Goal: Information Seeking & Learning: Learn about a topic

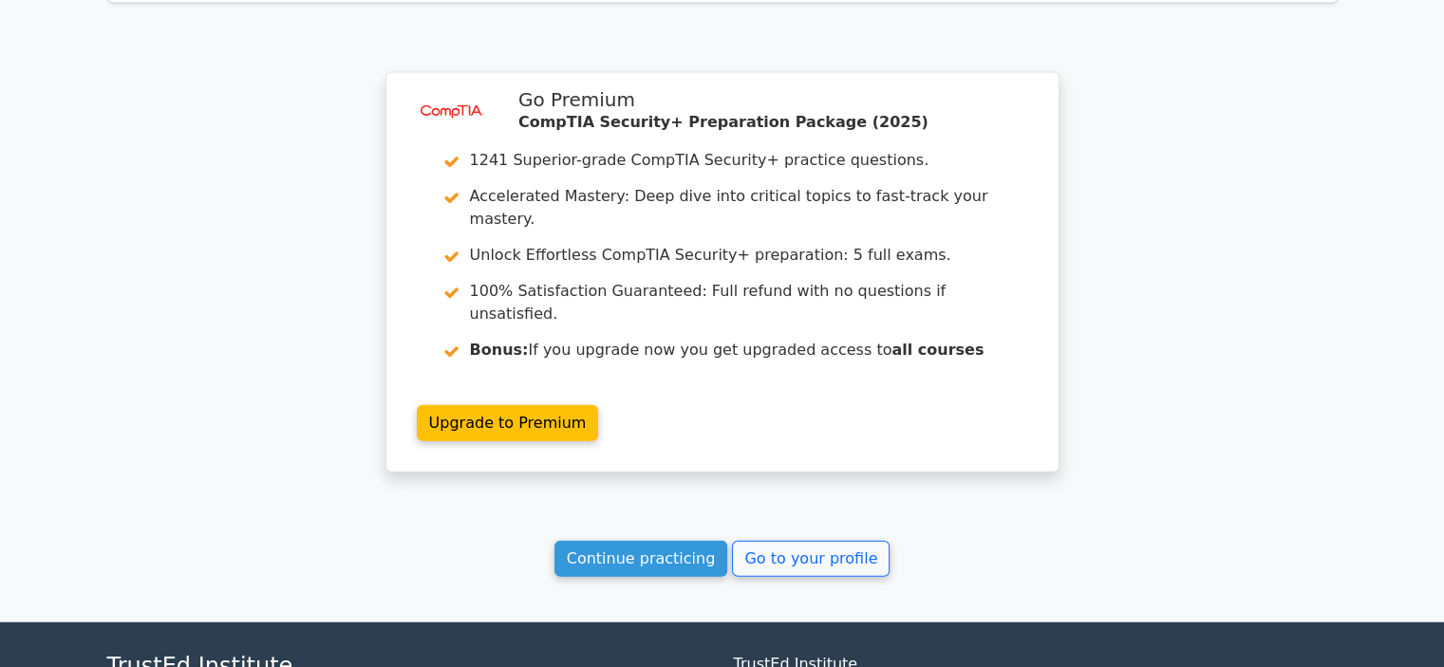
scroll to position [4404, 0]
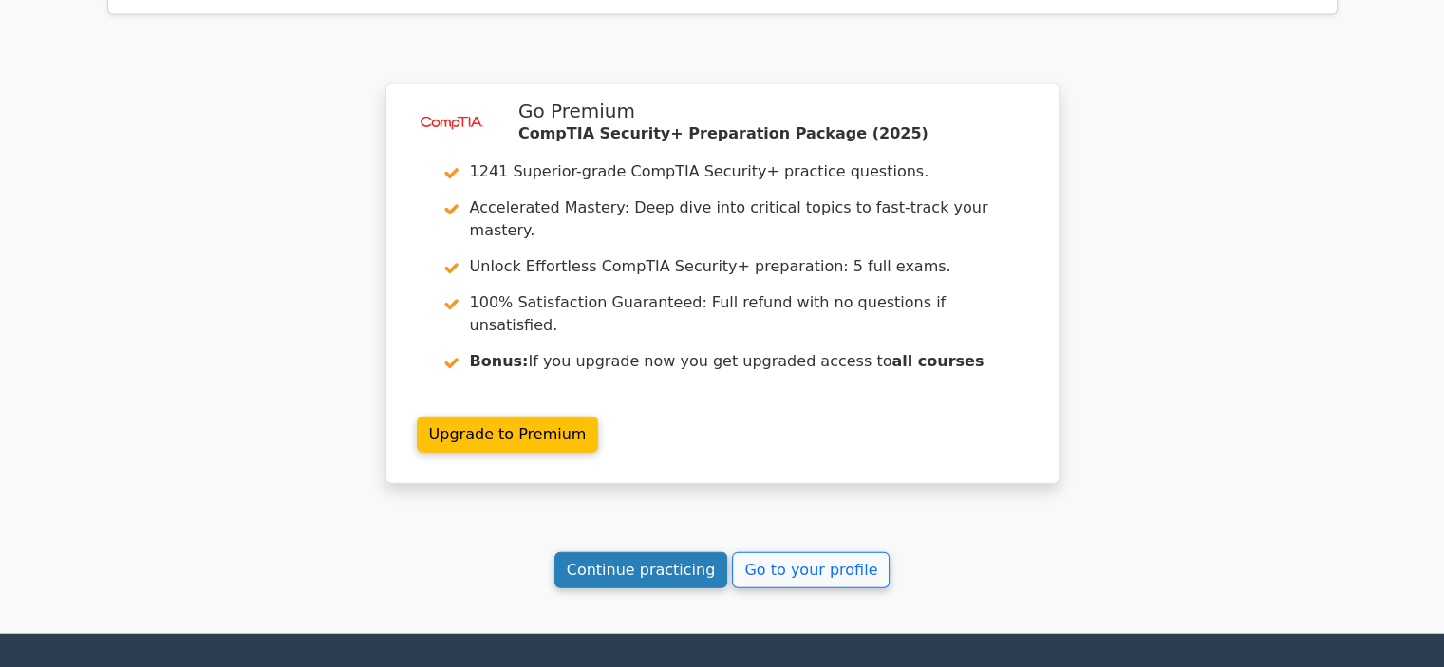
click at [710, 552] on link "Continue practicing" at bounding box center [641, 570] width 174 height 36
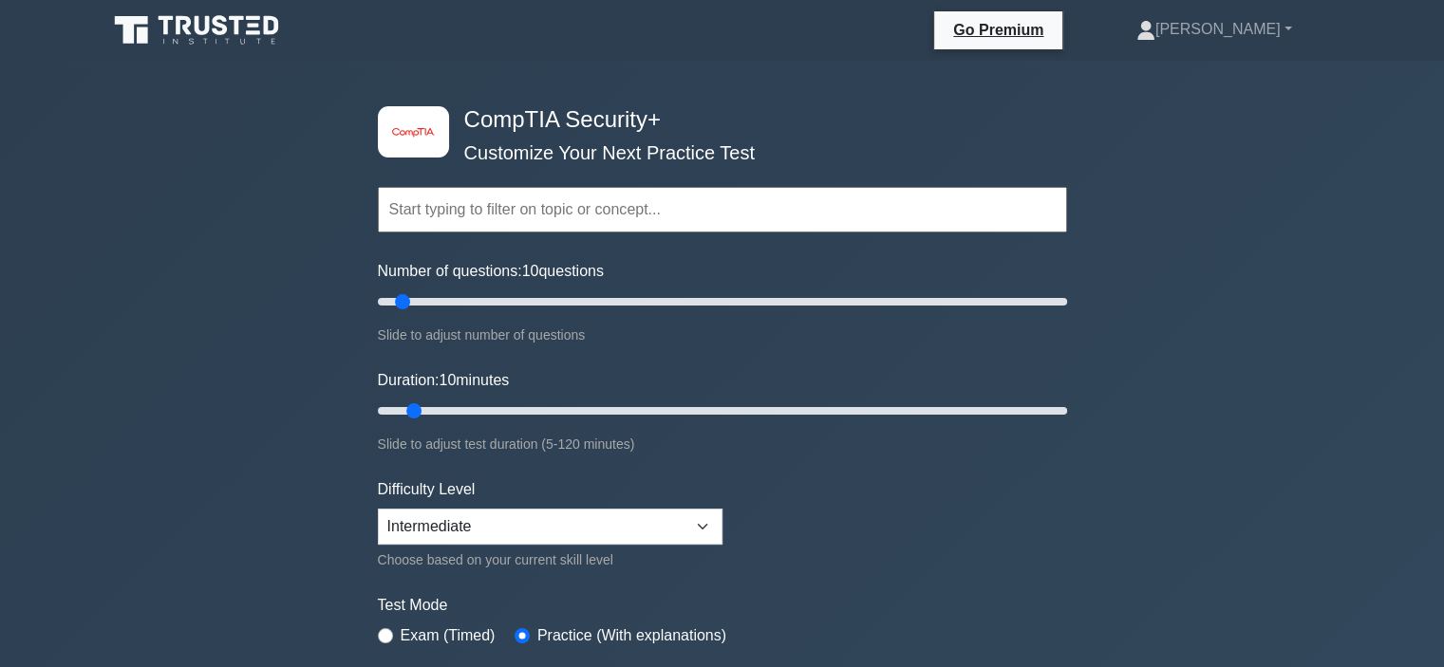
click at [251, 332] on div "image/svg+xml CompTIA Security+ Customize Your Next Practice Test Topics Crypto…" at bounding box center [722, 602] width 1444 height 1082
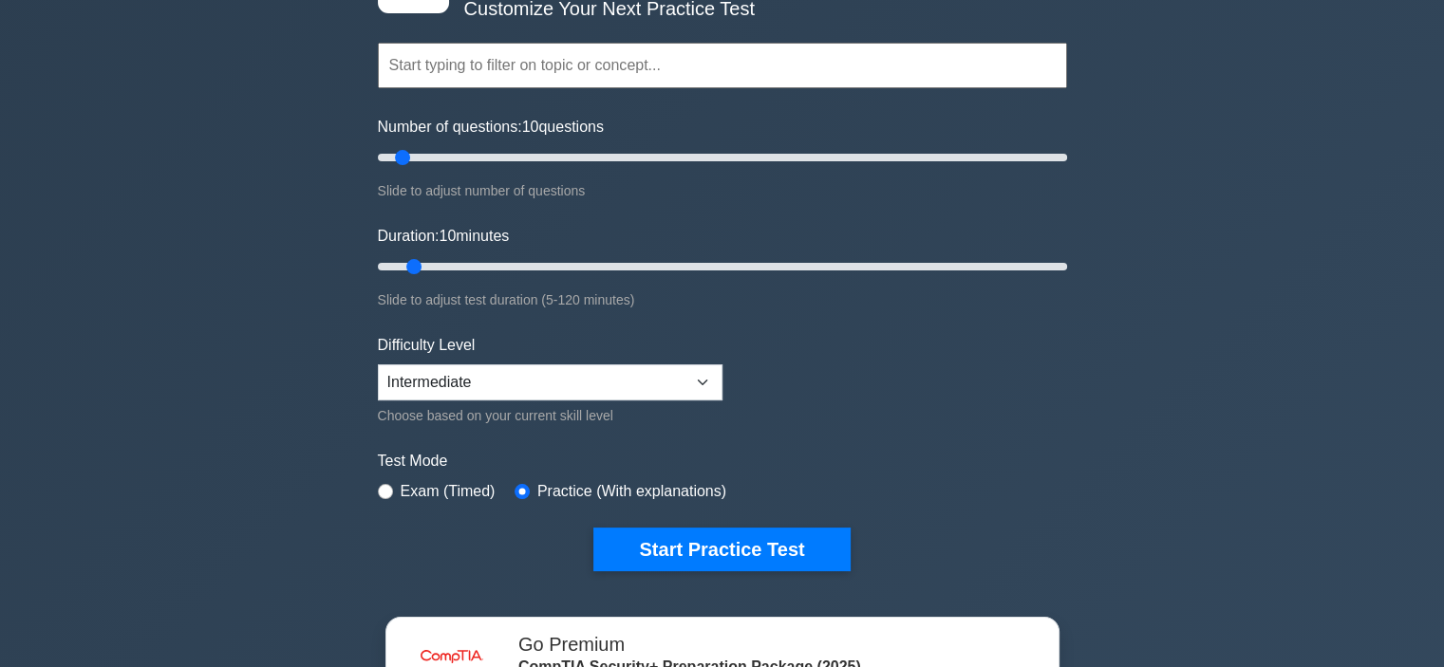
scroll to position [190, 0]
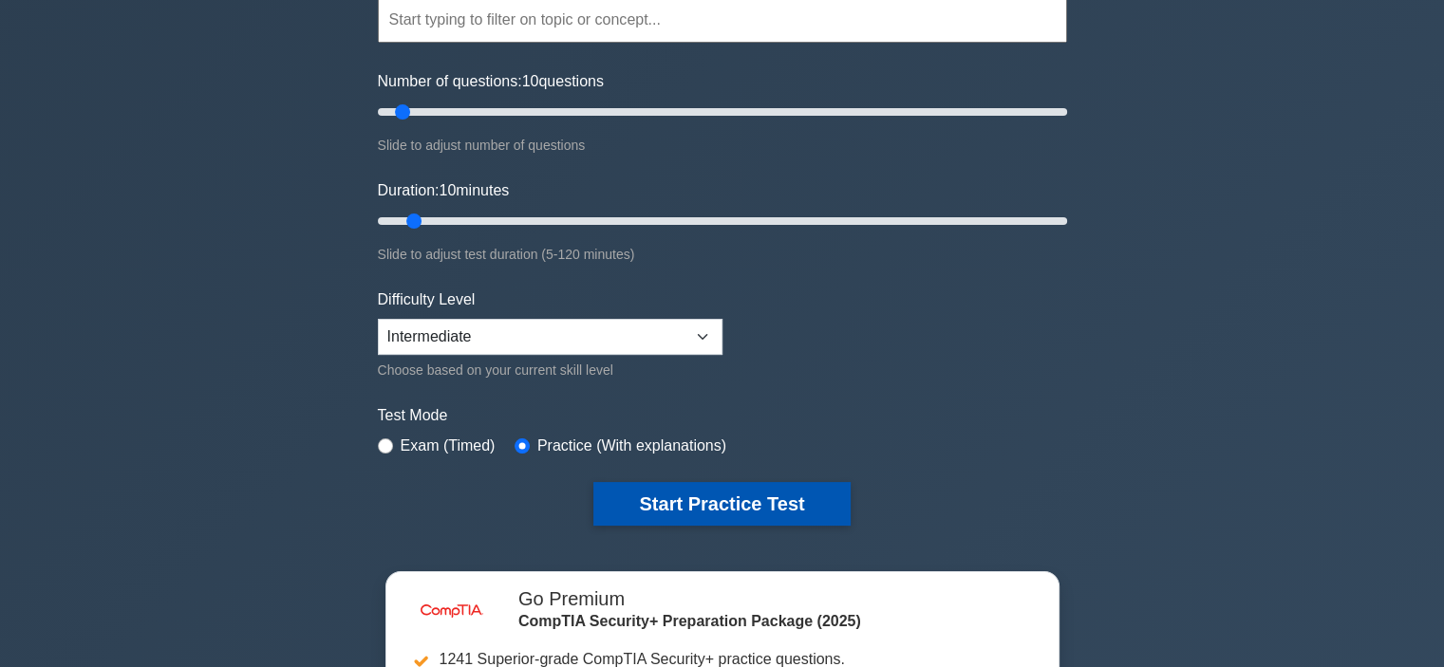
click at [604, 493] on button "Start Practice Test" at bounding box center [721, 504] width 256 height 44
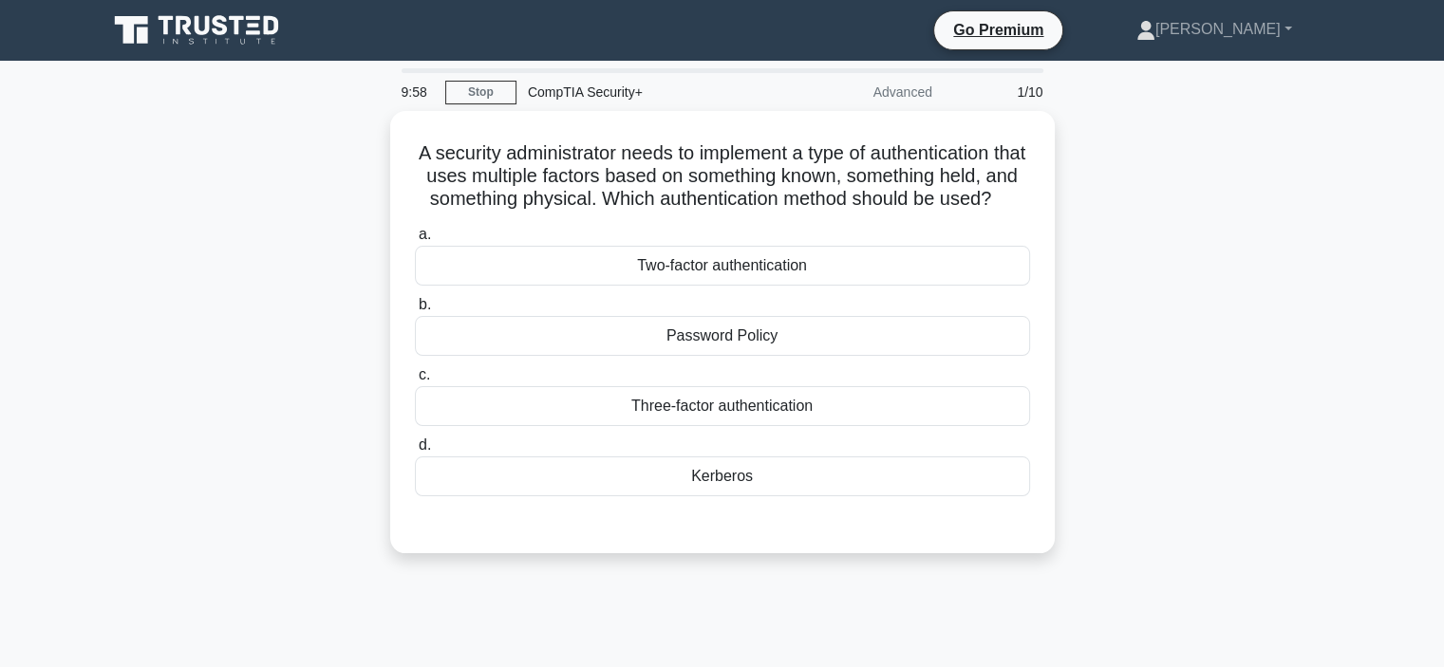
click at [295, 401] on div "A security administrator needs to implement a type of authentication that uses …" at bounding box center [722, 343] width 1253 height 465
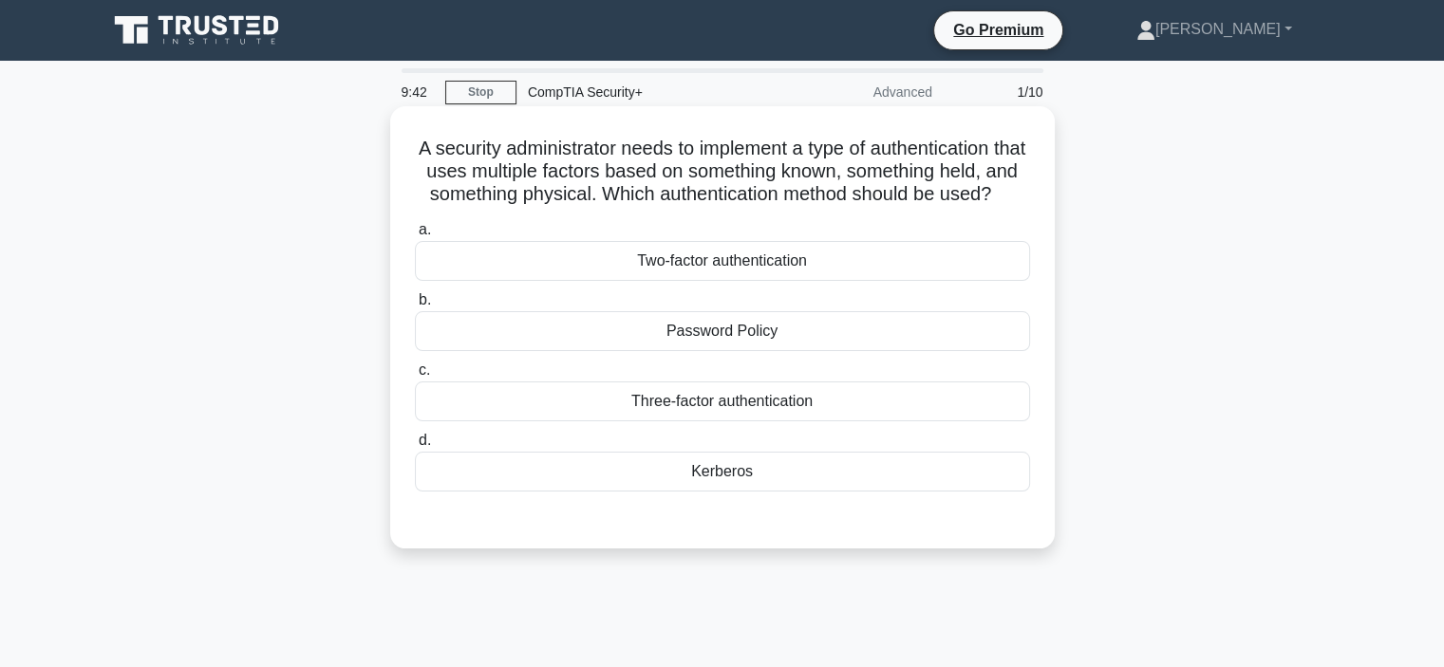
click at [471, 421] on div "Three-factor authentication" at bounding box center [722, 402] width 615 height 40
click at [415, 377] on input "c. Three-factor authentication" at bounding box center [415, 370] width 0 height 12
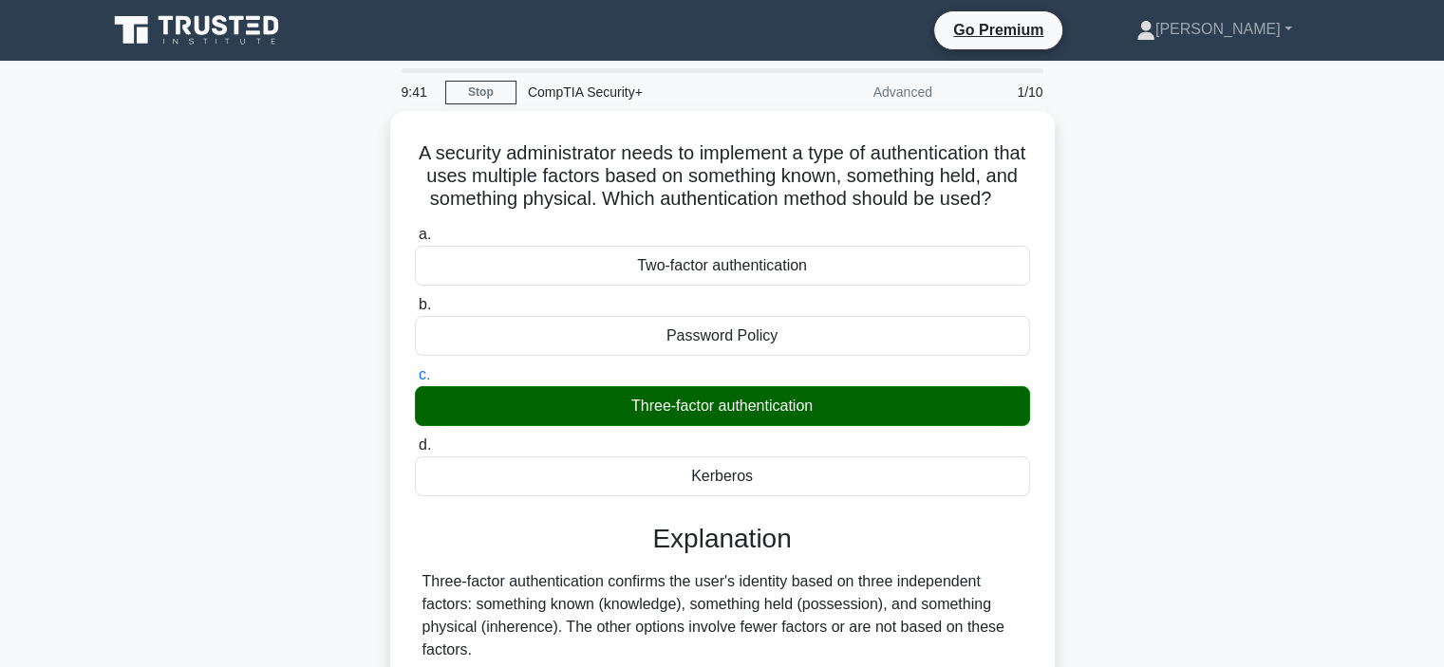
click at [232, 432] on div "A security administrator needs to implement a type of authentication that uses …" at bounding box center [722, 465] width 1253 height 709
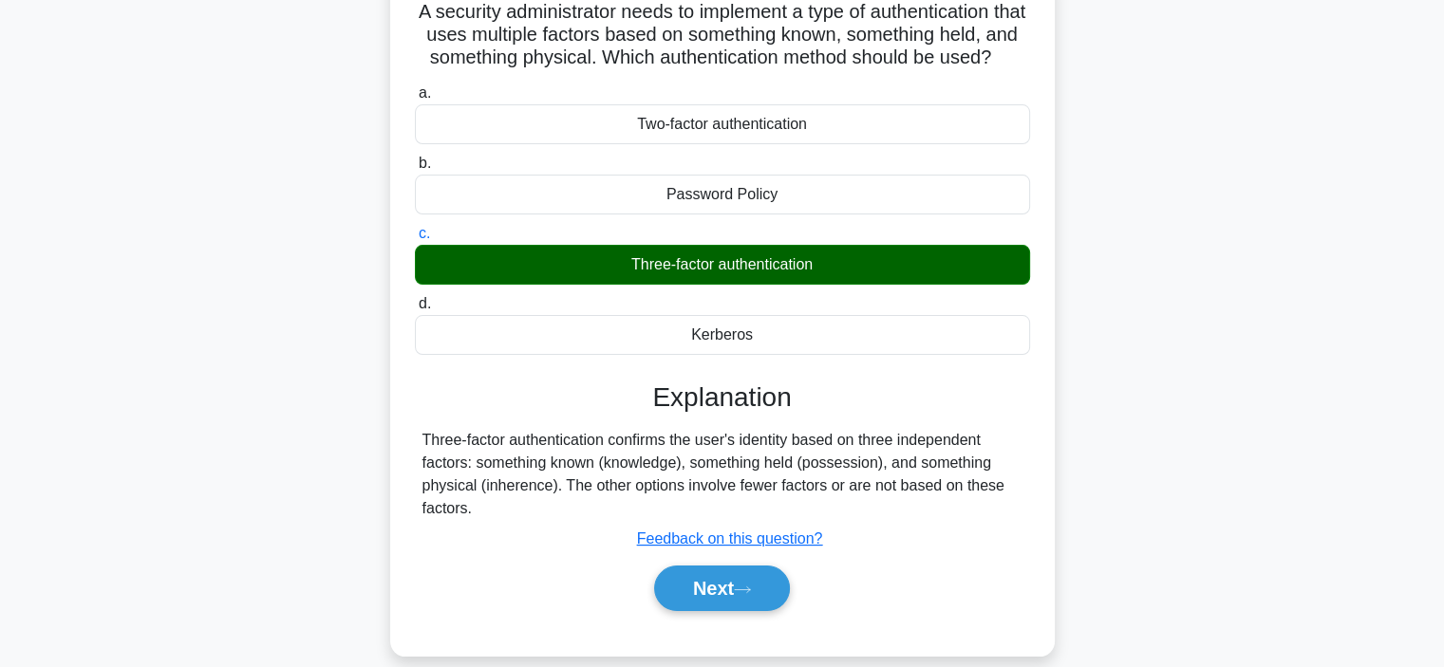
scroll to position [152, 0]
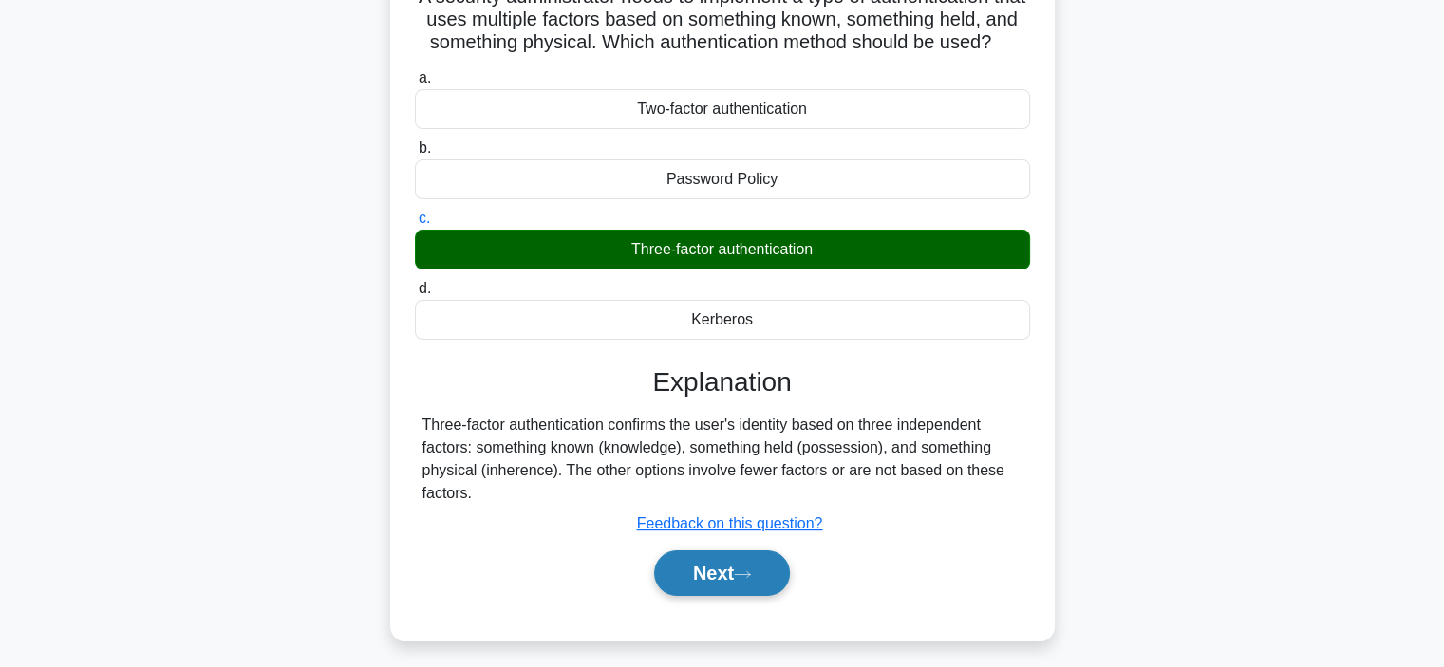
click at [742, 580] on icon at bounding box center [742, 574] width 17 height 10
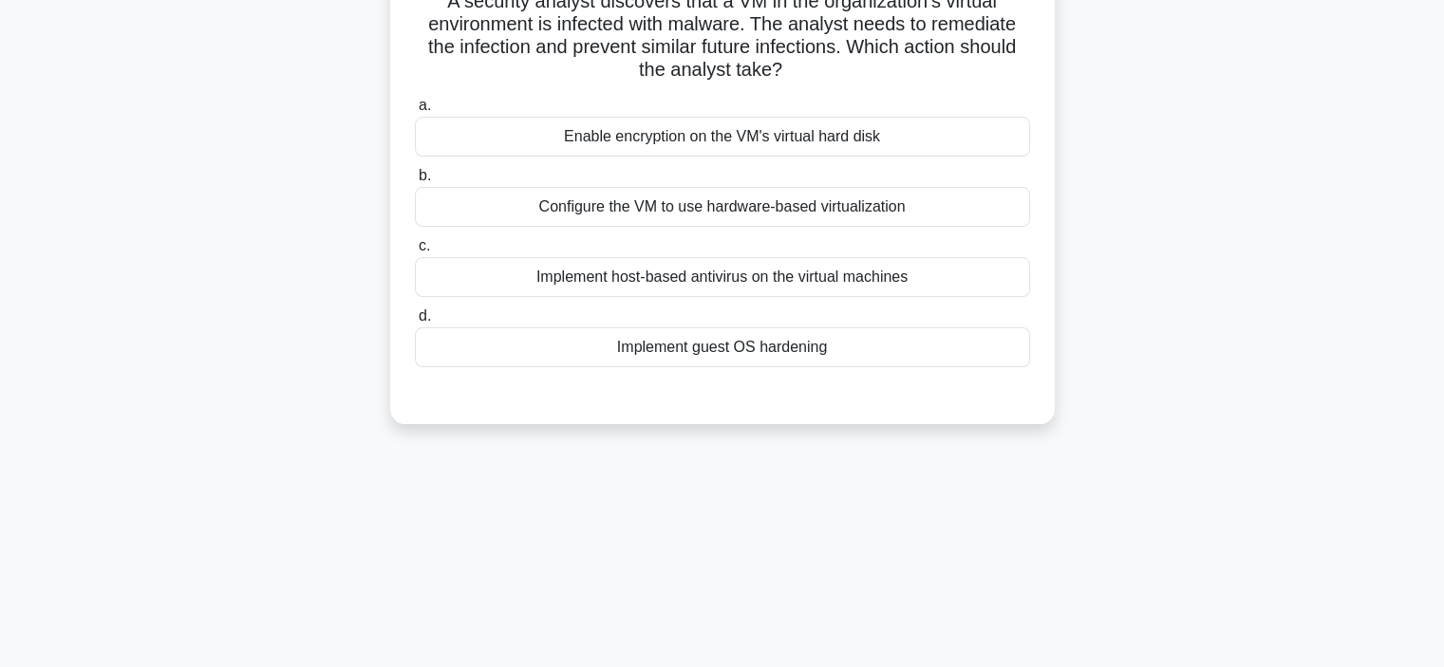
click at [274, 458] on div "9:38 Stop CompTIA Security+ Advanced 2/10 A security analyst discovers that a V…" at bounding box center [722, 390] width 1253 height 949
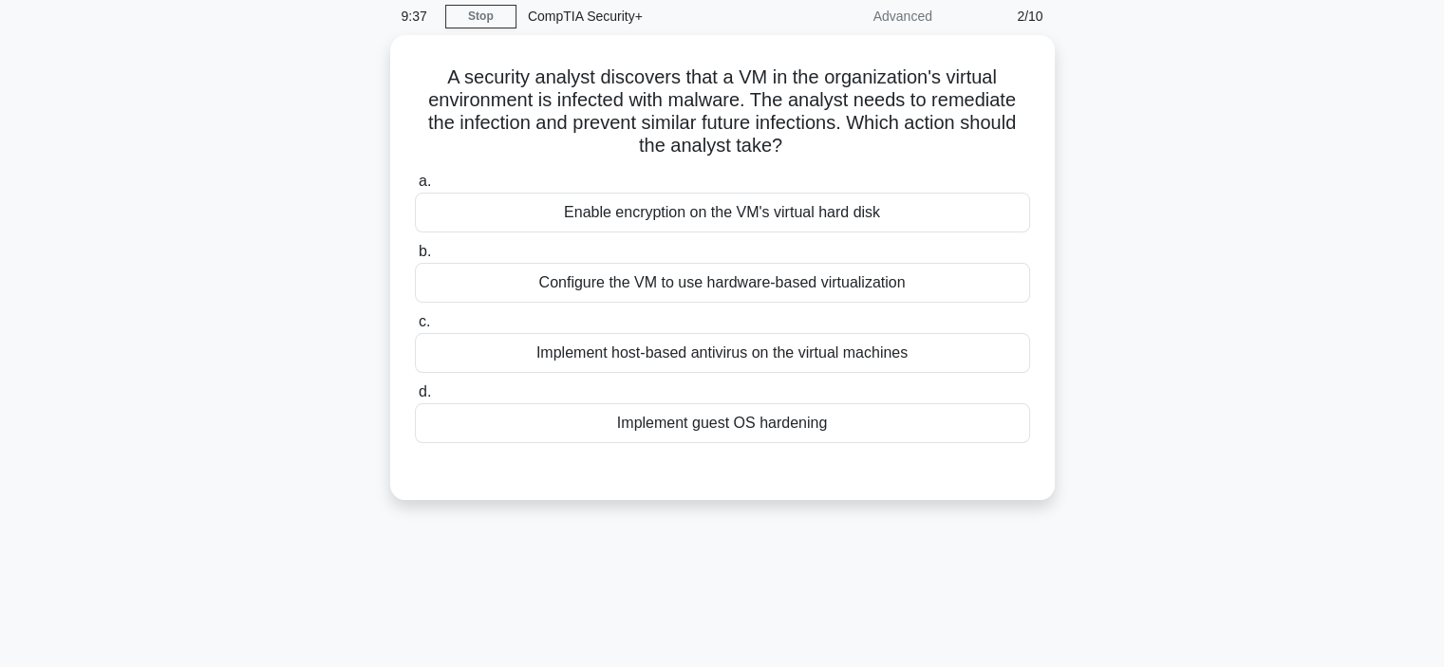
scroll to position [38, 0]
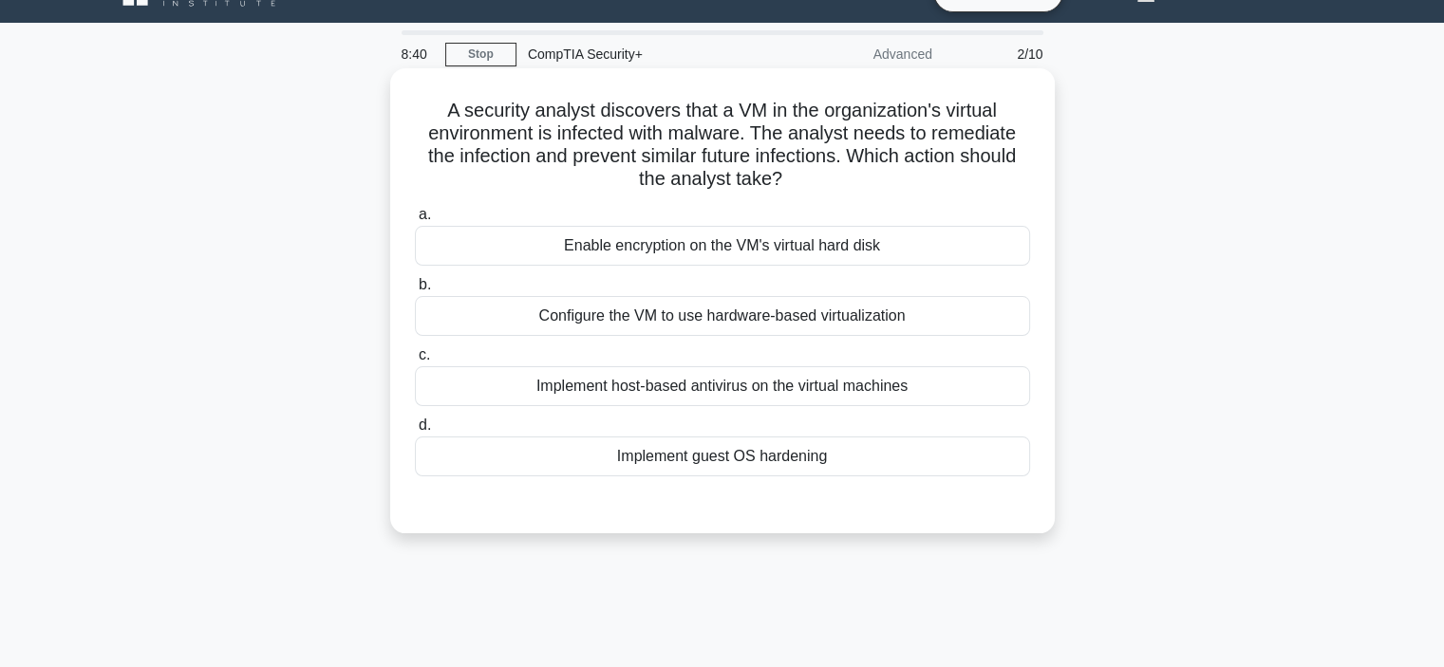
click at [581, 326] on div "Configure the VM to use hardware-based virtualization" at bounding box center [722, 316] width 615 height 40
click at [415, 291] on input "b. Configure the VM to use hardware-based virtualization" at bounding box center [415, 285] width 0 height 12
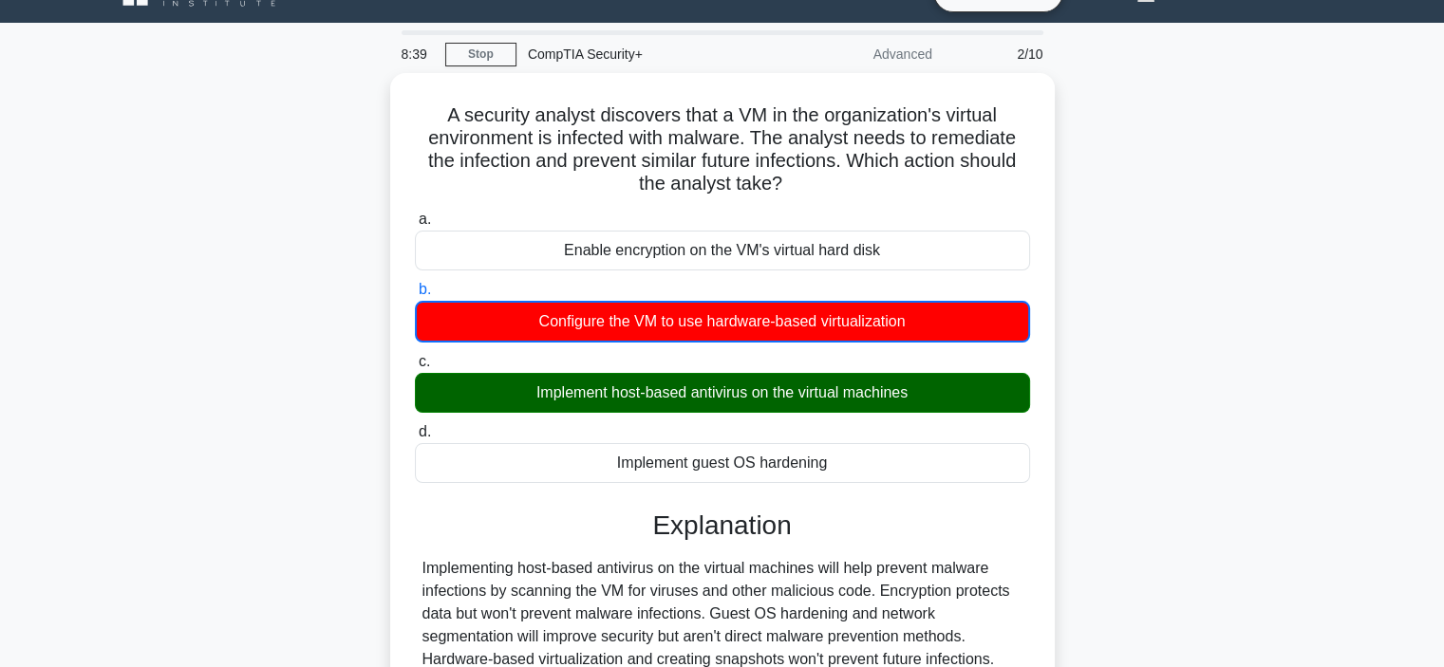
click at [340, 438] on div "A security analyst discovers that a VM in the organization's virtual environmen…" at bounding box center [722, 451] width 1253 height 756
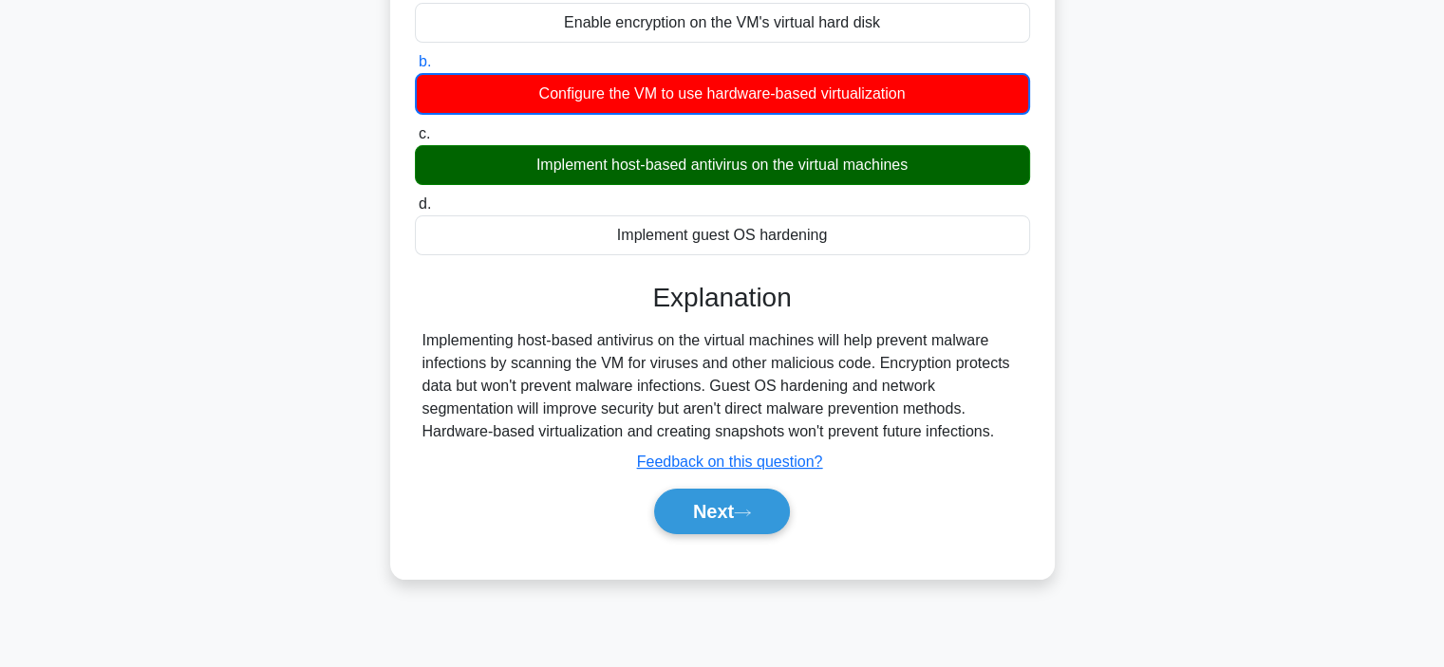
scroll to position [304, 0]
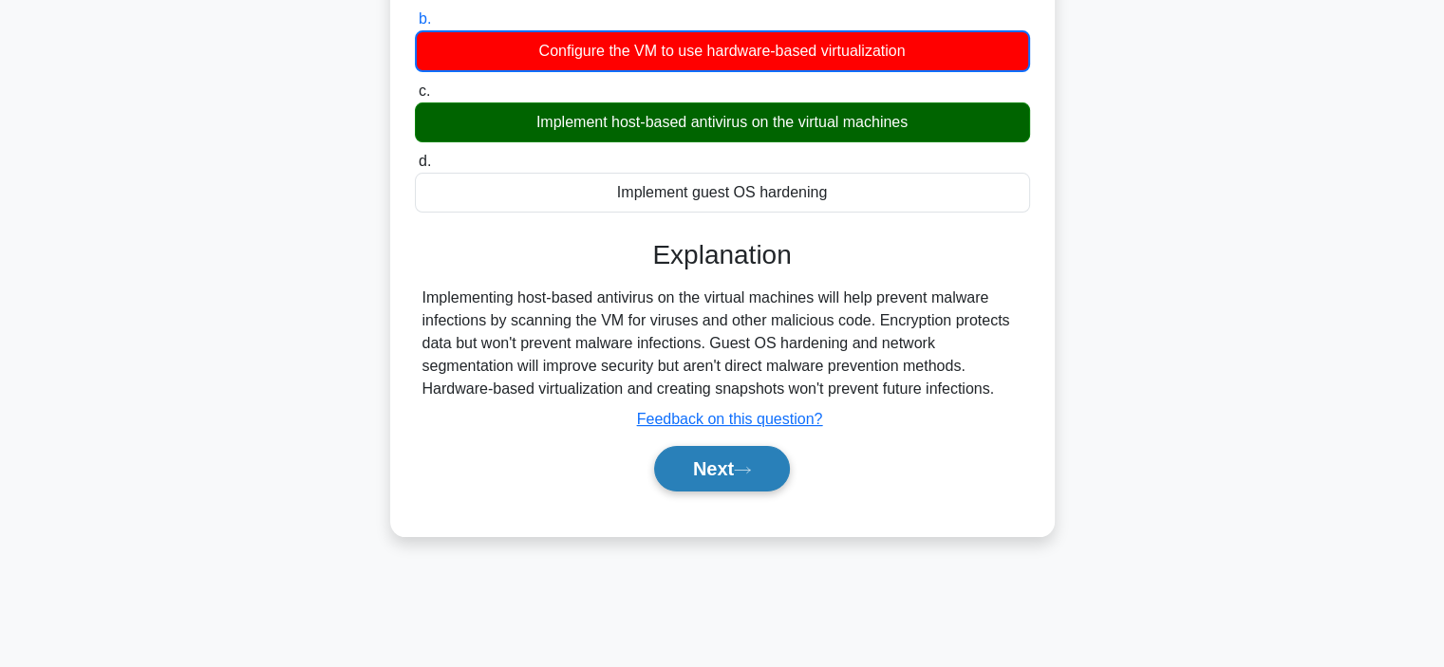
click at [683, 473] on button "Next" at bounding box center [722, 469] width 136 height 46
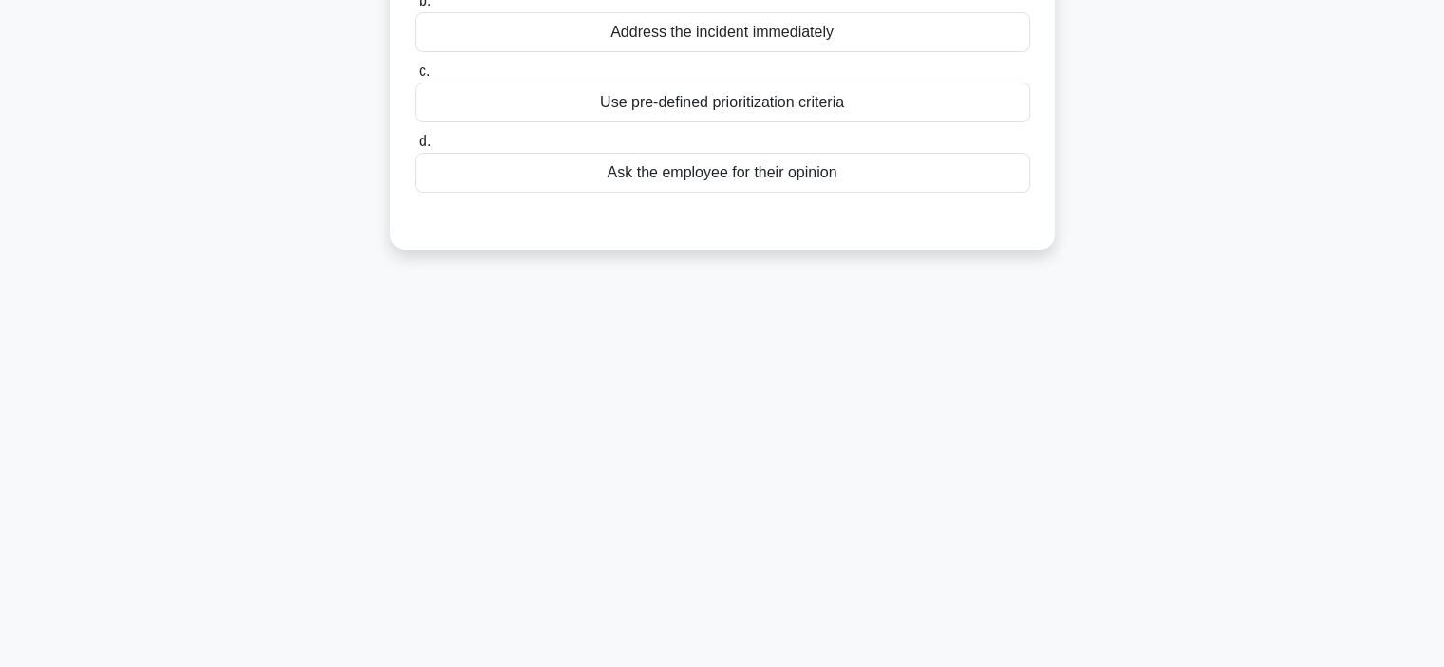
click at [326, 379] on div "8:33 Stop CompTIA Security+ Advanced 3/10 An employee suspects a phishing attem…" at bounding box center [722, 239] width 1253 height 949
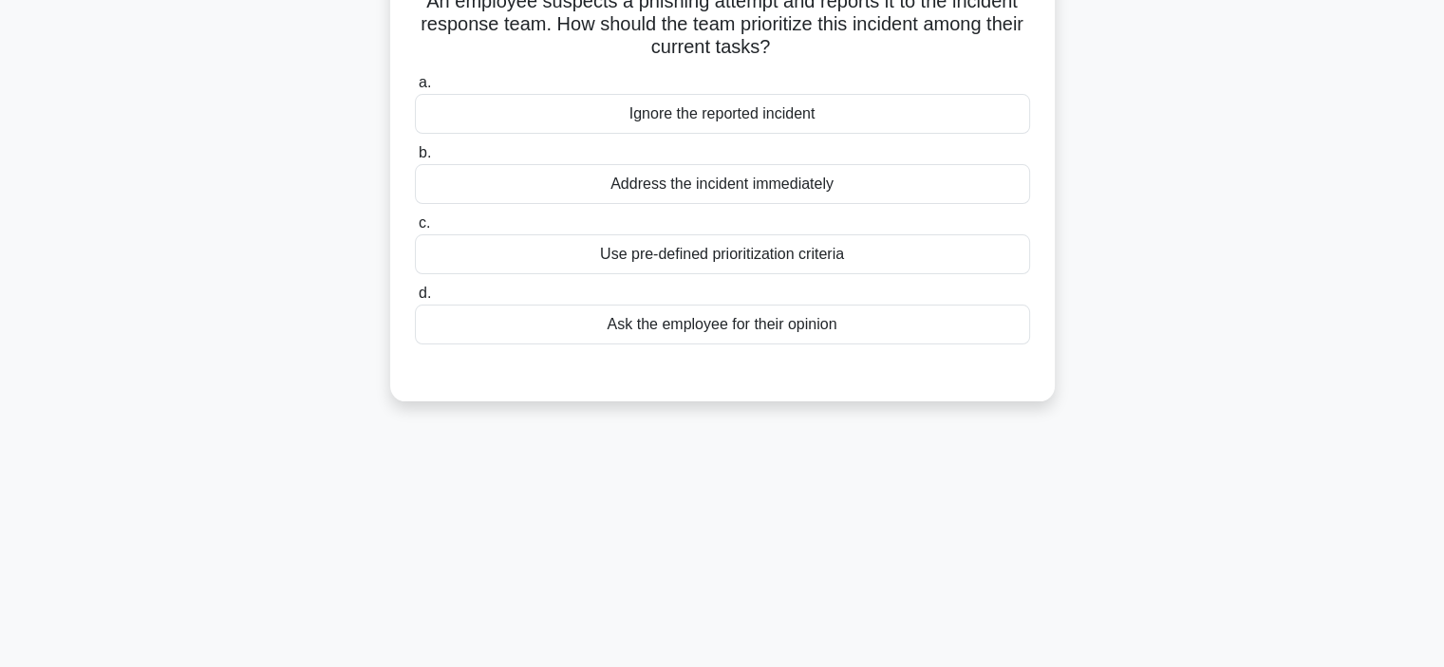
scroll to position [114, 0]
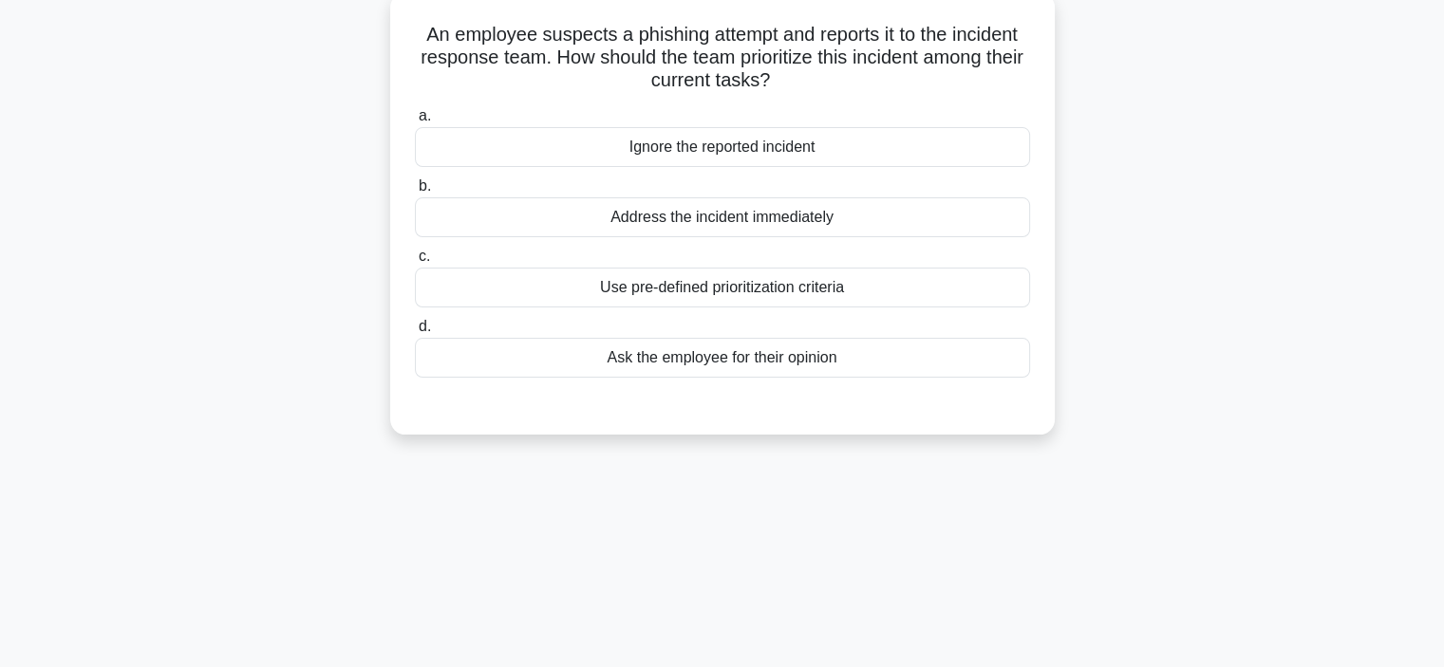
click at [629, 299] on div "Use pre-defined prioritization criteria" at bounding box center [722, 288] width 615 height 40
click at [415, 263] on input "c. Use pre-defined prioritization criteria" at bounding box center [415, 257] width 0 height 12
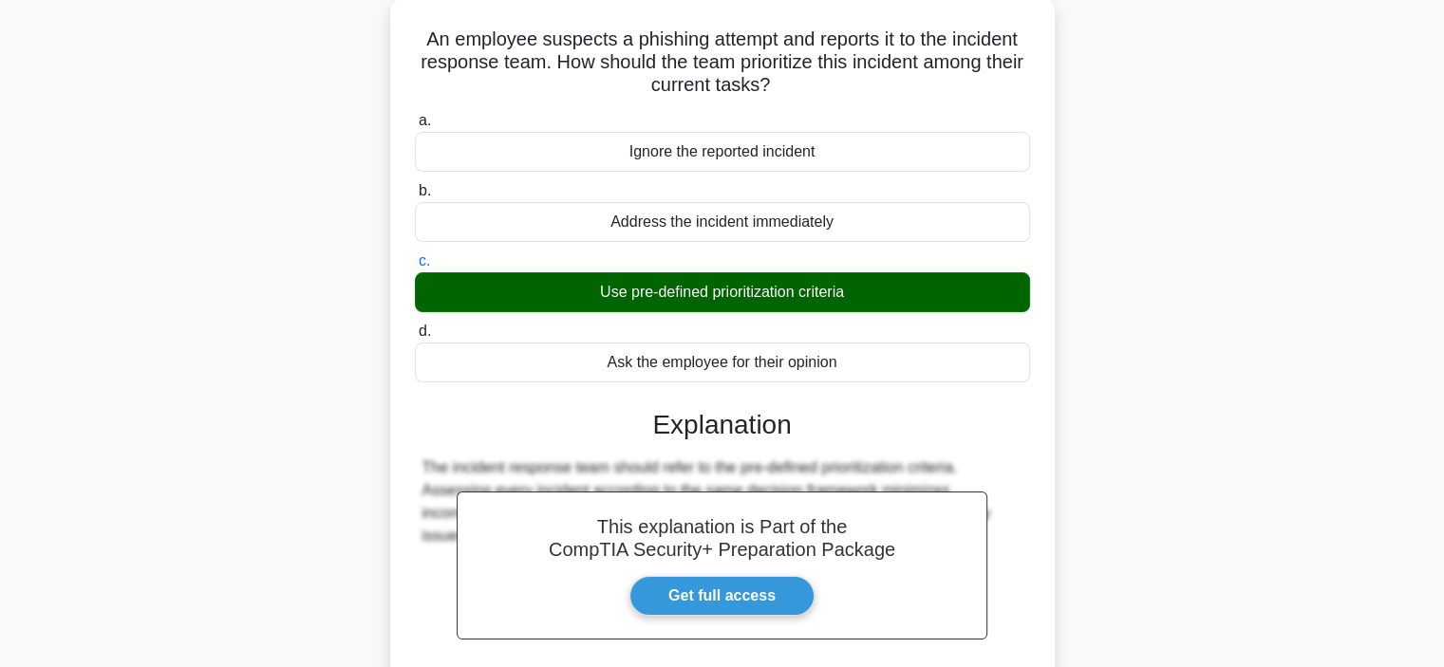
click at [1232, 495] on div "An employee suspects a phishing attempt and reports it to the incident response…" at bounding box center [722, 420] width 1253 height 846
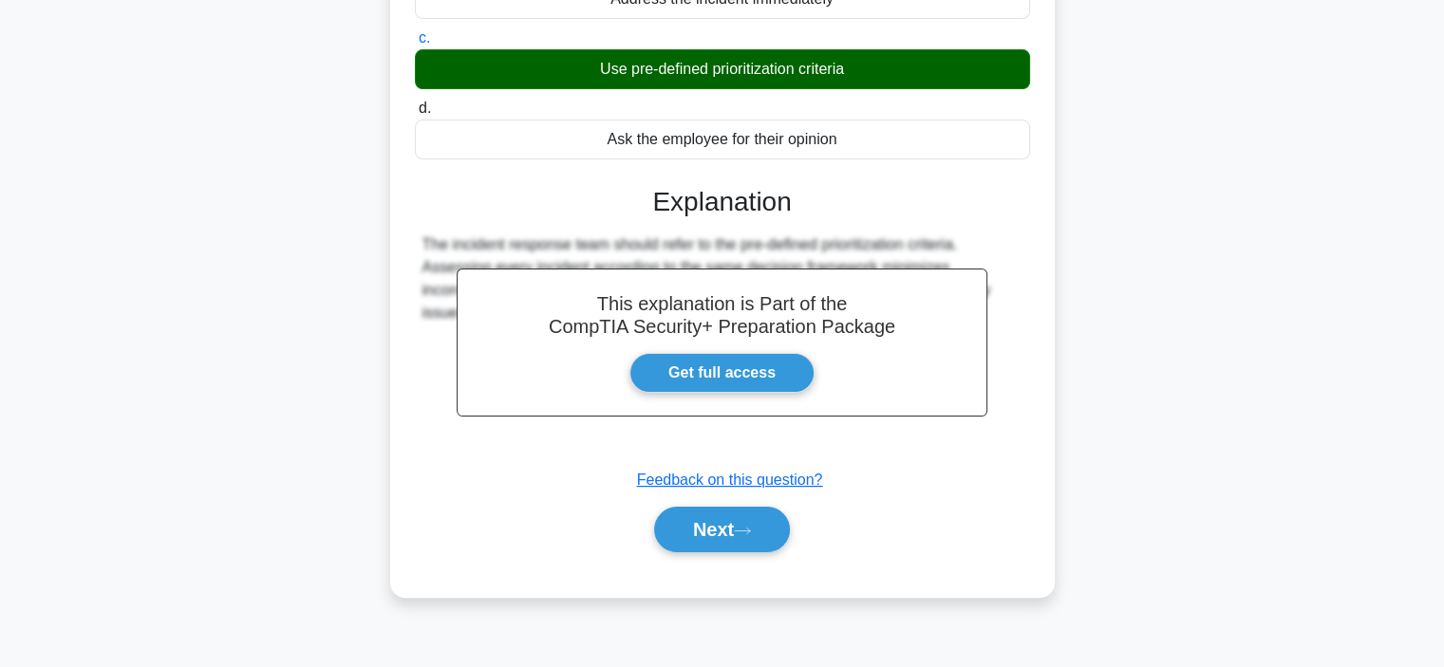
scroll to position [342, 0]
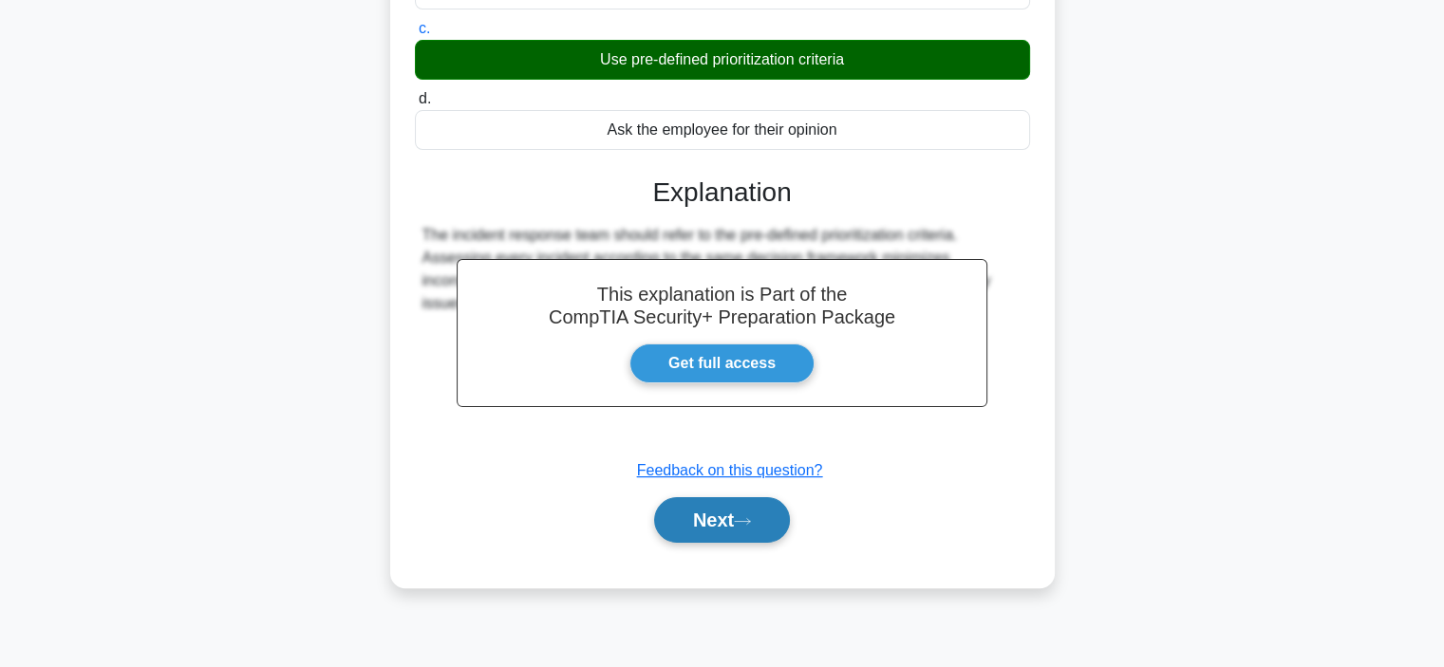
click at [728, 536] on button "Next" at bounding box center [722, 520] width 136 height 46
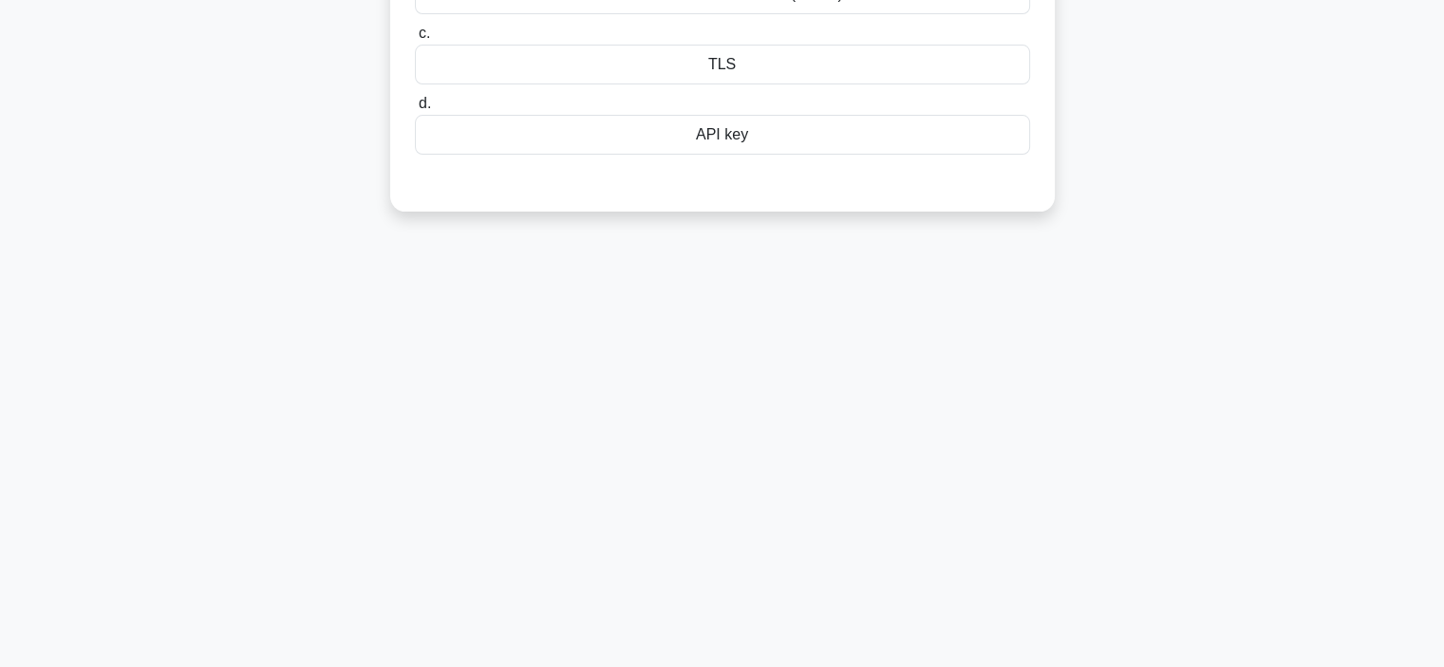
click at [1283, 339] on div "8:03 Stop CompTIA Security+ Advanced 4/10 An API has reported several instances…" at bounding box center [722, 201] width 1253 height 949
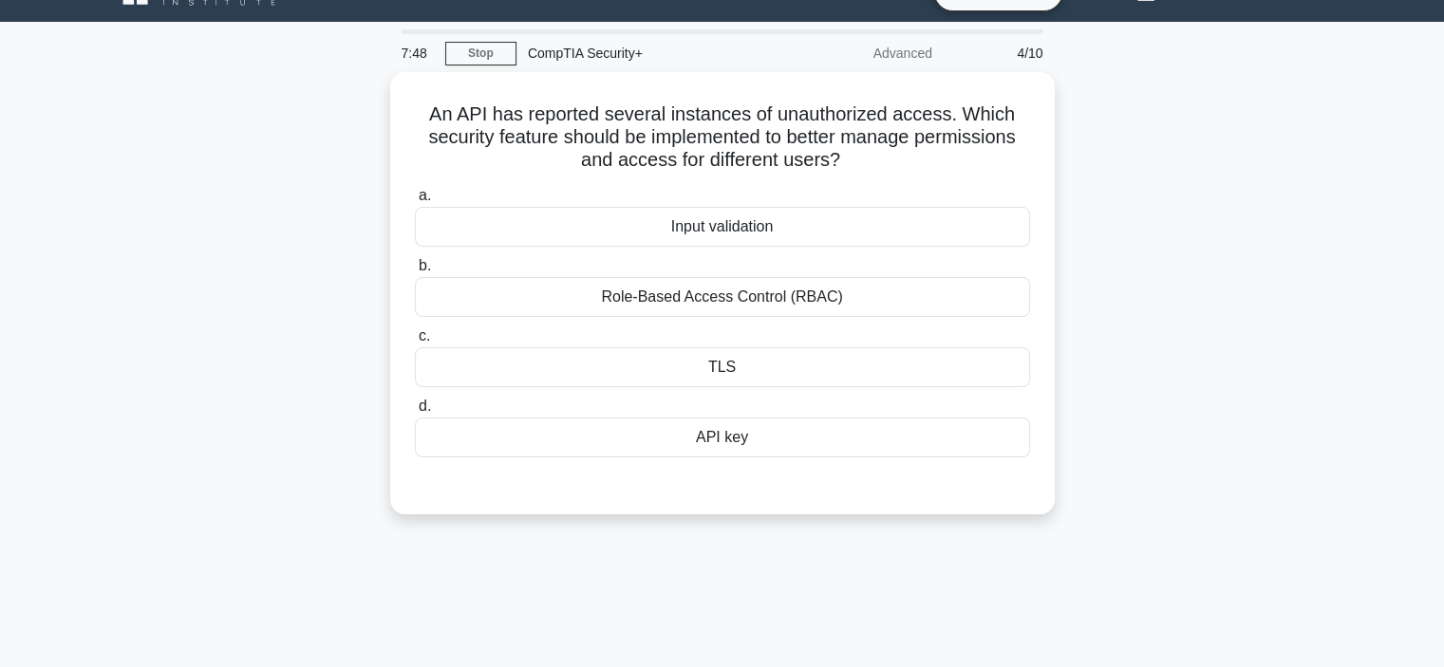
scroll to position [38, 0]
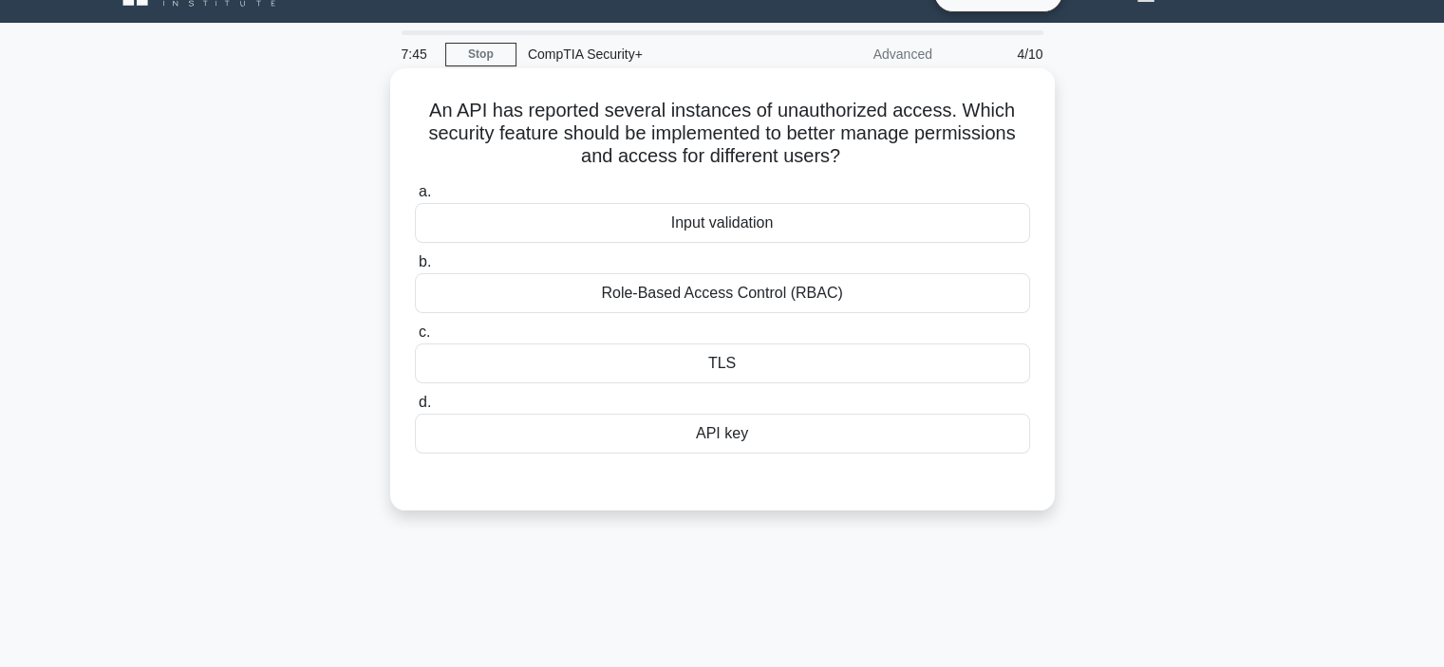
click at [900, 298] on div "Role-Based Access Control (RBAC)" at bounding box center [722, 293] width 615 height 40
click at [415, 269] on input "b. Role-Based Access Control (RBAC)" at bounding box center [415, 262] width 0 height 12
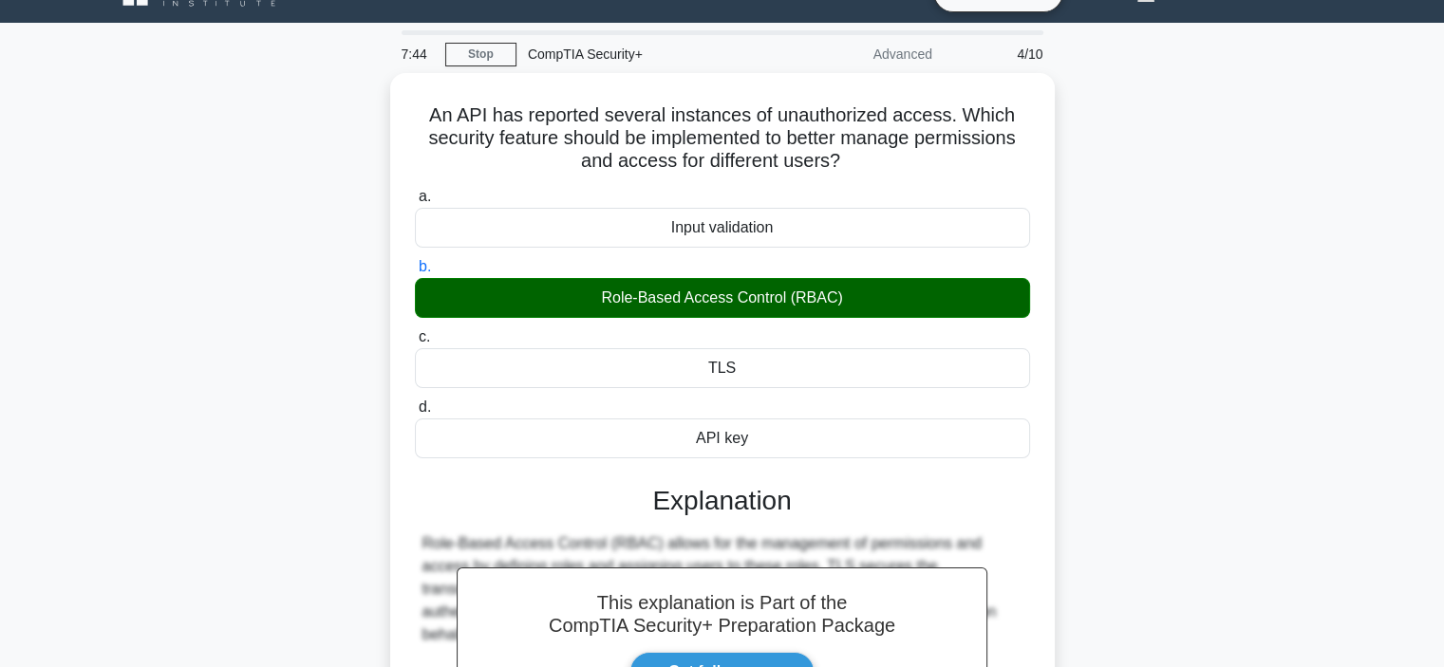
click at [1220, 312] on div "An API has reported several instances of unauthorized access. Which security fe…" at bounding box center [722, 496] width 1253 height 846
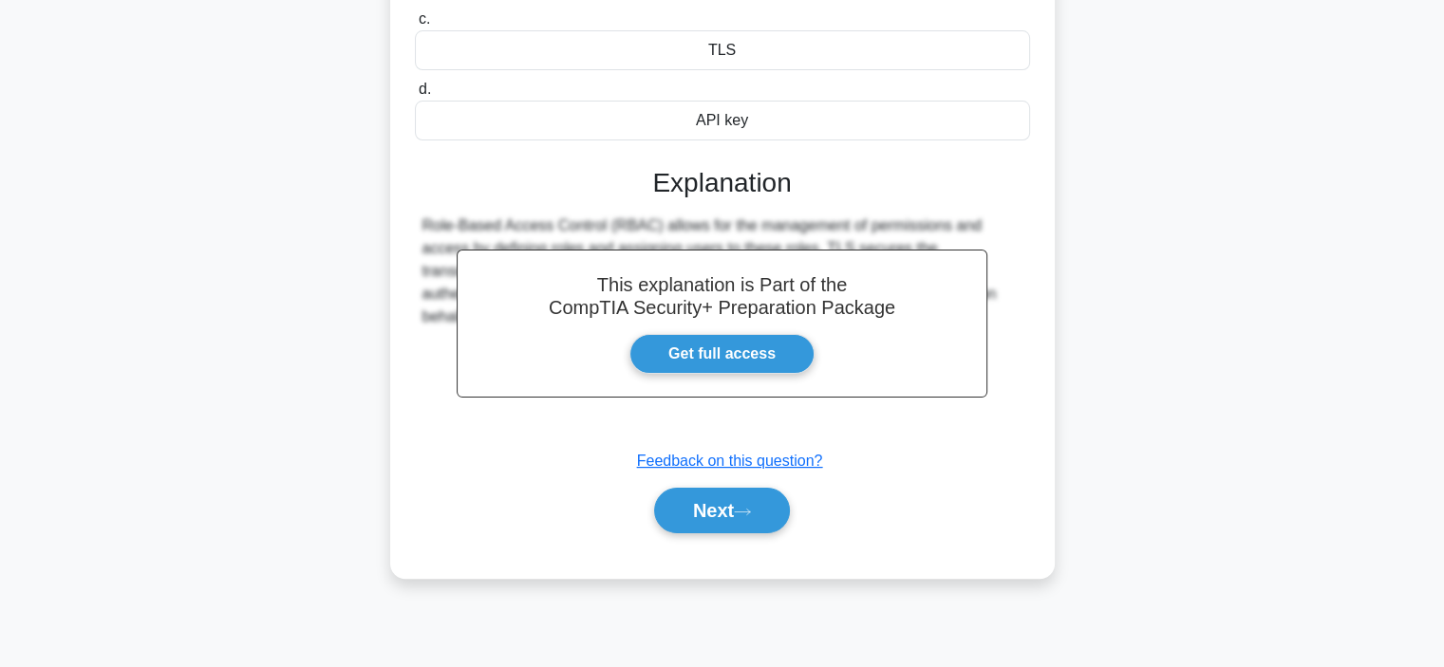
scroll to position [358, 0]
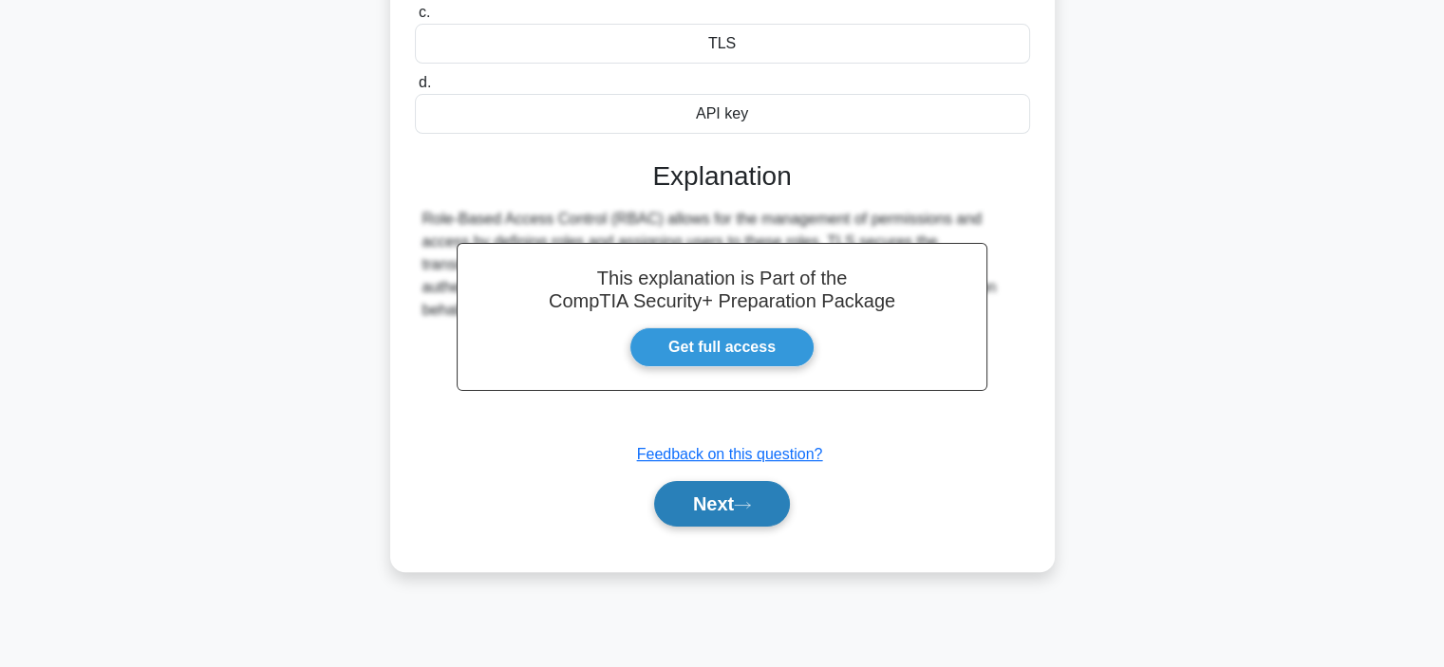
click at [722, 517] on button "Next" at bounding box center [722, 504] width 136 height 46
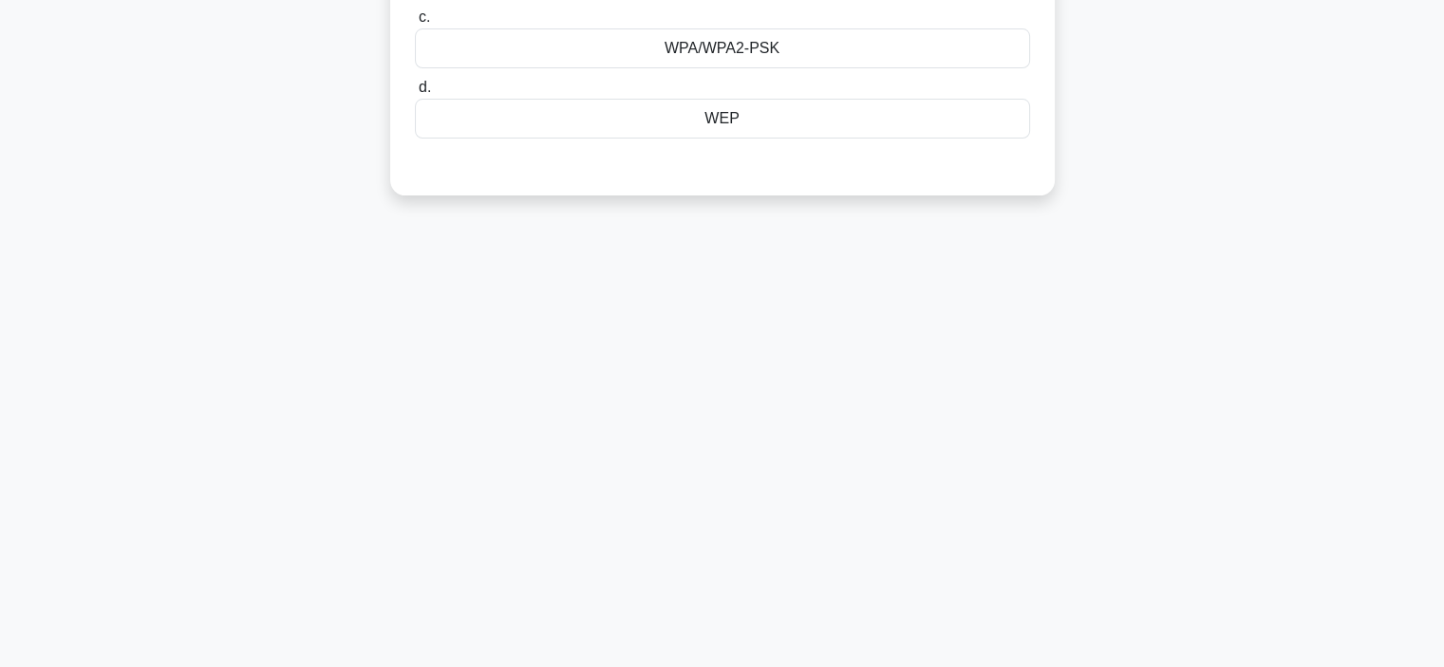
click at [1162, 447] on div "7:41 Stop CompTIA Security+ Advanced 5/10 A network administrator wants to impl…" at bounding box center [722, 185] width 1253 height 949
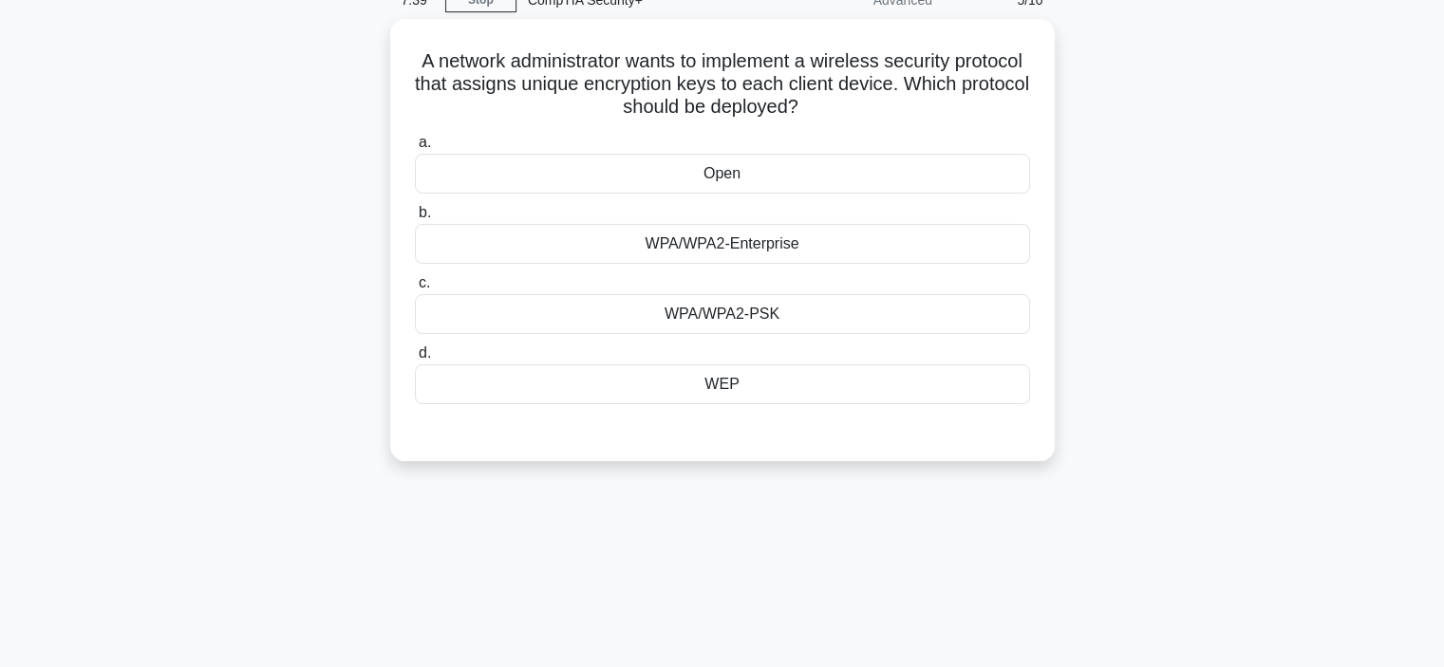
scroll to position [54, 0]
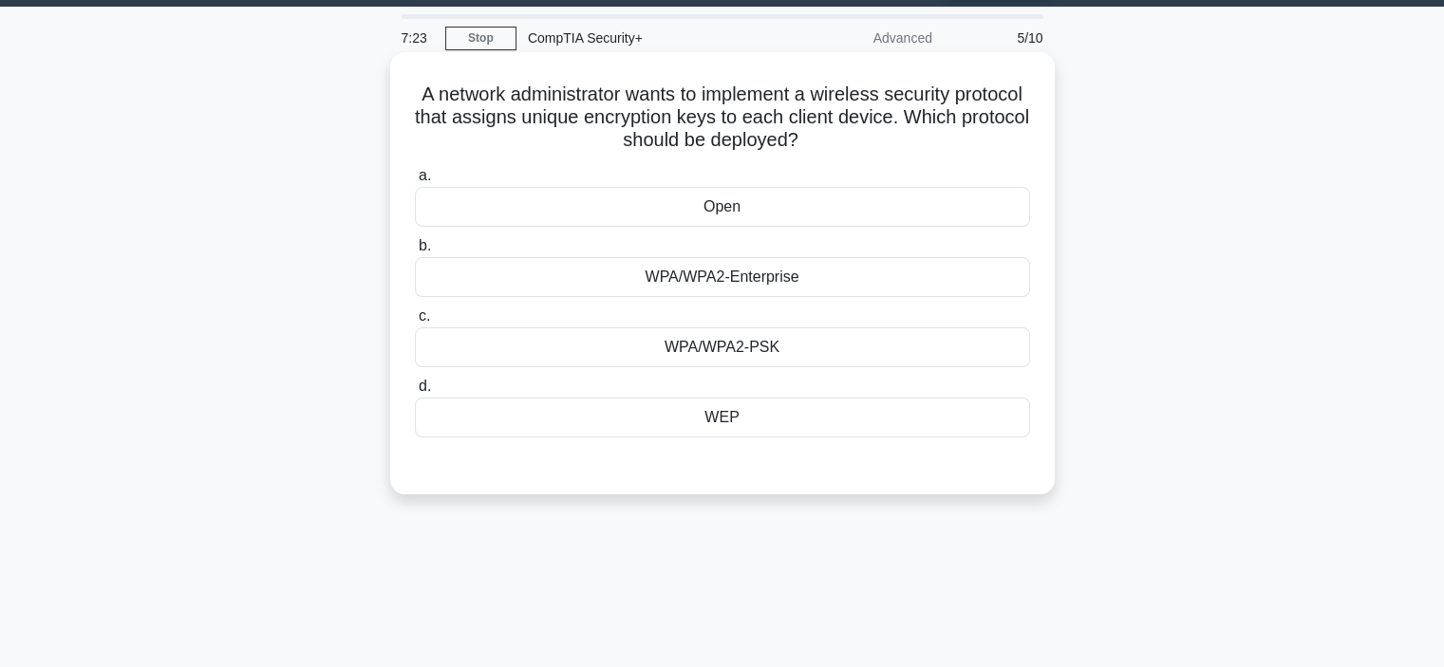
click at [870, 284] on div "WPA/WPA2-Enterprise" at bounding box center [722, 277] width 615 height 40
click at [415, 252] on input "b. WPA/WPA2-Enterprise" at bounding box center [415, 246] width 0 height 12
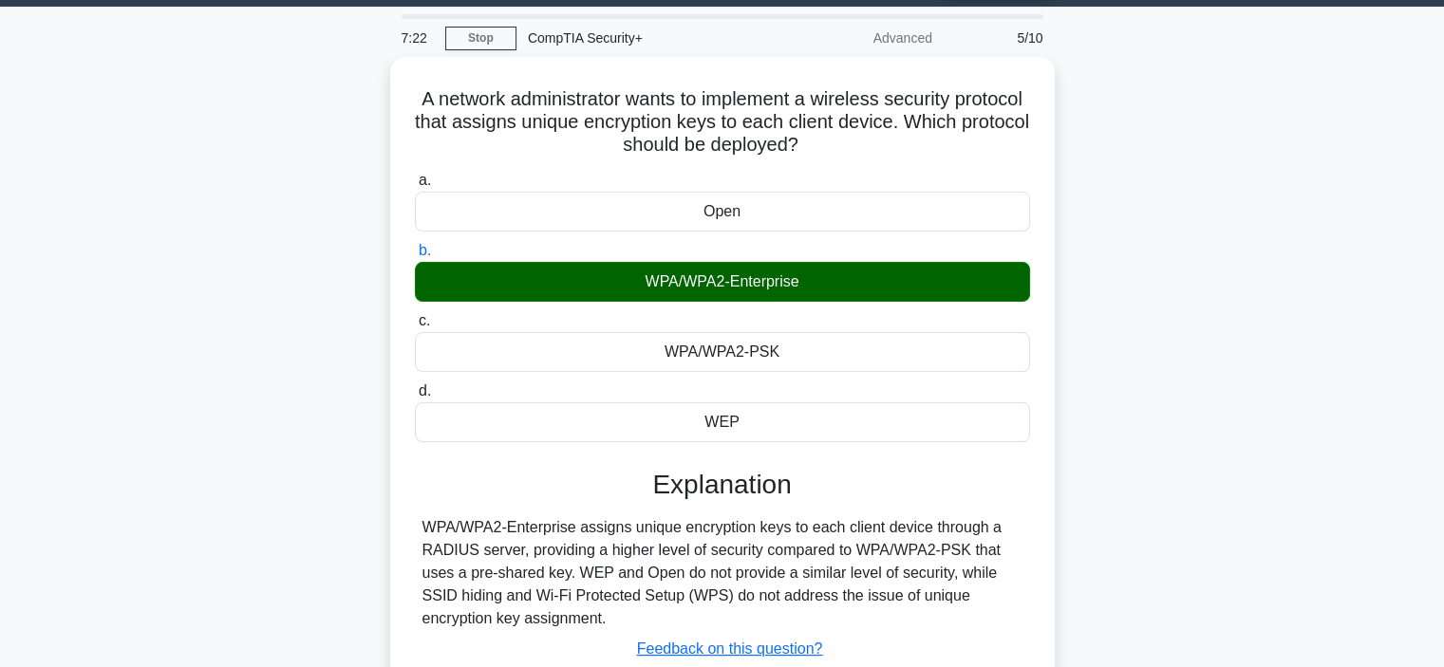
click at [1098, 456] on div "A network administrator wants to implement a wireless security protocol that as…" at bounding box center [722, 423] width 1253 height 732
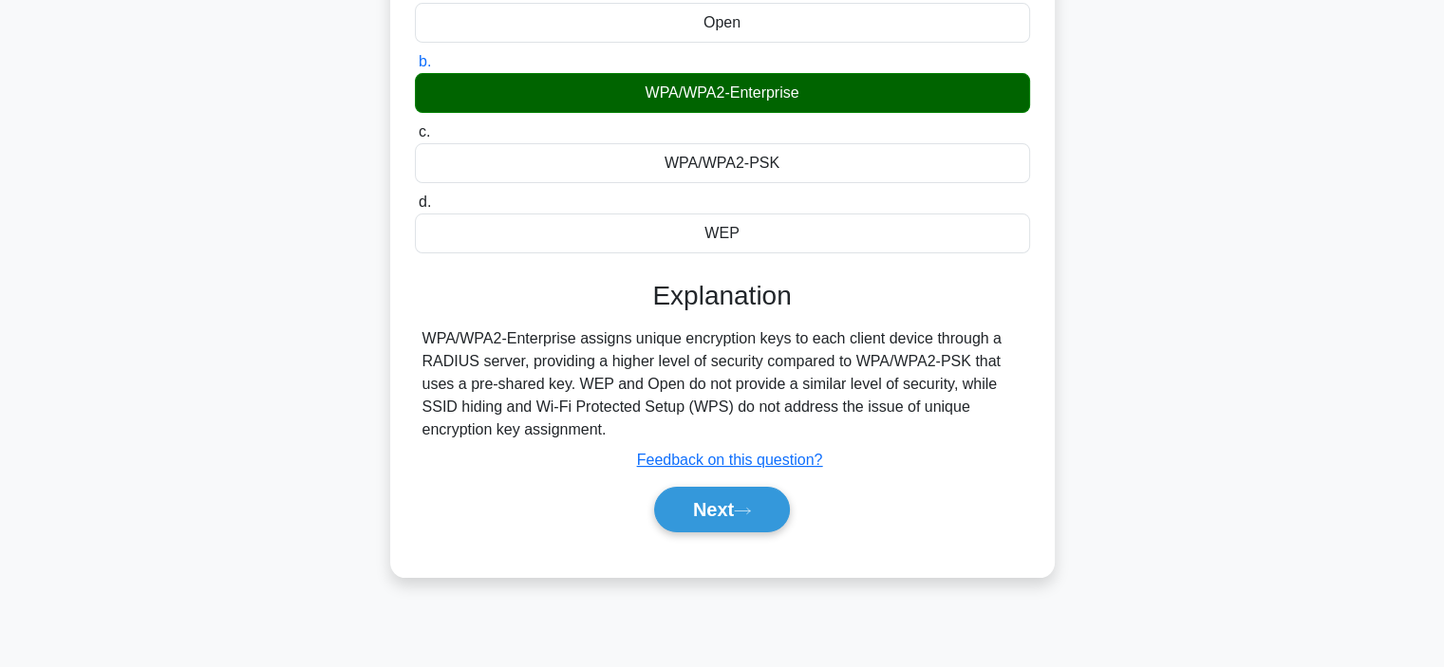
scroll to position [244, 0]
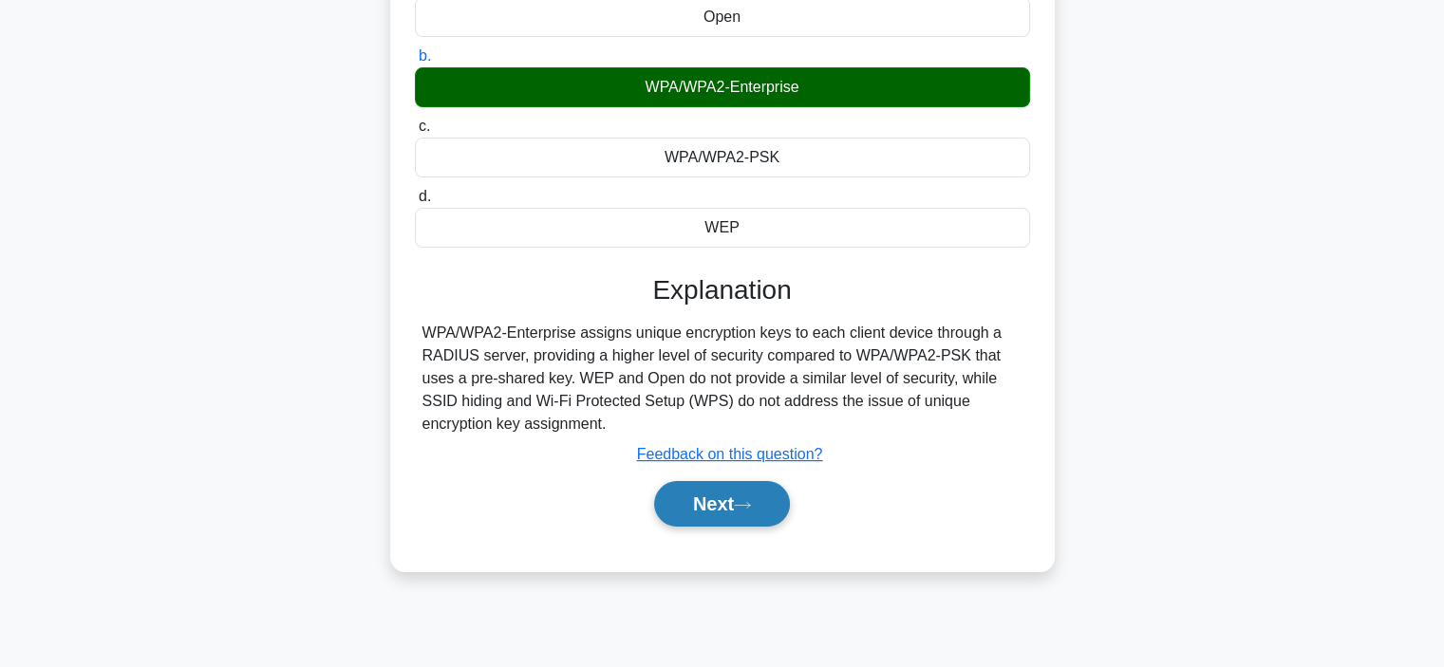
click at [762, 504] on button "Next" at bounding box center [722, 504] width 136 height 46
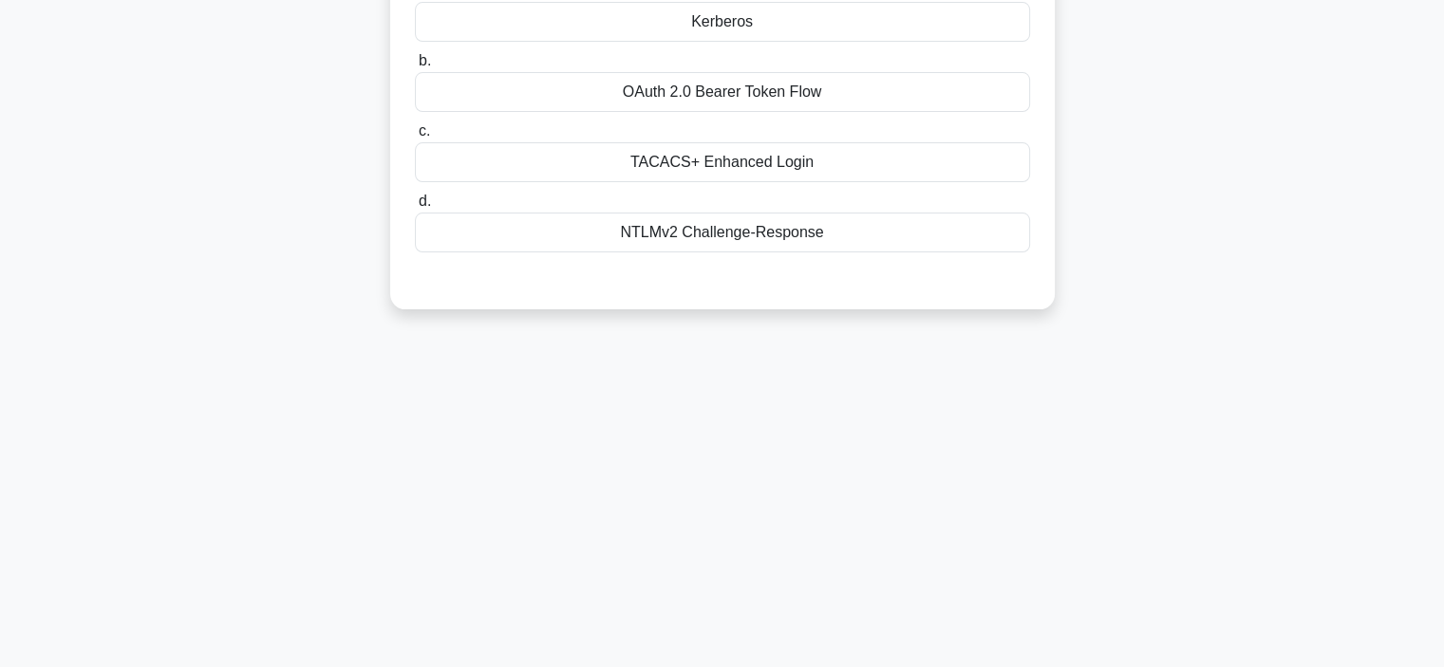
click at [1079, 416] on div "7:19 Stop CompTIA Security+ Advanced 6/10 In a Windows-based enterprise network…" at bounding box center [722, 298] width 1253 height 949
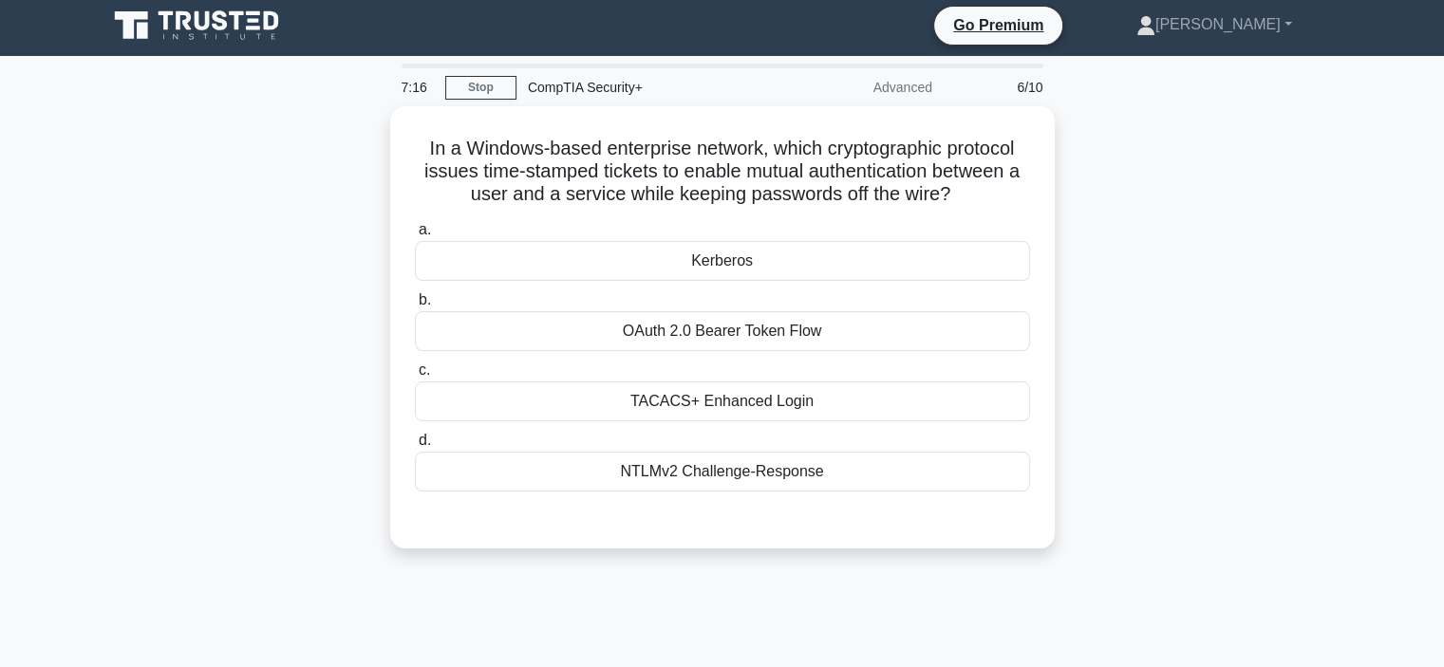
scroll to position [0, 0]
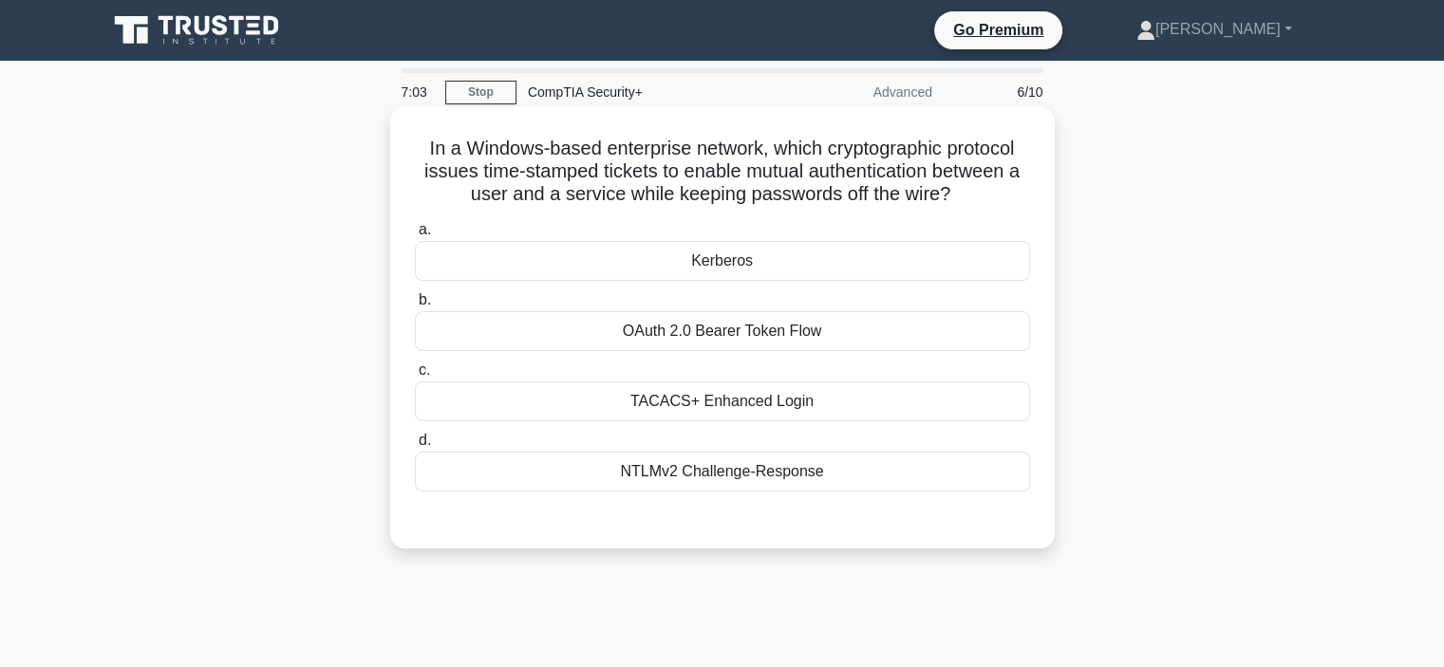
click at [944, 404] on div "TACACS+ Enhanced Login" at bounding box center [722, 402] width 615 height 40
click at [415, 377] on input "c. TACACS+ Enhanced Login" at bounding box center [415, 370] width 0 height 12
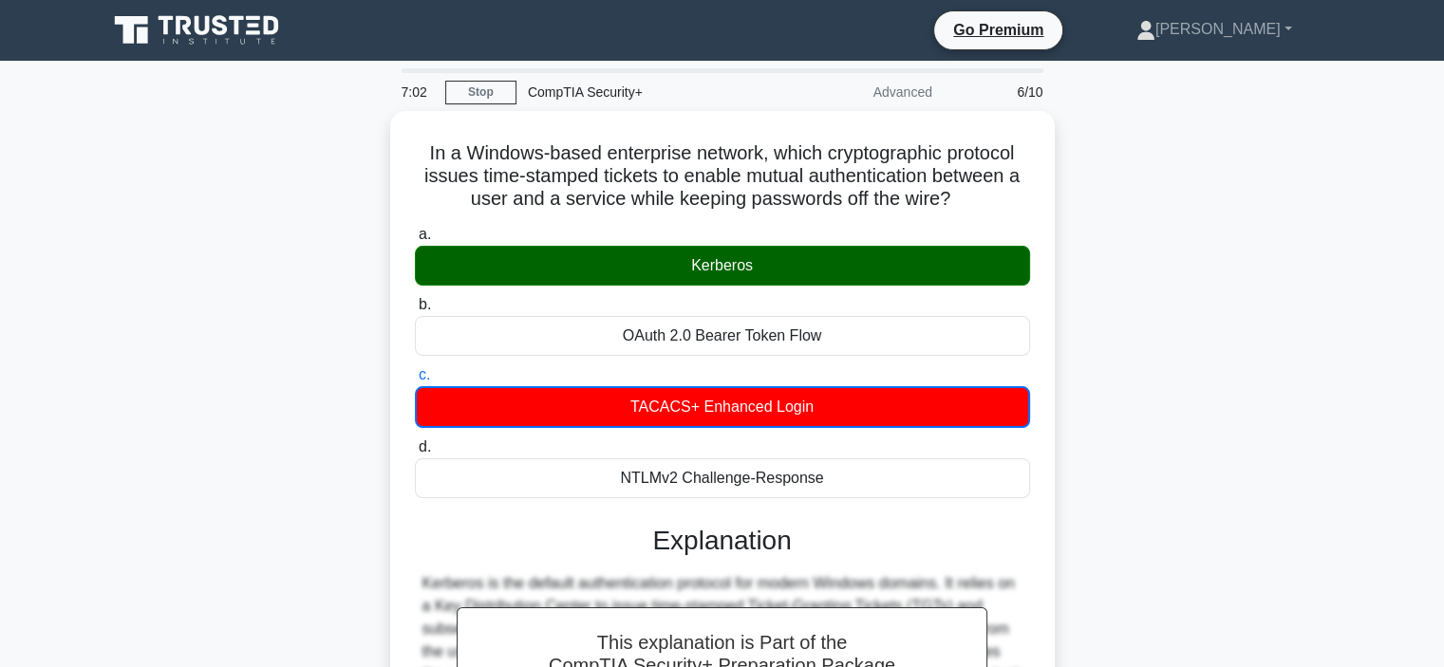
click at [1158, 444] on div "In a Windows-based enterprise network, which cryptographic protocol issues time…" at bounding box center [722, 557] width 1253 height 893
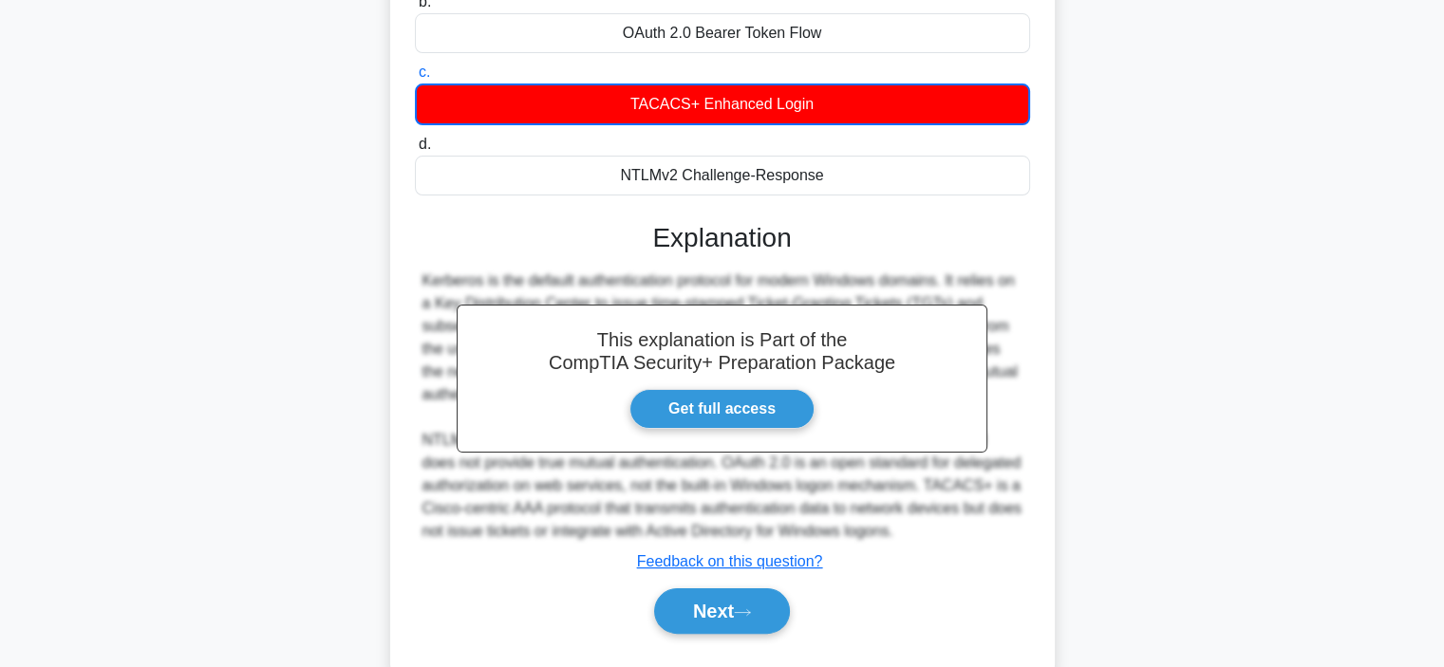
scroll to position [304, 0]
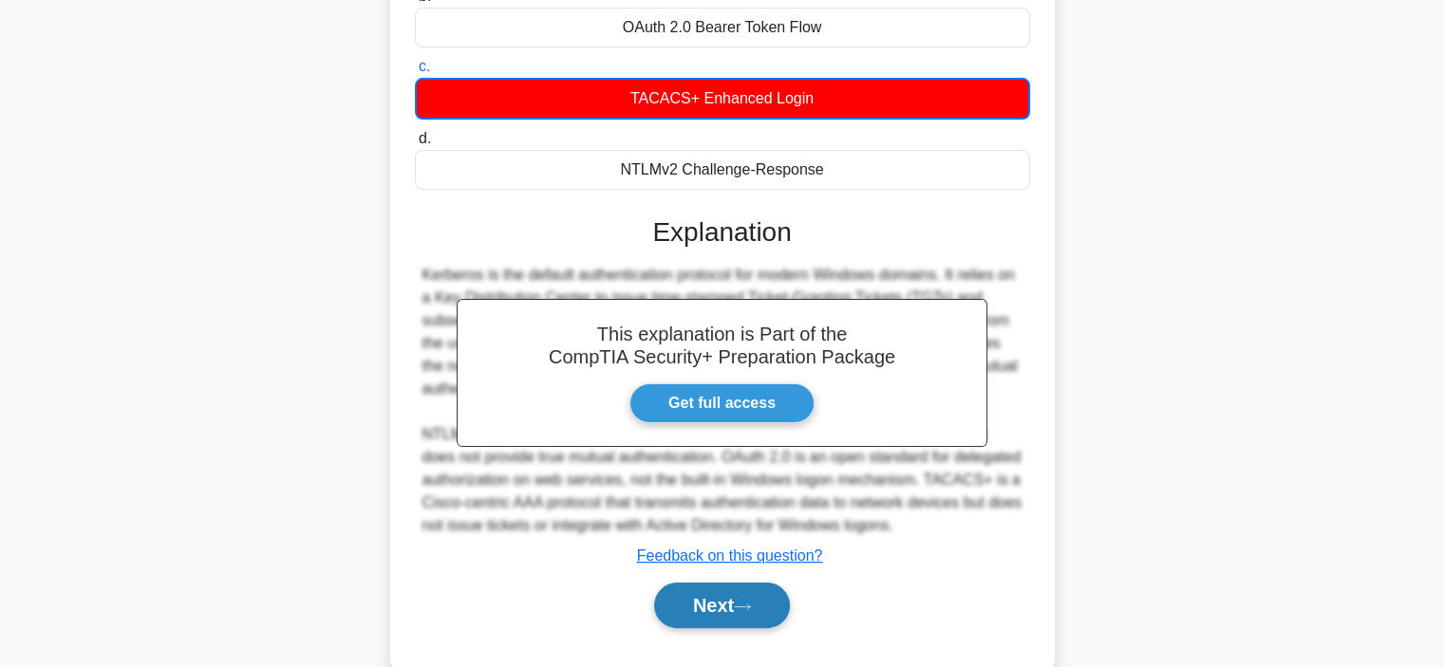
click at [689, 610] on button "Next" at bounding box center [722, 606] width 136 height 46
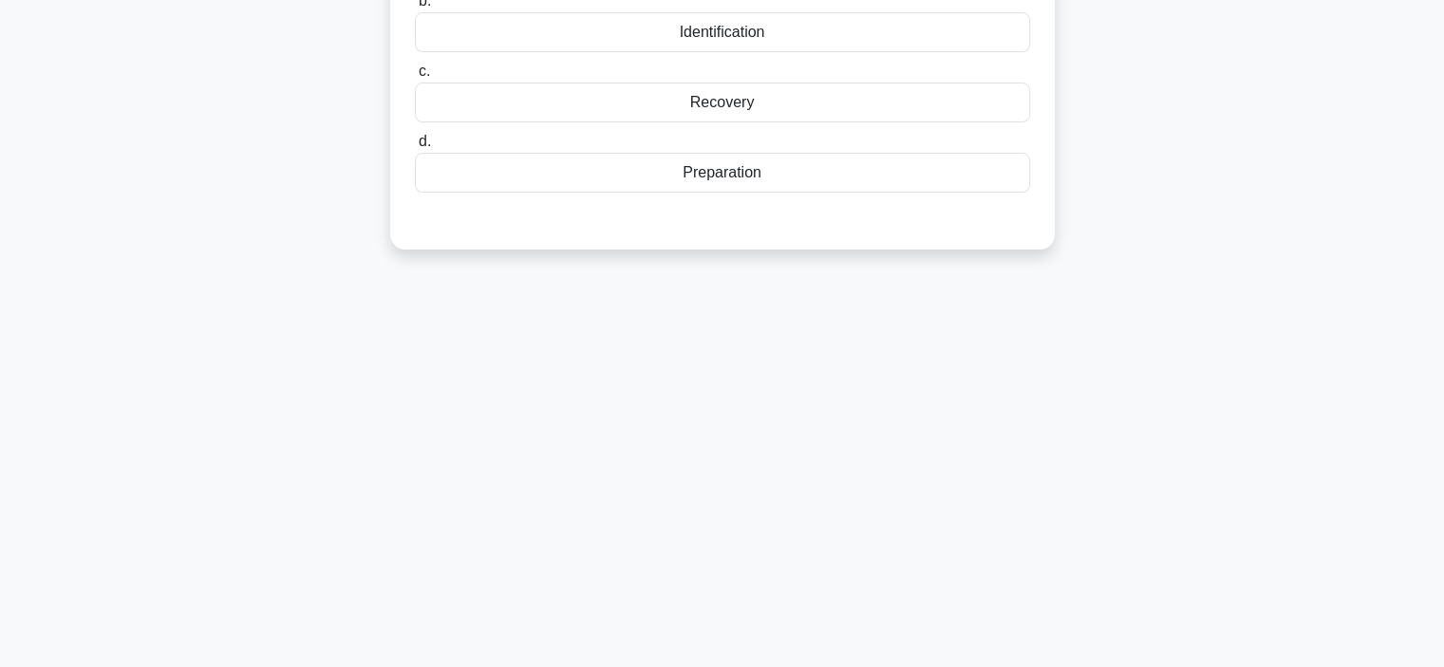
click at [1175, 491] on div "6:59 Stop CompTIA Security+ Advanced 7/10 A company has been hit by a ransomwar…" at bounding box center [722, 239] width 1253 height 949
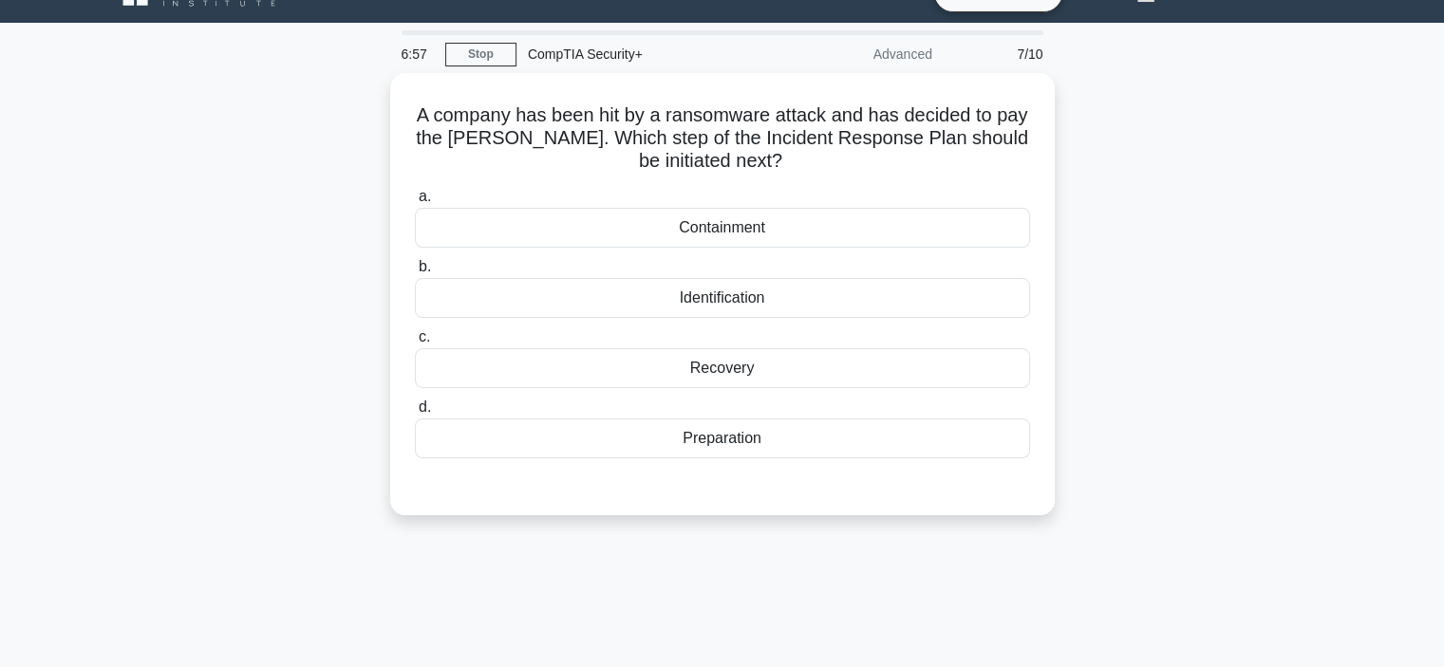
scroll to position [0, 0]
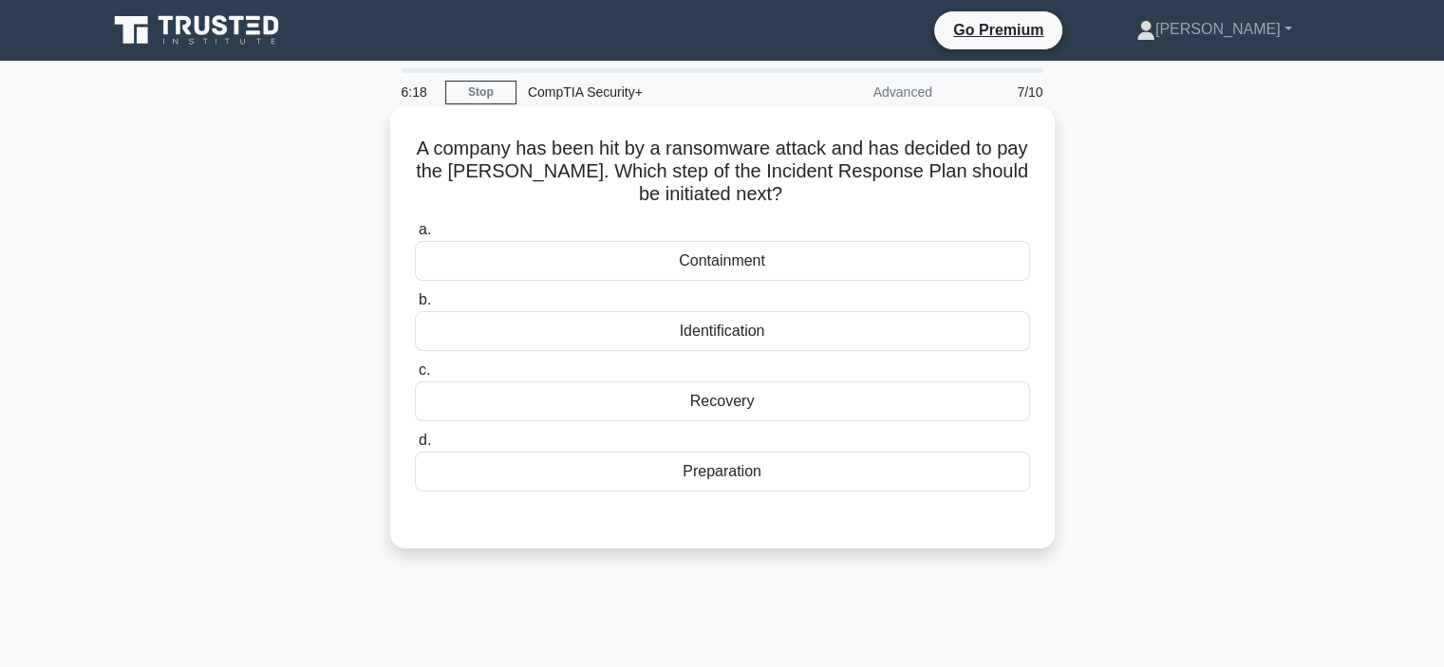
click at [962, 258] on div "Containment" at bounding box center [722, 261] width 615 height 40
click at [415, 236] on input "a. Containment" at bounding box center [415, 230] width 0 height 12
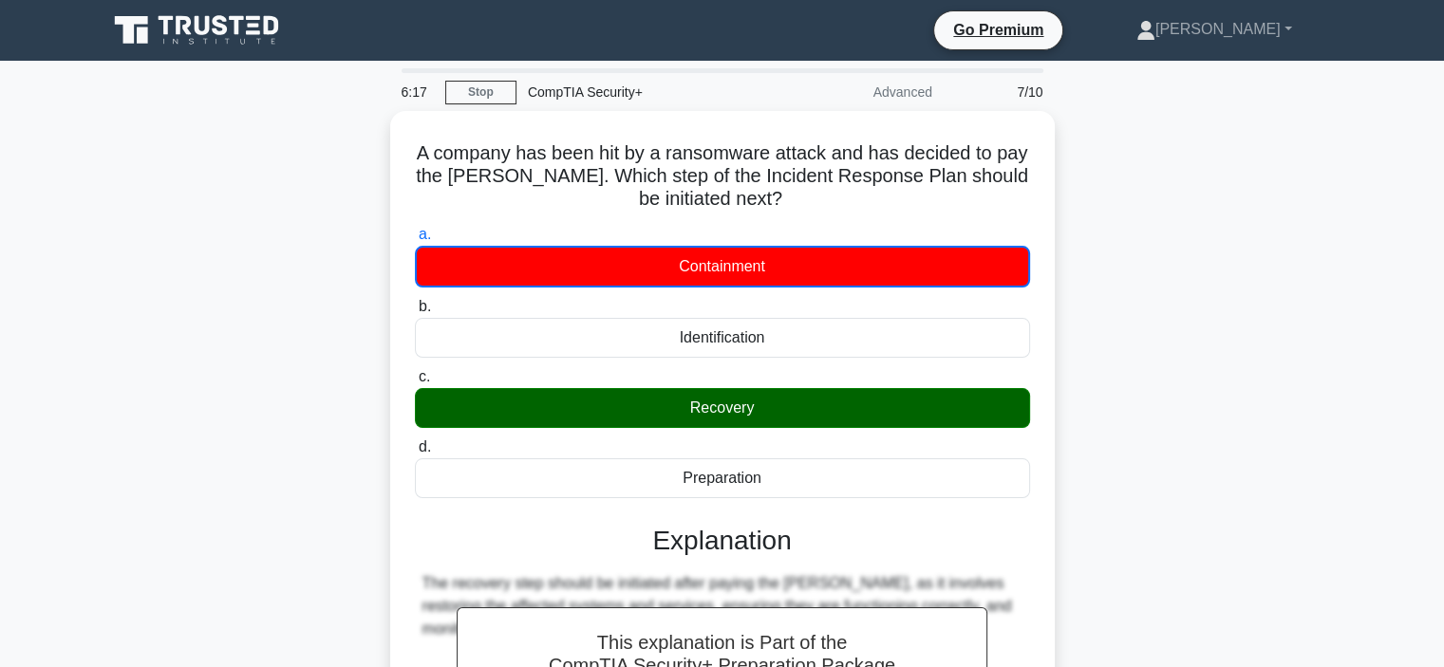
click at [1101, 412] on div "A company has been hit by a ransomware attack and has decided to pay the ransom…" at bounding box center [722, 535] width 1253 height 848
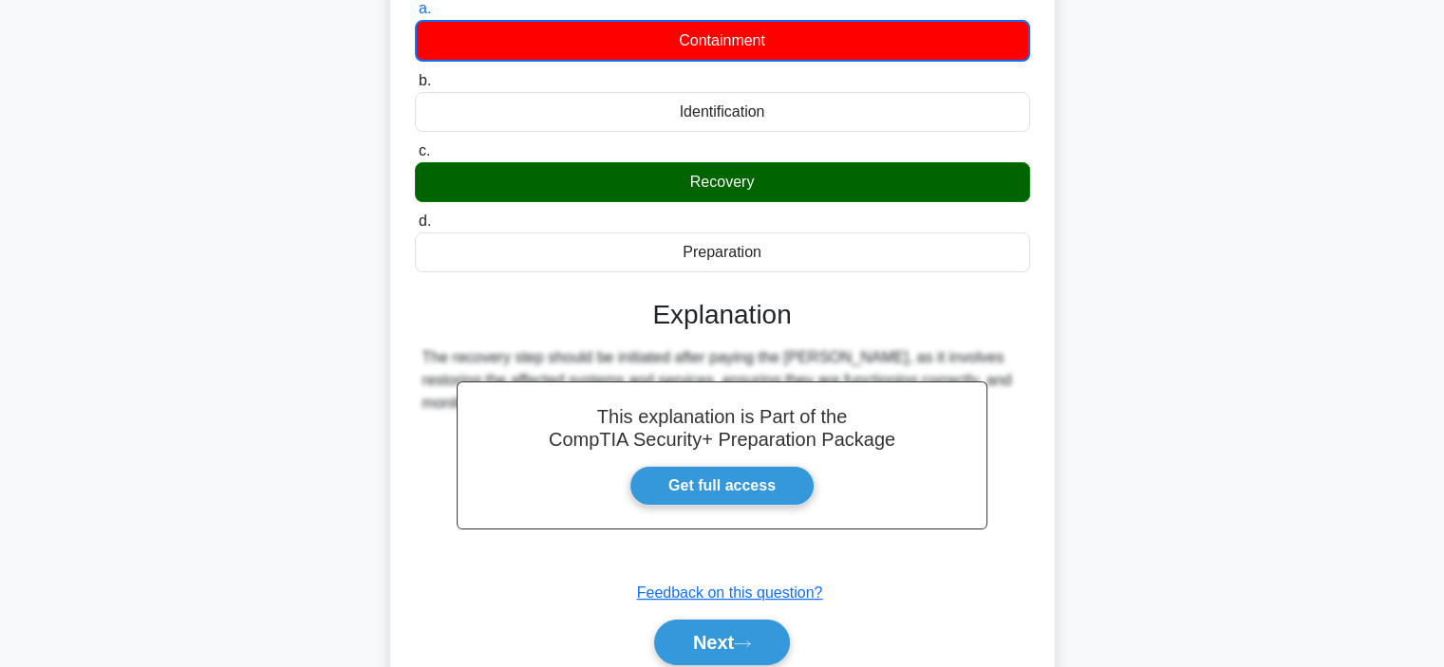
scroll to position [358, 0]
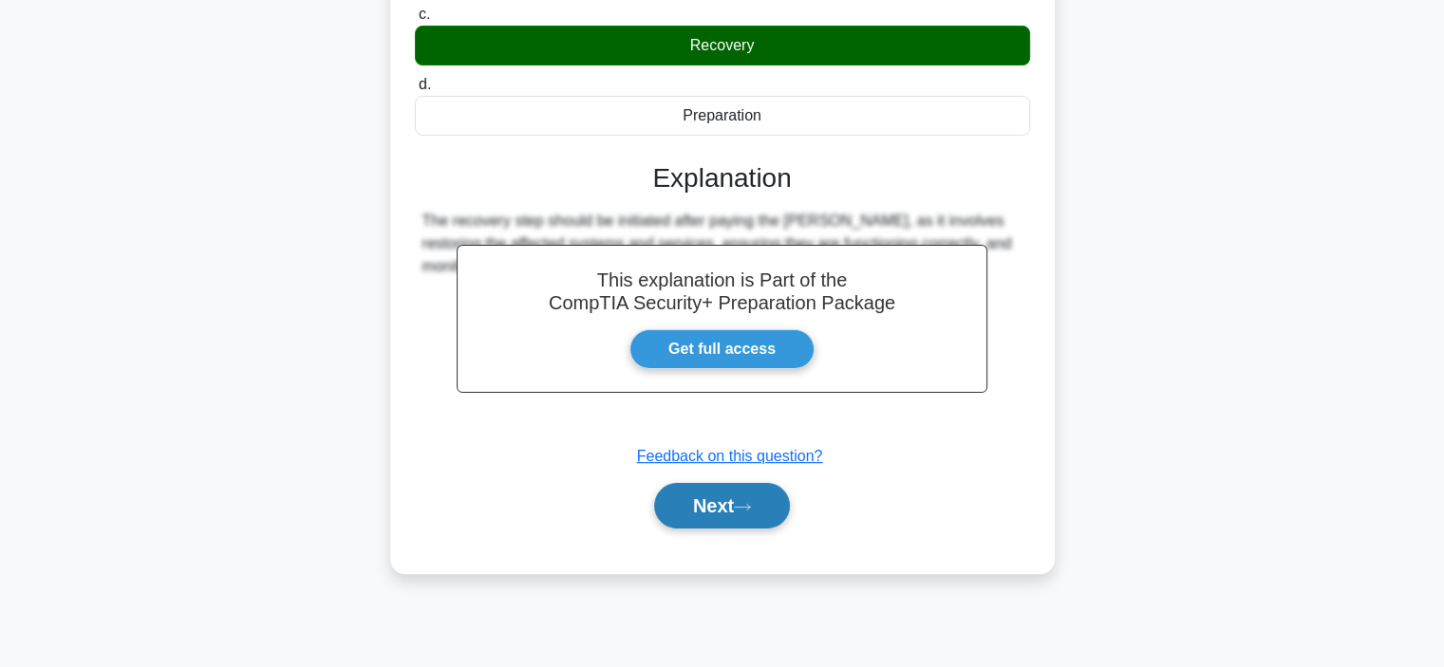
click at [702, 525] on button "Next" at bounding box center [722, 506] width 136 height 46
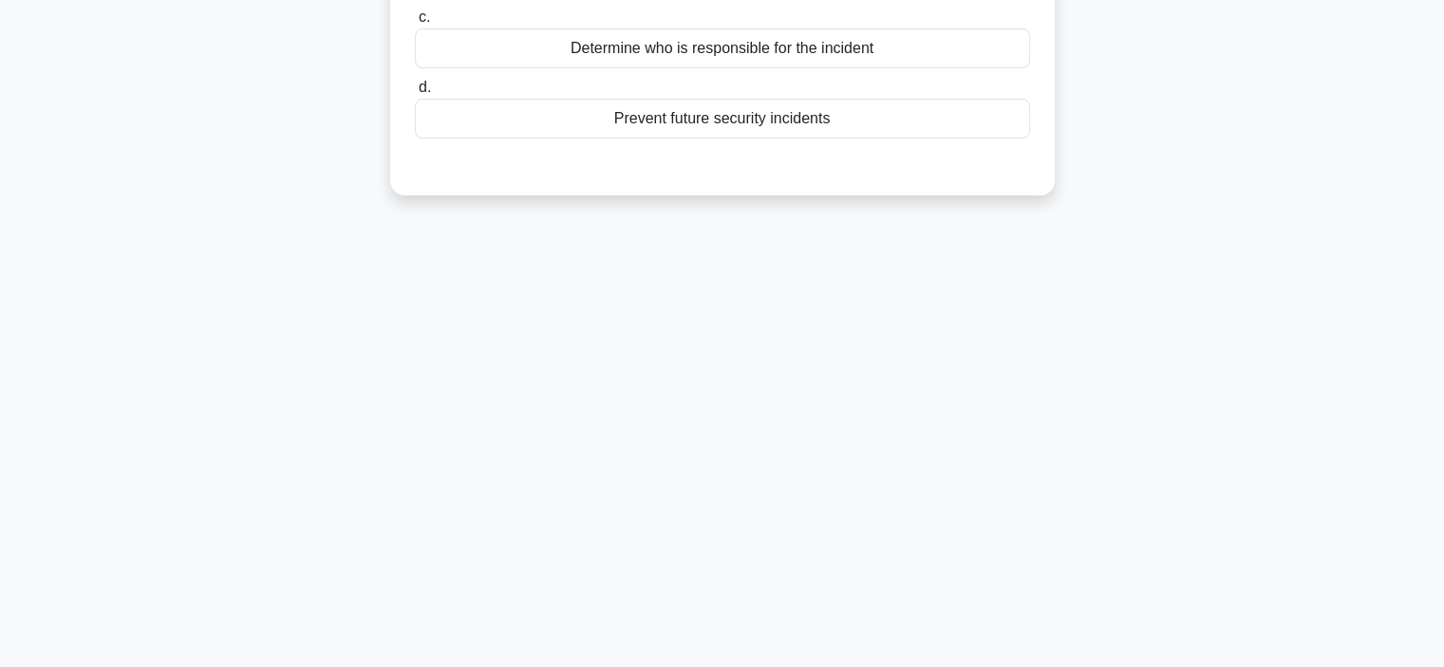
click at [1203, 449] on div "6:07 Stop CompTIA Security+ Advanced 8/10 After a major security incident, a cy…" at bounding box center [722, 185] width 1253 height 949
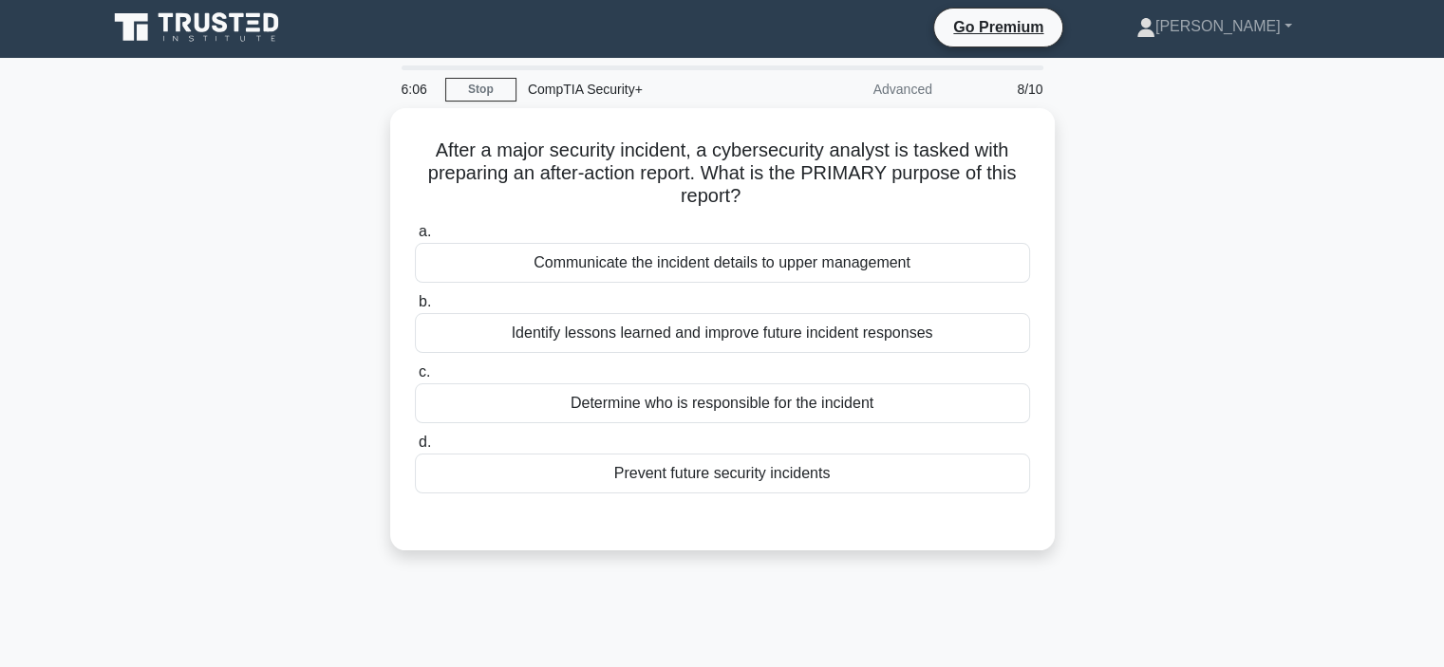
scroll to position [0, 0]
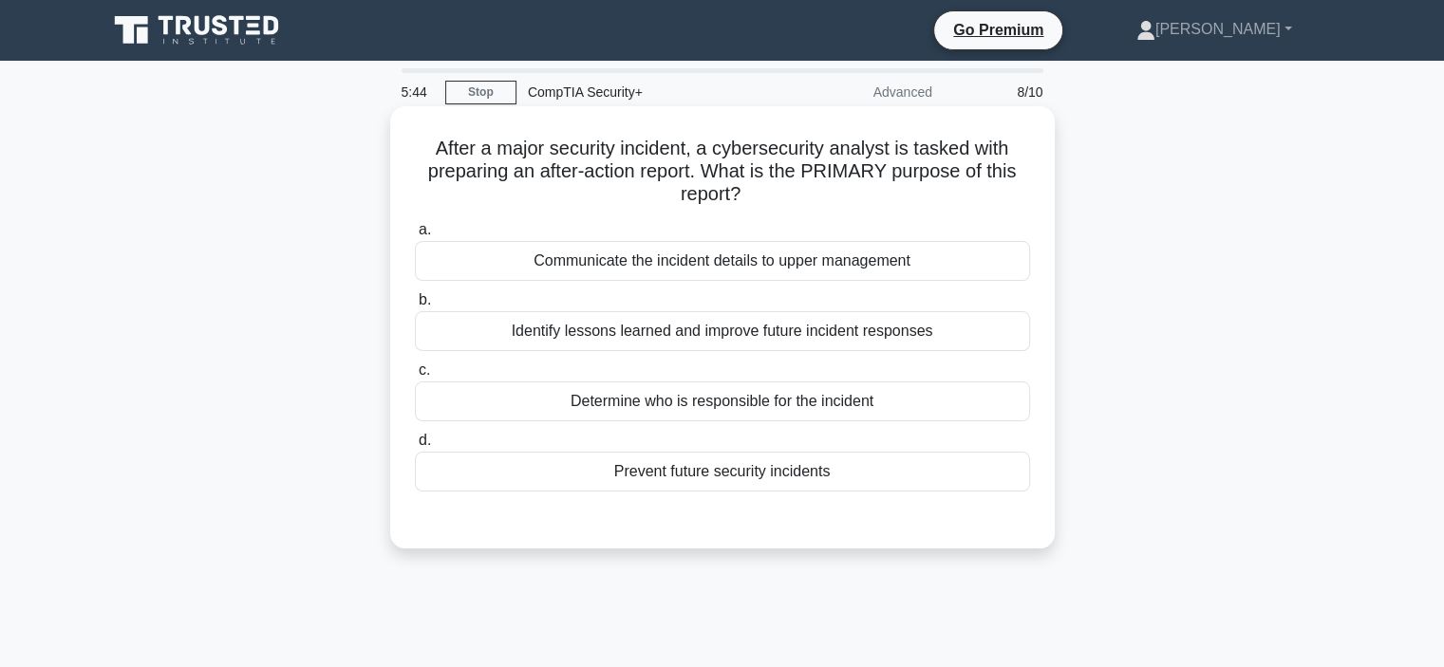
click at [887, 336] on div "Identify lessons learned and improve future incident responses" at bounding box center [722, 331] width 615 height 40
click at [415, 307] on input "b. Identify lessons learned and improve future incident responses" at bounding box center [415, 300] width 0 height 12
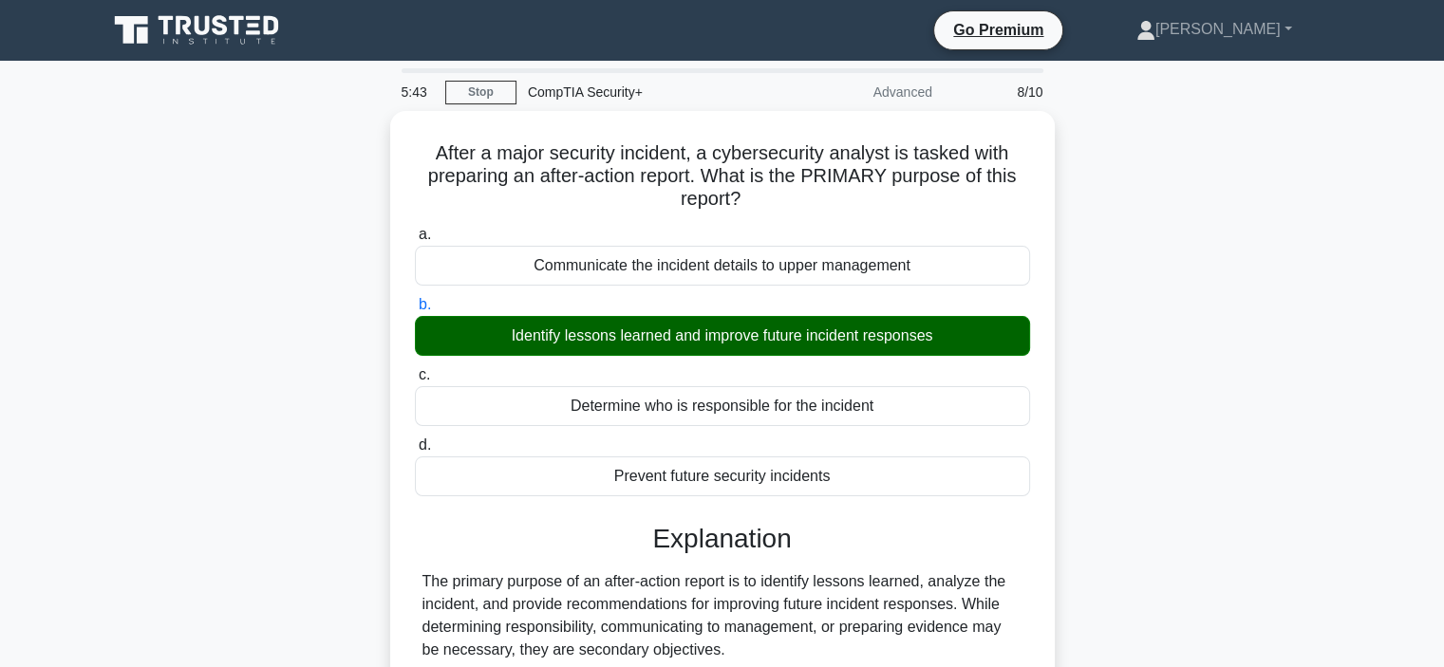
click at [1138, 401] on div "After a major security incident, a cybersecurity analyst is tasked with prepari…" at bounding box center [722, 465] width 1253 height 709
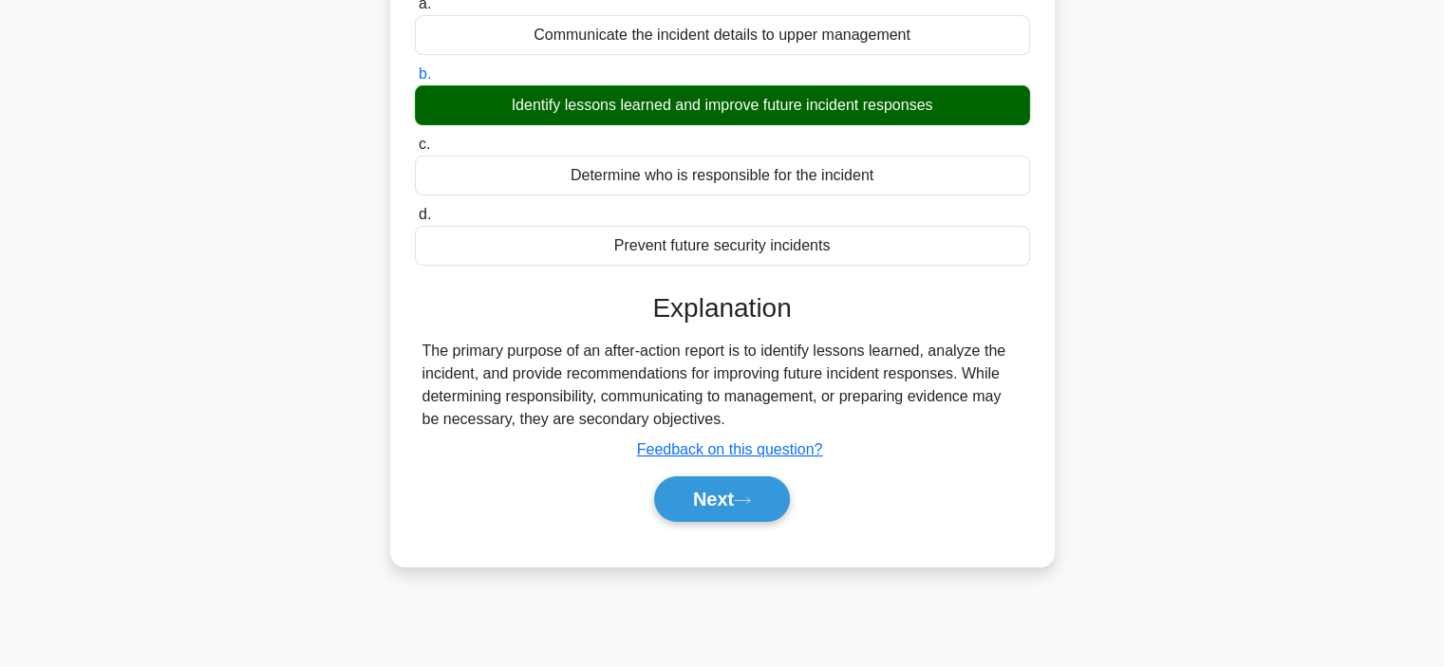
scroll to position [266, 0]
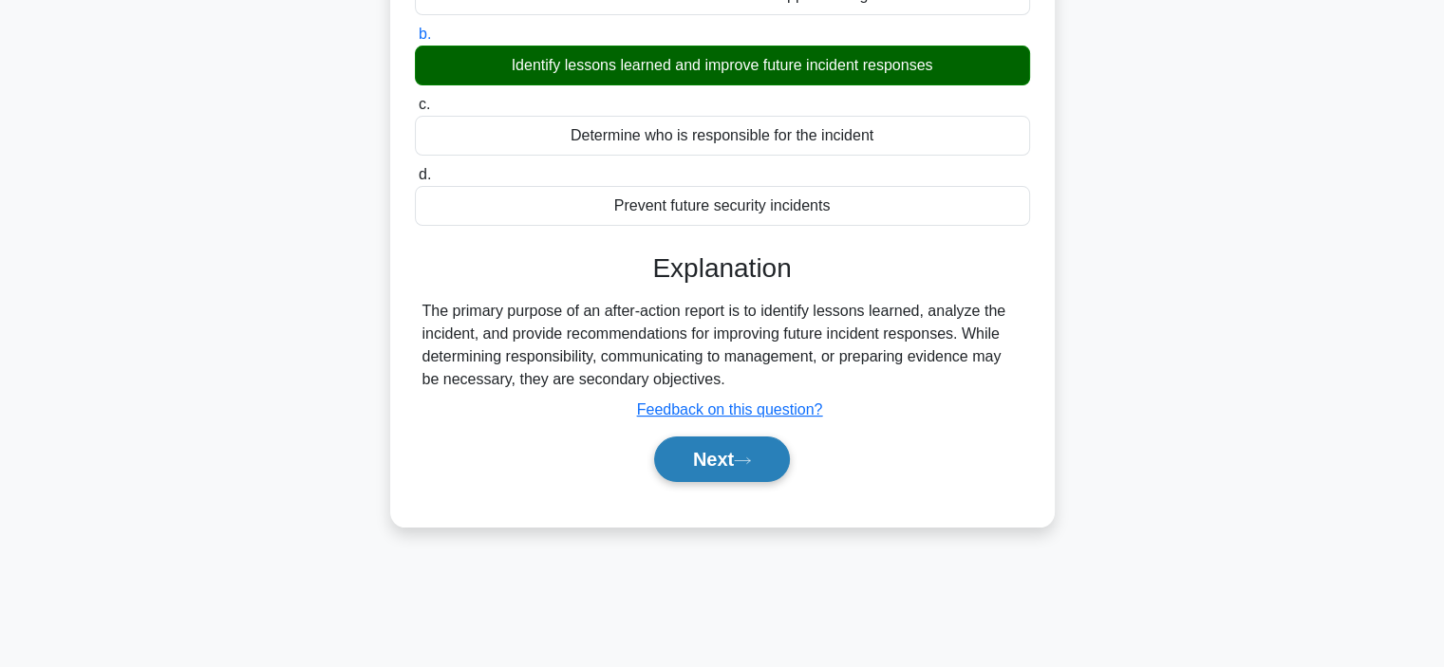
click at [778, 461] on button "Next" at bounding box center [722, 460] width 136 height 46
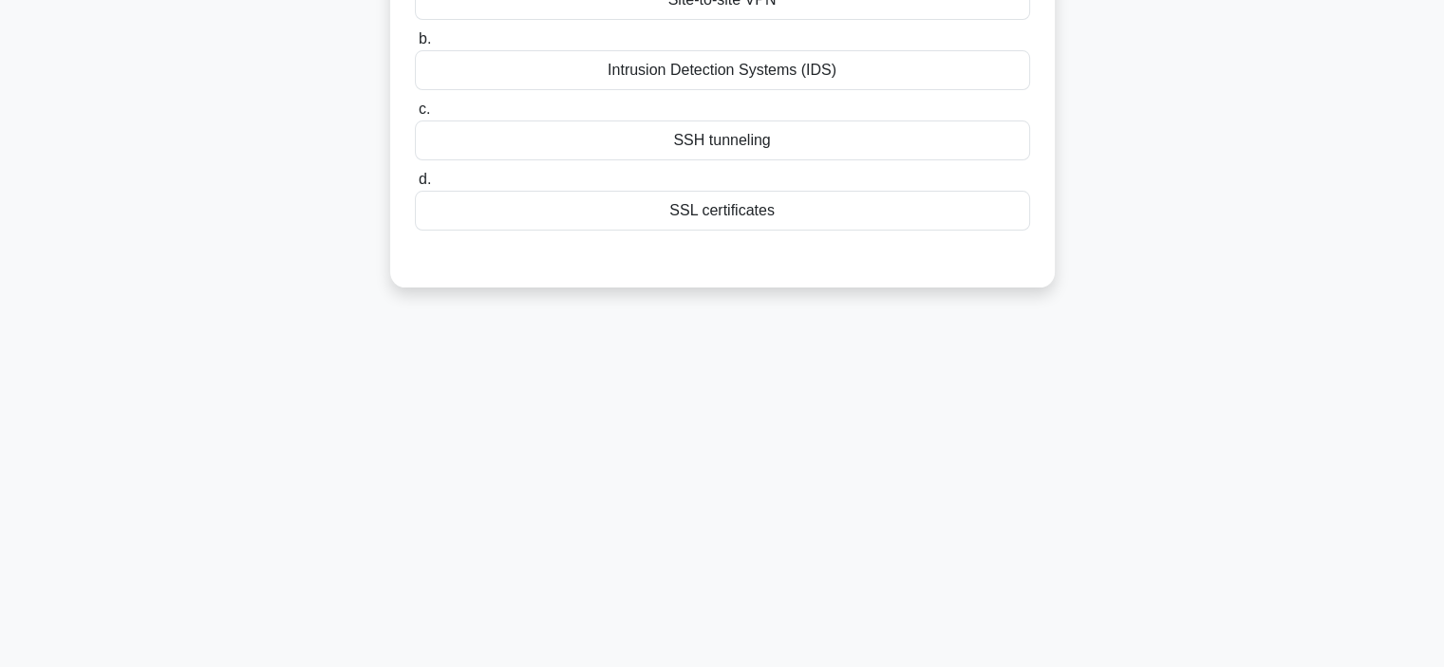
click at [1205, 396] on div "5:40 Stop CompTIA Security+ Advanced 9/10 A financial company has multiple bran…" at bounding box center [722, 277] width 1253 height 949
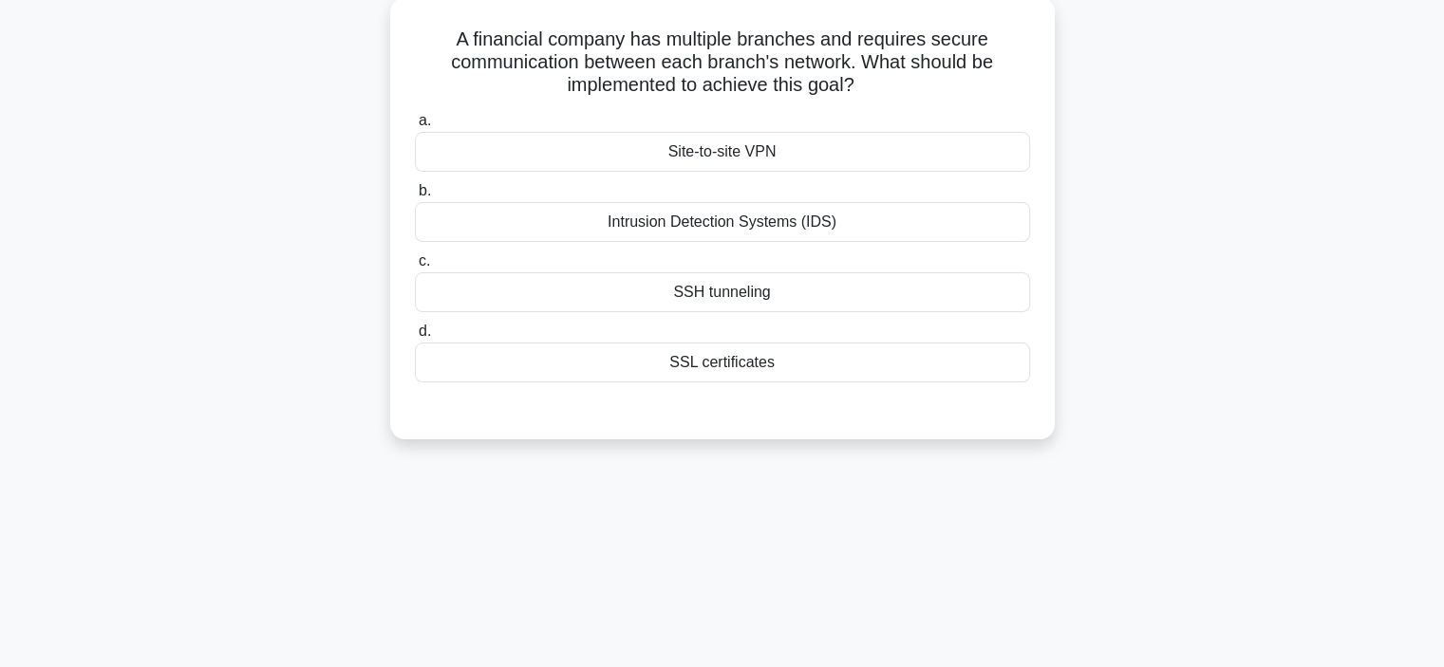
scroll to position [0, 0]
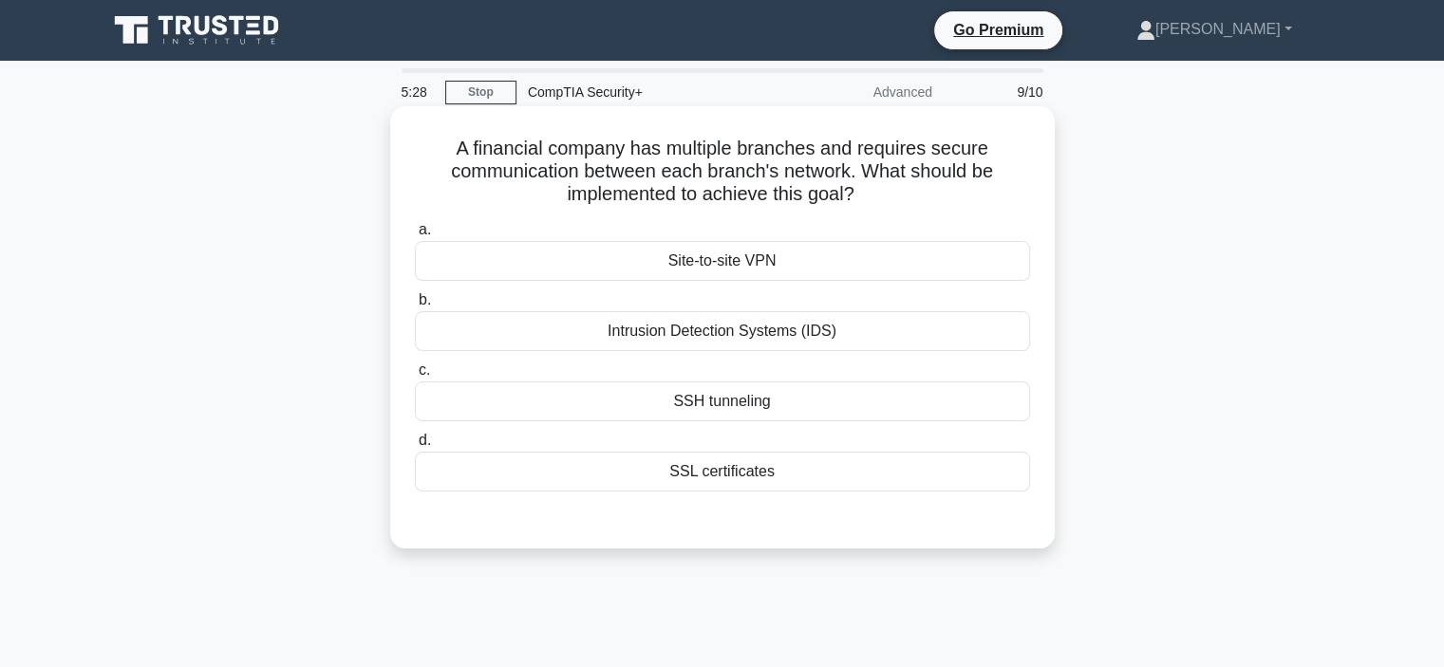
click at [960, 260] on div "Site-to-site VPN" at bounding box center [722, 261] width 615 height 40
click at [415, 236] on input "a. Site-to-site VPN" at bounding box center [415, 230] width 0 height 12
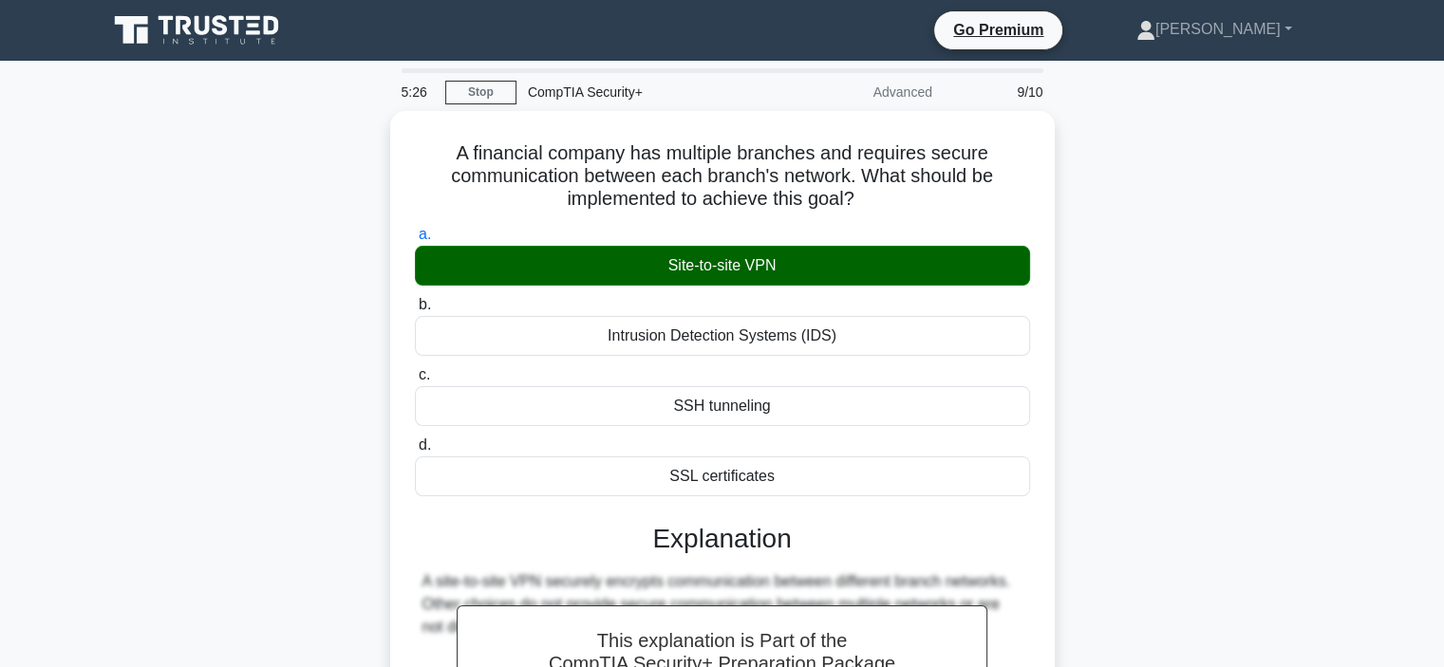
click at [1138, 374] on div "A financial company has multiple branches and requires secure communication bet…" at bounding box center [722, 534] width 1253 height 846
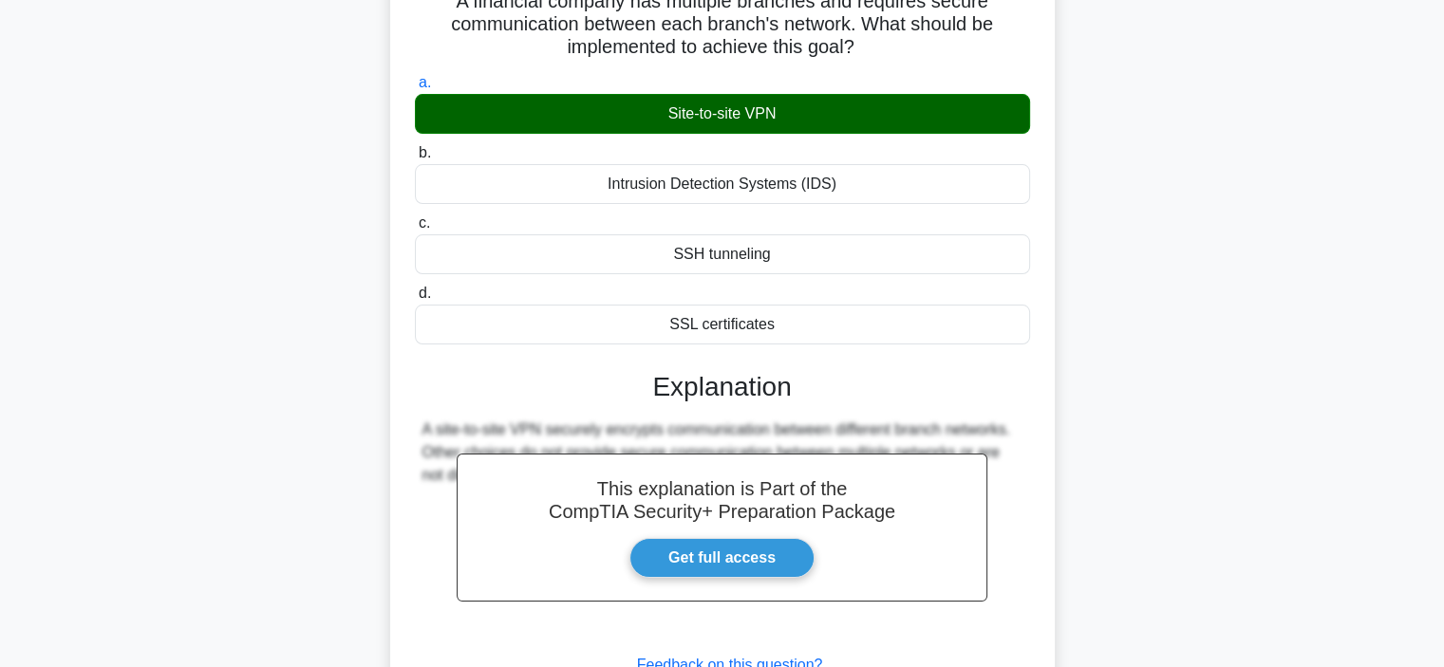
scroll to position [304, 0]
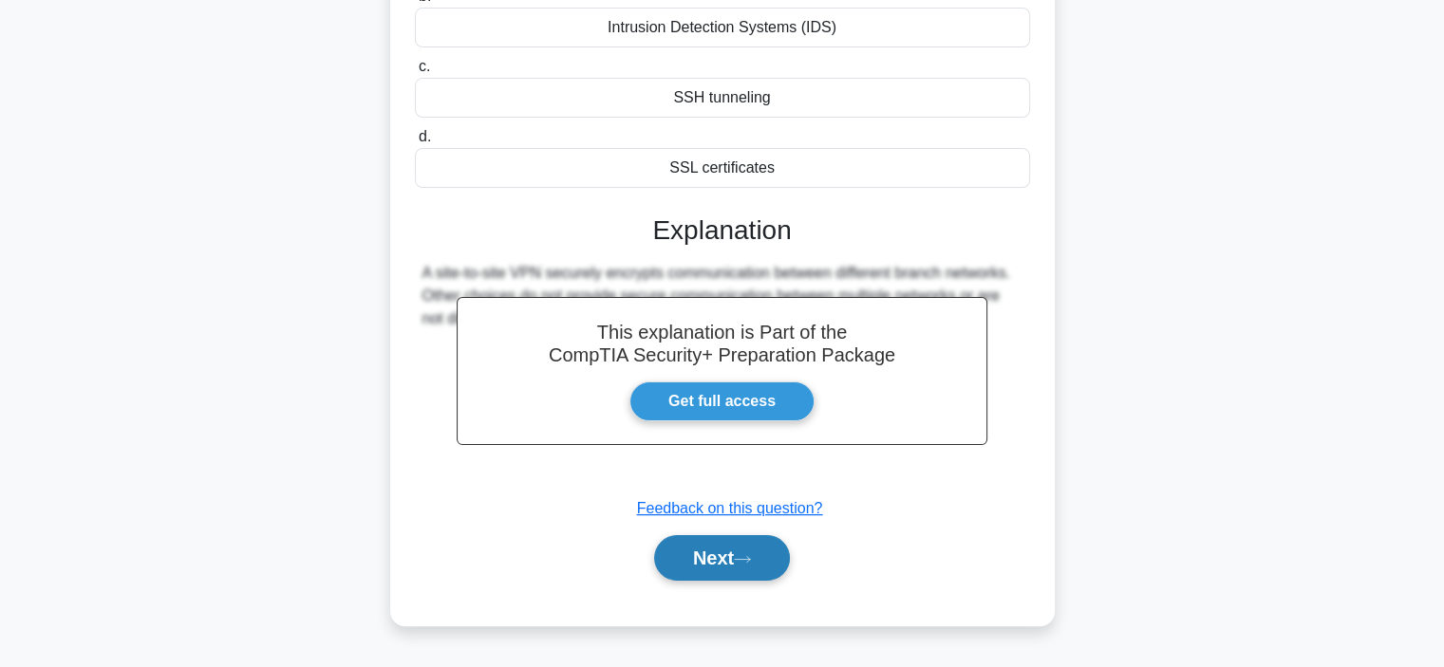
click at [748, 565] on button "Next" at bounding box center [722, 558] width 136 height 46
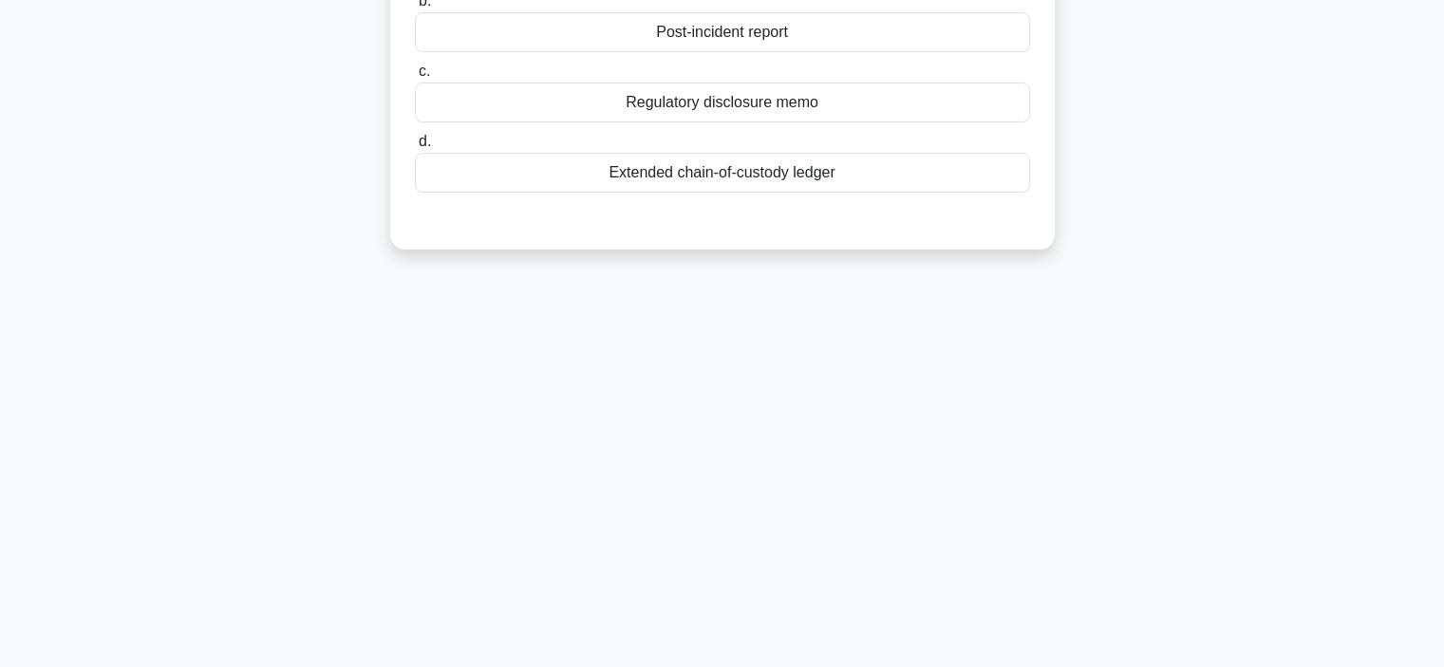
click at [1356, 301] on main "5:23 Stop CompTIA Security+ Advanced 10/10 During the lessons-learned phase of …" at bounding box center [722, 239] width 1444 height 964
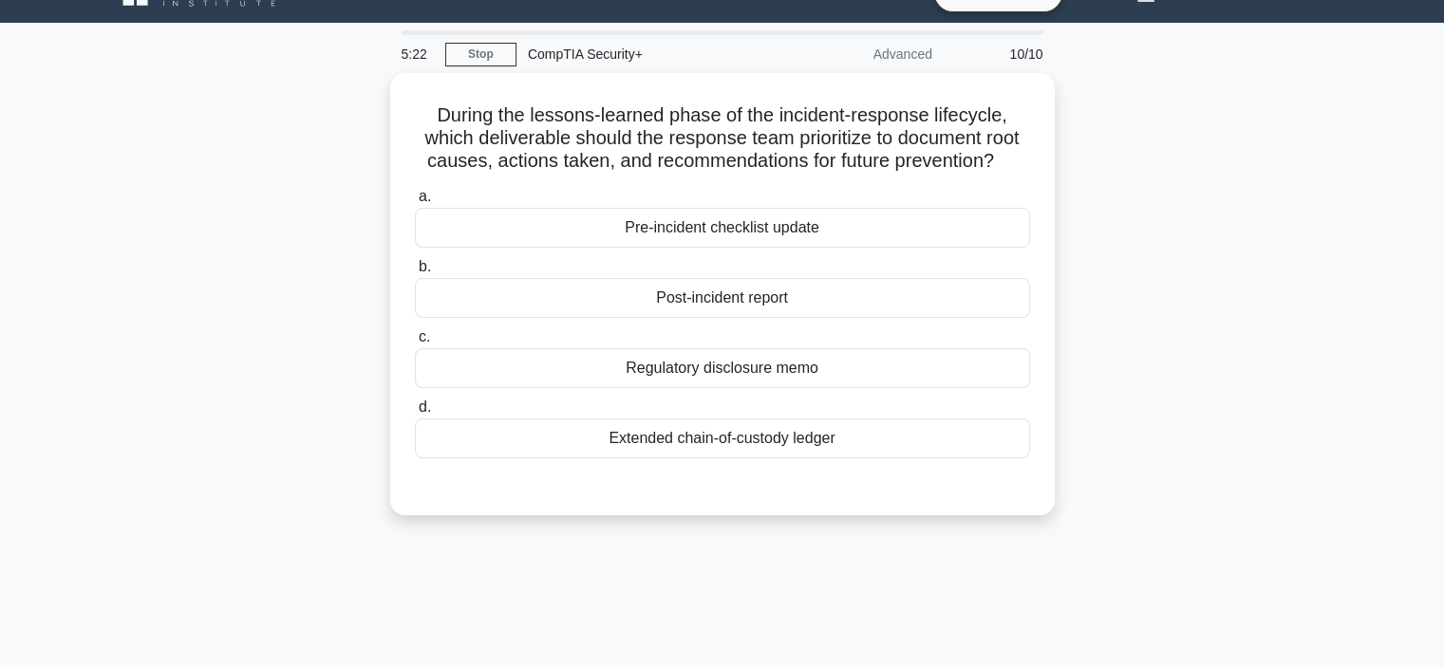
scroll to position [0, 0]
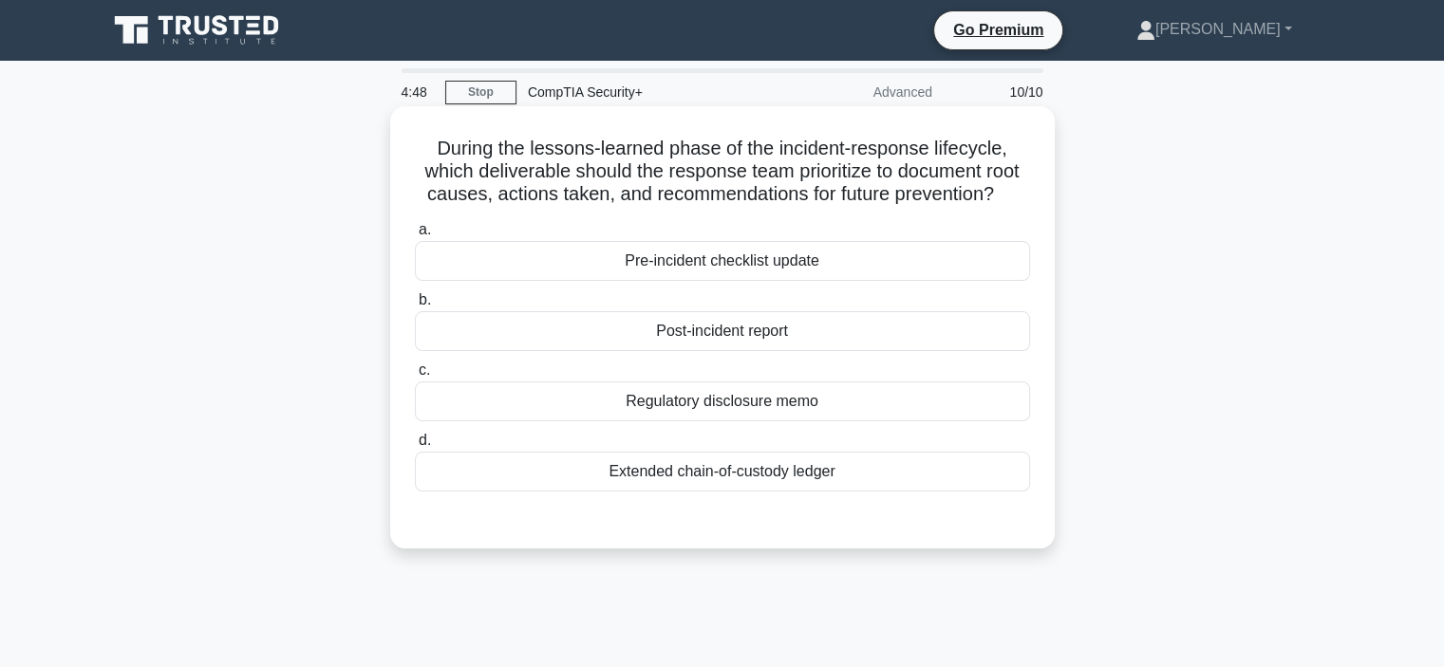
click at [926, 475] on div "Extended chain-of-custody ledger" at bounding box center [722, 472] width 615 height 40
click at [415, 447] on input "d. Extended chain-of-custody ledger" at bounding box center [415, 441] width 0 height 12
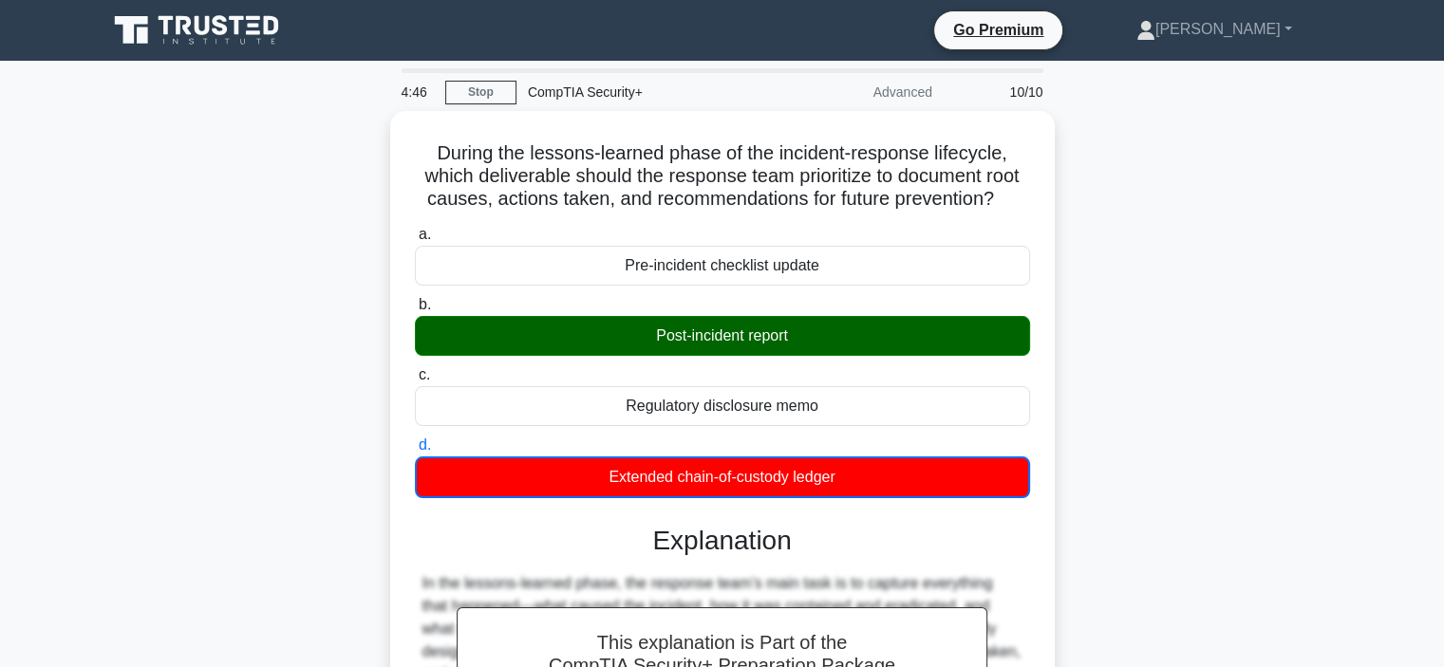
click at [1100, 458] on div "During the lessons-learned phase of the incident-response lifecycle, which deli…" at bounding box center [722, 557] width 1253 height 893
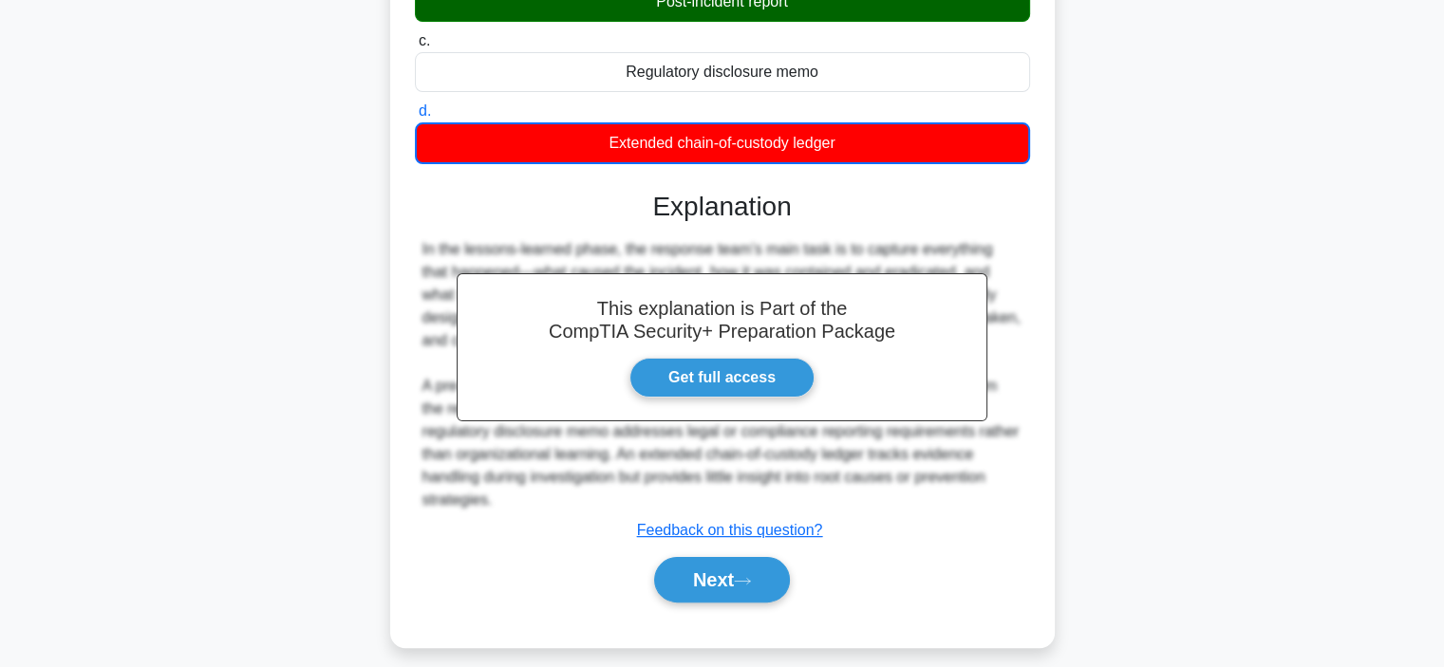
scroll to position [358, 0]
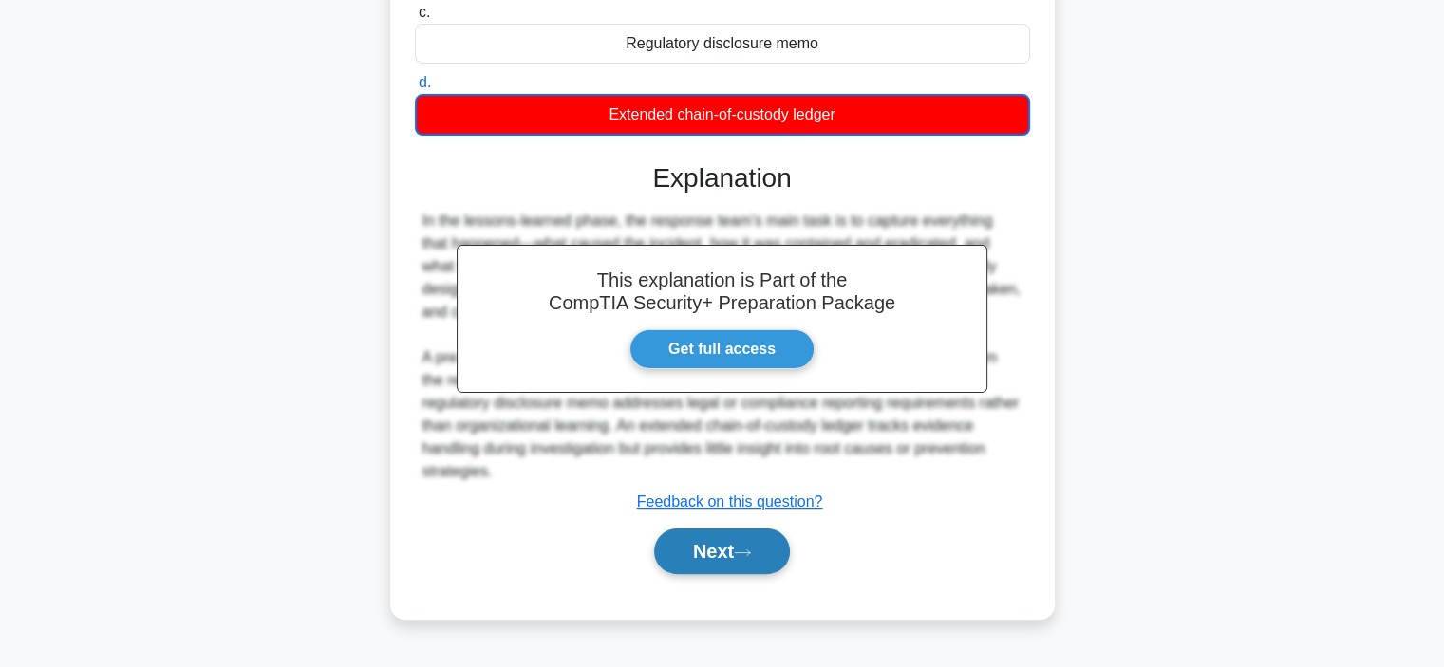
click at [714, 537] on button "Next" at bounding box center [722, 552] width 136 height 46
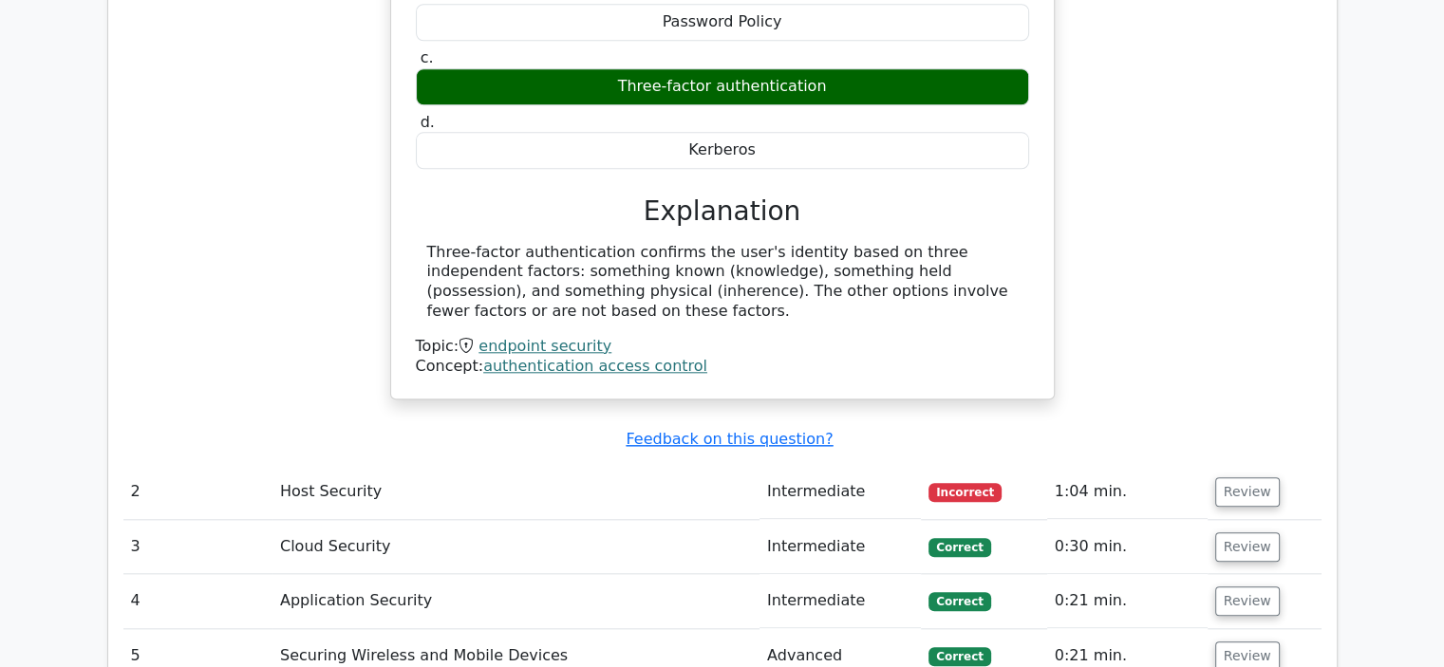
scroll to position [1936, 0]
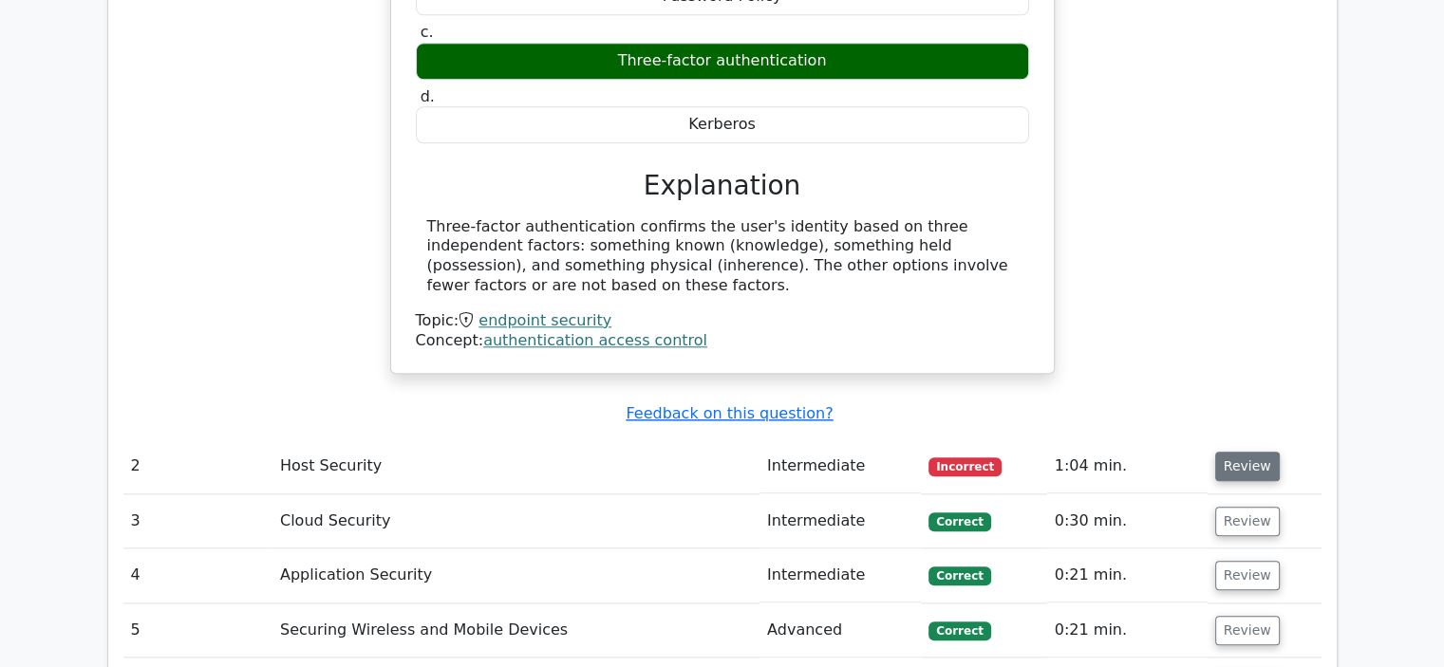
click at [1243, 452] on button "Review" at bounding box center [1247, 466] width 65 height 29
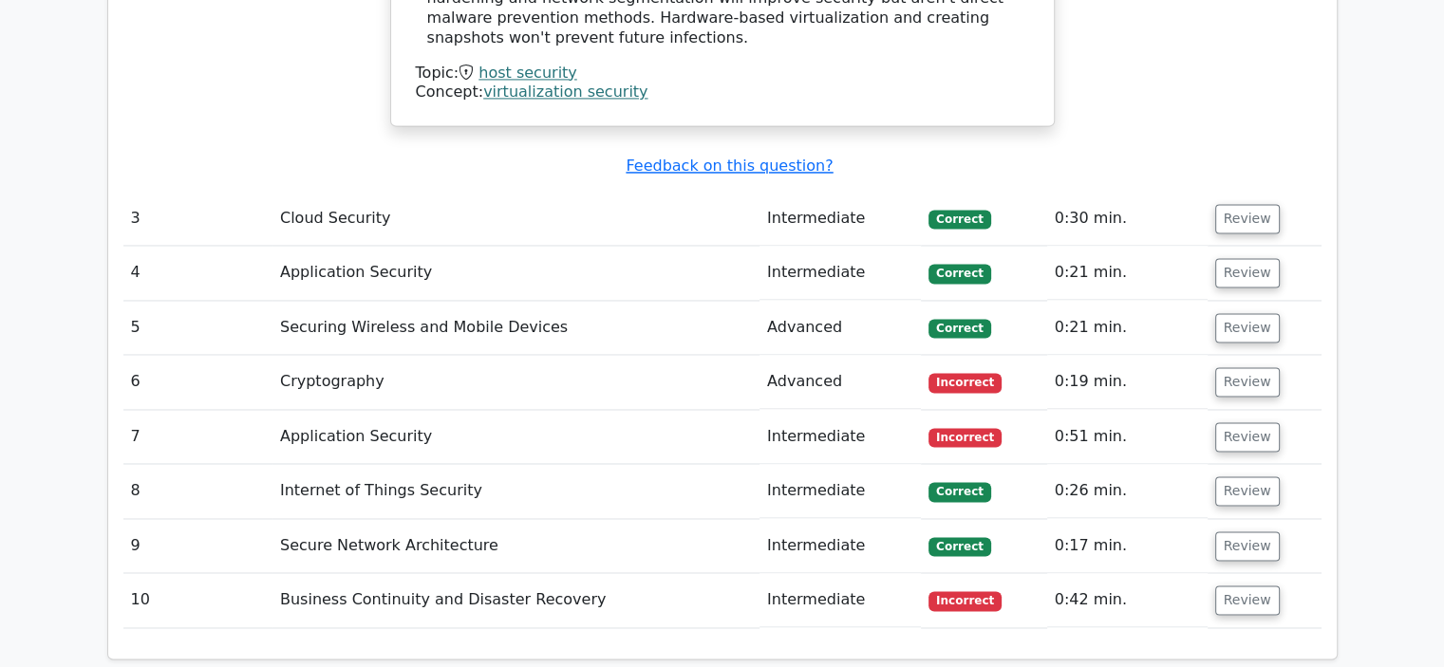
scroll to position [2961, 0]
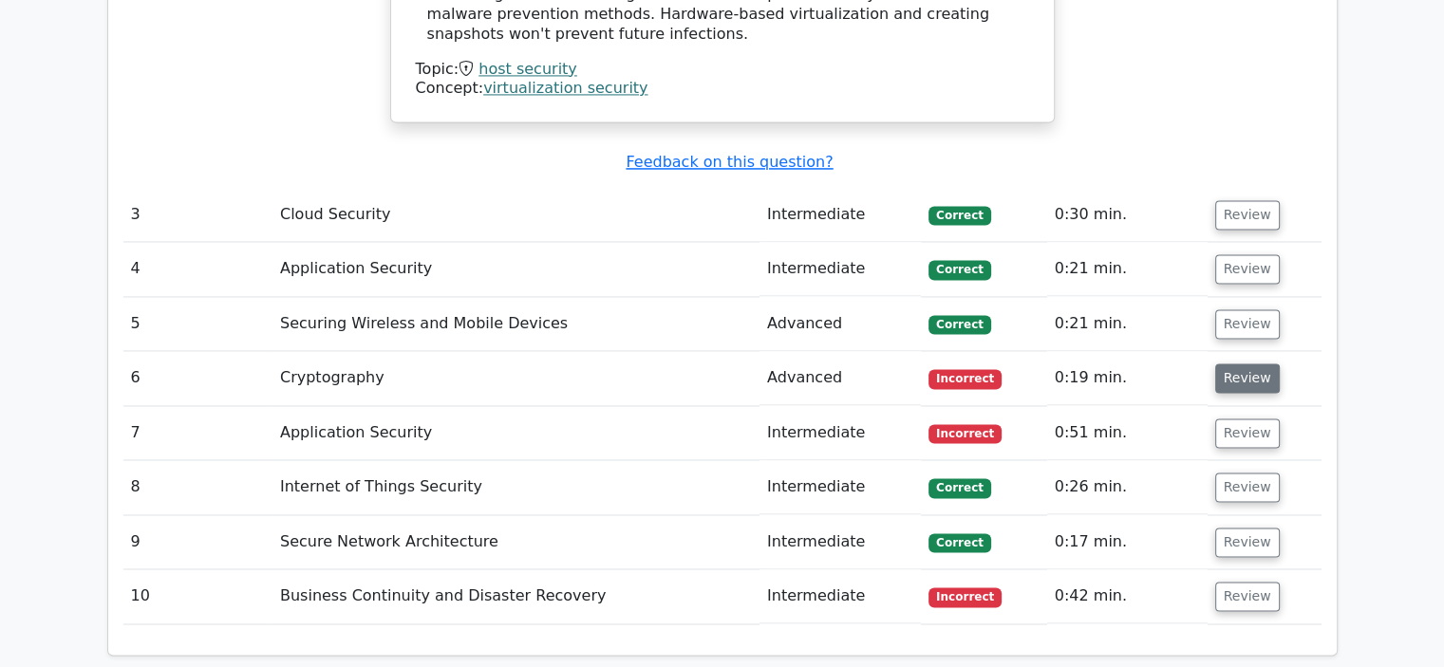
click at [1264, 364] on button "Review" at bounding box center [1247, 378] width 65 height 29
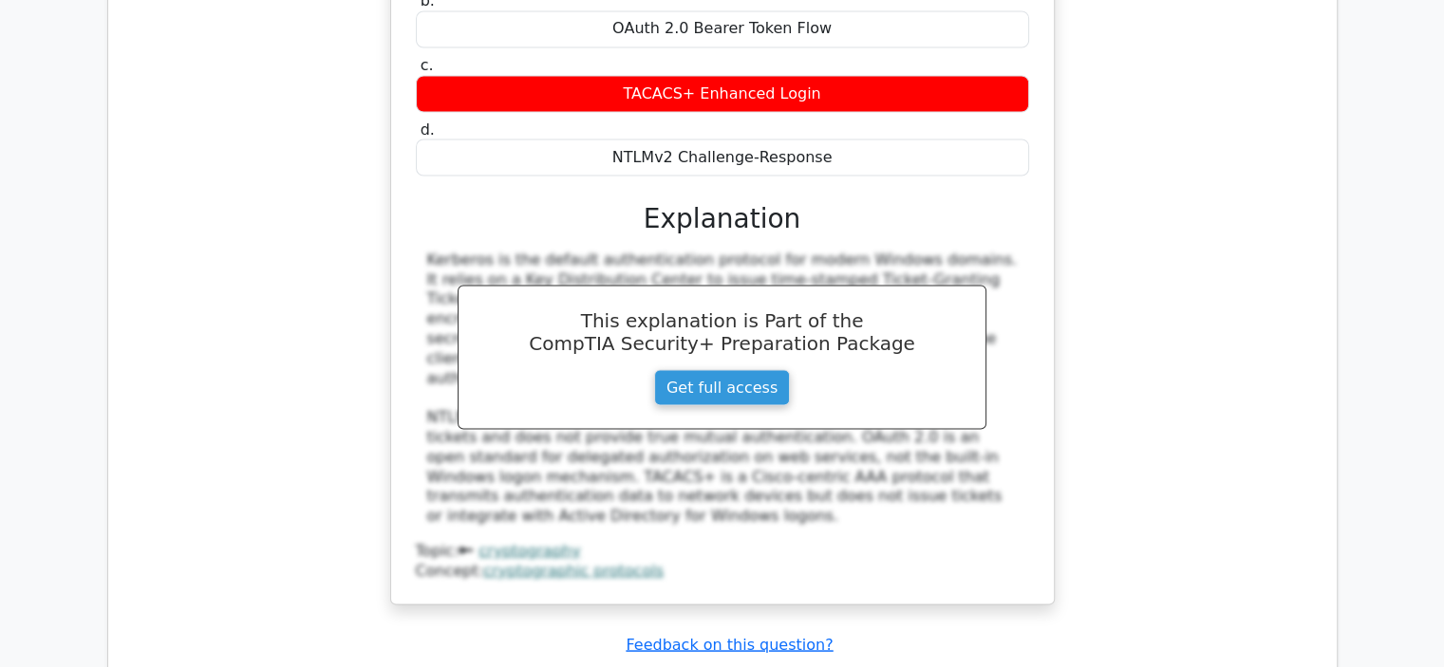
scroll to position [3645, 0]
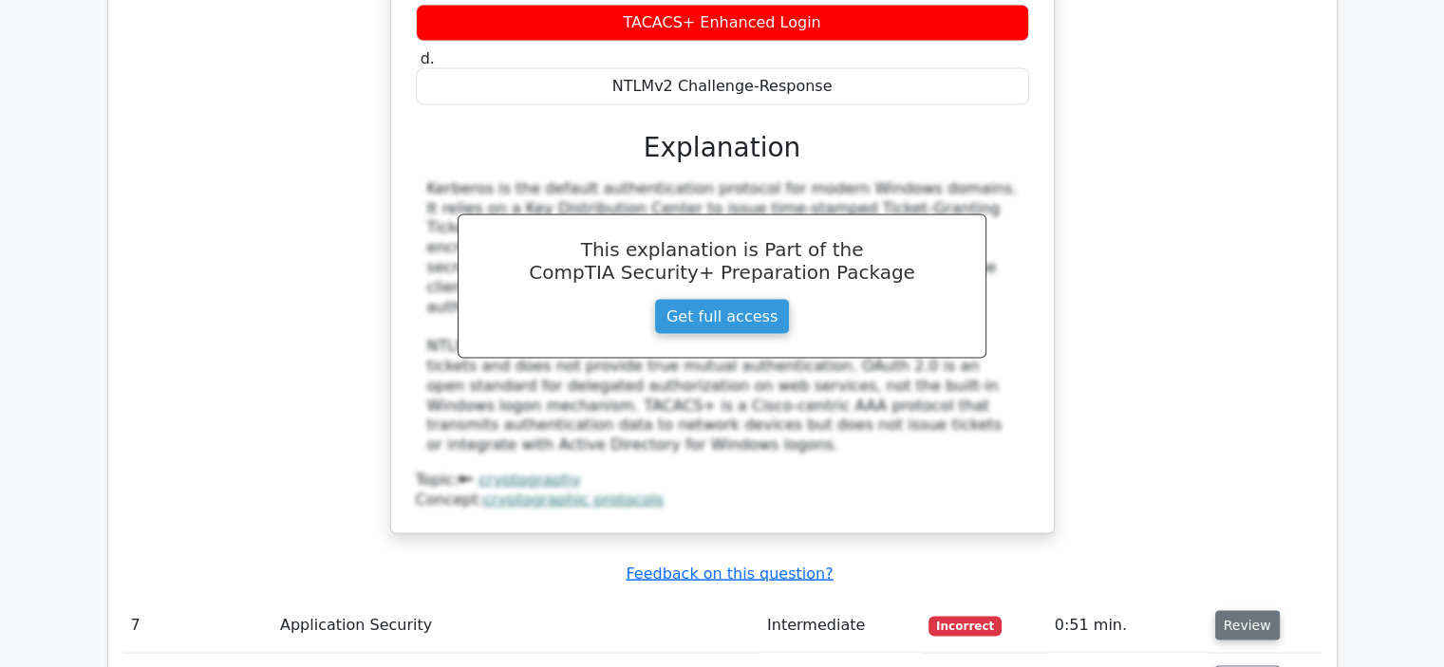
click at [1226, 611] on button "Review" at bounding box center [1247, 625] width 65 height 29
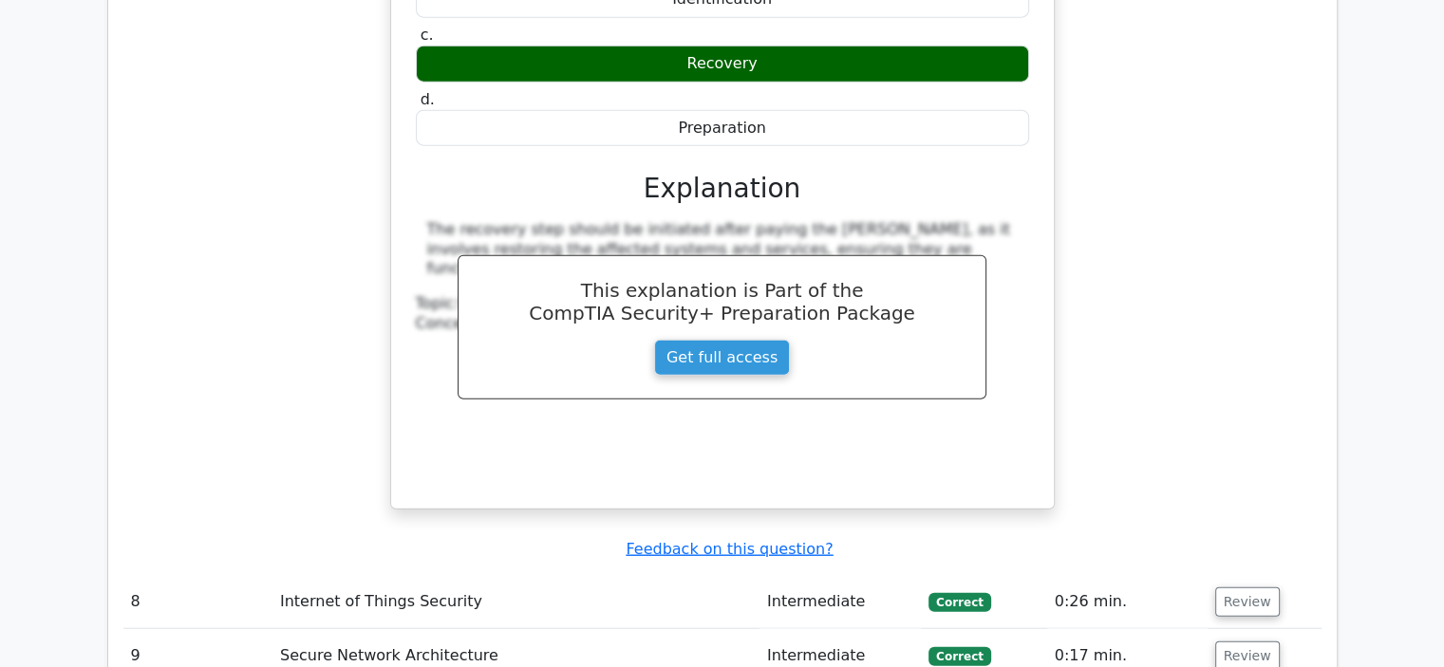
scroll to position [4518, 0]
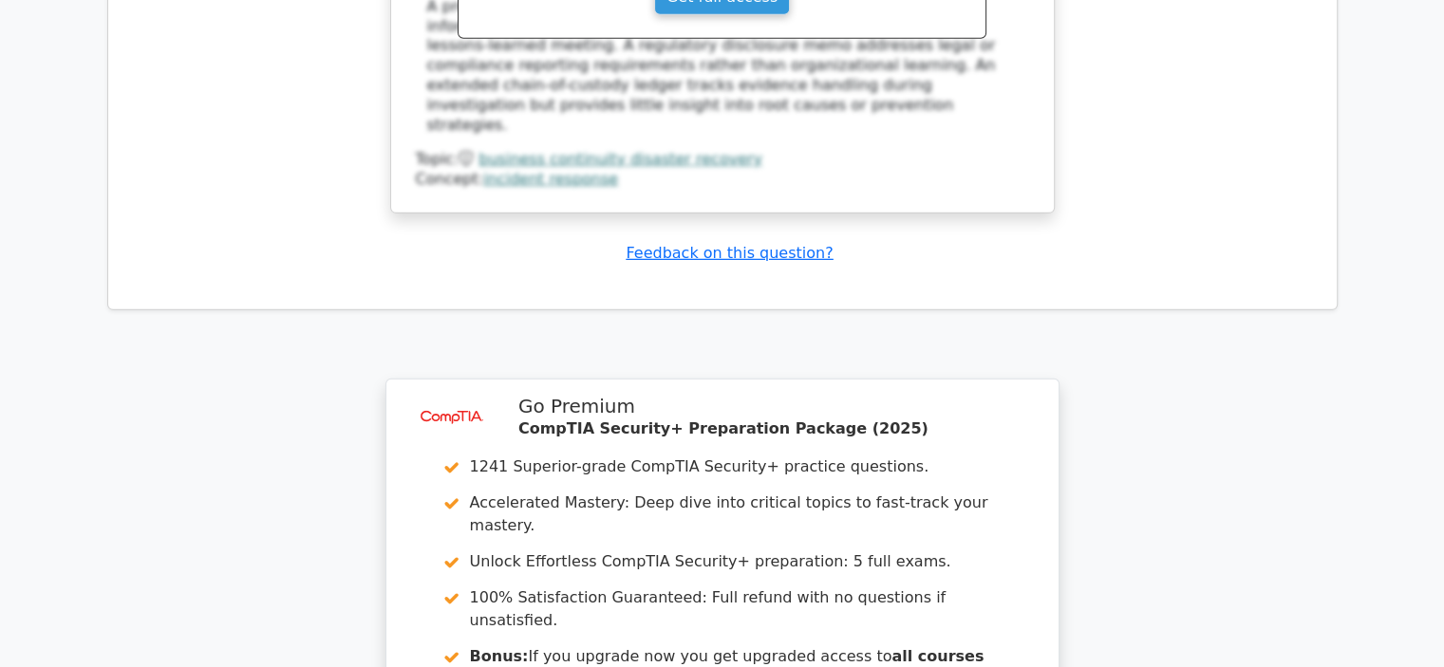
scroll to position [5884, 0]
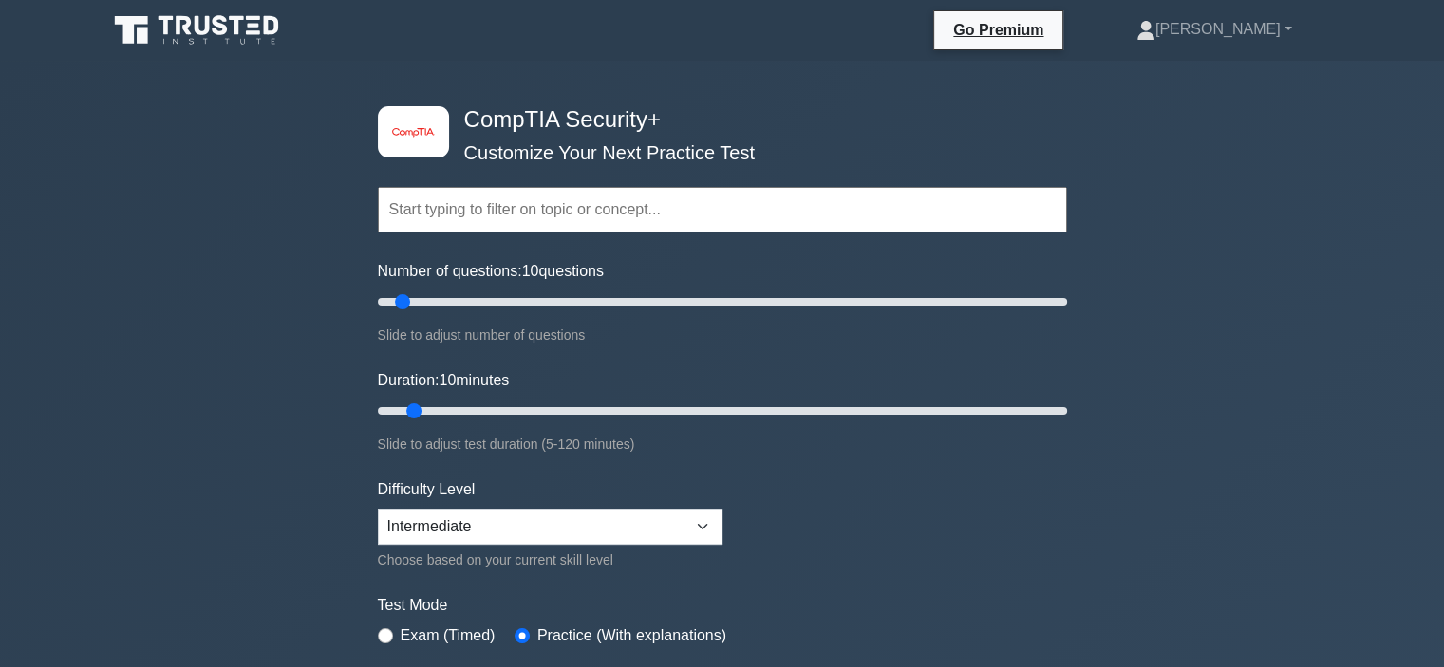
click at [774, 477] on form "Topics Cryptography Identity and Access Management Risk Management Network Secu…" at bounding box center [722, 422] width 689 height 587
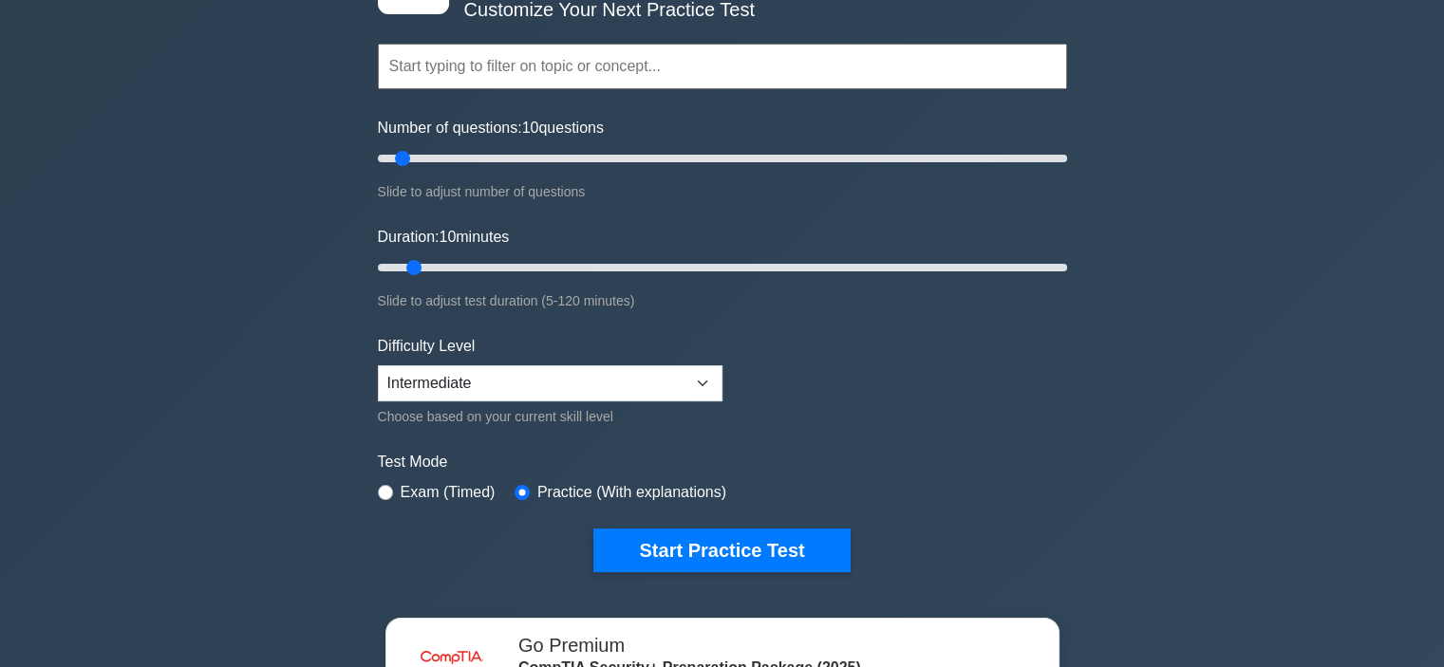
scroll to position [304, 0]
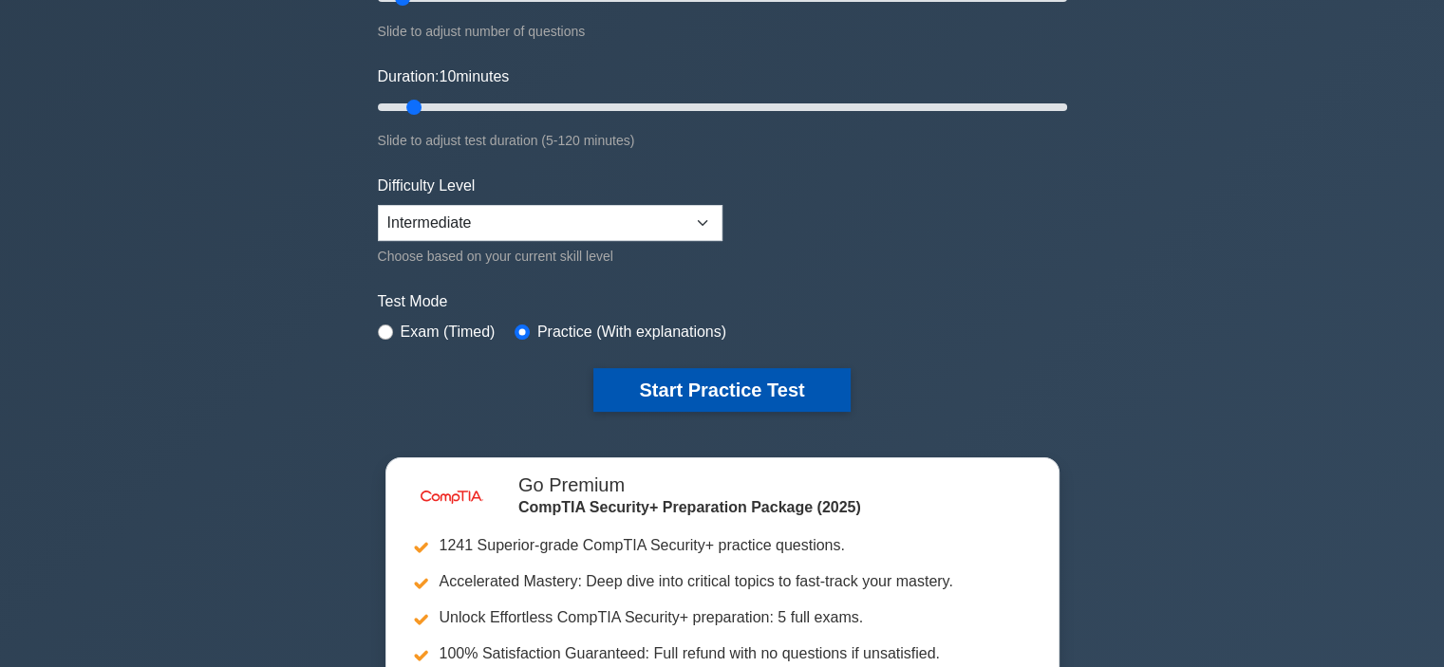
click at [809, 386] on button "Start Practice Test" at bounding box center [721, 390] width 256 height 44
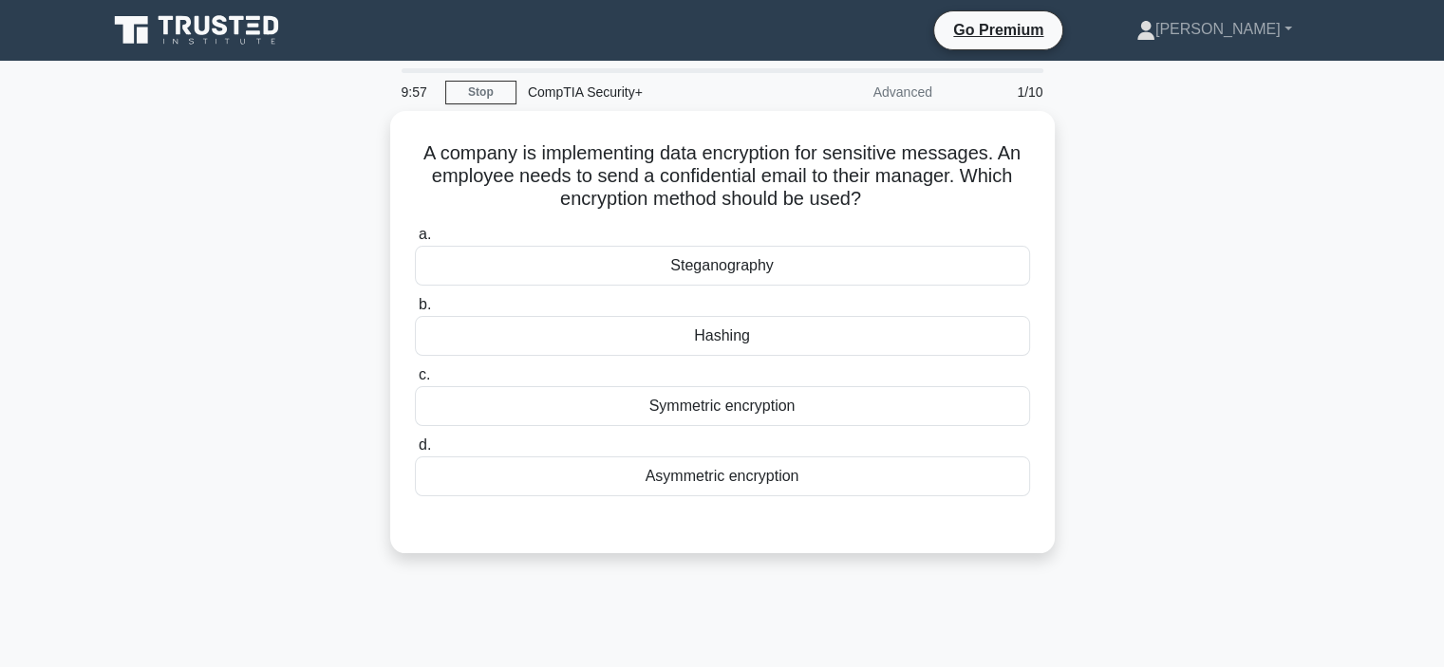
click at [1242, 443] on div "A company is implementing data encryption for sensitive messages. An employee n…" at bounding box center [722, 343] width 1253 height 465
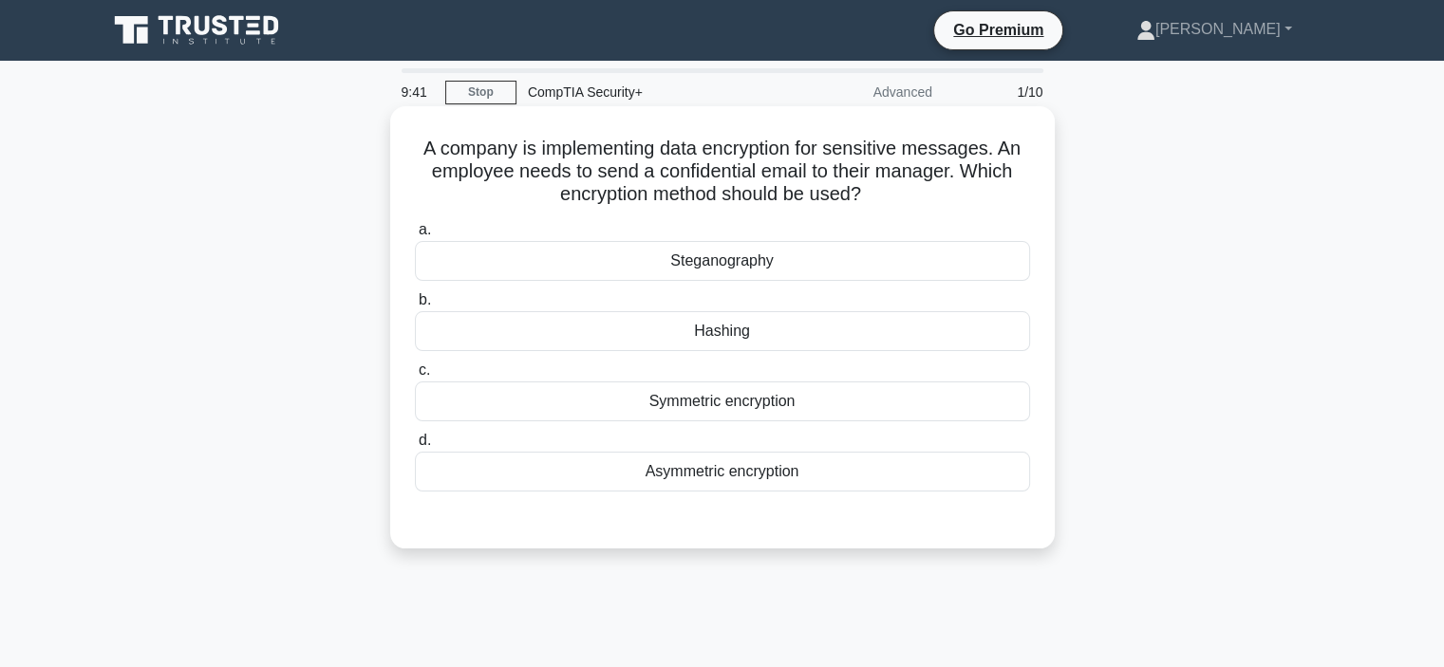
click at [904, 318] on div "Hashing" at bounding box center [722, 331] width 615 height 40
click at [415, 307] on input "b. [GEOGRAPHIC_DATA]" at bounding box center [415, 300] width 0 height 12
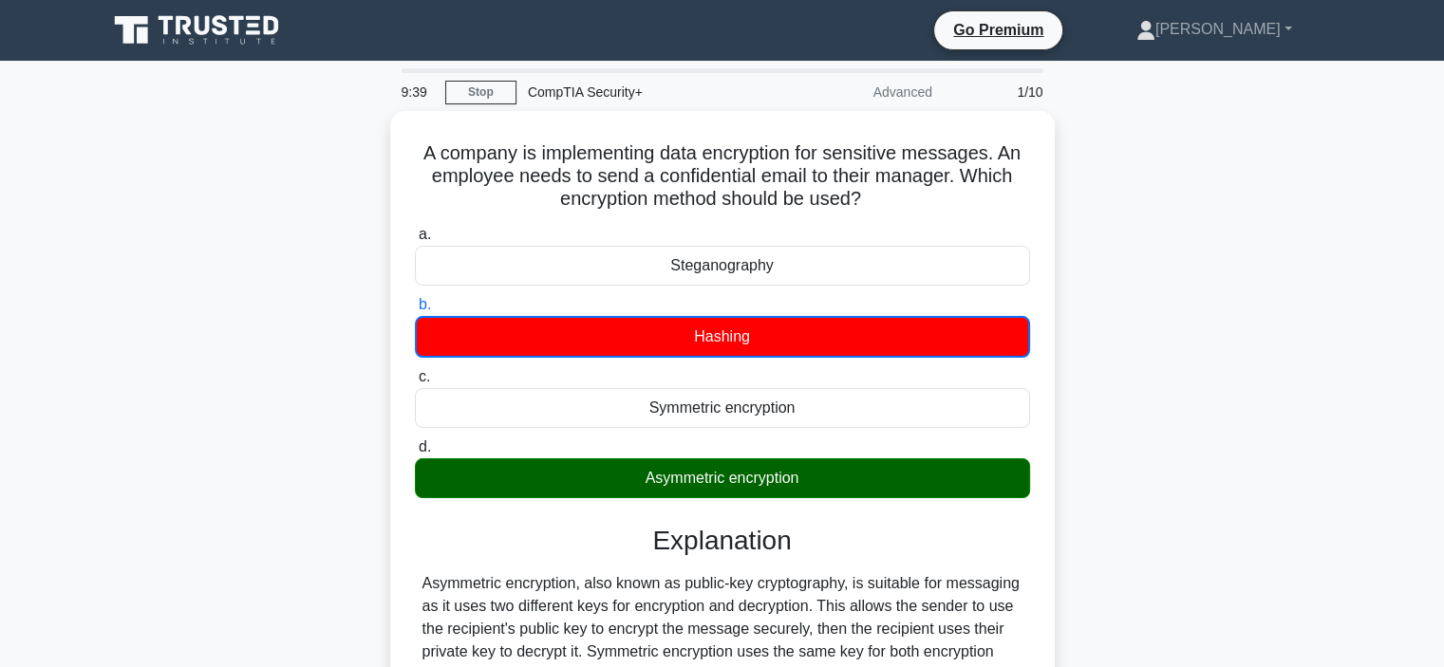
click at [1119, 493] on div "A company is implementing data encryption for sensitive messages. An employee n…" at bounding box center [722, 489] width 1253 height 756
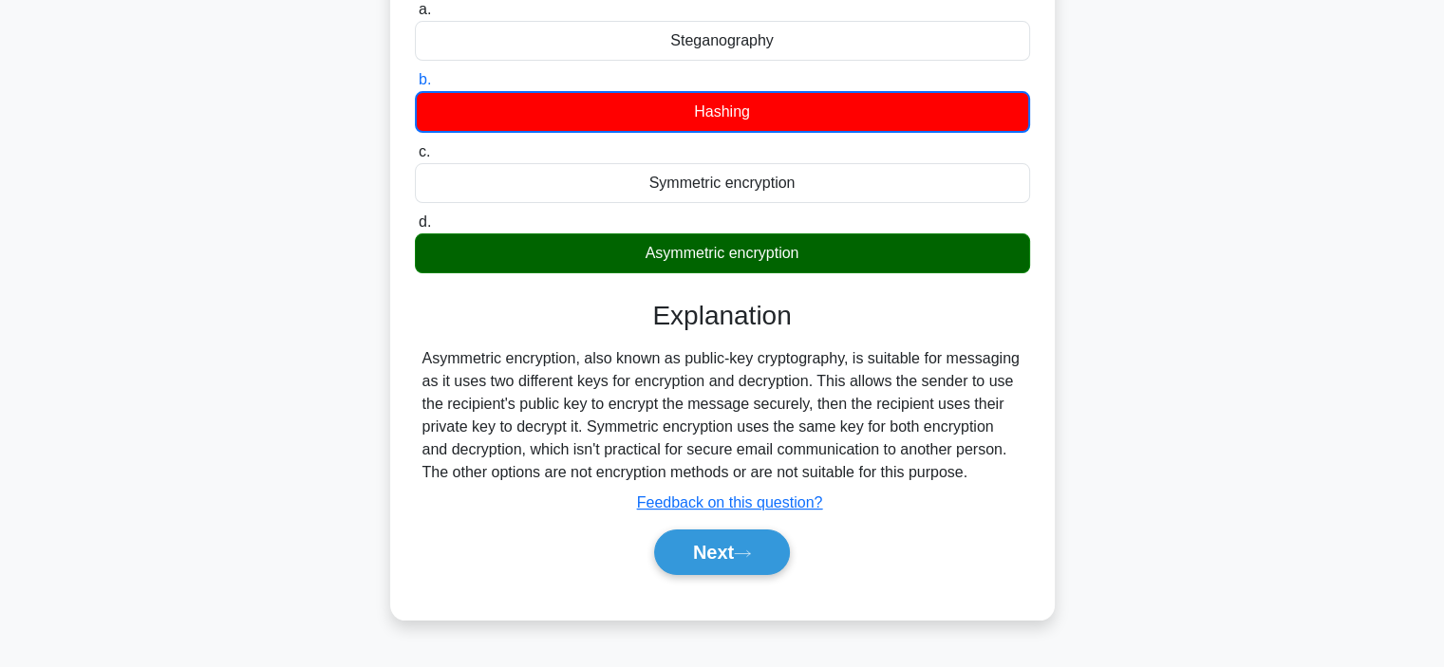
scroll to position [266, 0]
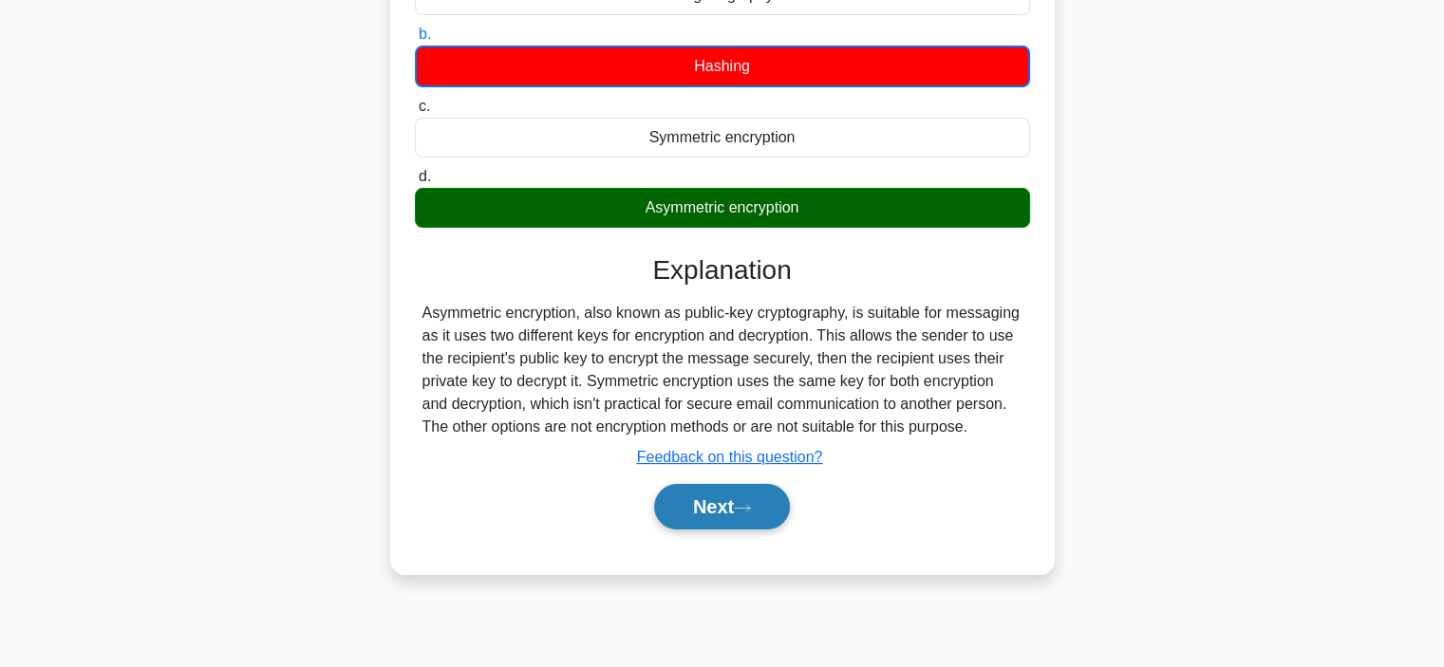
click at [781, 508] on button "Next" at bounding box center [722, 507] width 136 height 46
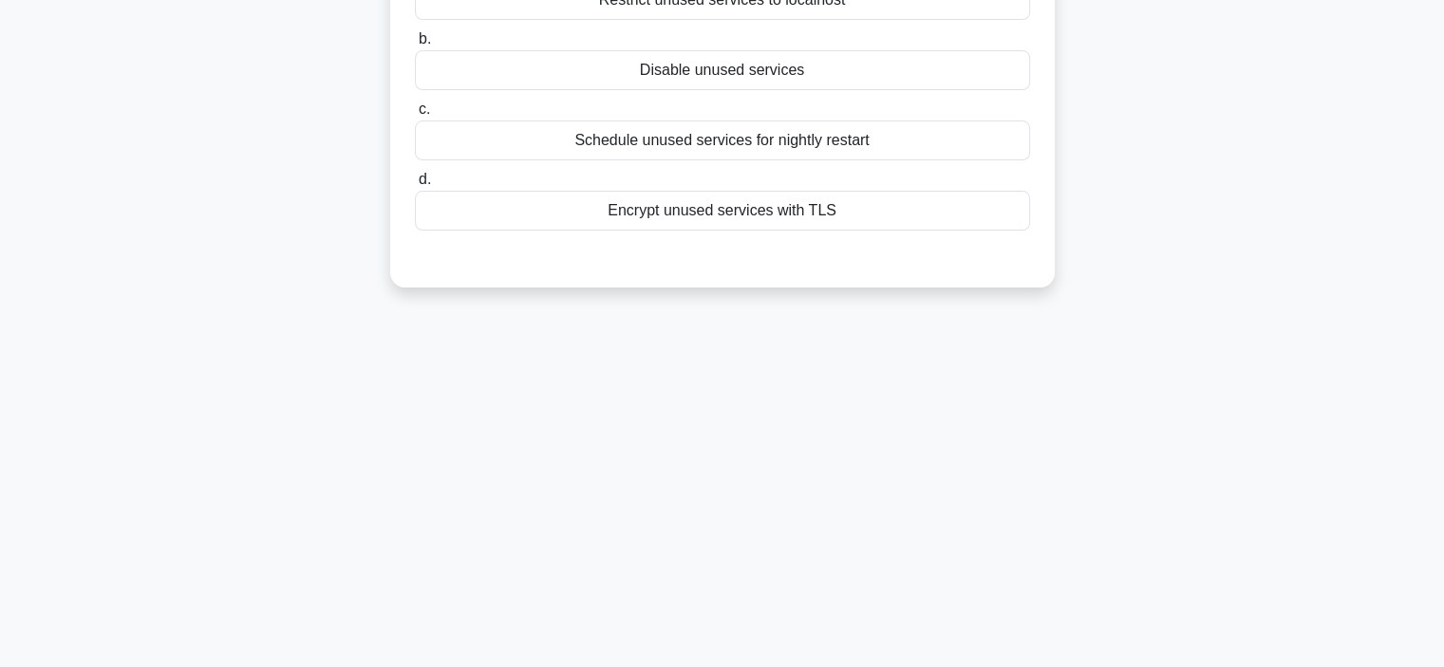
click at [1293, 322] on div "9:31 Stop CompTIA Security+ Advanced 2/10 When hardening a newly installed Wind…" at bounding box center [722, 277] width 1253 height 949
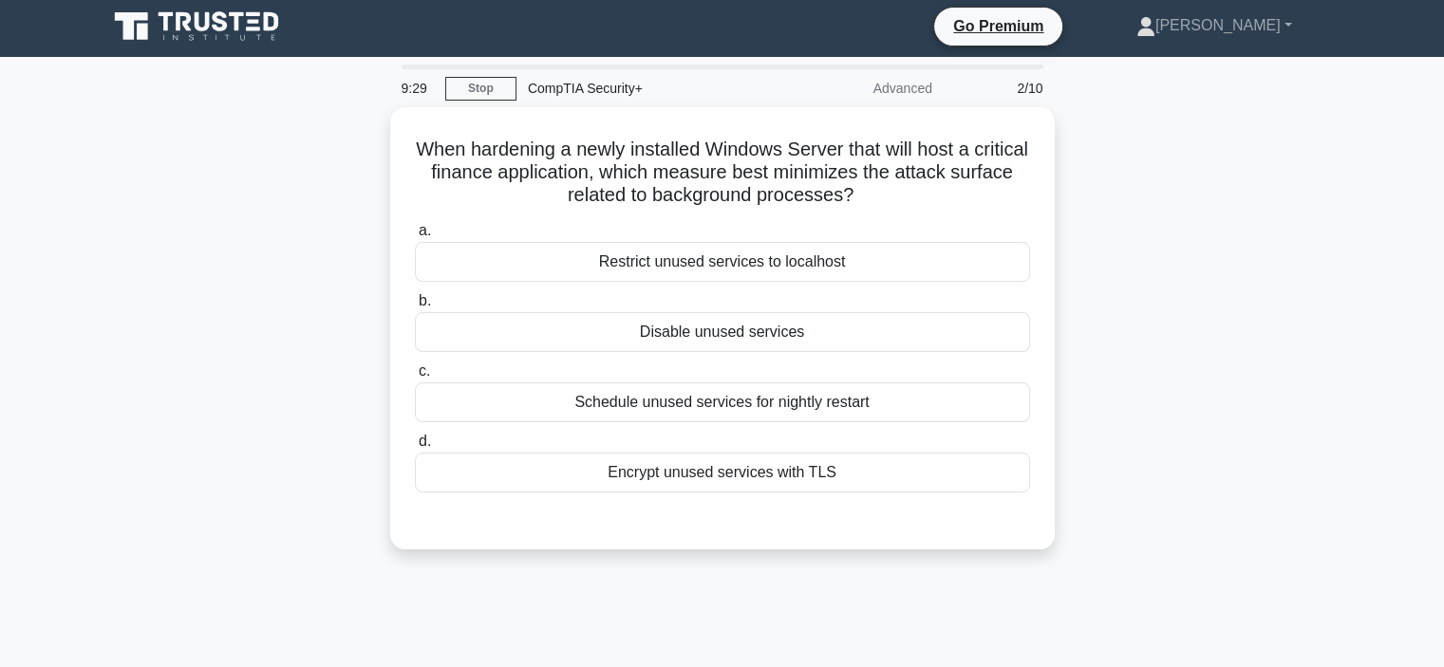
scroll to position [0, 0]
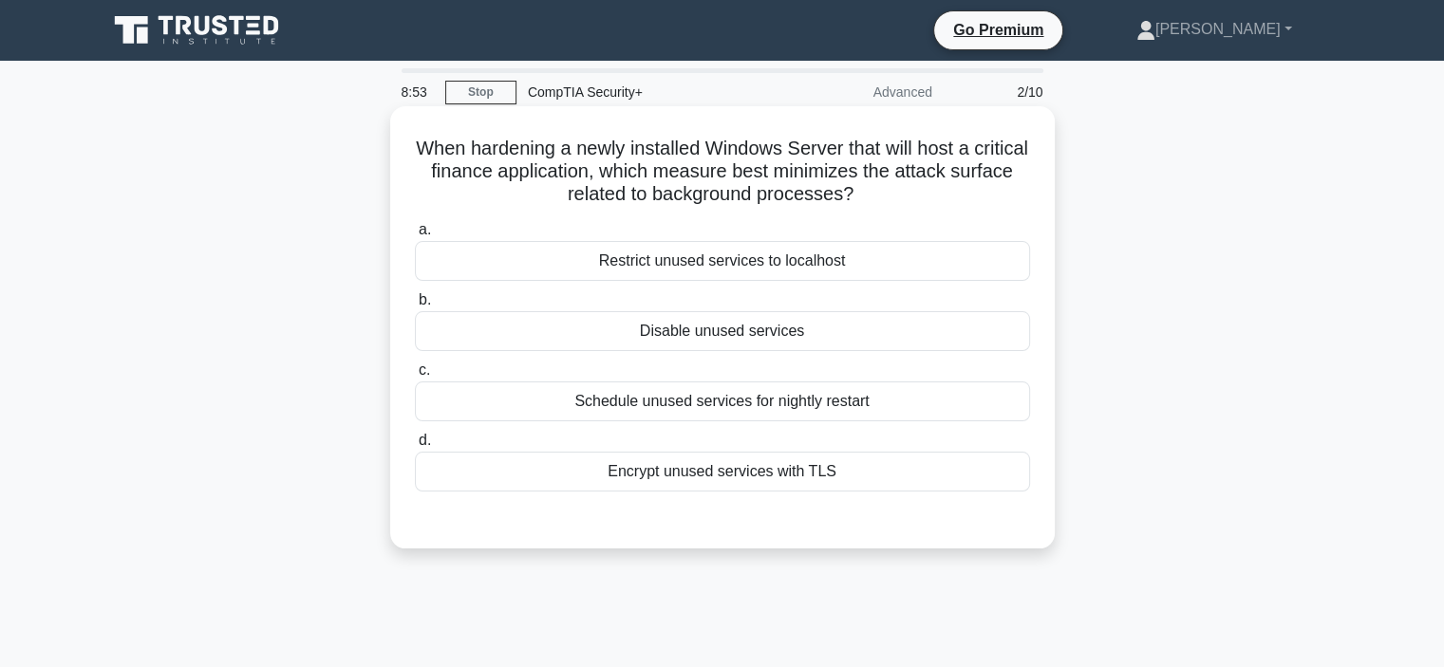
click at [945, 332] on div "Disable unused services" at bounding box center [722, 331] width 615 height 40
click at [415, 307] on input "b. Disable unused services" at bounding box center [415, 300] width 0 height 12
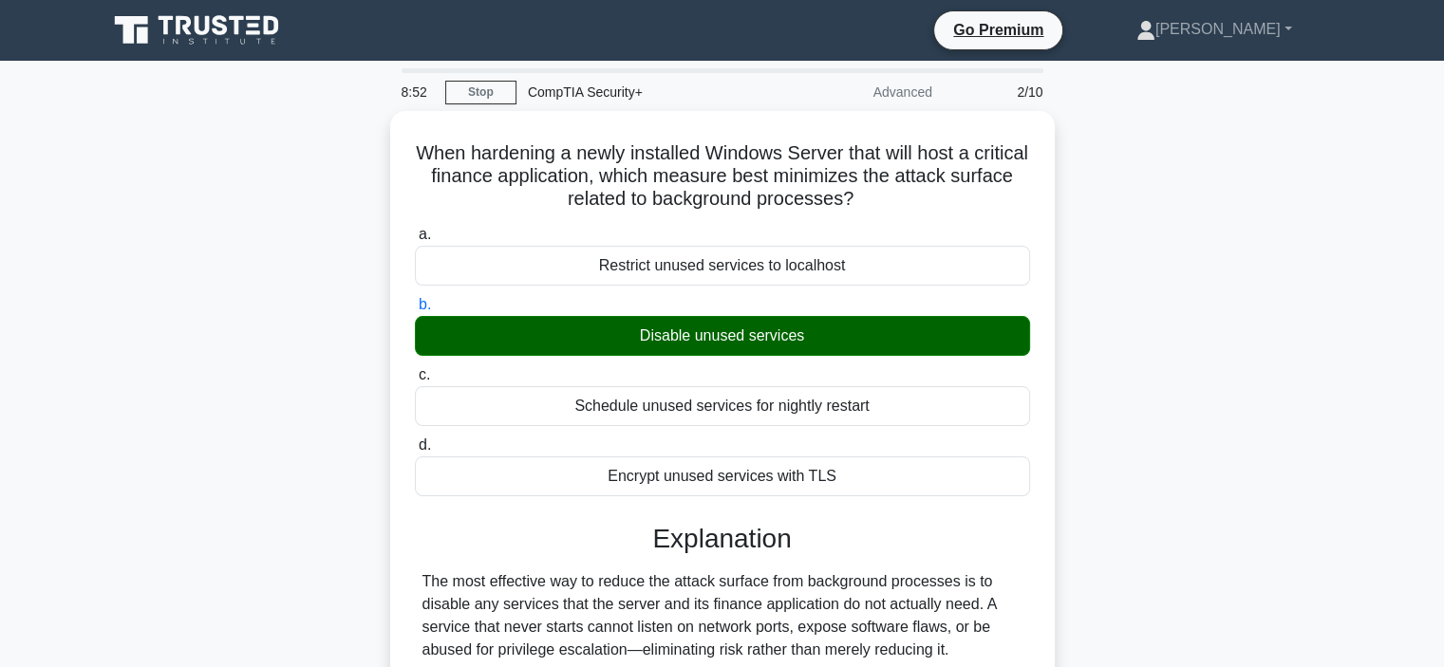
click at [1226, 409] on div "When hardening a newly installed Windows Server that will host a critical finan…" at bounding box center [722, 545] width 1253 height 868
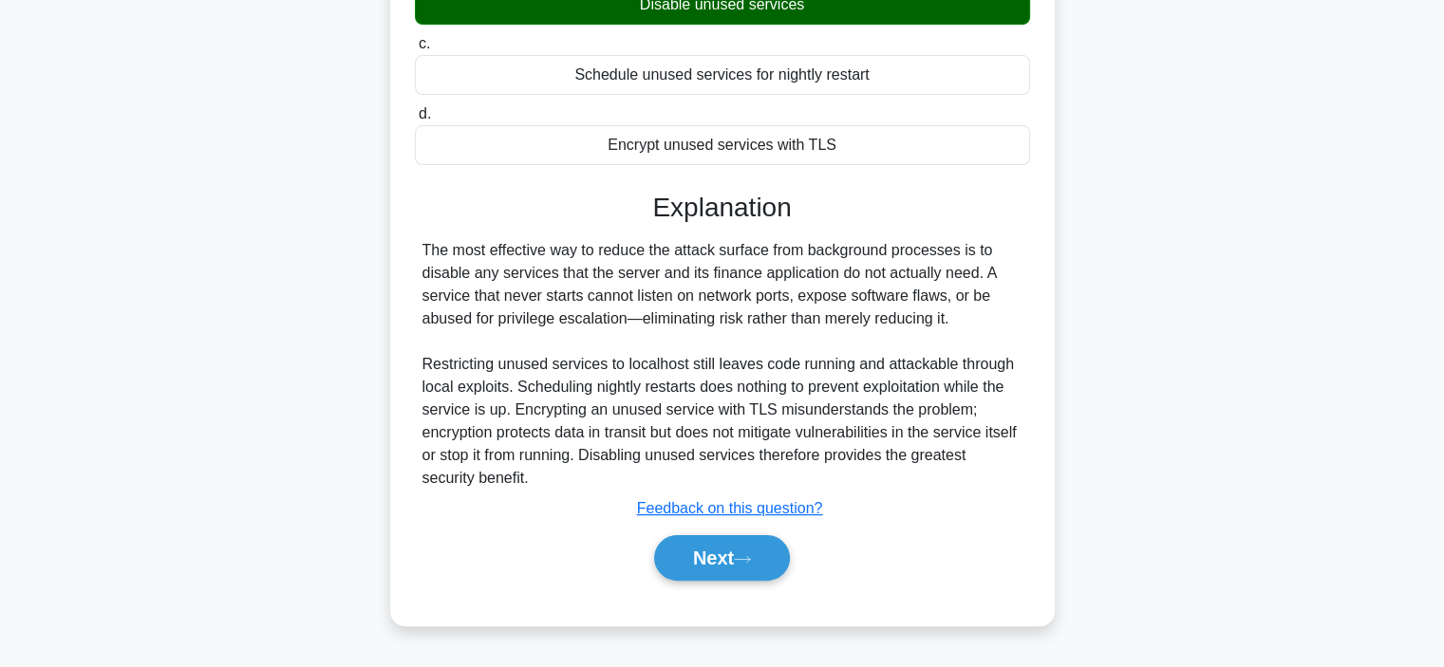
scroll to position [358, 0]
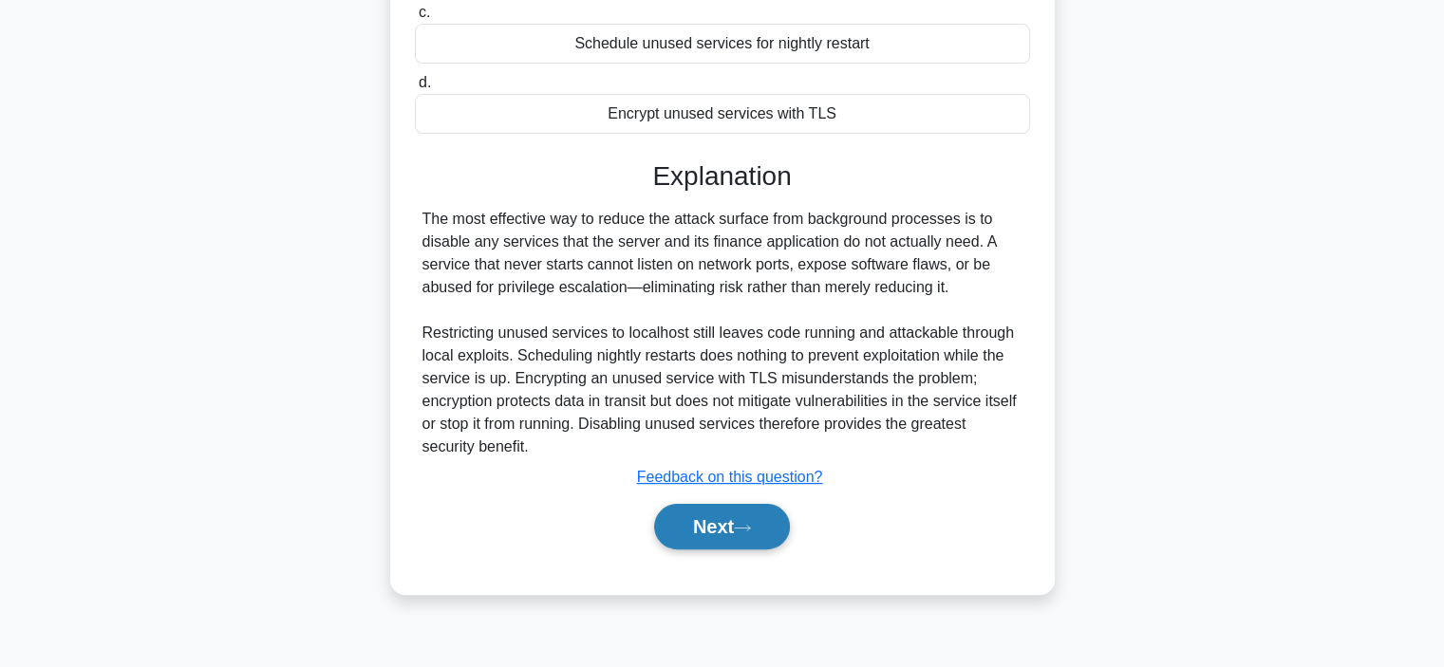
click at [763, 543] on button "Next" at bounding box center [722, 527] width 136 height 46
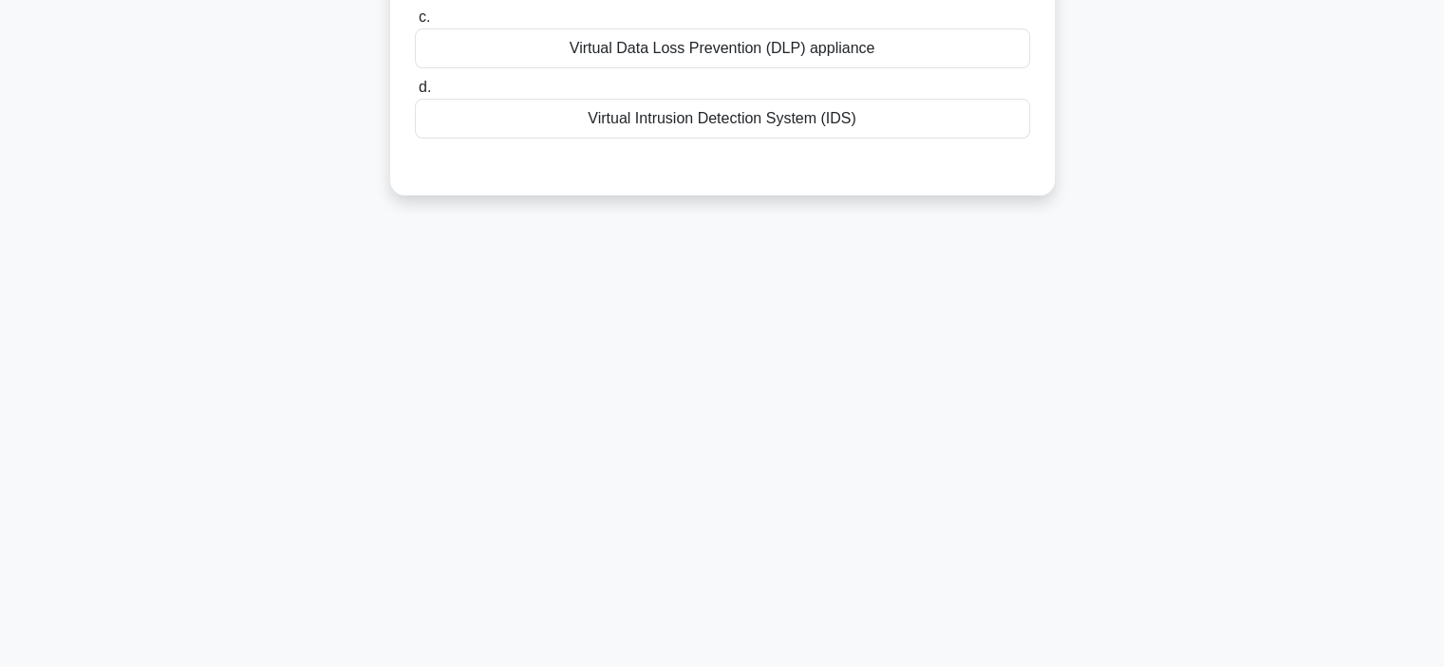
click at [1150, 431] on div "8:49 Stop CompTIA Security+ Advanced 3/10 An e-commerce company is concerned ab…" at bounding box center [722, 185] width 1253 height 949
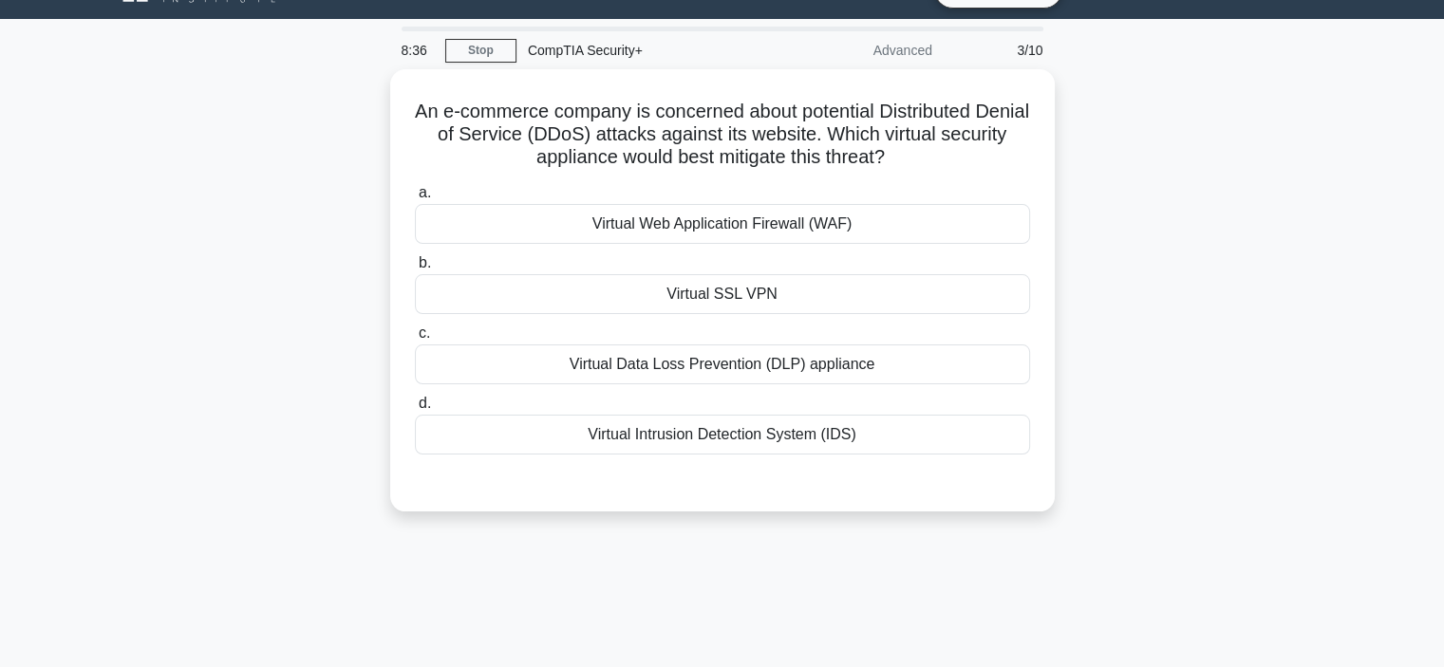
scroll to position [54, 0]
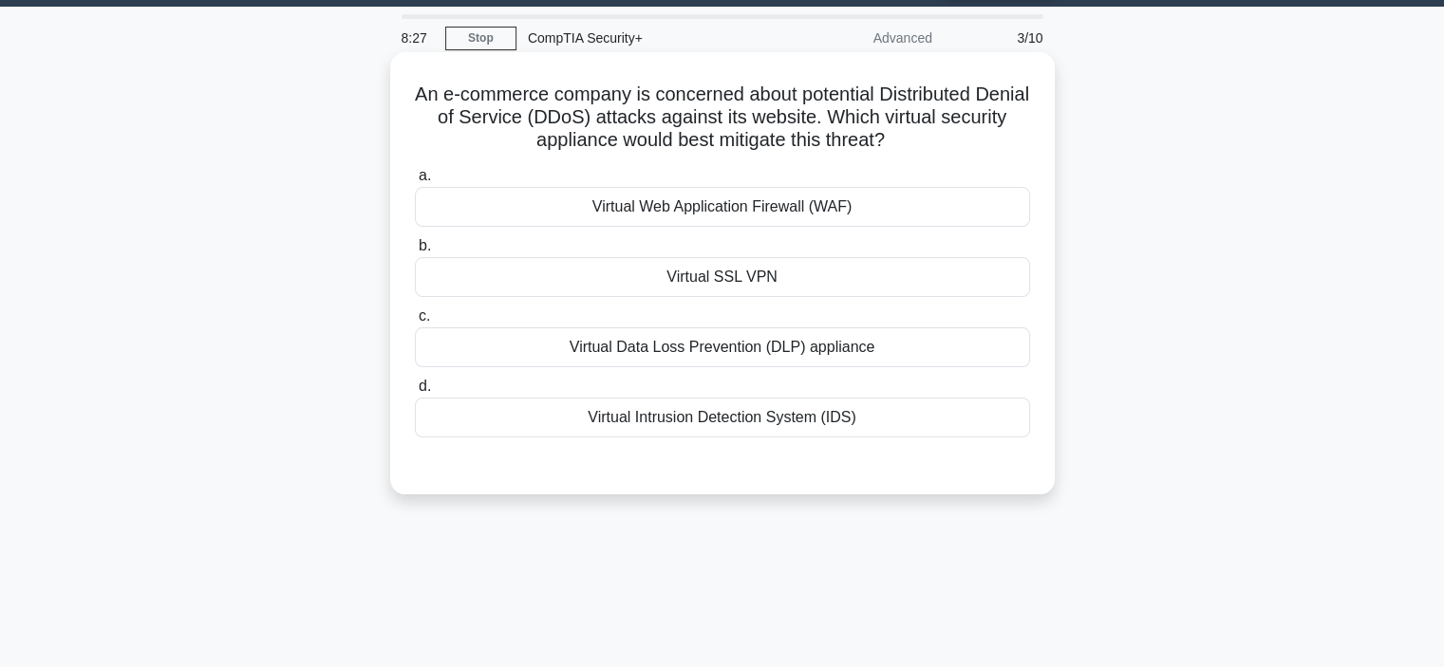
click at [987, 208] on div "Virtual Web Application Firewall (WAF)" at bounding box center [722, 207] width 615 height 40
click at [415, 182] on input "a. Virtual Web Application Firewall (WAF)" at bounding box center [415, 176] width 0 height 12
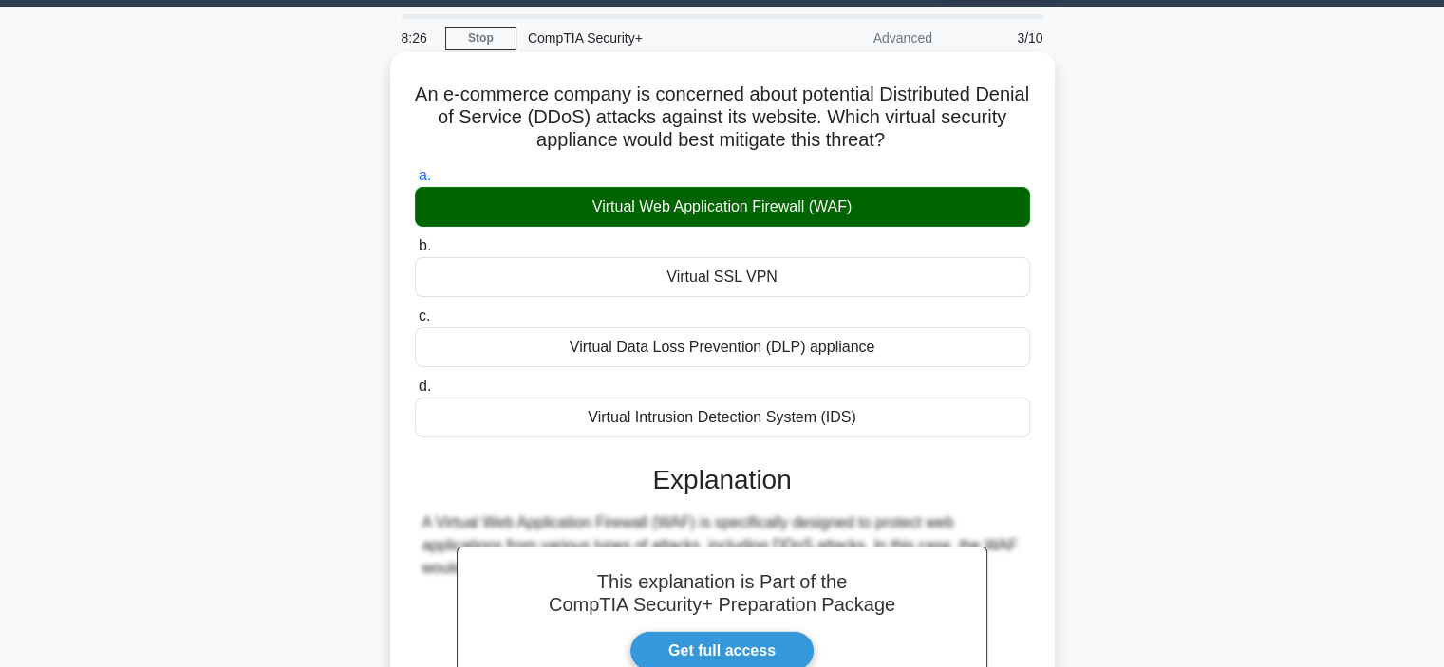
click at [415, 240] on input "b. Virtual SSL VPN" at bounding box center [415, 246] width 0 height 12
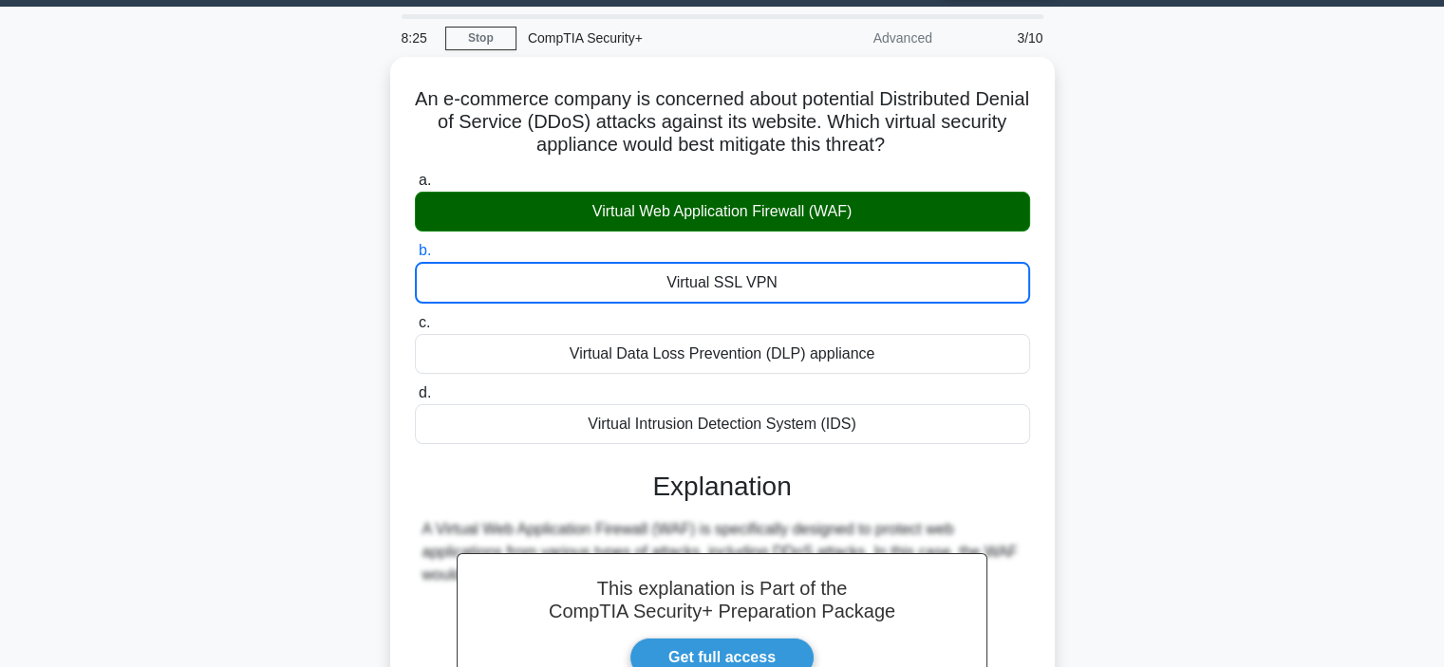
click at [1139, 265] on div "An e-commerce company is concerned about potential Distributed Denial of Servic…" at bounding box center [722, 481] width 1253 height 848
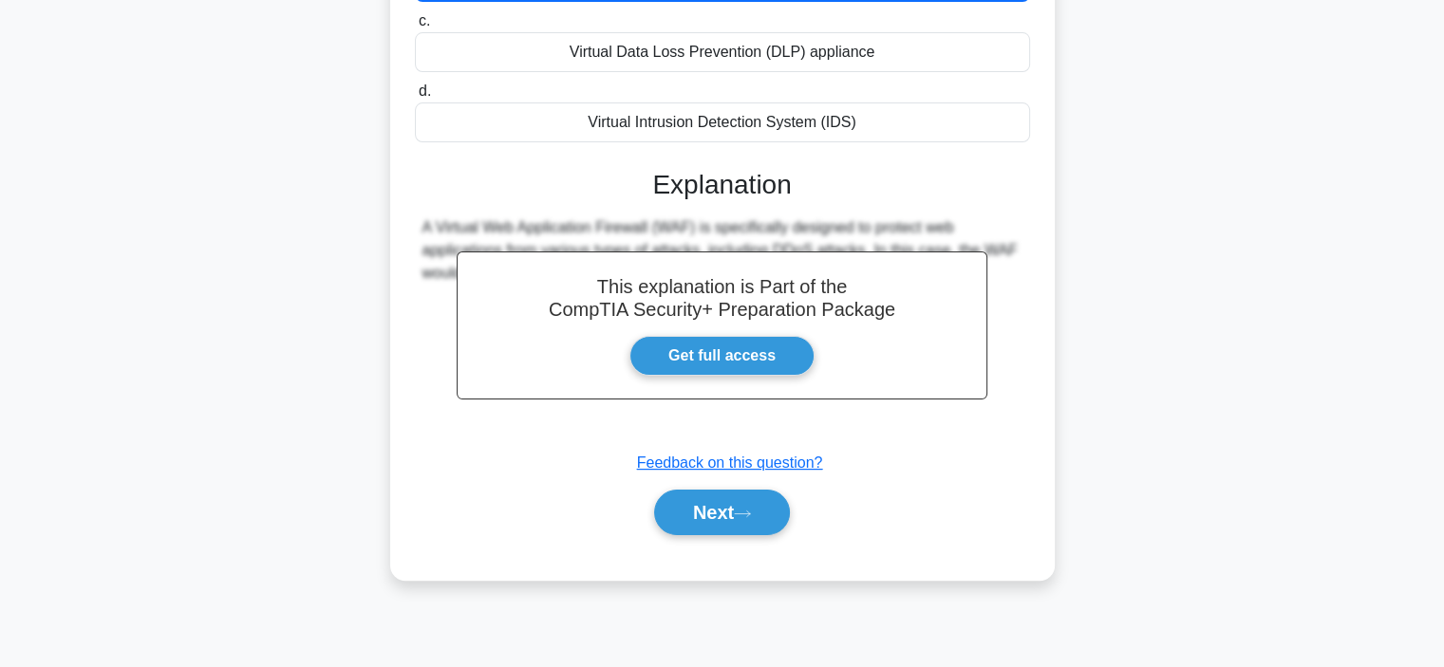
scroll to position [358, 0]
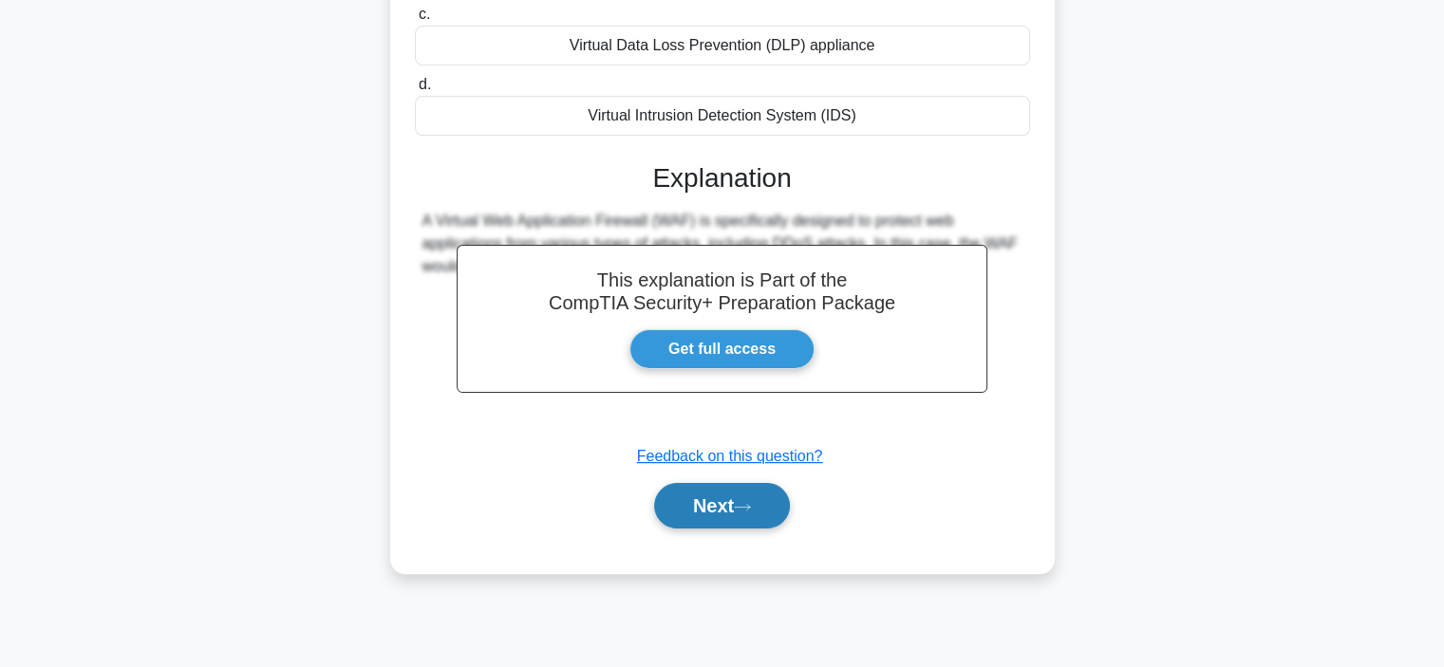
click at [727, 498] on button "Next" at bounding box center [722, 506] width 136 height 46
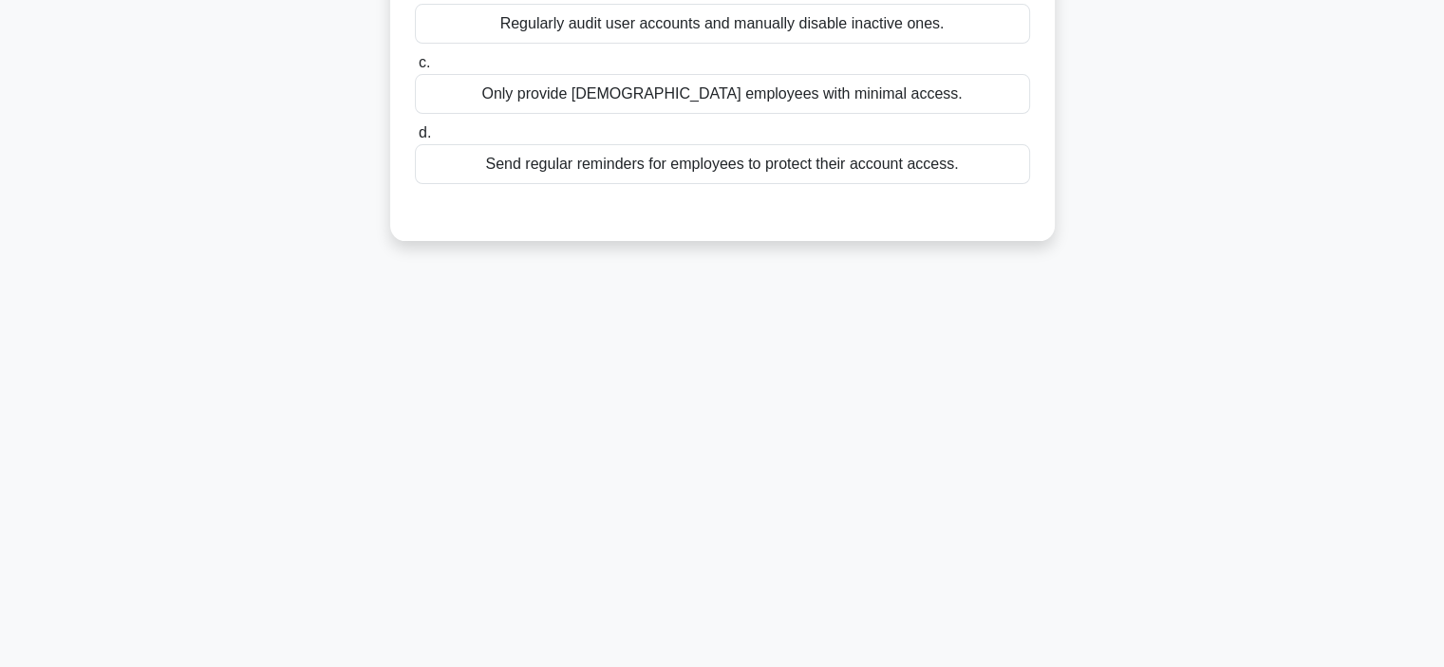
click at [1056, 436] on div "8:23 Stop CompTIA Security+ Advanced 4/10 A large enterprise regularly has thir…" at bounding box center [722, 185] width 1253 height 949
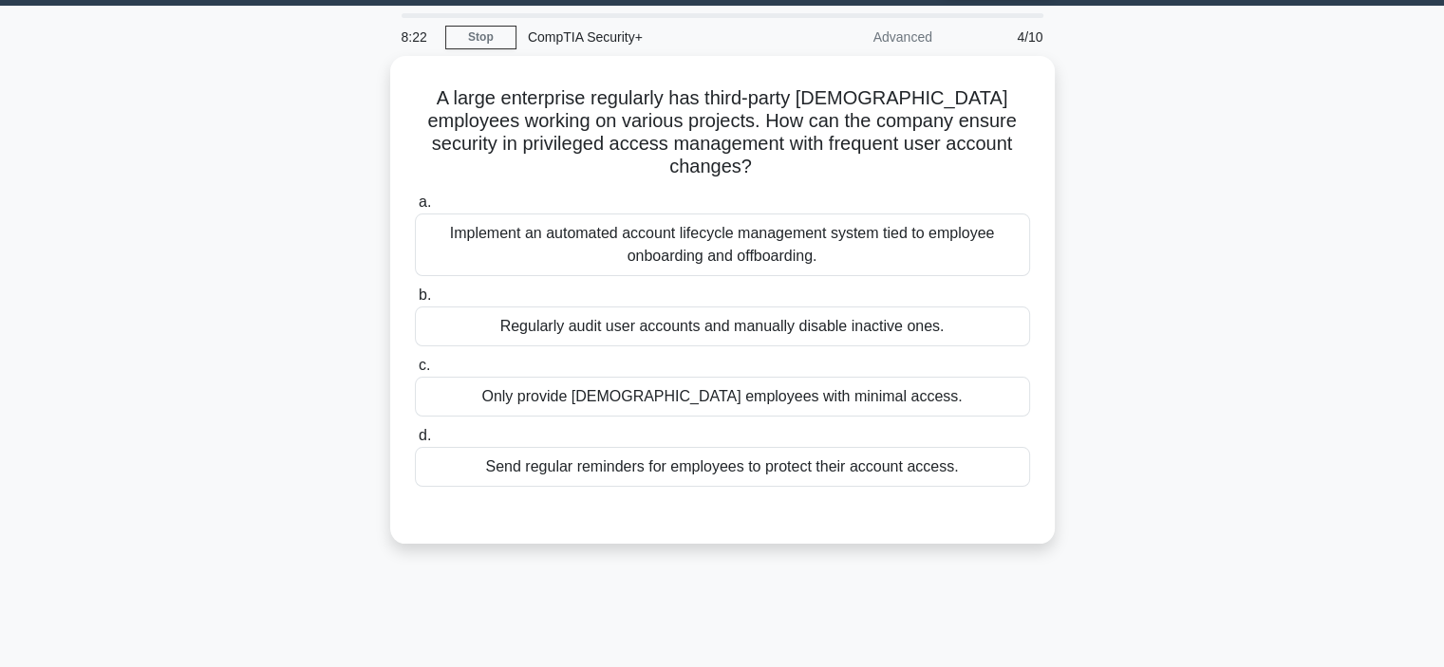
scroll to position [54, 0]
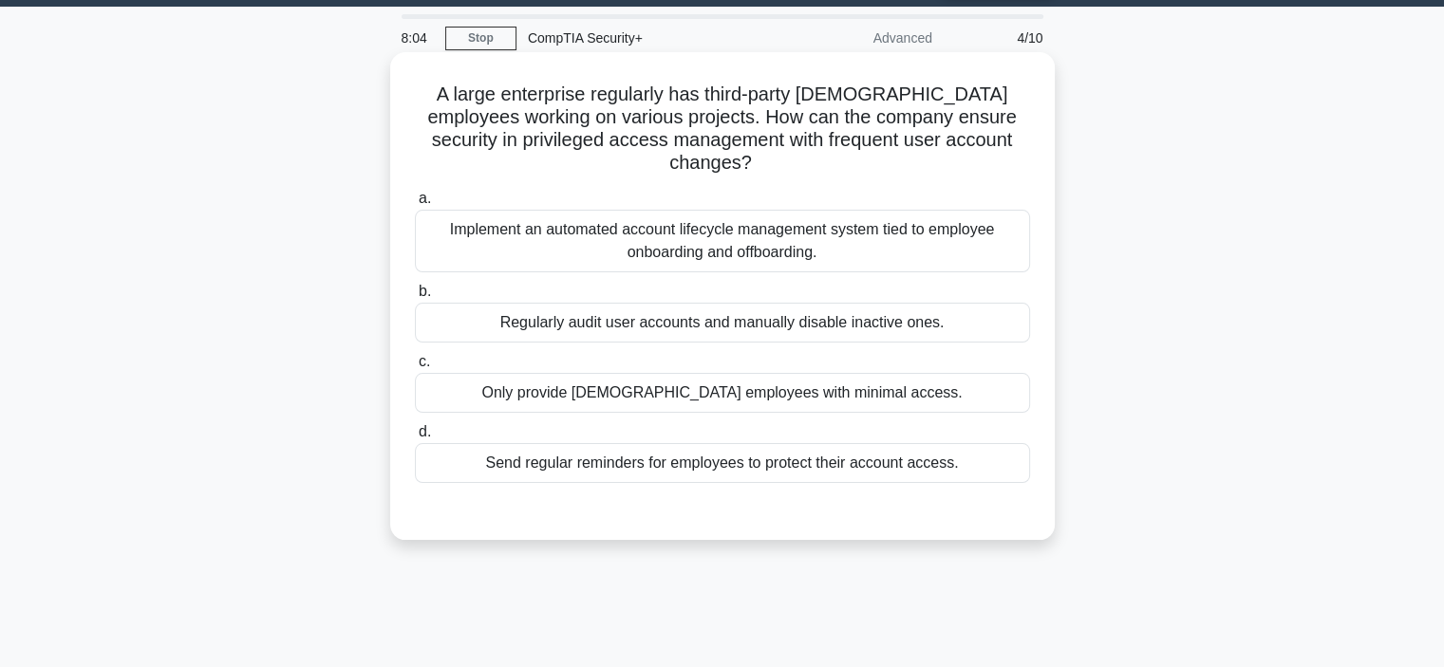
click at [917, 223] on div "Implement an automated account lifecycle management system tied to employee onb…" at bounding box center [722, 241] width 615 height 63
click at [415, 205] on input "a. Implement an automated account lifecycle management system tied to employee …" at bounding box center [415, 199] width 0 height 12
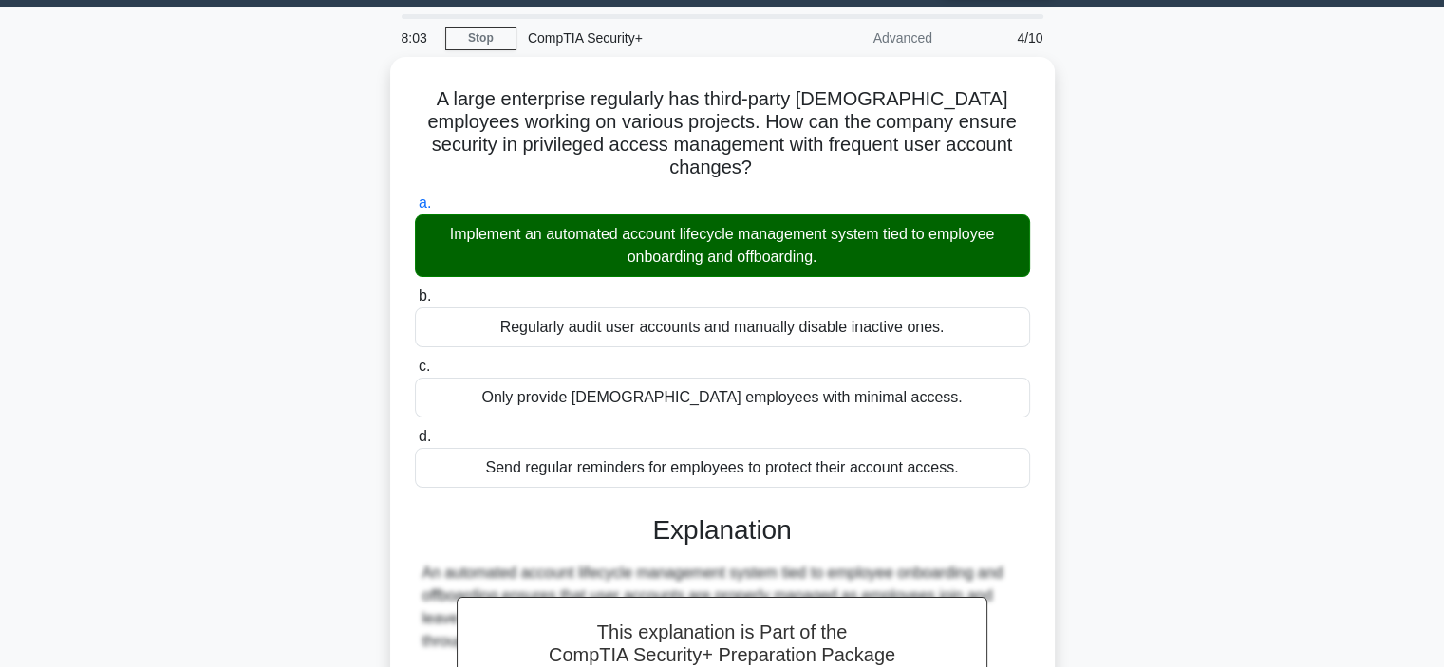
click at [1074, 365] on div "A large enterprise regularly has third-party [DEMOGRAPHIC_DATA] employees worki…" at bounding box center [722, 502] width 1253 height 891
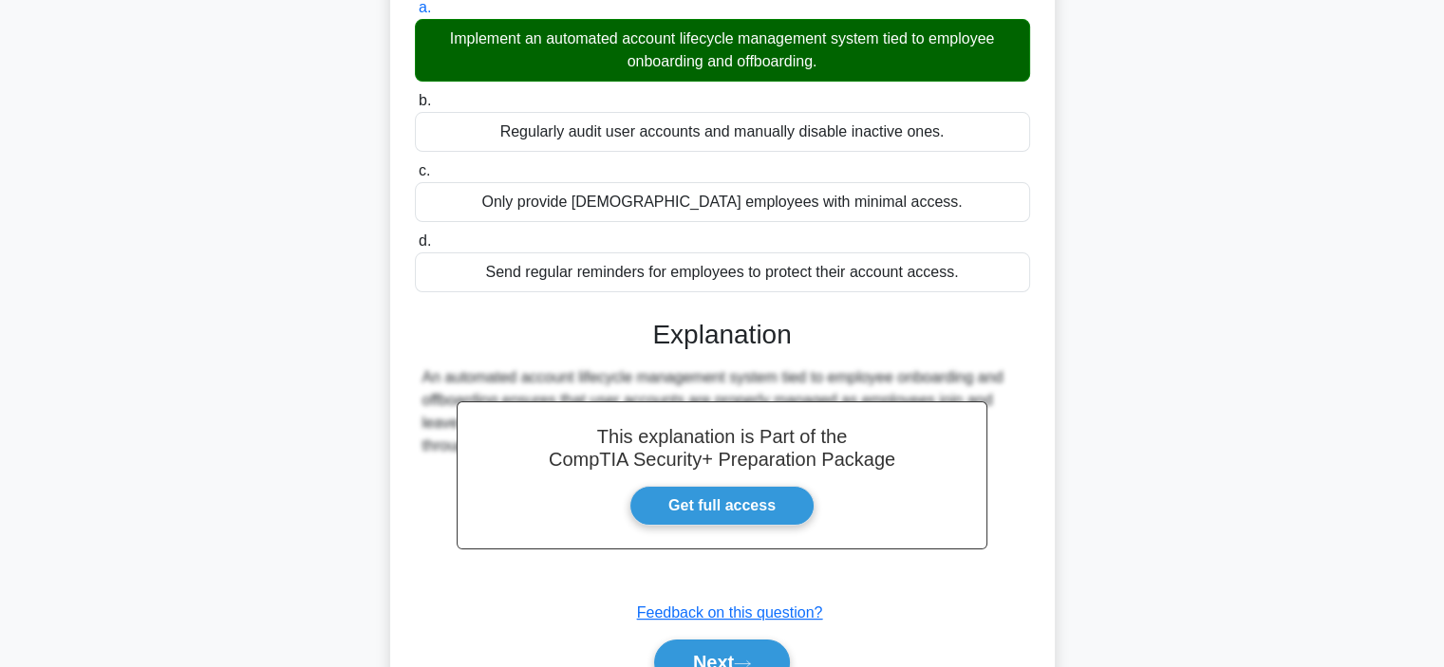
scroll to position [320, 0]
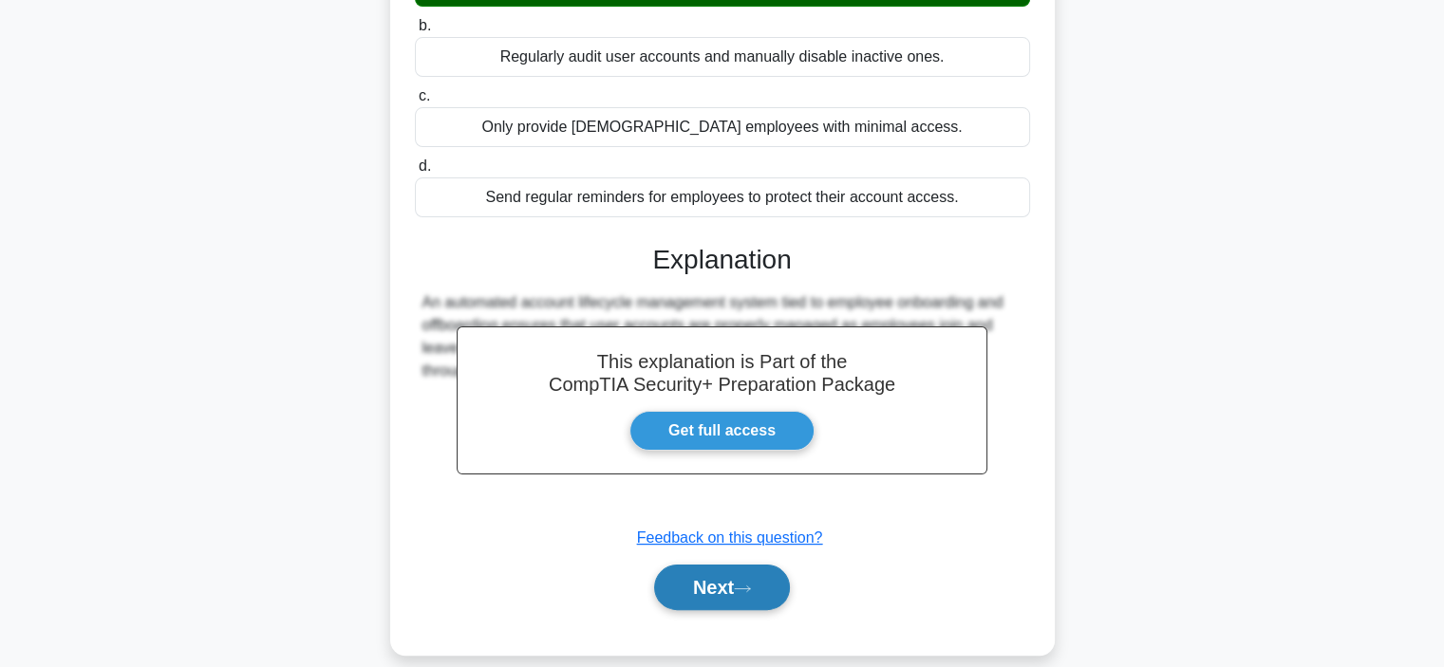
click at [790, 565] on button "Next" at bounding box center [722, 588] width 136 height 46
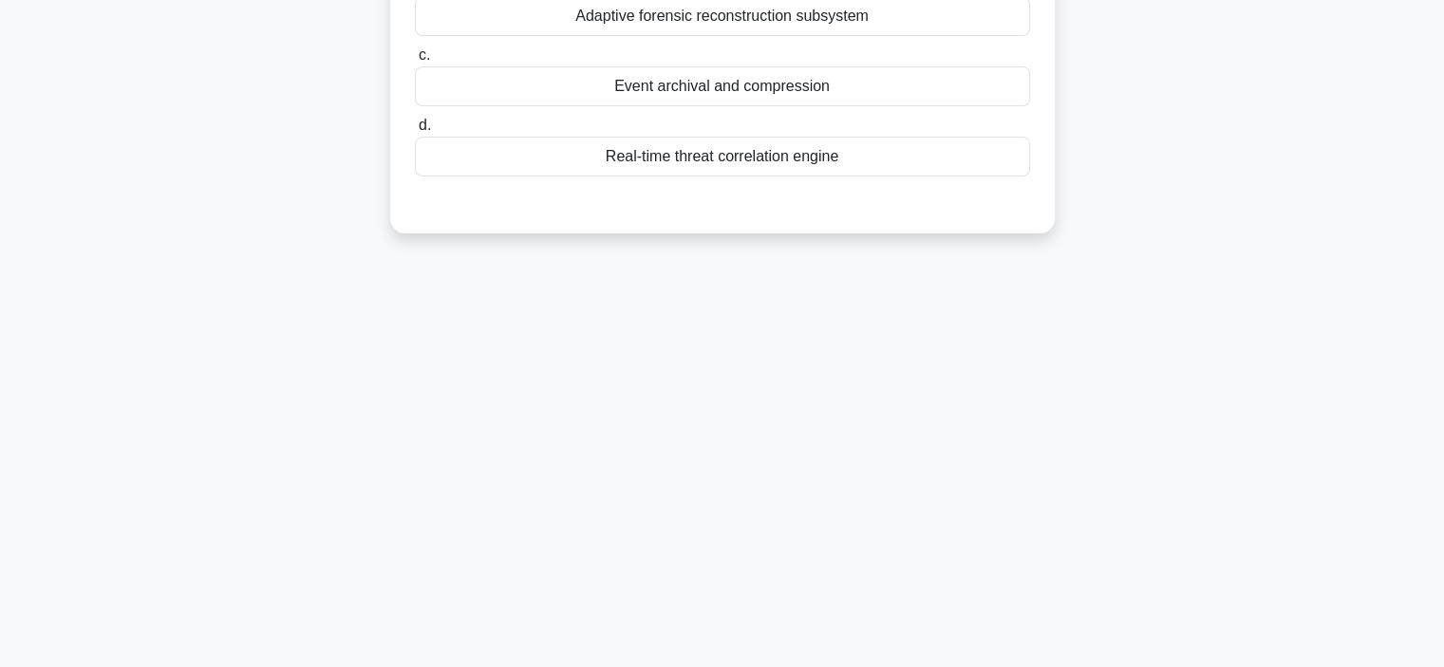
click at [1056, 441] on div "8:01 Stop CompTIA Security+ Advanced 5/10 In a SIEM platform, which capability …" at bounding box center [722, 222] width 1253 height 949
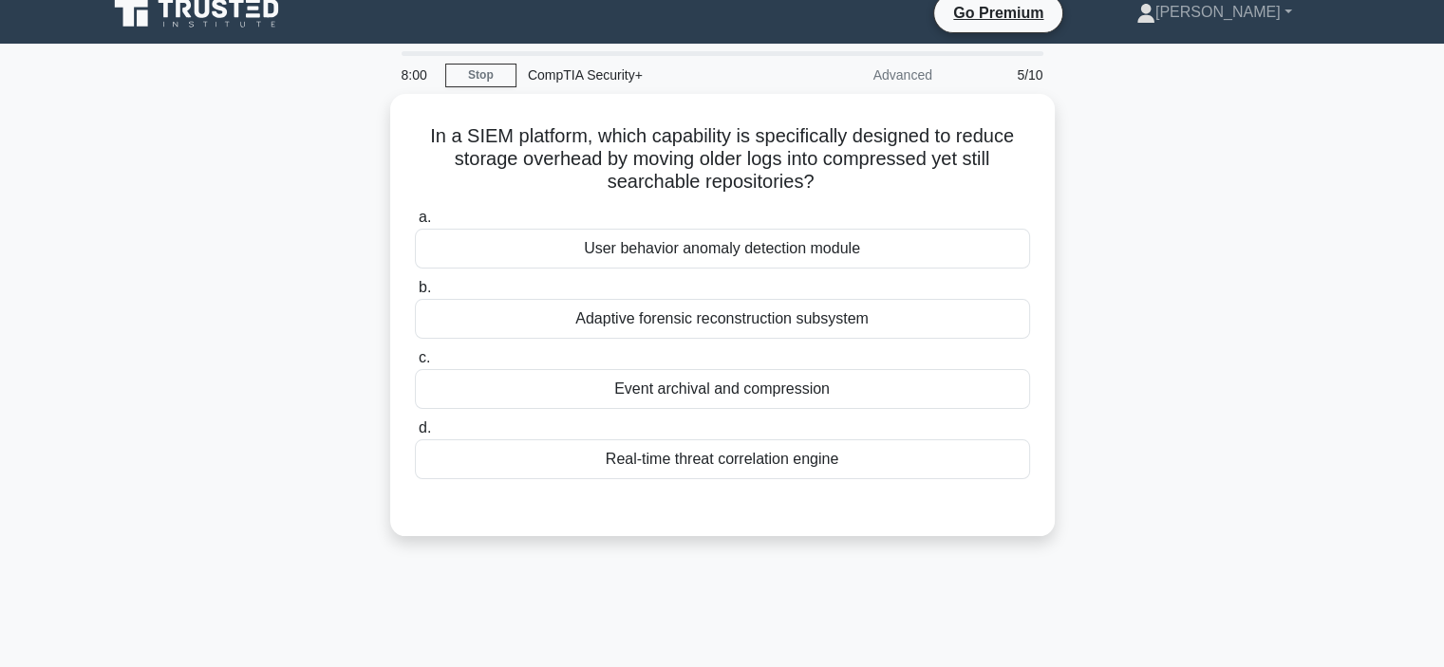
scroll to position [16, 0]
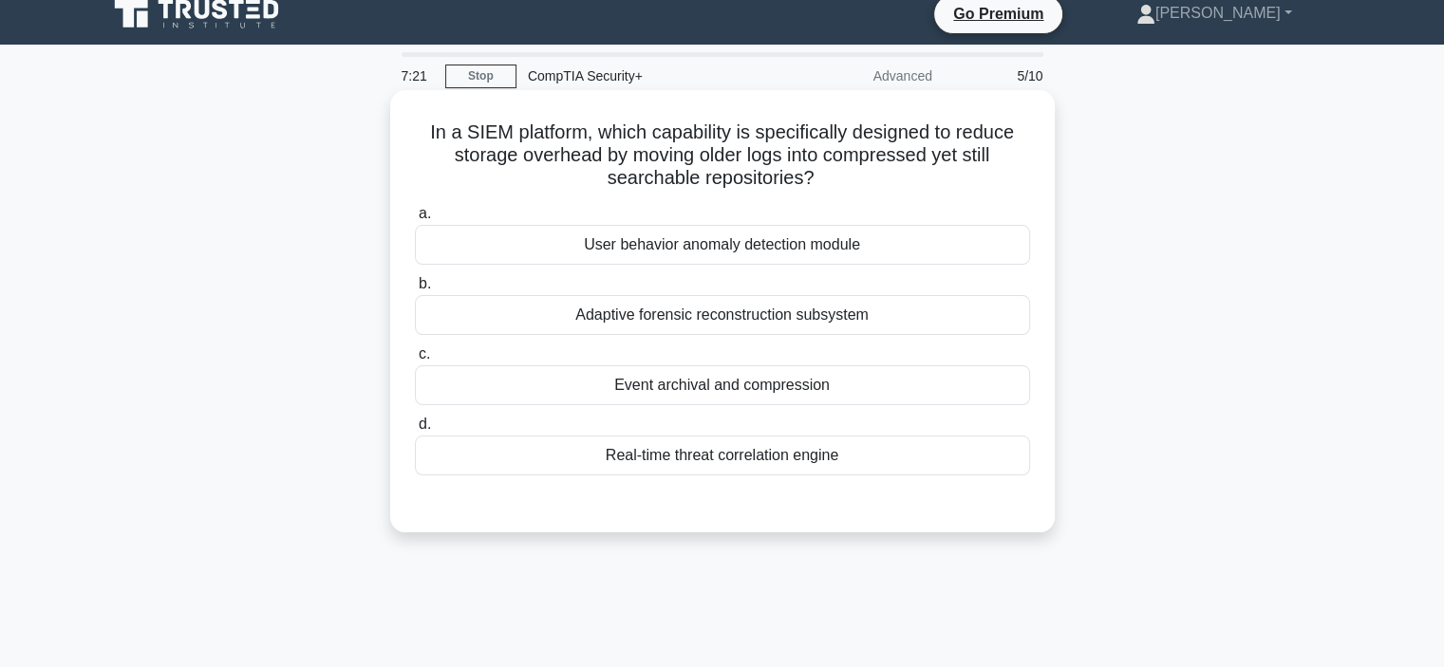
click at [942, 320] on div "Adaptive forensic reconstruction subsystem" at bounding box center [722, 315] width 615 height 40
click at [415, 290] on input "b. Adaptive forensic reconstruction subsystem" at bounding box center [415, 284] width 0 height 12
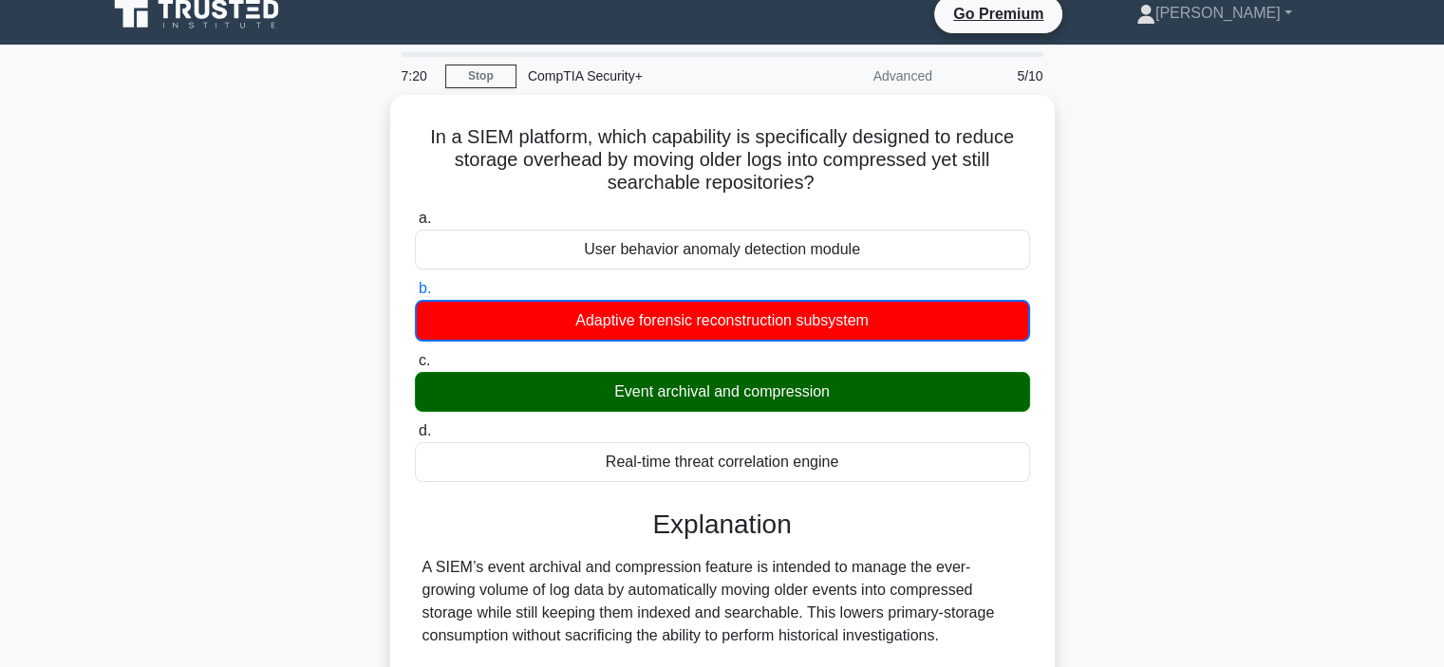
click at [1054, 422] on div "In a SIEM platform, which capability is specifically designed to reduce storage…" at bounding box center [722, 553] width 1253 height 916
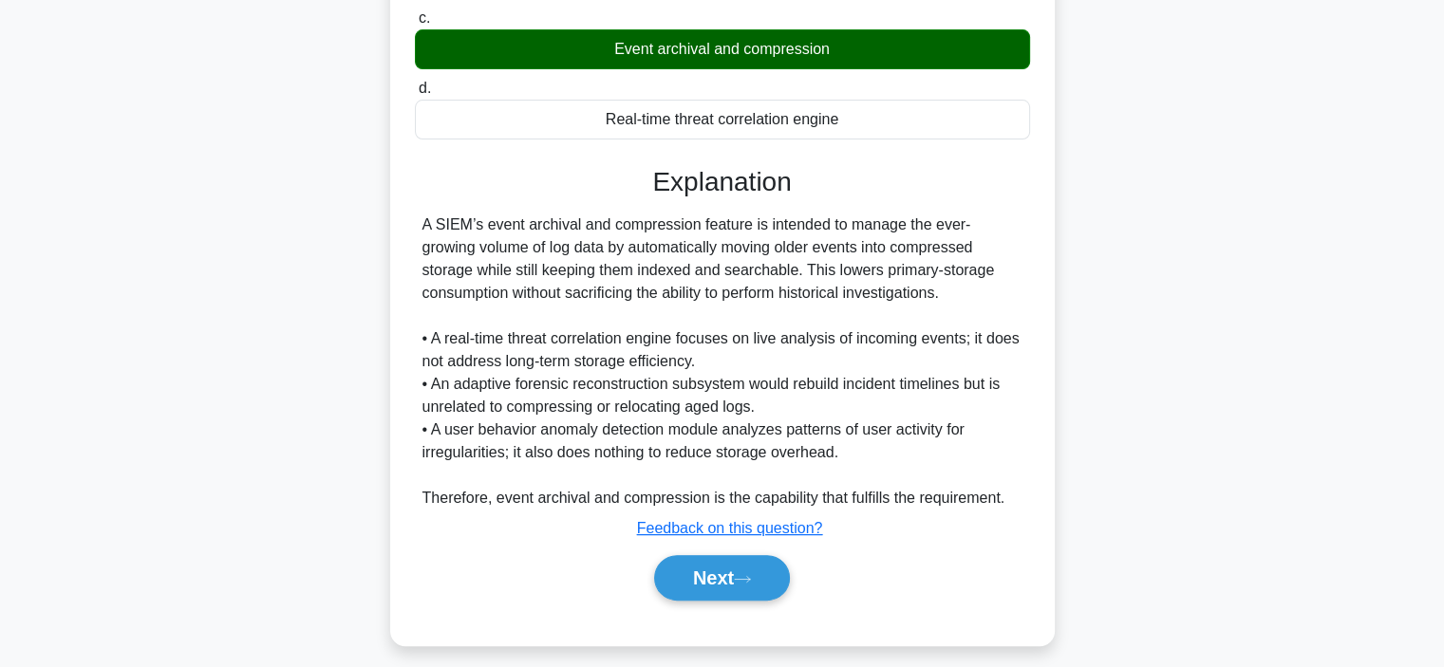
scroll to position [366, 0]
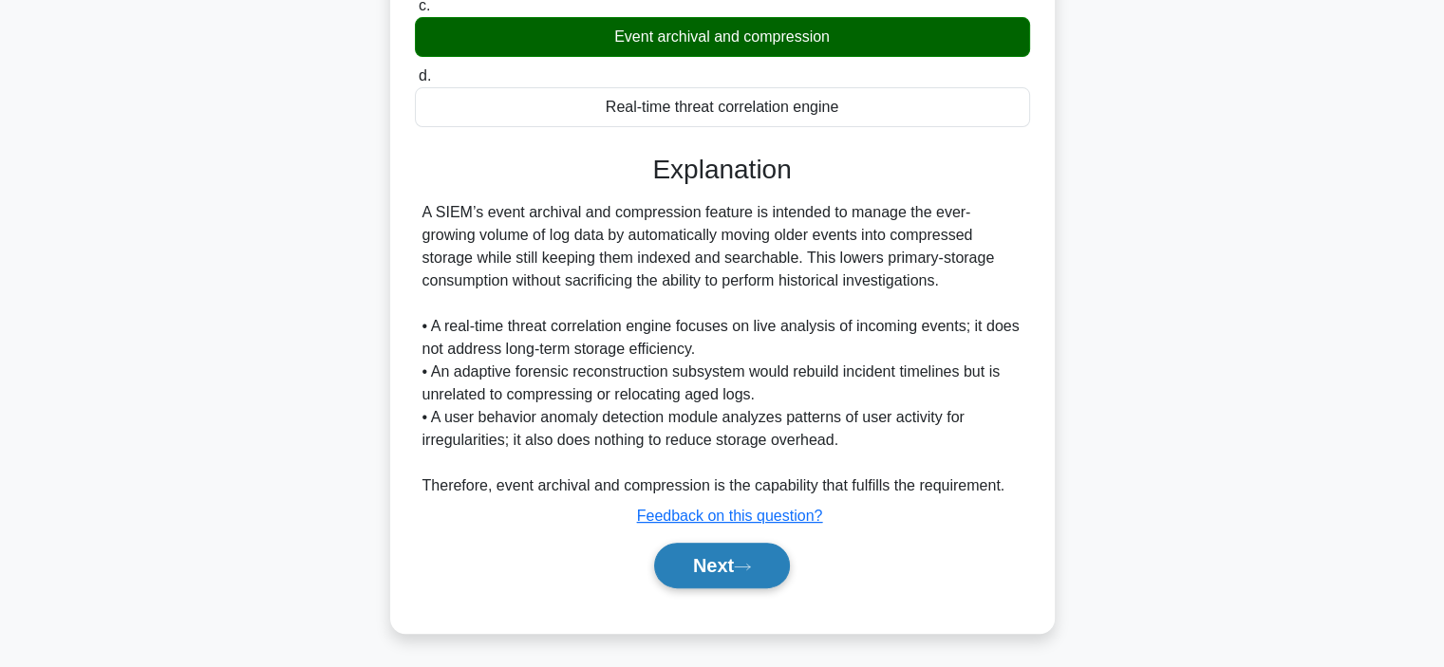
click at [702, 561] on button "Next" at bounding box center [722, 566] width 136 height 46
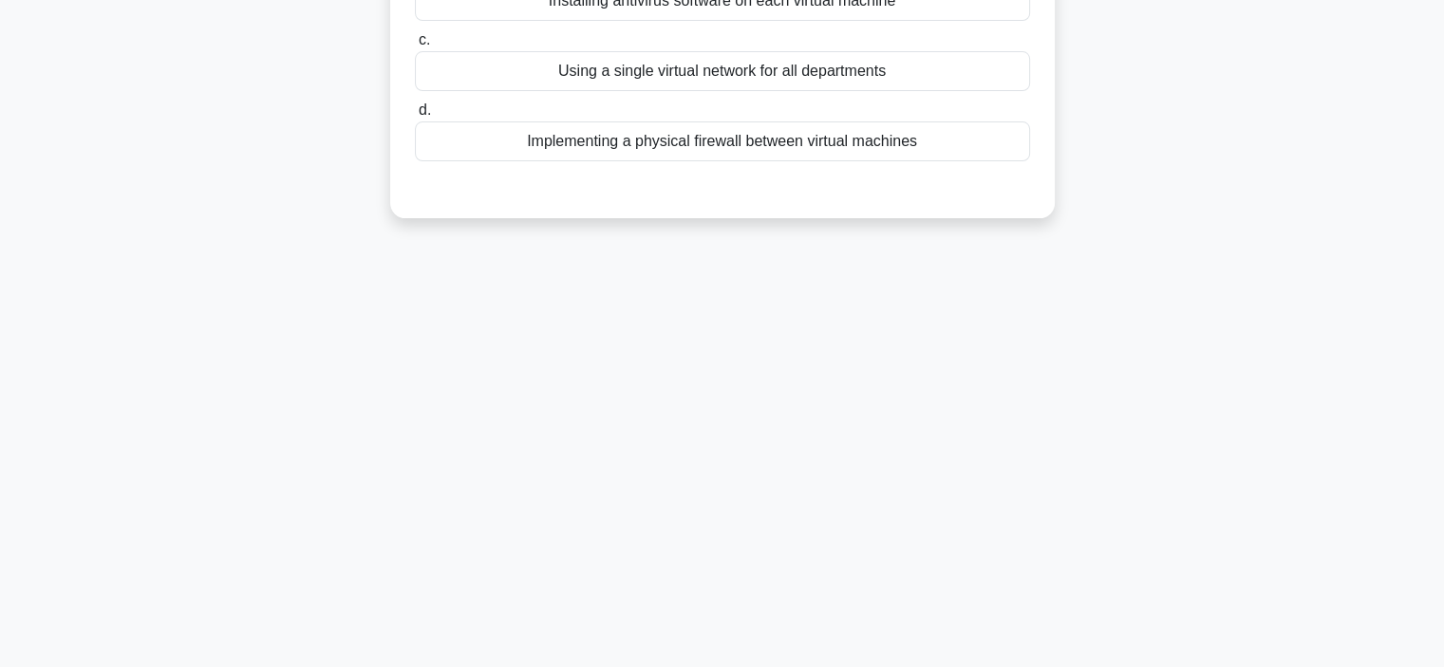
click at [1097, 448] on div "7:16 Stop CompTIA Security+ Advanced 6/10 A company has recently implemented vi…" at bounding box center [722, 185] width 1253 height 949
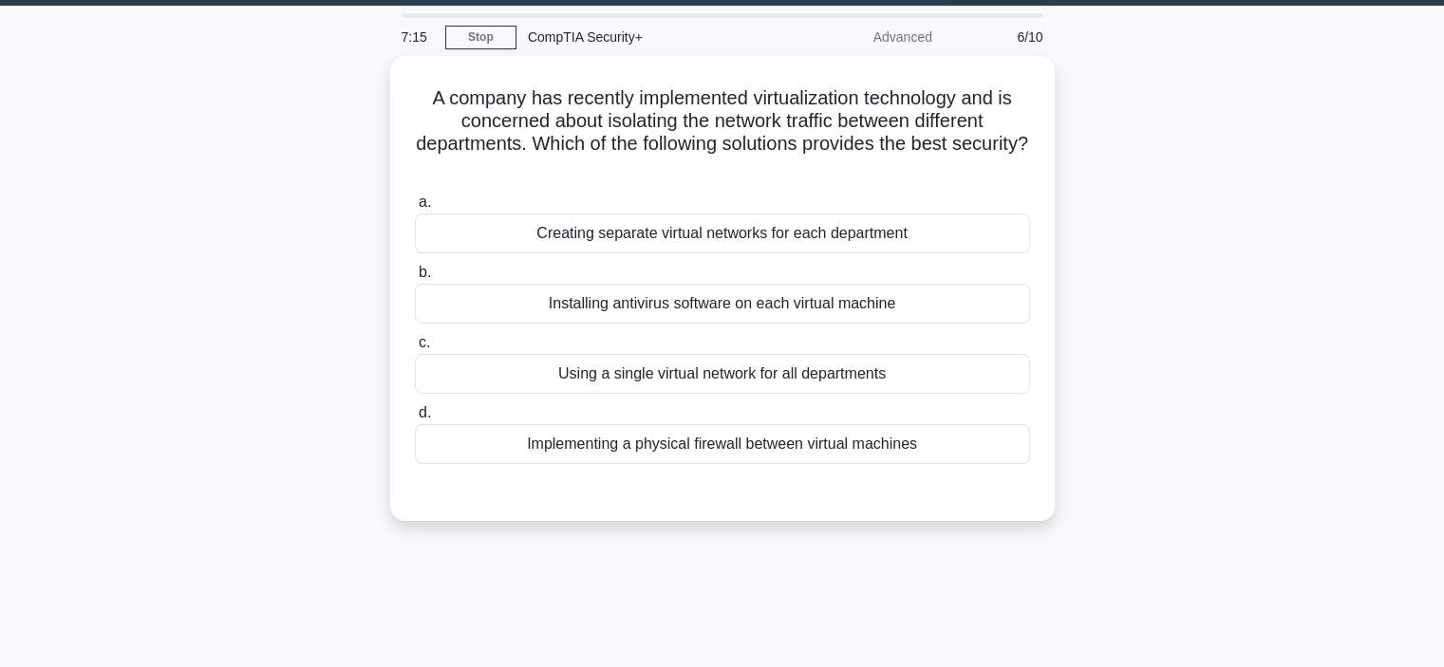
scroll to position [54, 0]
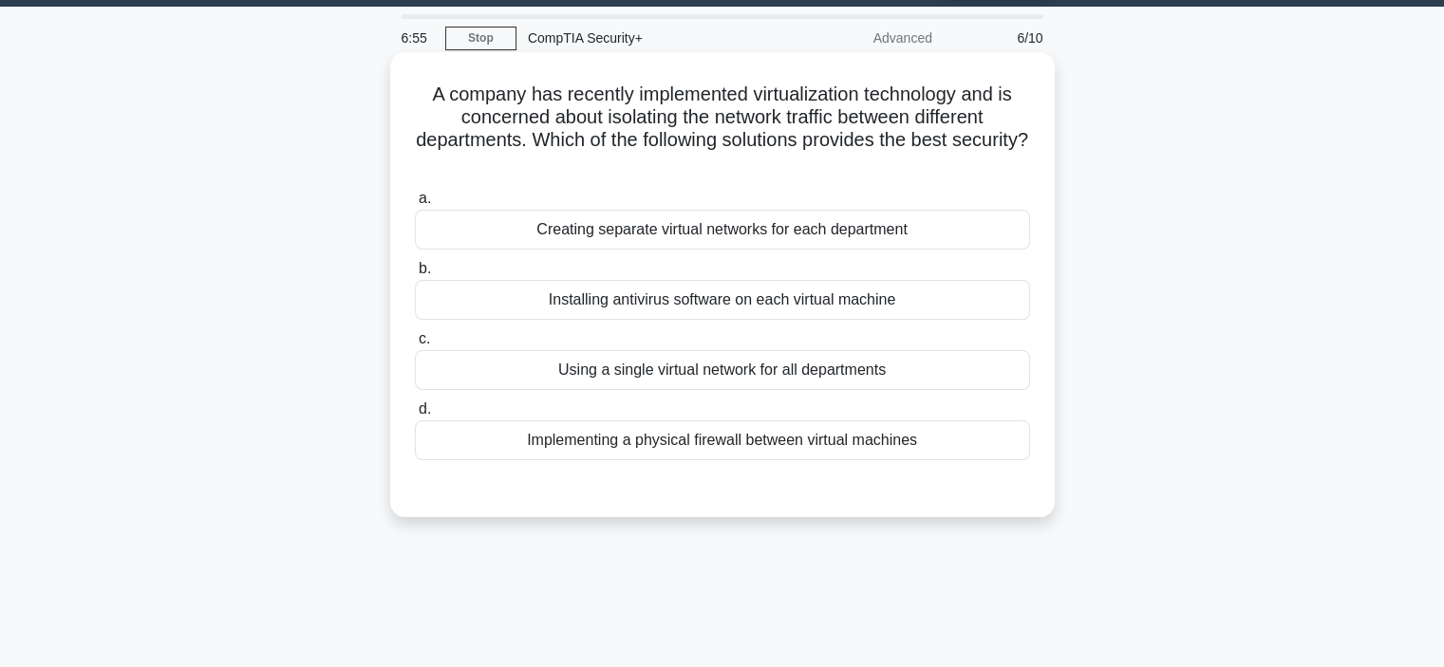
click at [948, 236] on div "Creating separate virtual networks for each department" at bounding box center [722, 230] width 615 height 40
click at [415, 205] on input "a. Creating separate virtual networks for each department" at bounding box center [415, 199] width 0 height 12
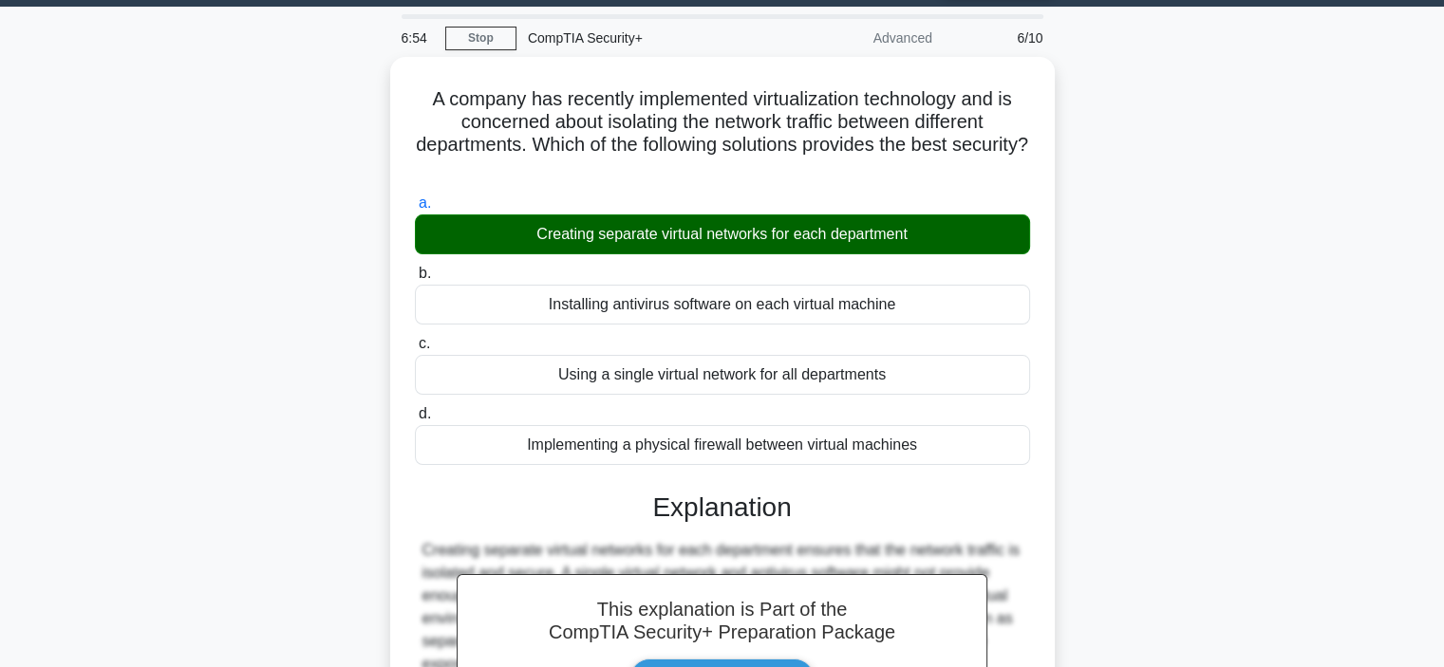
click at [1154, 431] on div "A company has recently implemented virtualization technology and is concerned a…" at bounding box center [722, 491] width 1253 height 868
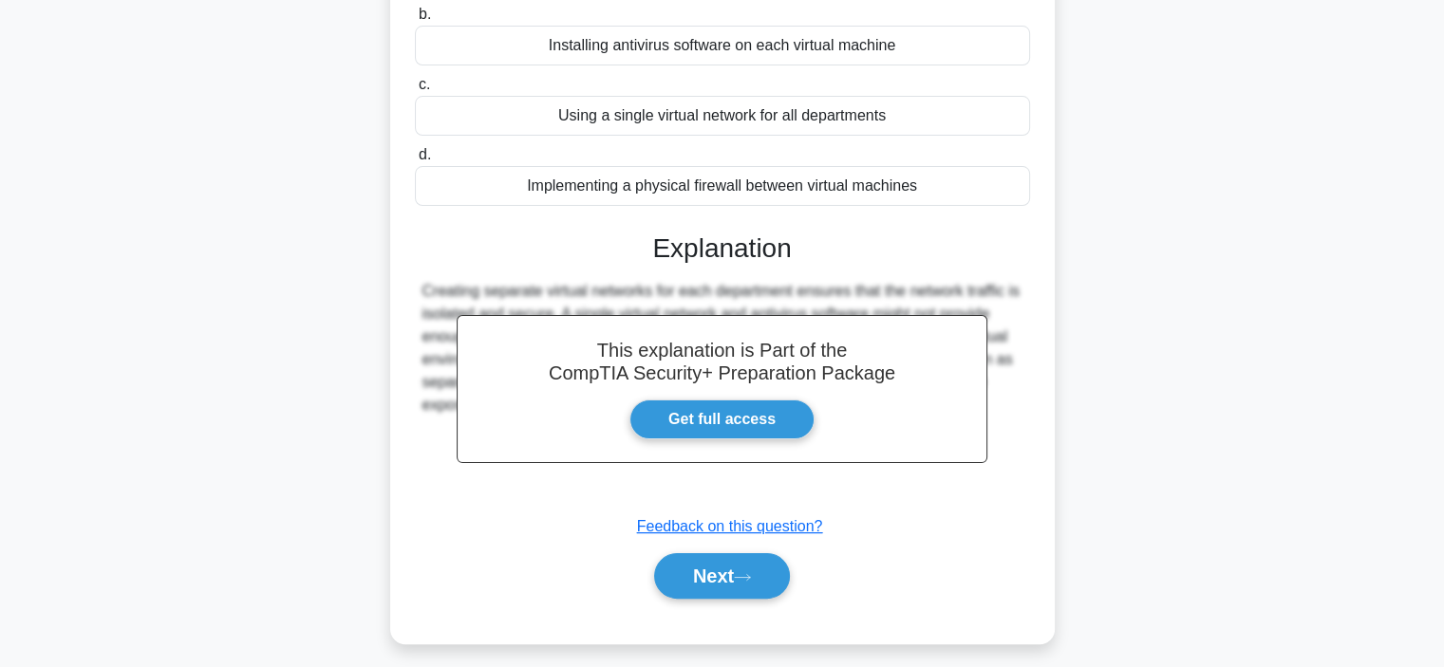
scroll to position [358, 0]
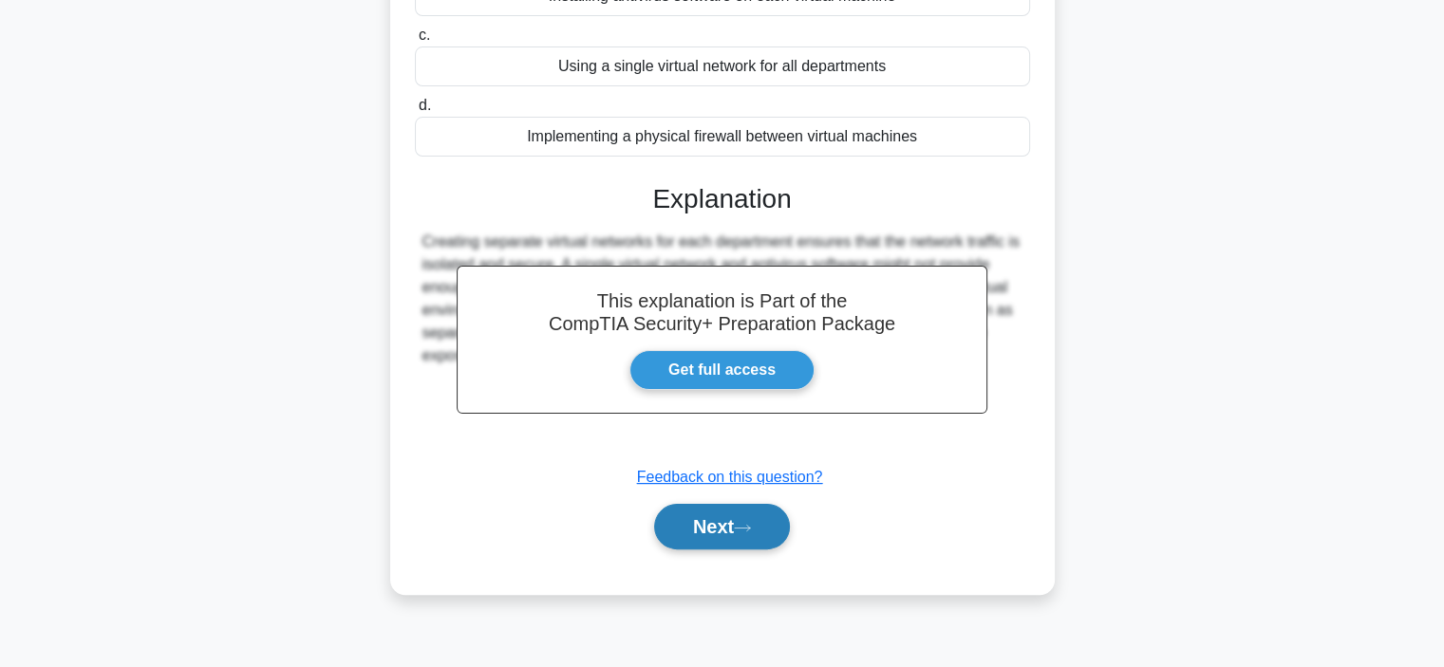
click at [751, 523] on icon at bounding box center [742, 528] width 17 height 10
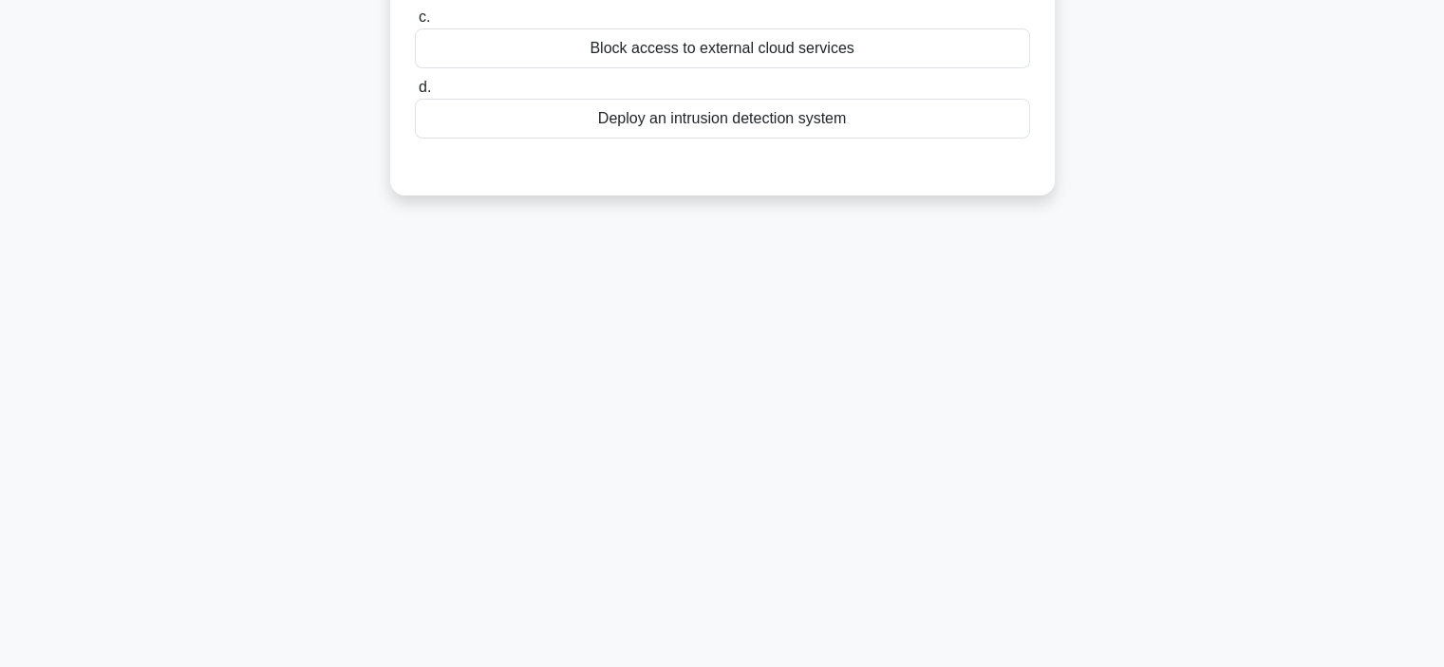
click at [1285, 497] on div "6:51 Stop CompTIA Security+ Advanced 7/10 An organization suffered an insider a…" at bounding box center [722, 185] width 1253 height 949
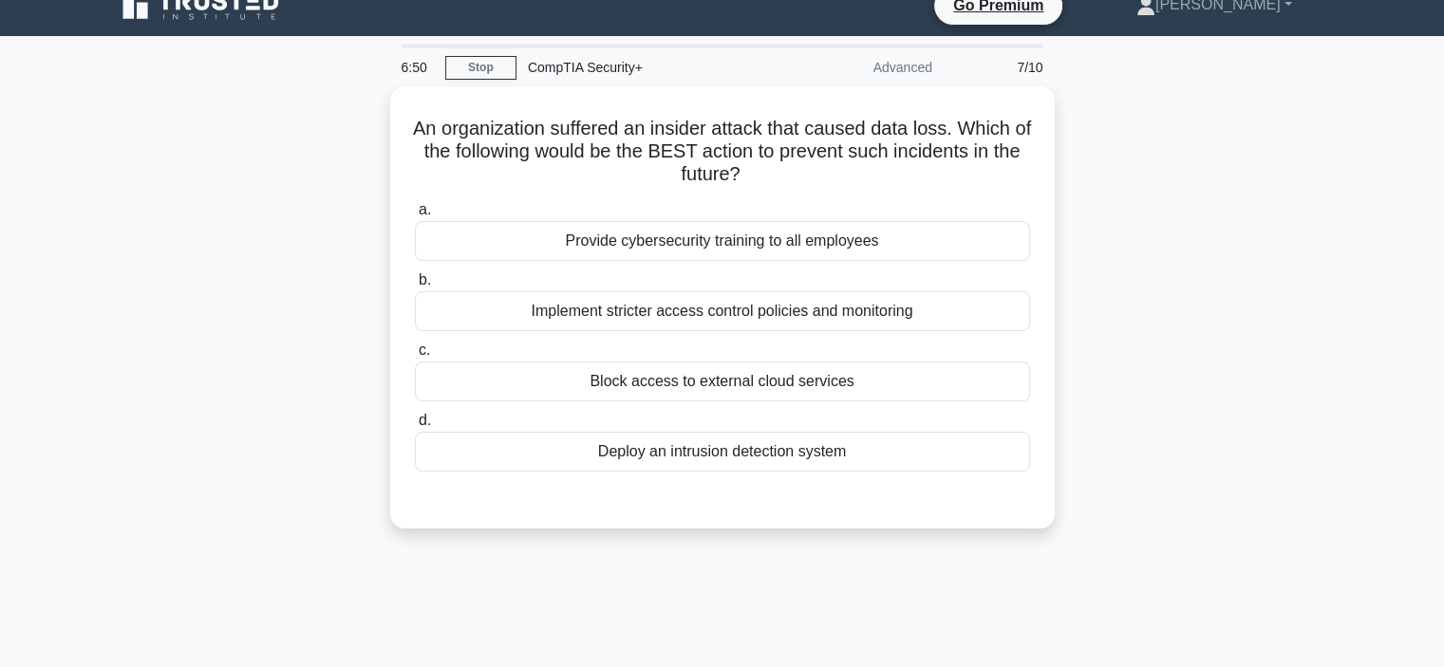
scroll to position [16, 0]
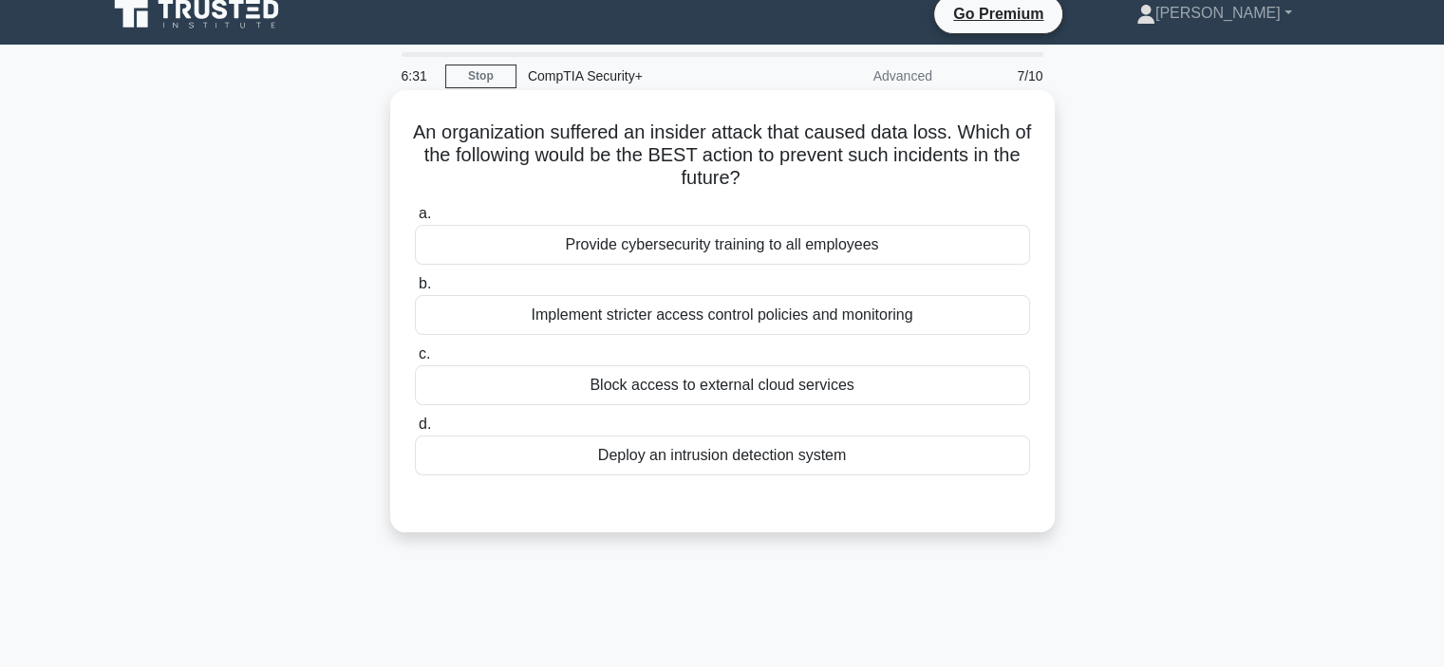
click at [853, 322] on div "Implement stricter access control policies and monitoring" at bounding box center [722, 315] width 615 height 40
click at [415, 290] on input "b. Implement stricter access control policies and monitoring" at bounding box center [415, 284] width 0 height 12
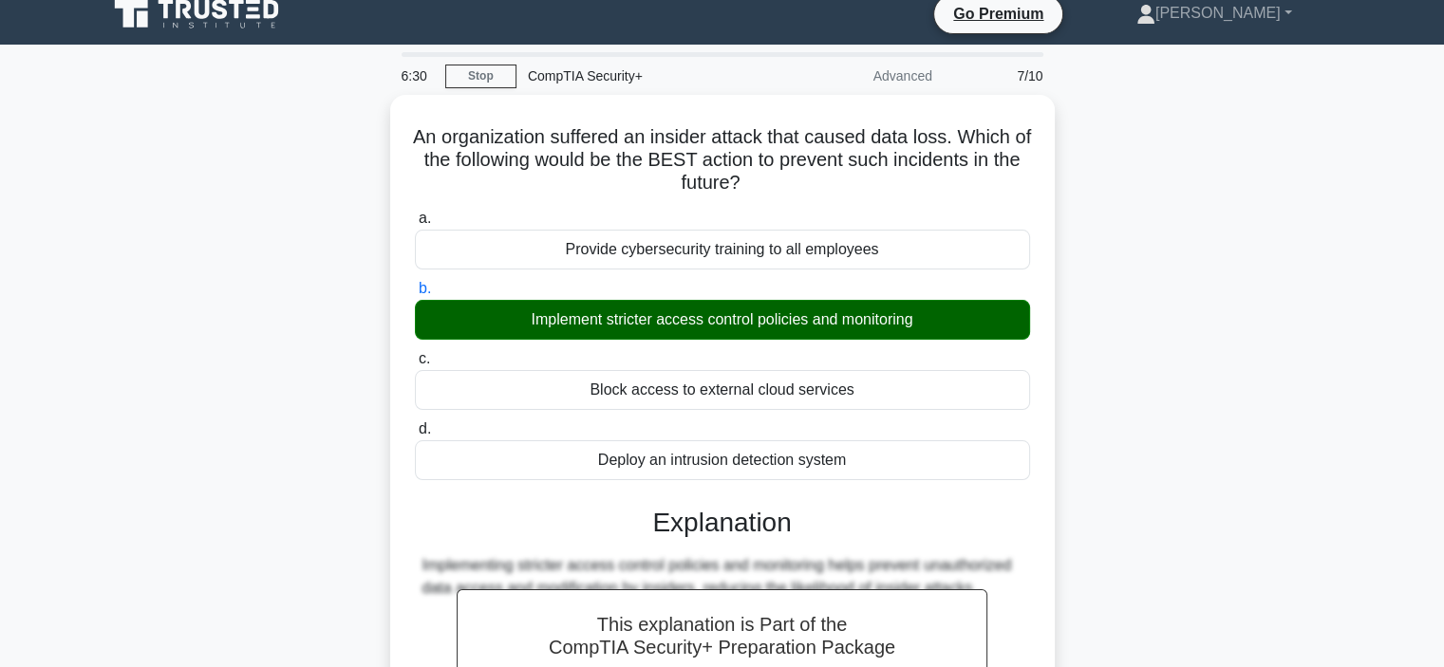
click at [1142, 466] on div "An organization suffered an insider attack that caused data loss. Which of the …" at bounding box center [722, 518] width 1253 height 846
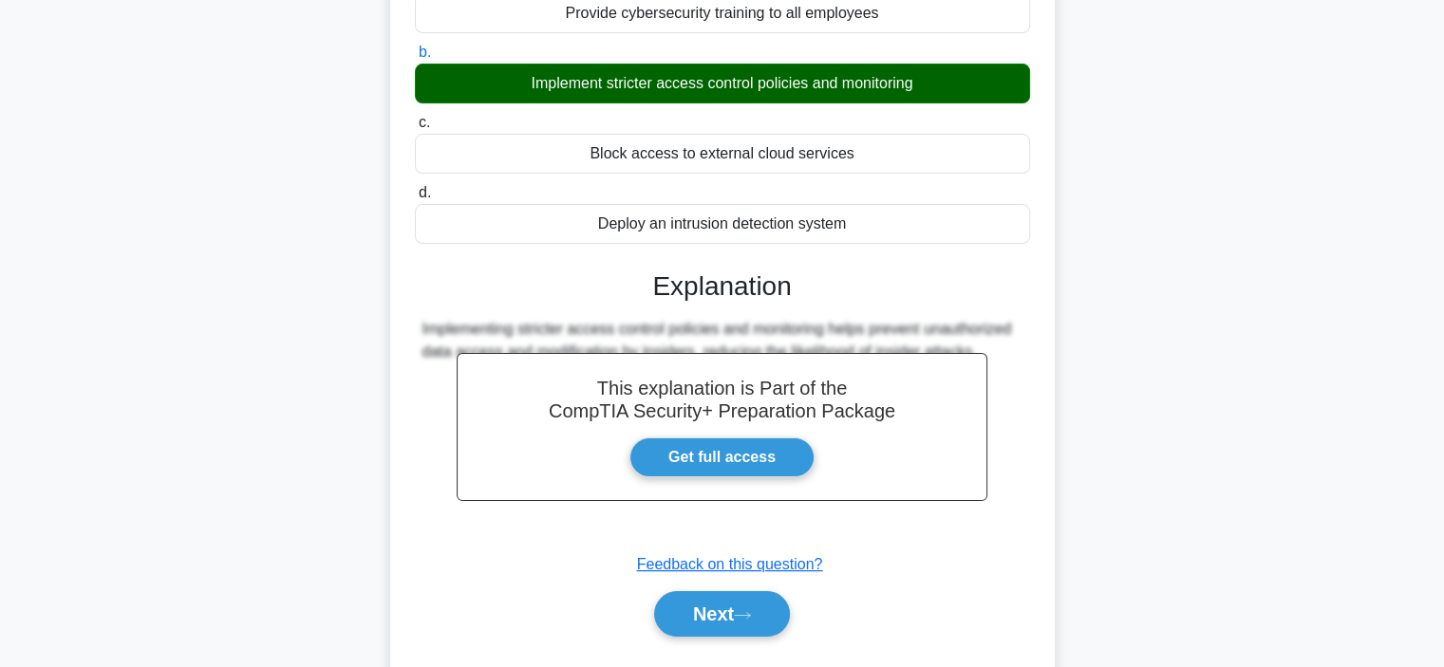
scroll to position [282, 0]
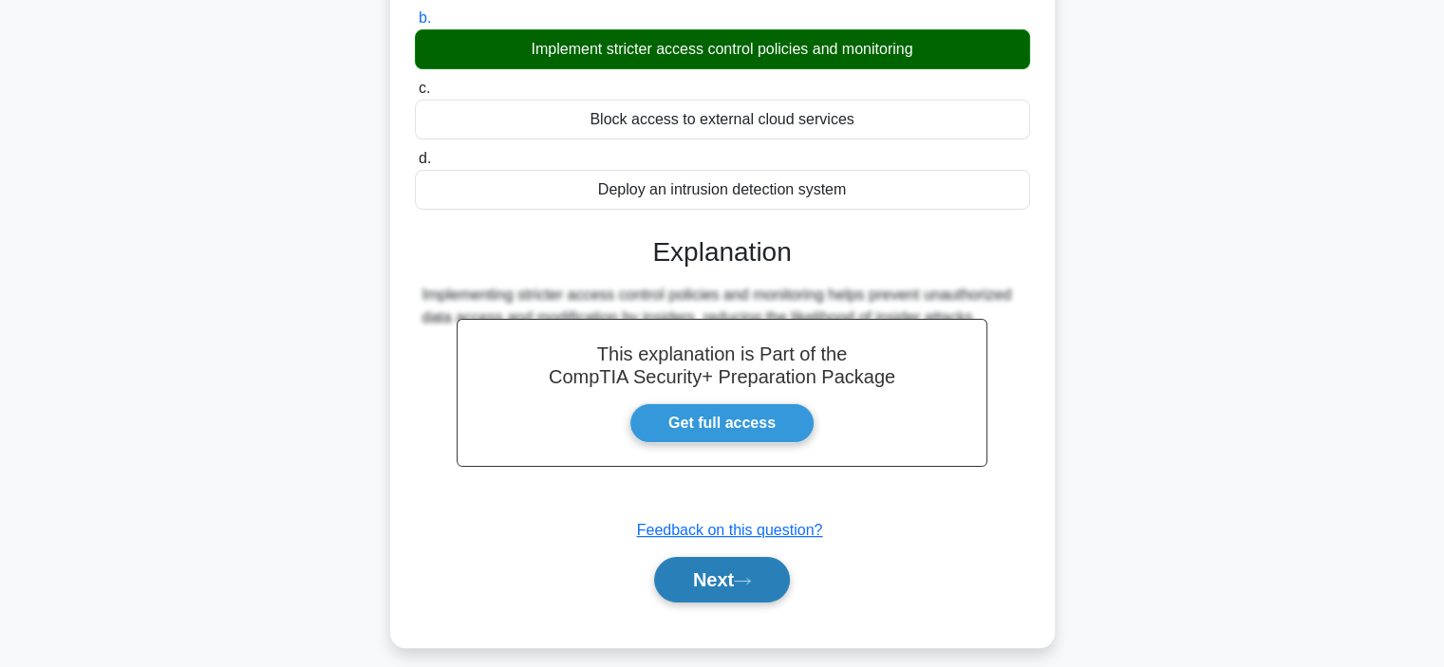
click at [760, 565] on button "Next" at bounding box center [722, 580] width 136 height 46
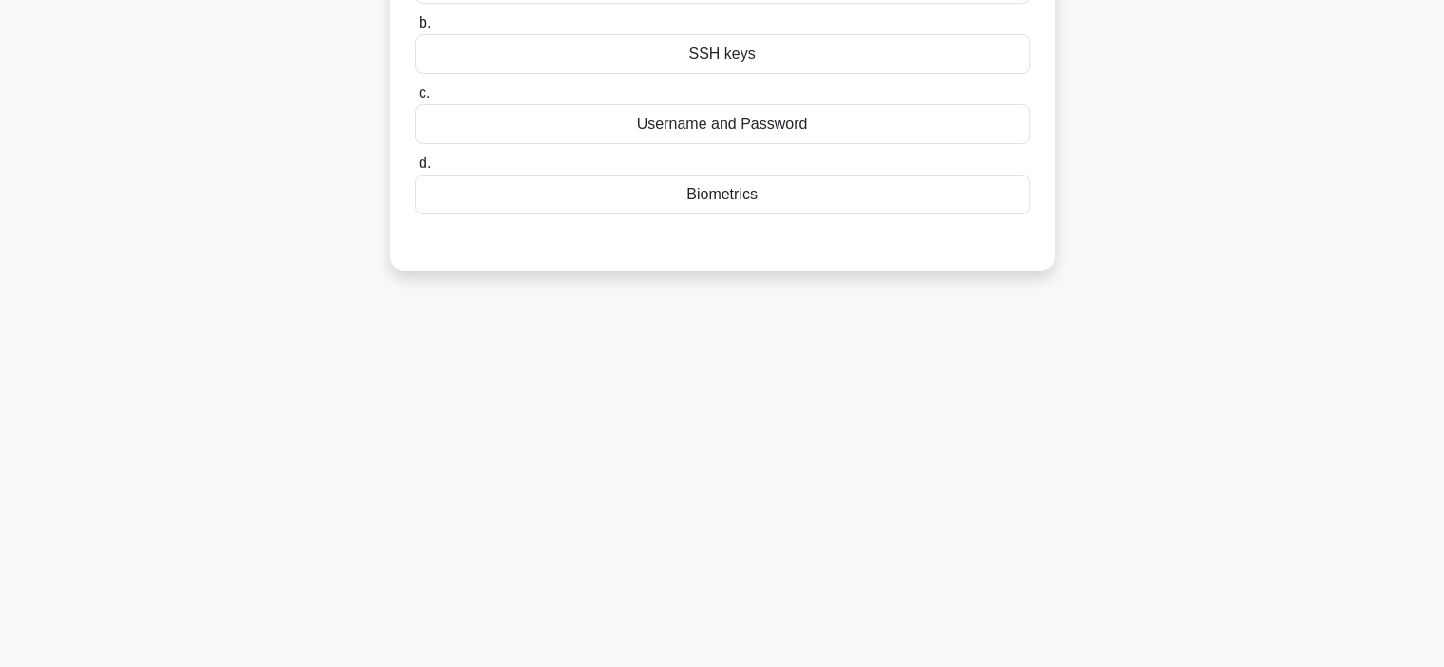
click at [1104, 489] on div "6:27 Stop CompTIA Security+ Advanced 8/10 A small software company requires its…" at bounding box center [722, 260] width 1253 height 949
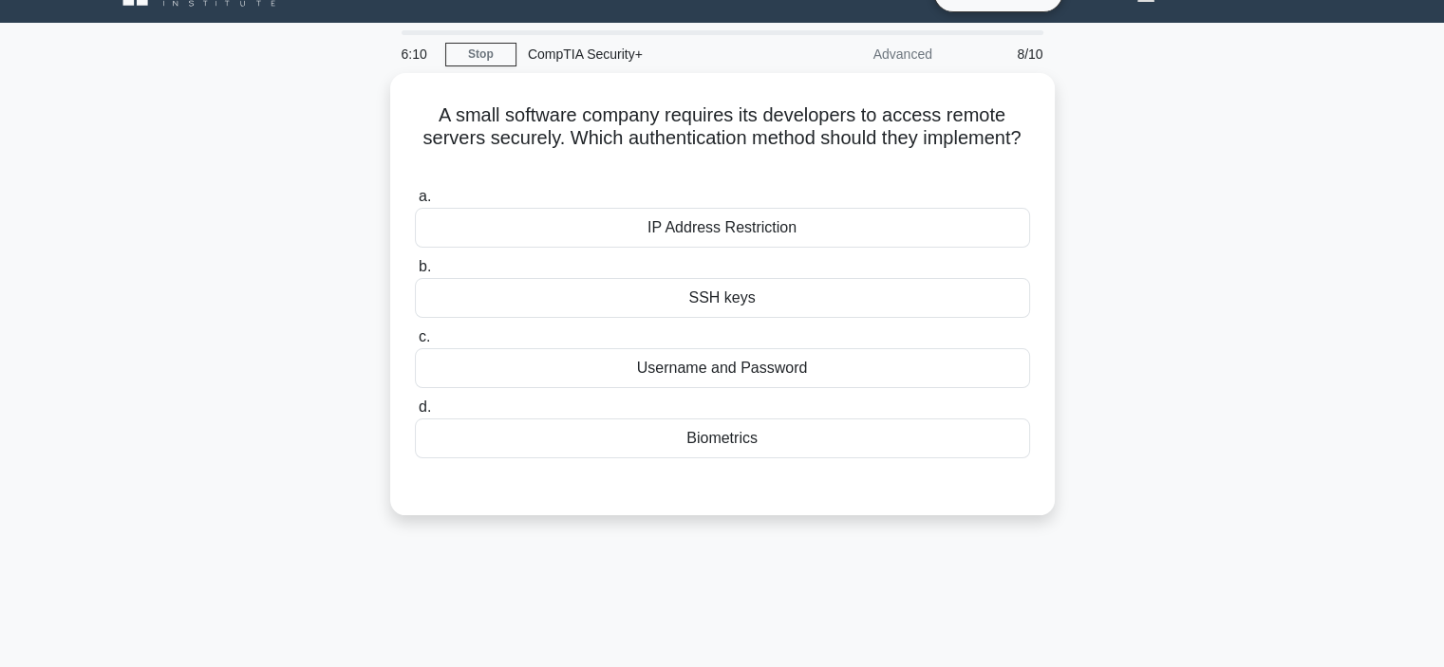
scroll to position [0, 0]
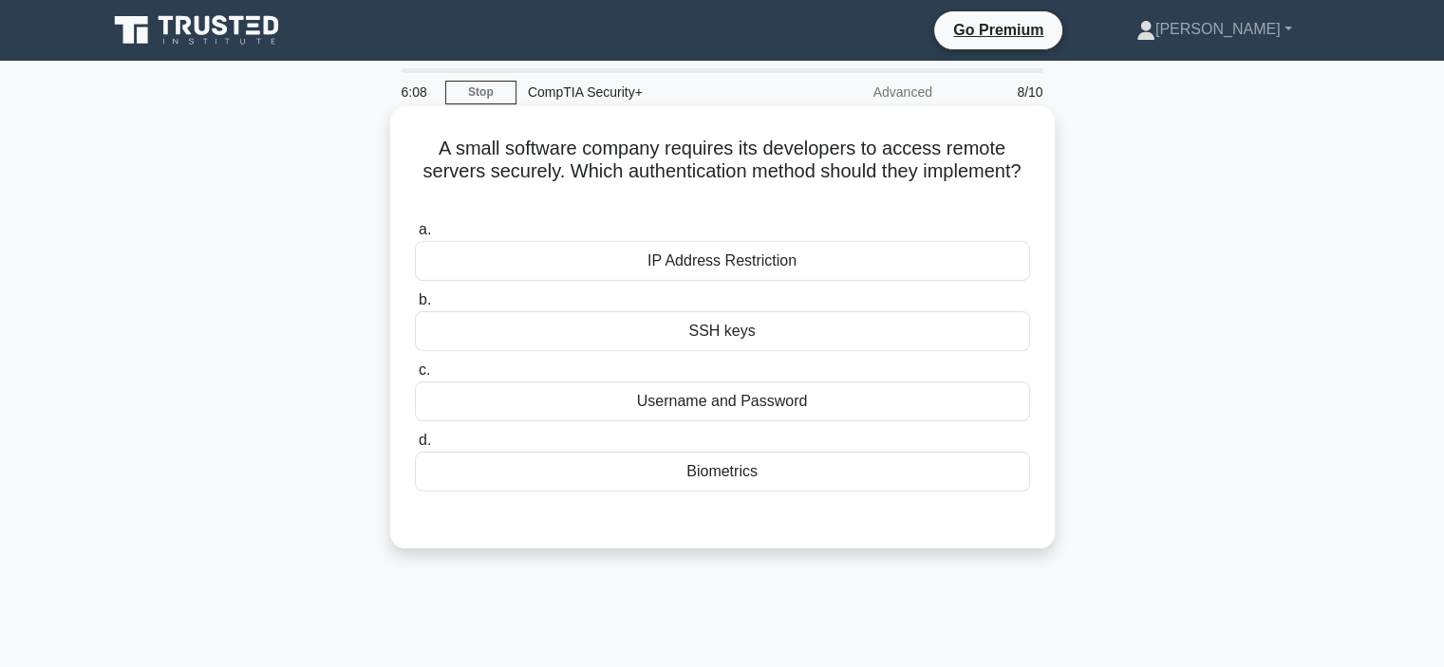
click at [930, 337] on div "SSH keys" at bounding box center [722, 331] width 615 height 40
click at [415, 307] on input "b. SSH keys" at bounding box center [415, 300] width 0 height 12
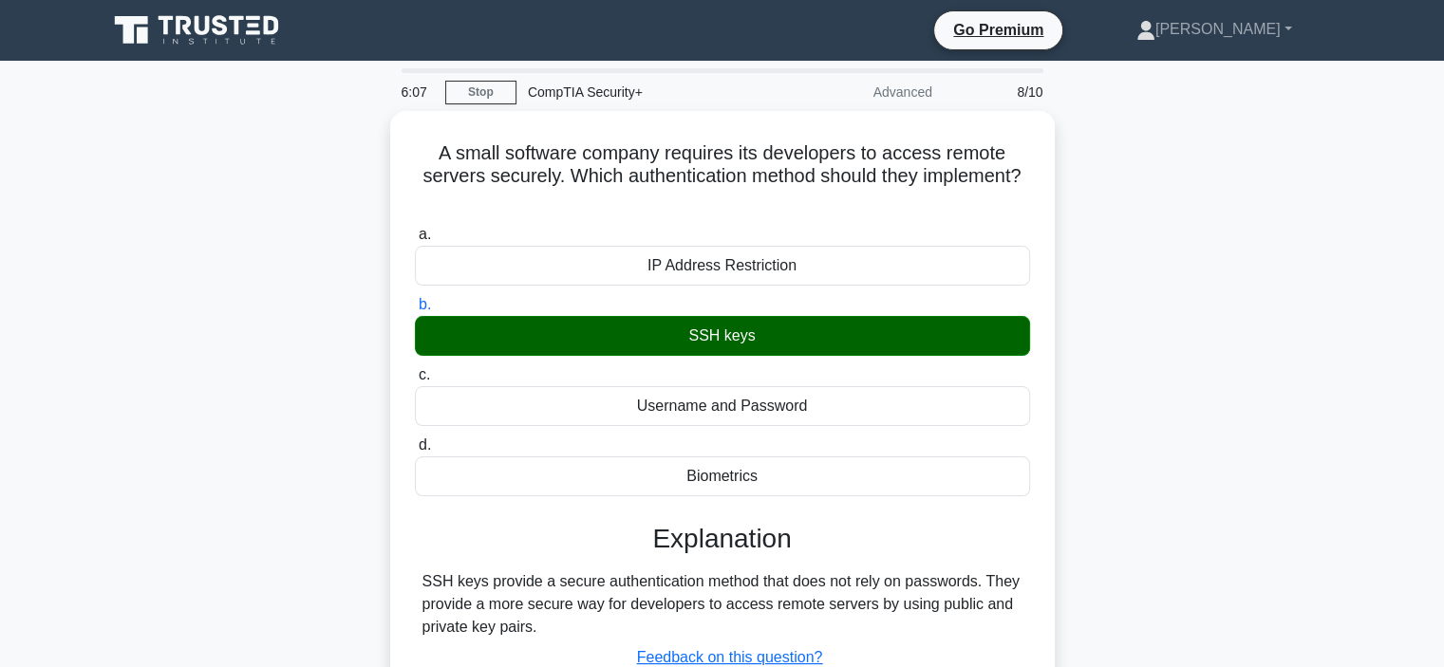
click at [1178, 409] on div "A small software company requires its developers to access remote servers secur…" at bounding box center [722, 454] width 1253 height 686
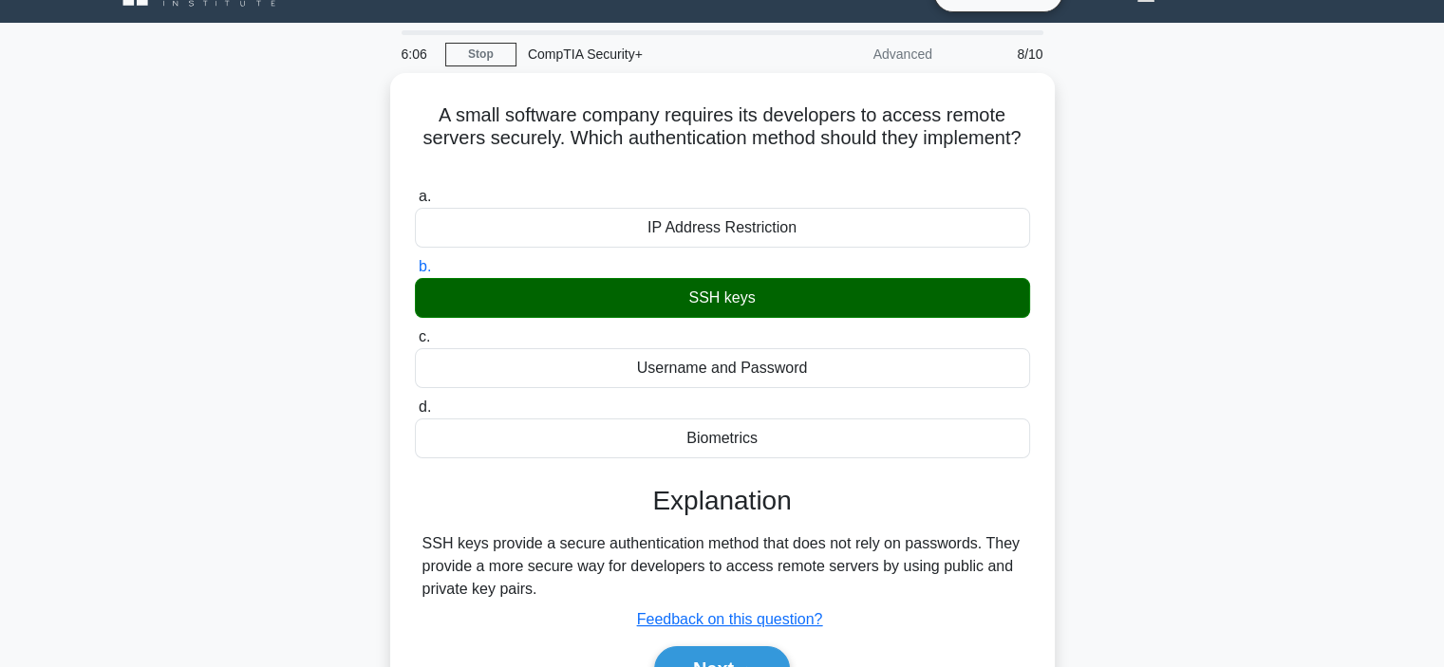
scroll to position [76, 0]
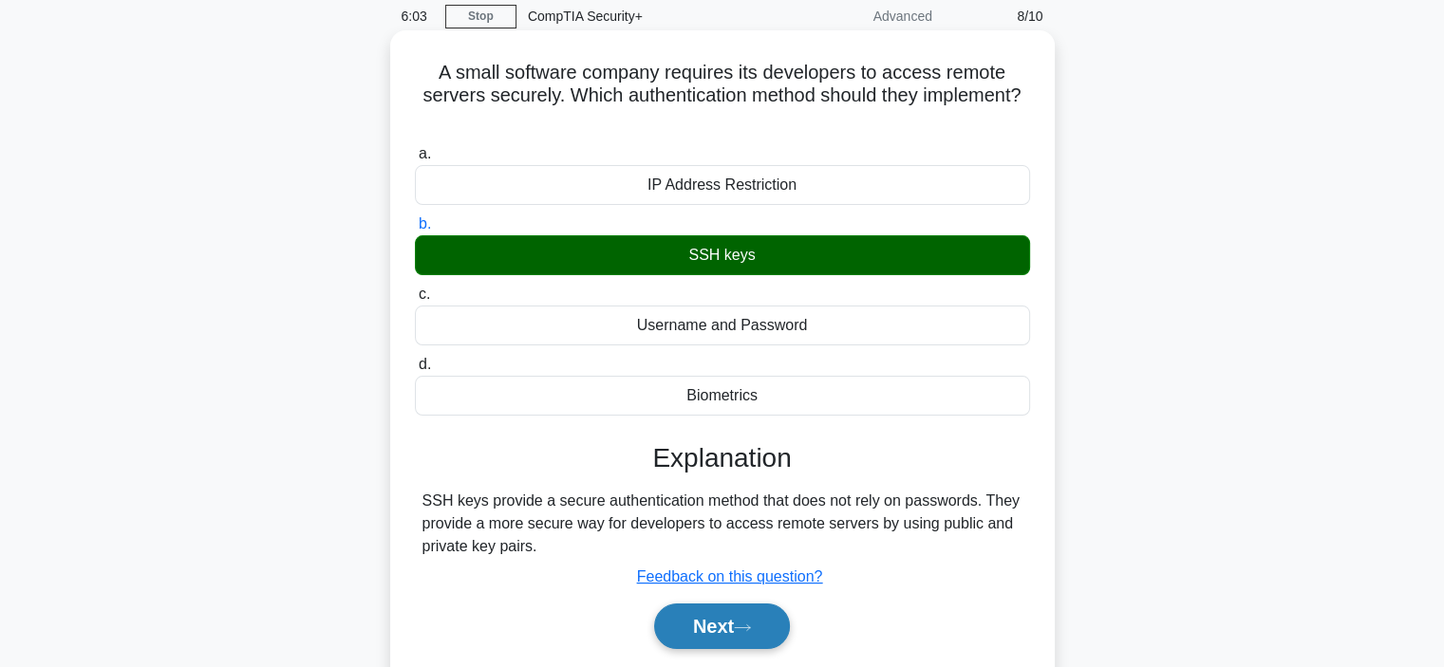
click at [751, 624] on icon at bounding box center [742, 628] width 17 height 10
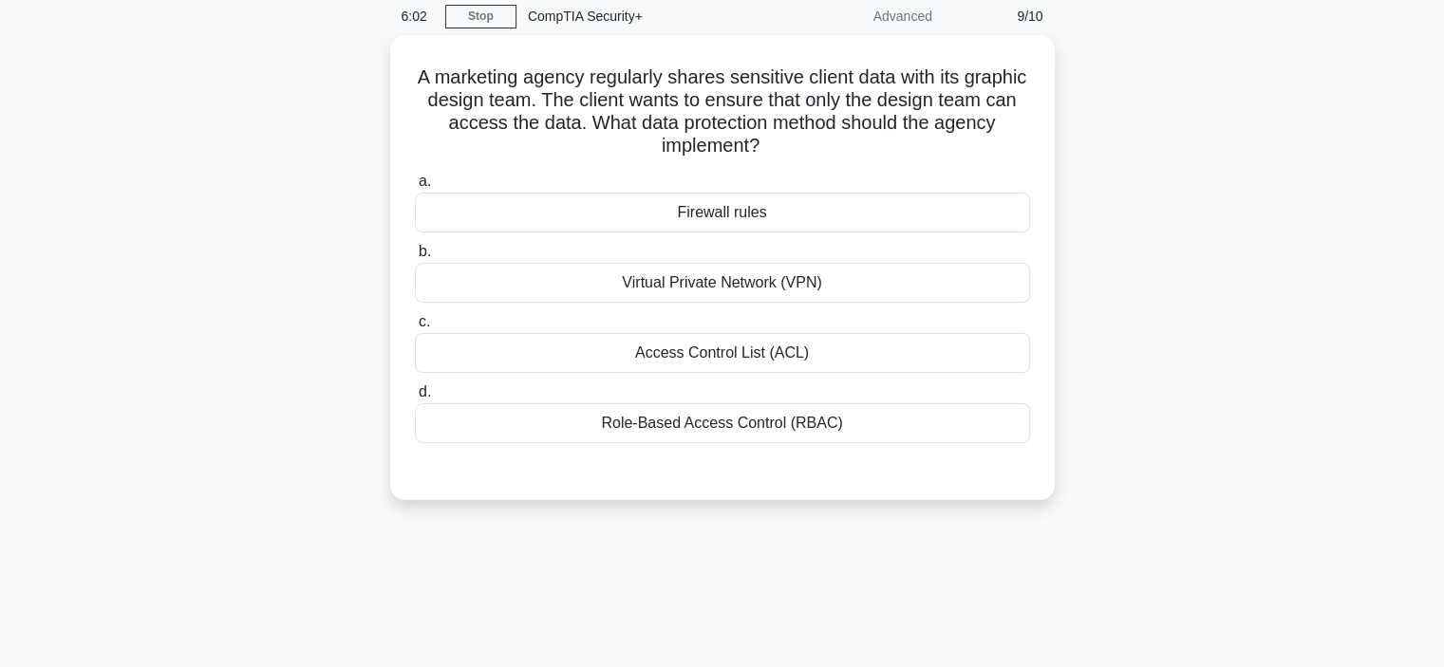
click at [1131, 531] on div "6:02 Stop CompTIA Security+ Advanced 9/10 A marketing agency regularly shares s…" at bounding box center [722, 466] width 1253 height 949
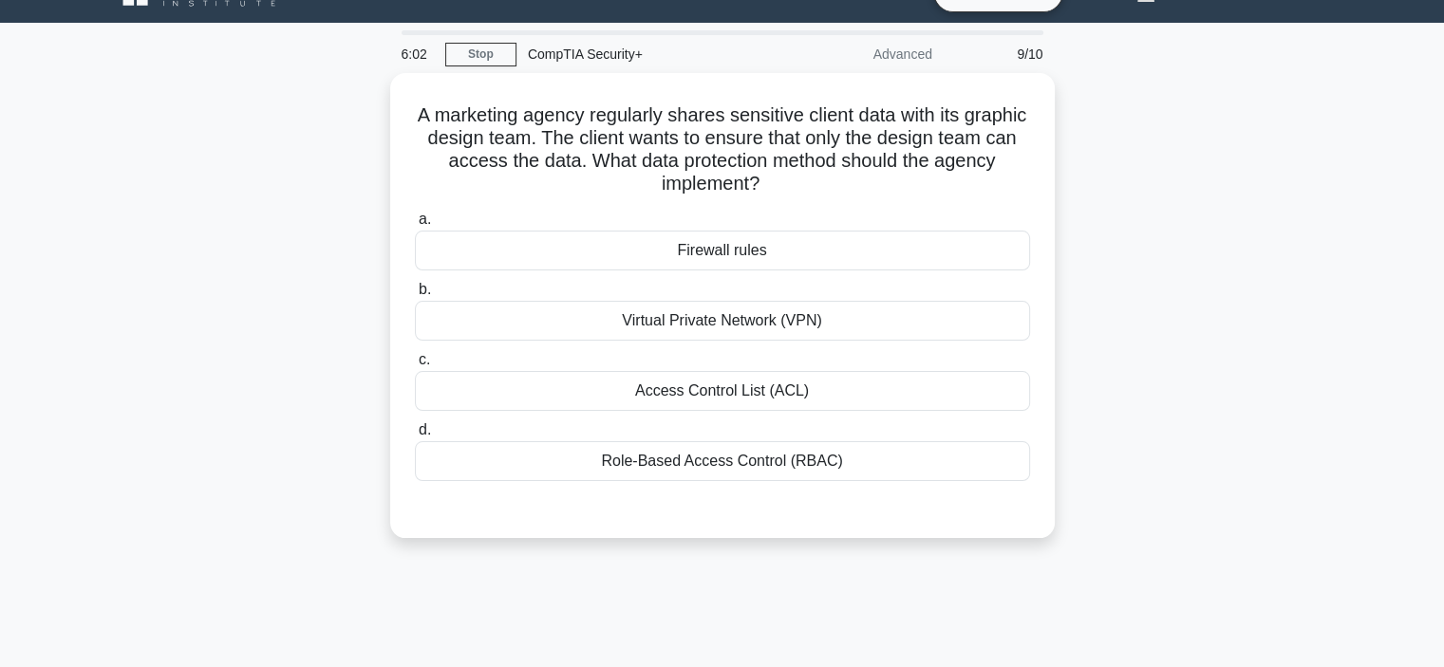
scroll to position [0, 0]
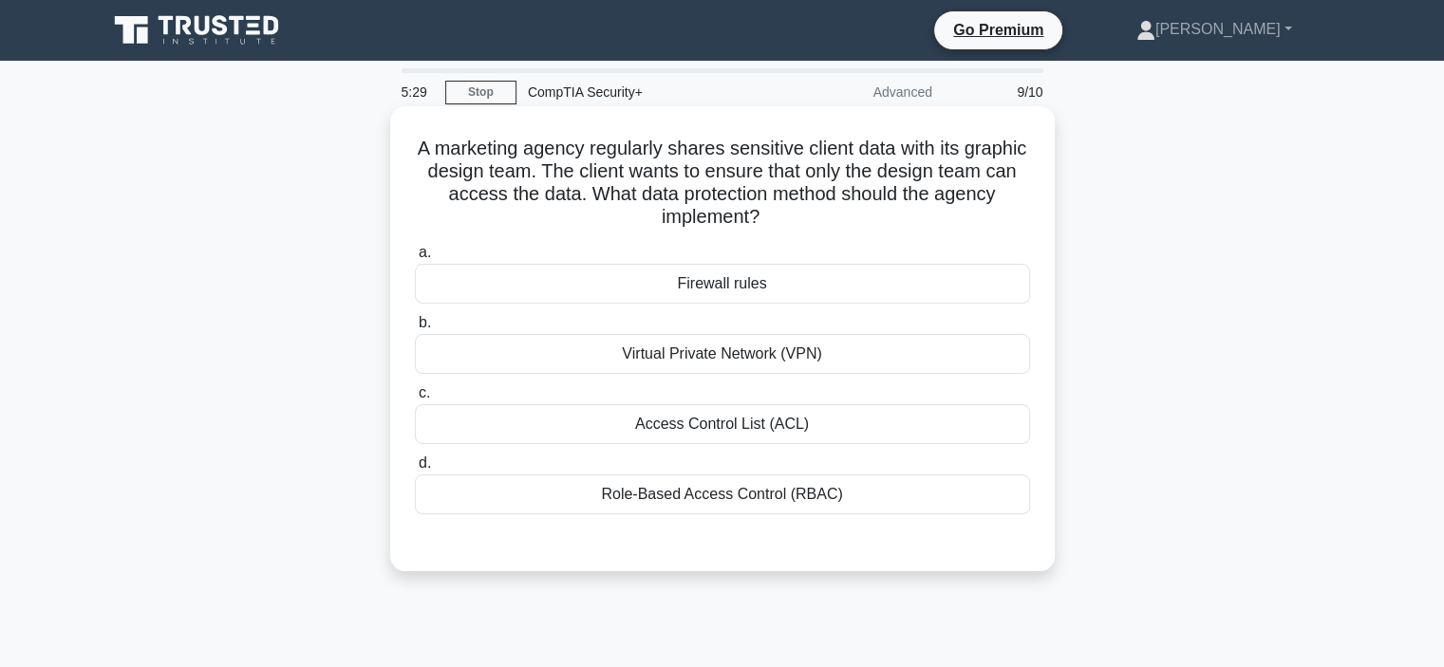
click at [942, 436] on div "Access Control List (ACL)" at bounding box center [722, 424] width 615 height 40
click at [415, 400] on input "c. Access Control List (ACL)" at bounding box center [415, 393] width 0 height 12
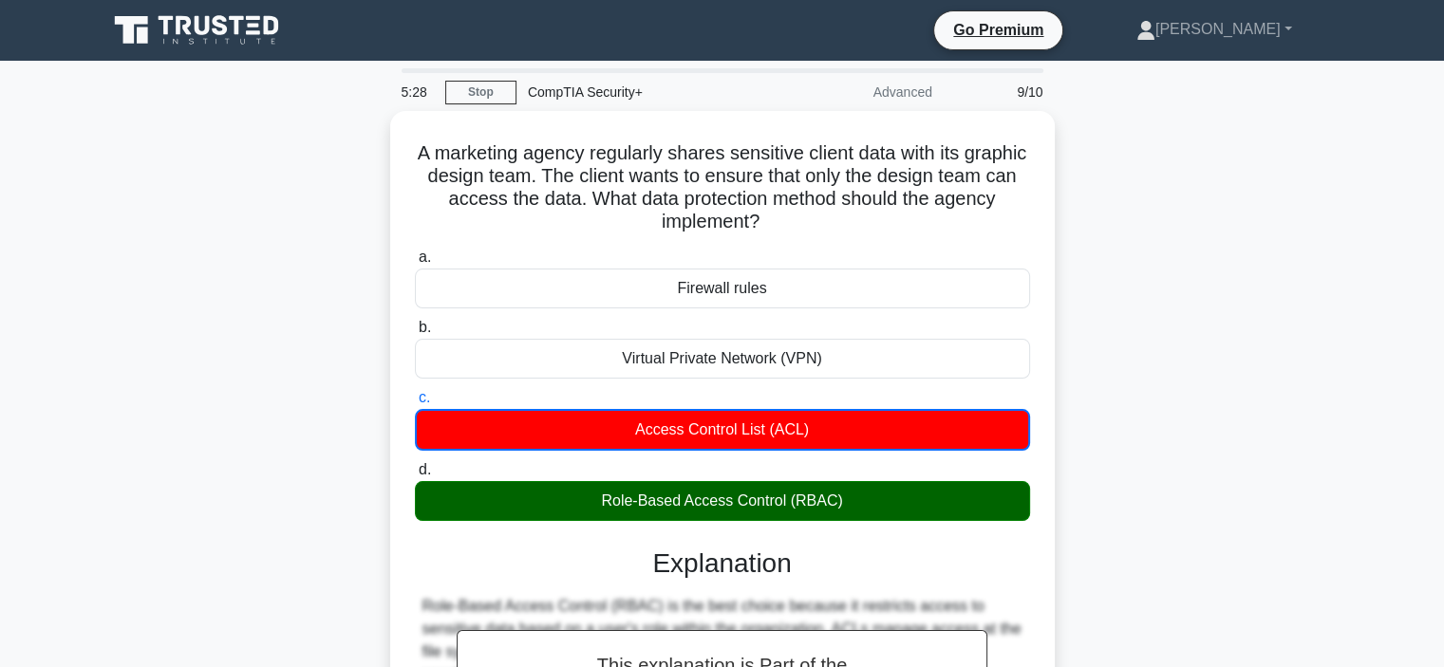
click at [1138, 504] on div "A marketing agency regularly shares sensitive client data with its graphic desi…" at bounding box center [722, 546] width 1253 height 870
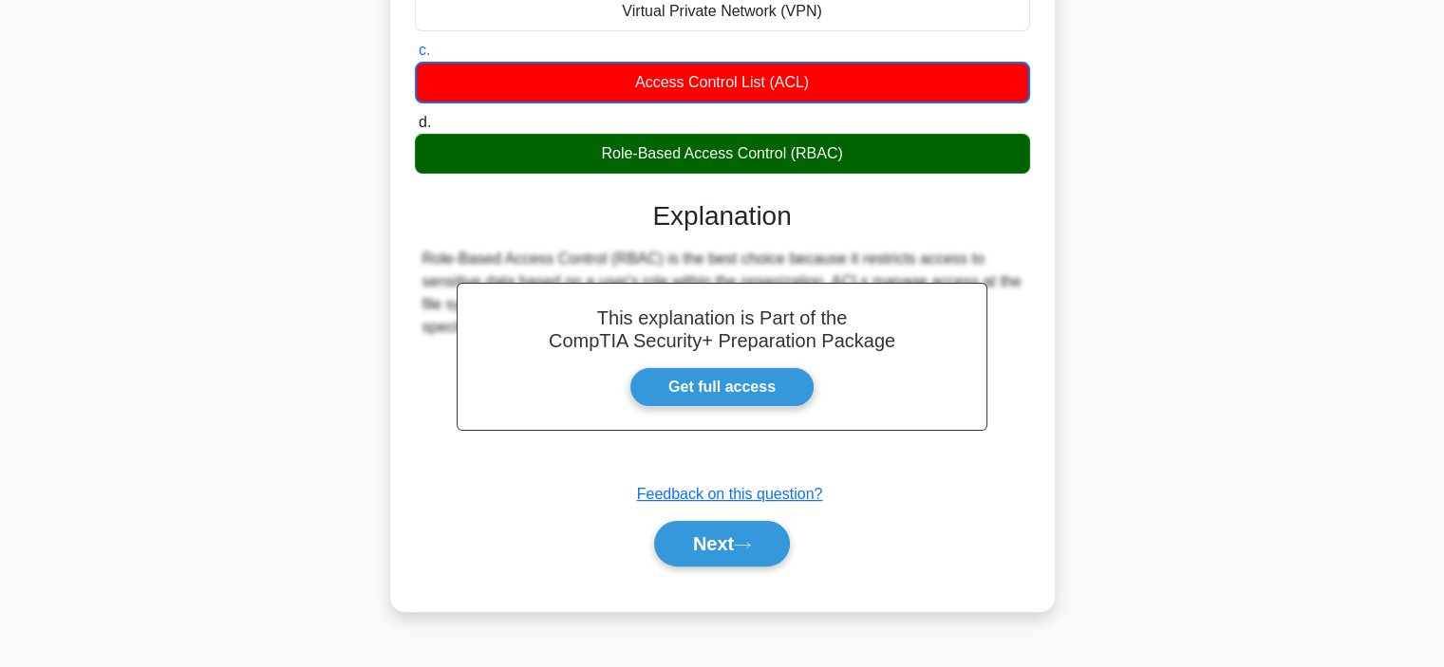
scroll to position [358, 0]
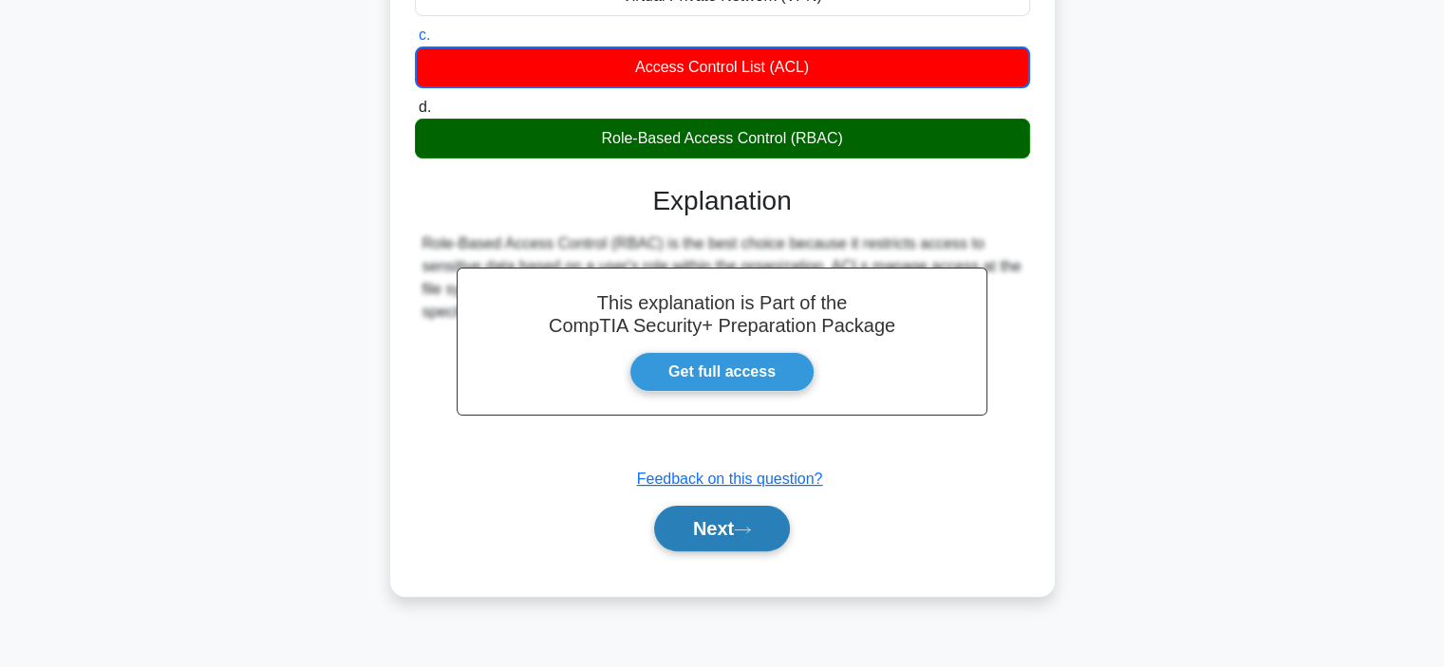
click at [707, 537] on button "Next" at bounding box center [722, 529] width 136 height 46
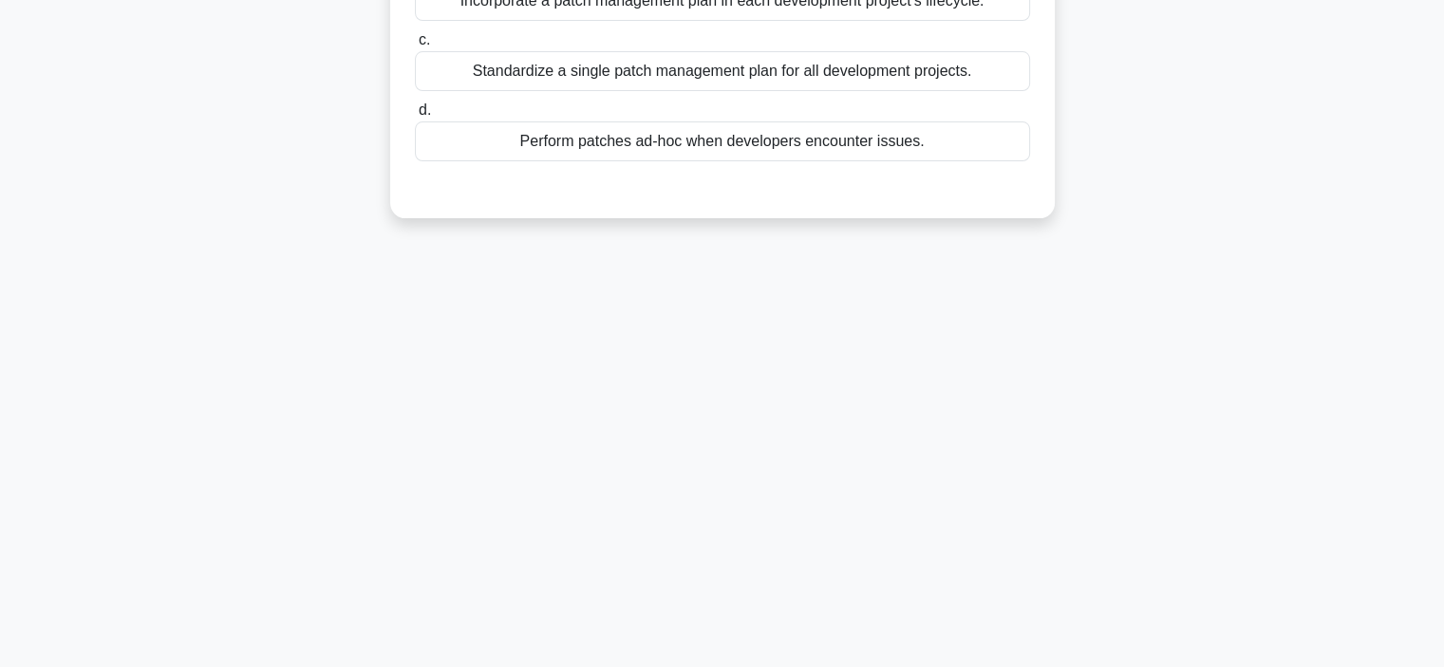
click at [1277, 420] on div "5:19 Stop CompTIA Security+ Advanced 10/10 An organization has multiple teams w…" at bounding box center [722, 185] width 1253 height 949
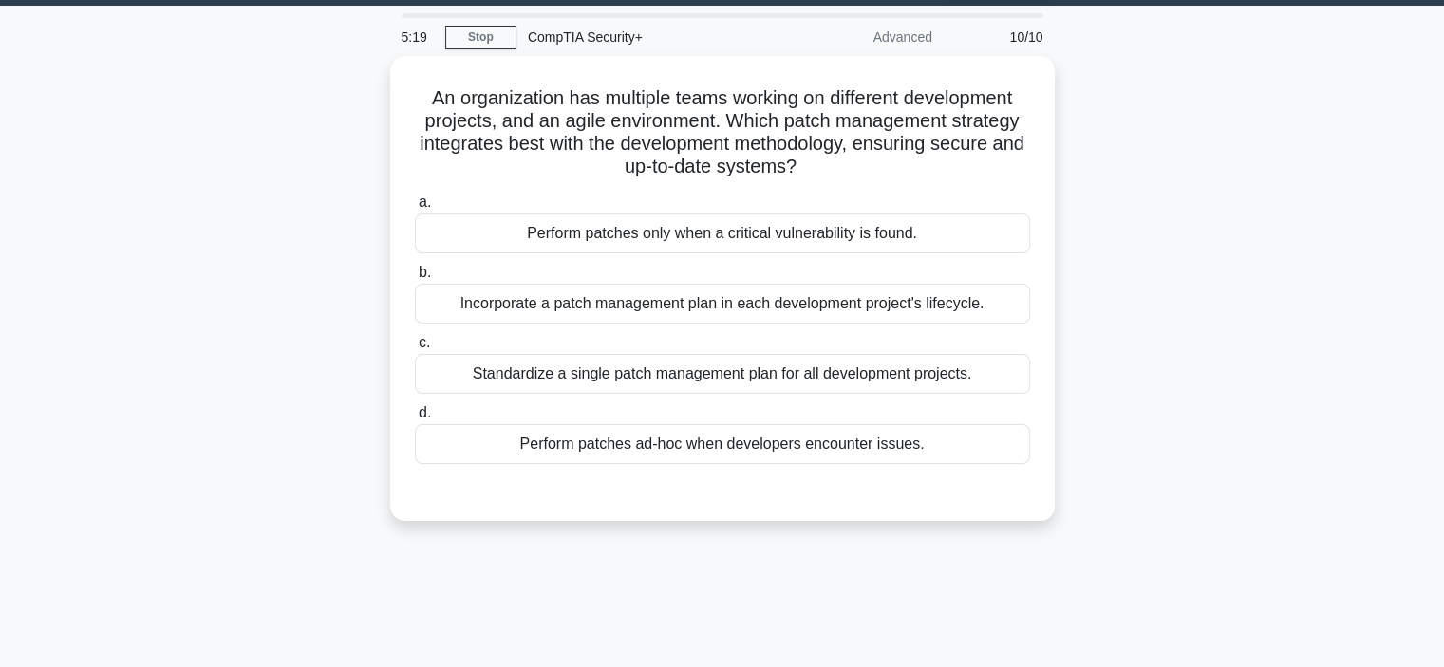
scroll to position [54, 0]
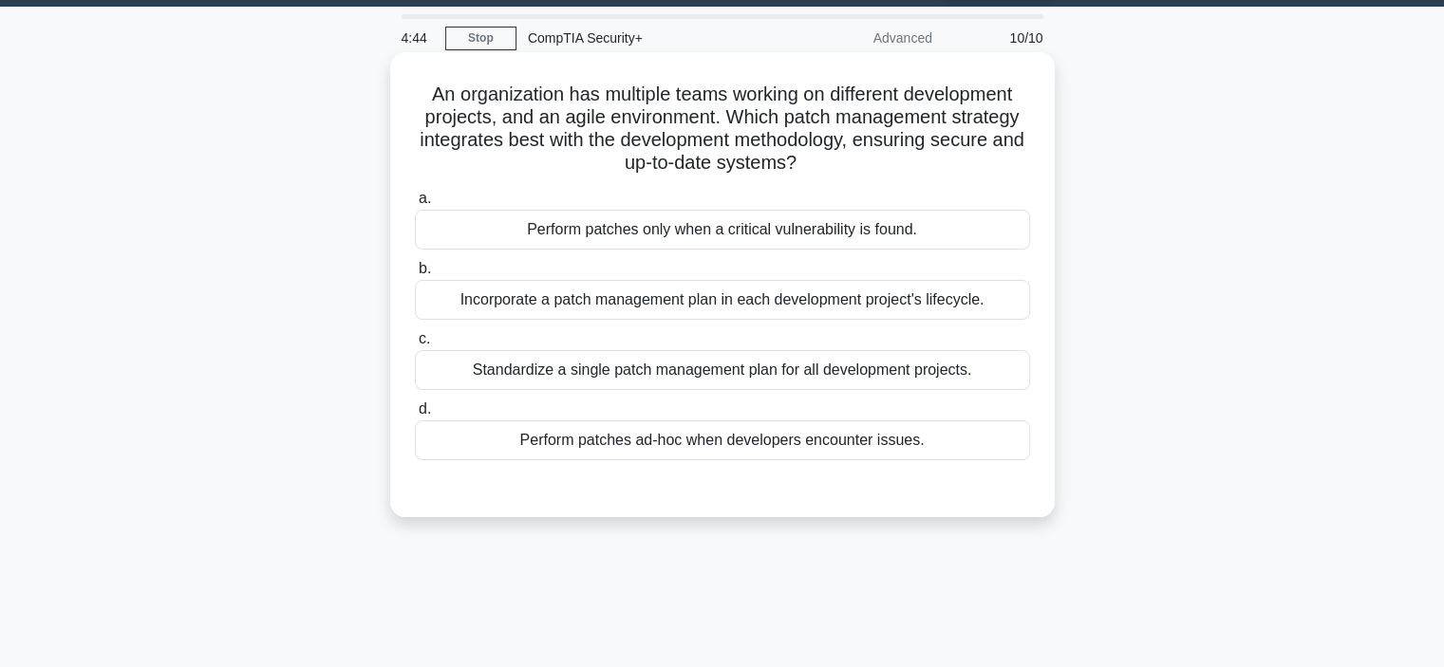
click at [998, 297] on div "Incorporate a patch management plan in each development project's lifecycle." at bounding box center [722, 300] width 615 height 40
click at [415, 275] on input "b. Incorporate a patch management plan in each development project's lifecycle." at bounding box center [415, 269] width 0 height 12
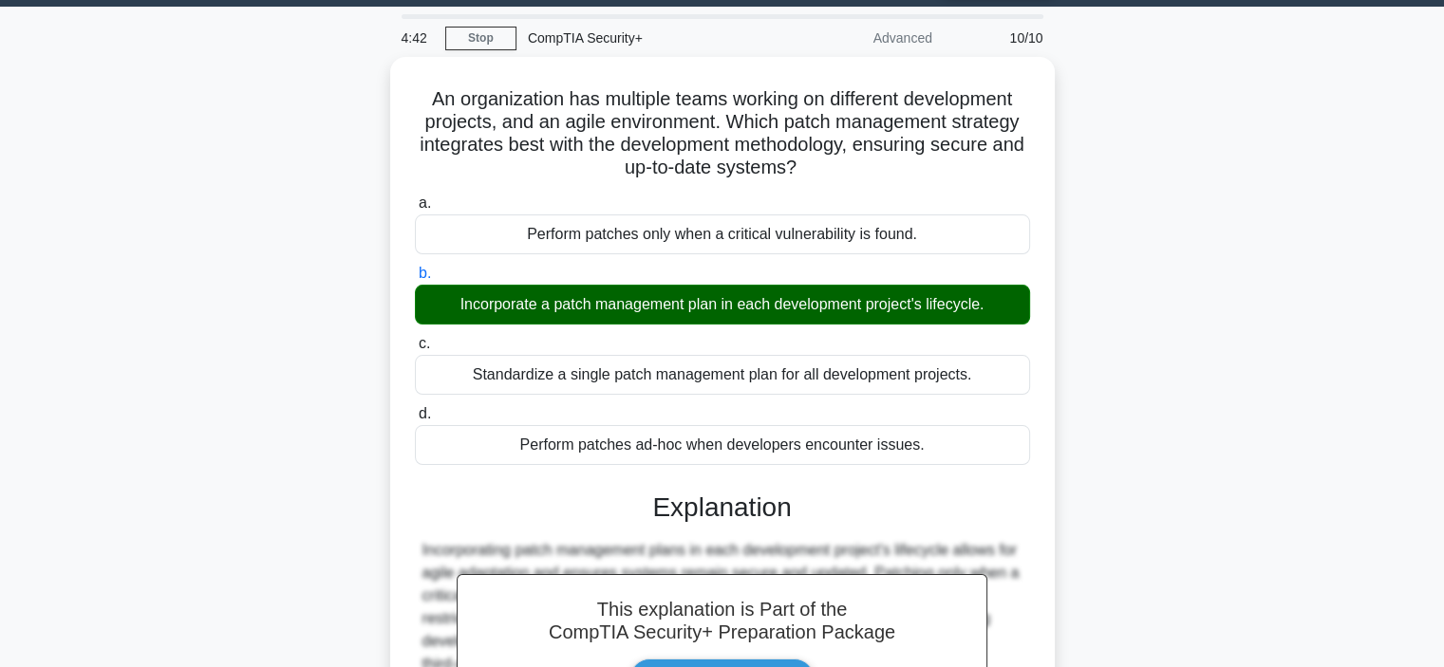
click at [1183, 431] on div "An organization has multiple teams working on different development projects, a…" at bounding box center [722, 491] width 1253 height 868
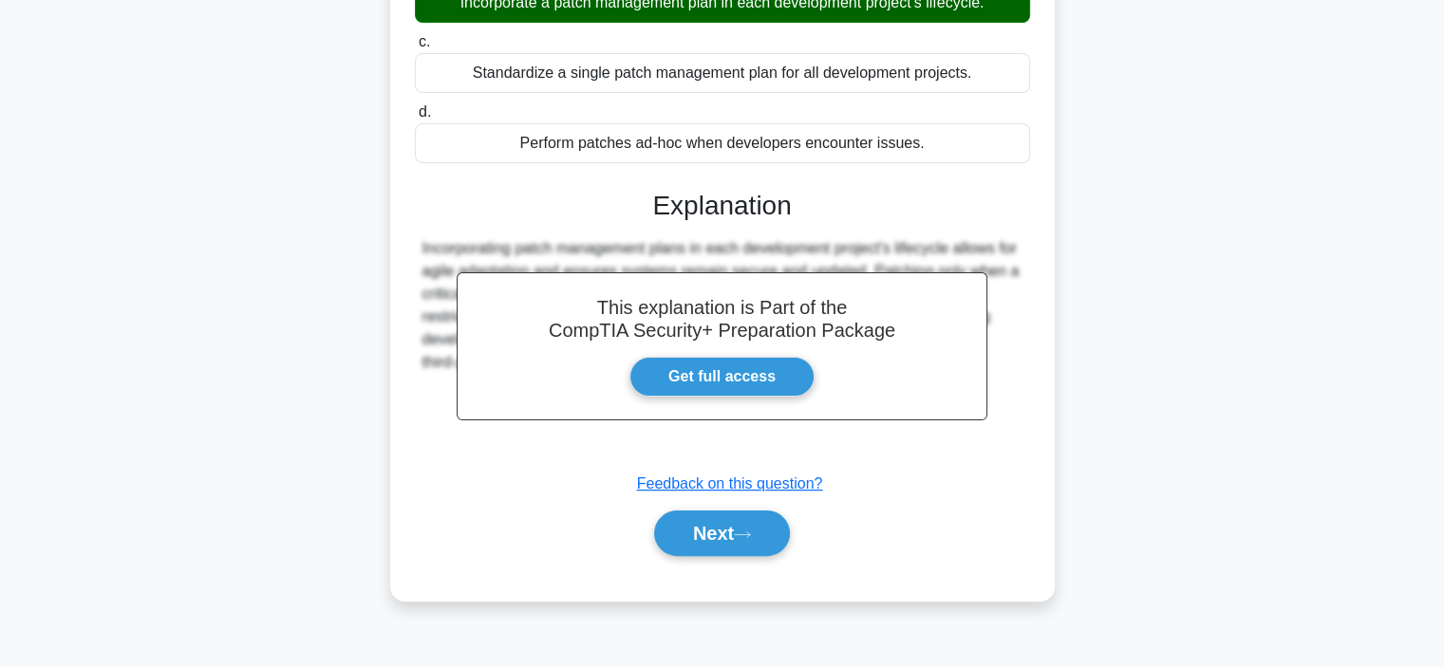
scroll to position [358, 0]
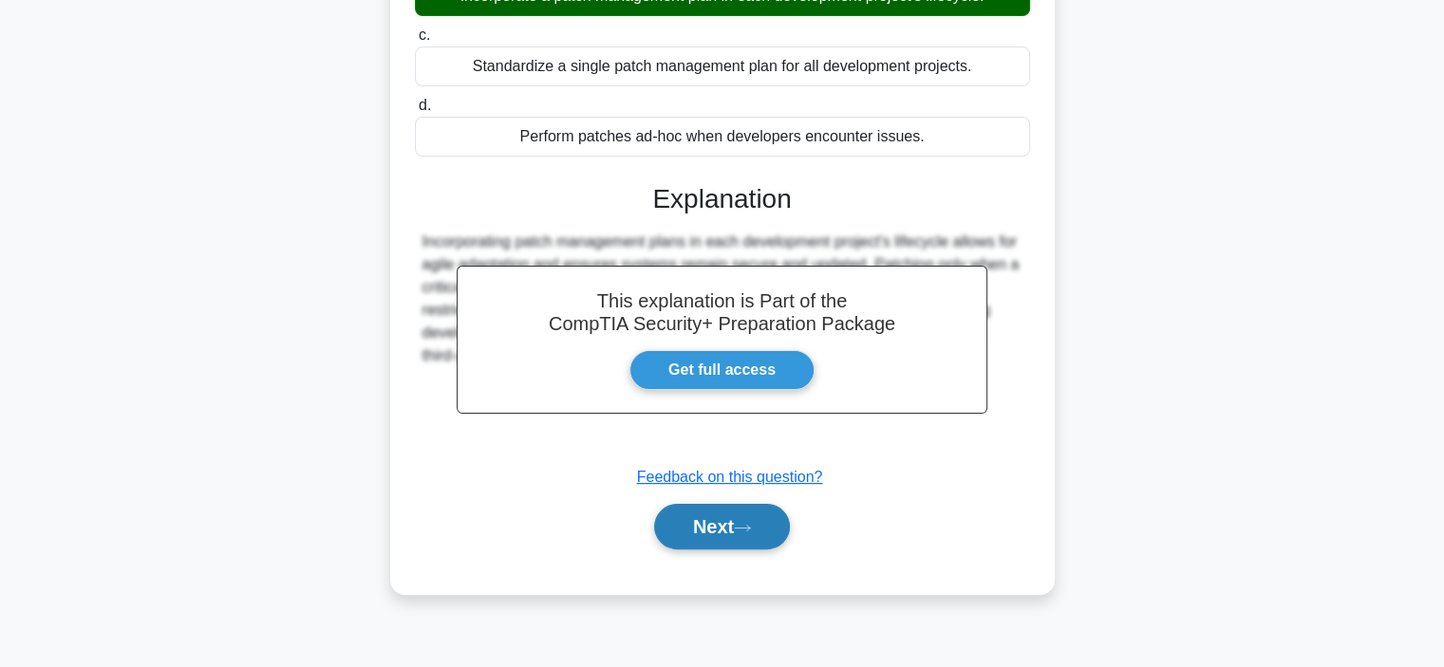
click at [747, 532] on button "Next" at bounding box center [722, 527] width 136 height 46
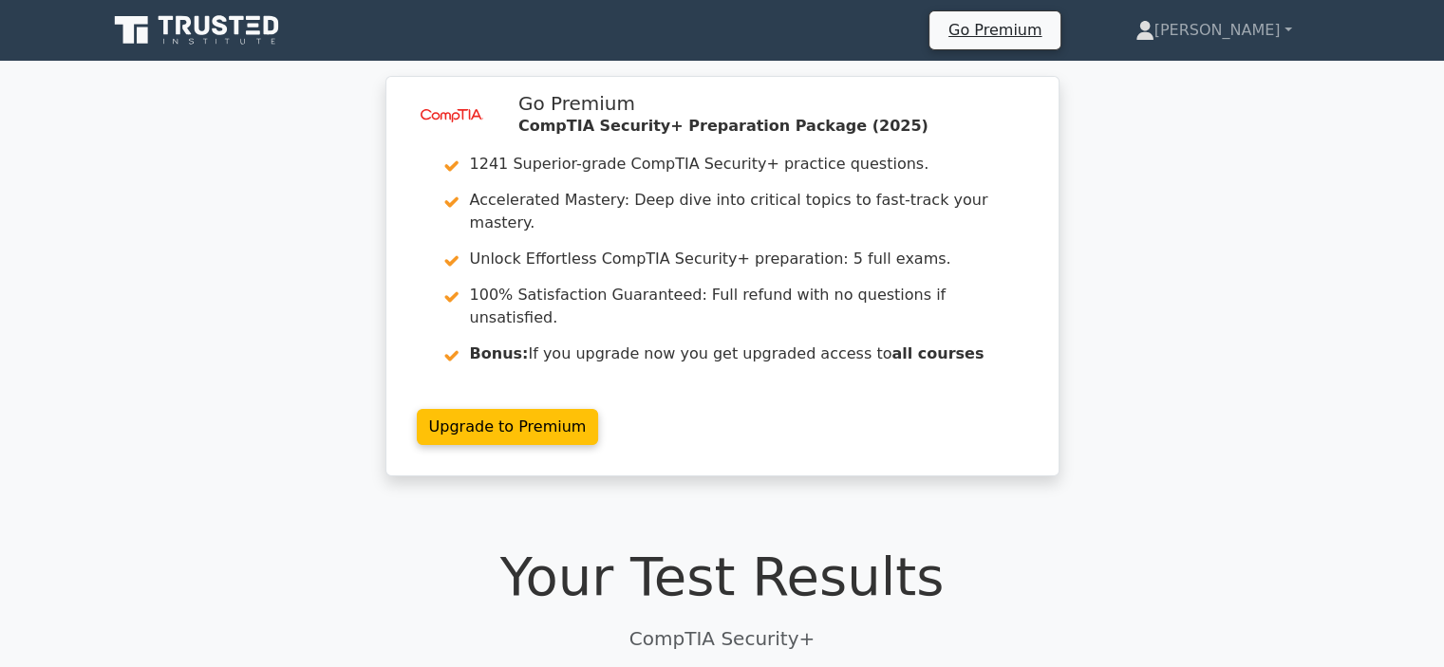
click at [1169, 306] on div "image/svg+xml Go Premium CompTIA Security+ Preparation Package (2025) 1241 Supe…" at bounding box center [722, 287] width 1444 height 423
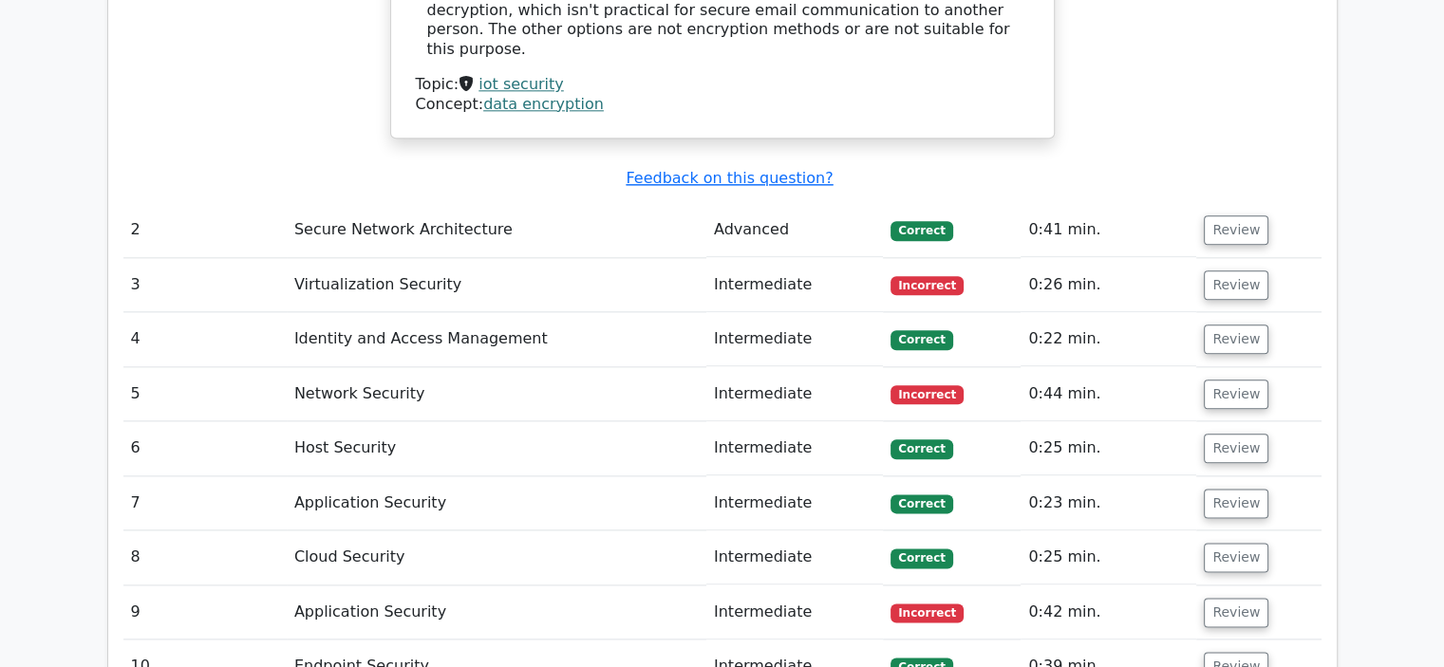
scroll to position [2240, 0]
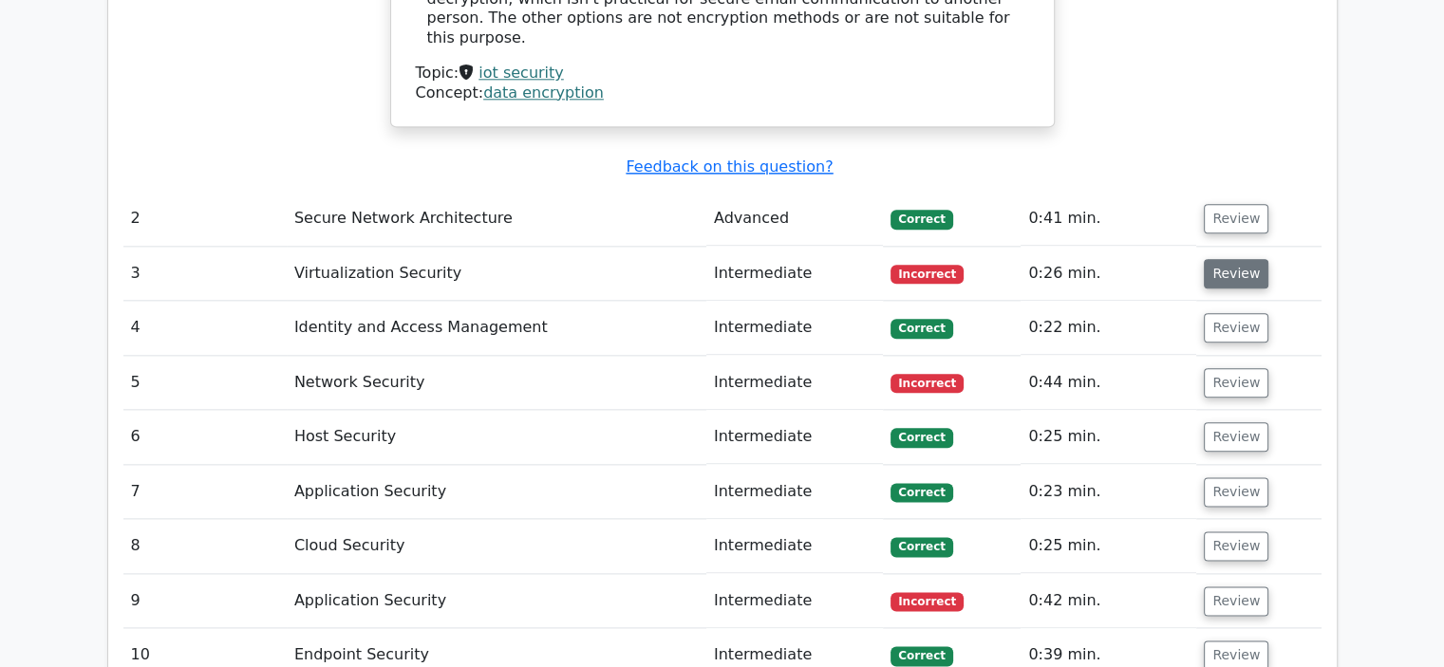
click at [1226, 259] on button "Review" at bounding box center [1235, 273] width 65 height 29
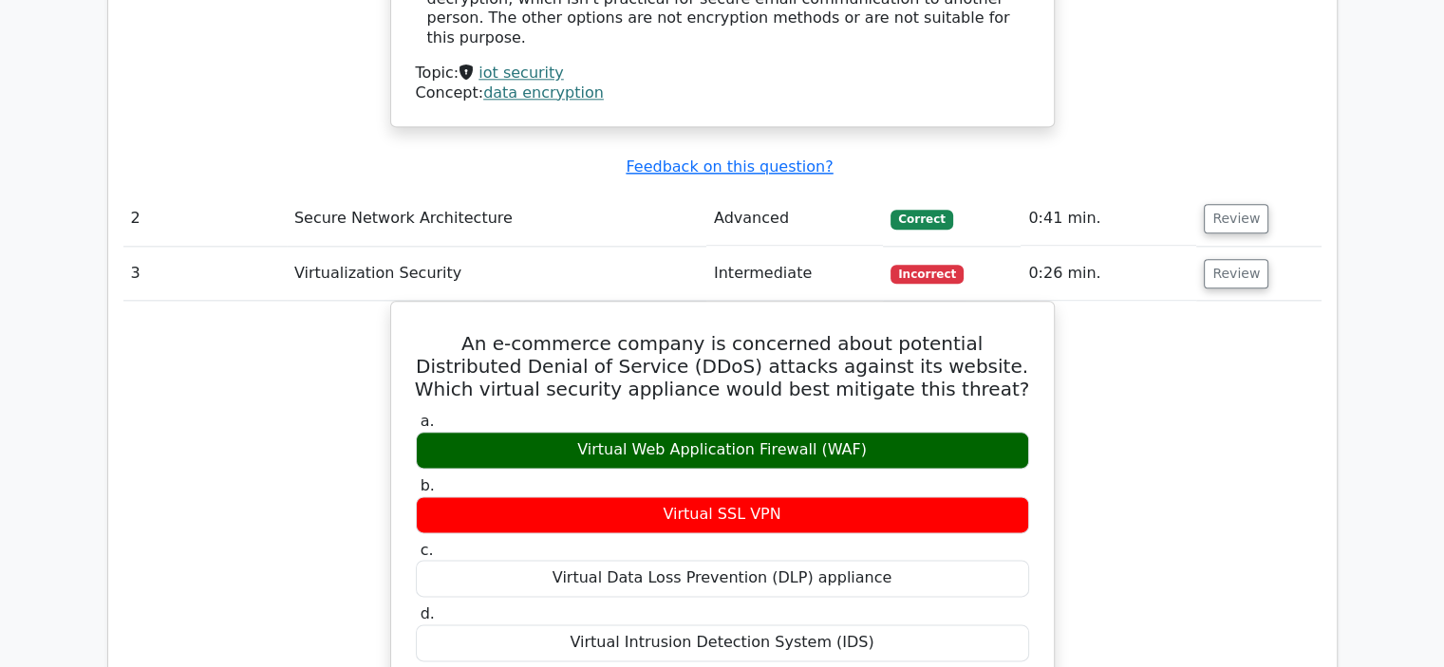
click at [1333, 331] on div "Question Analysis Question # Topic Difficulty Result Time Spent Action 1 Intern…" at bounding box center [722, 391] width 1228 height 2224
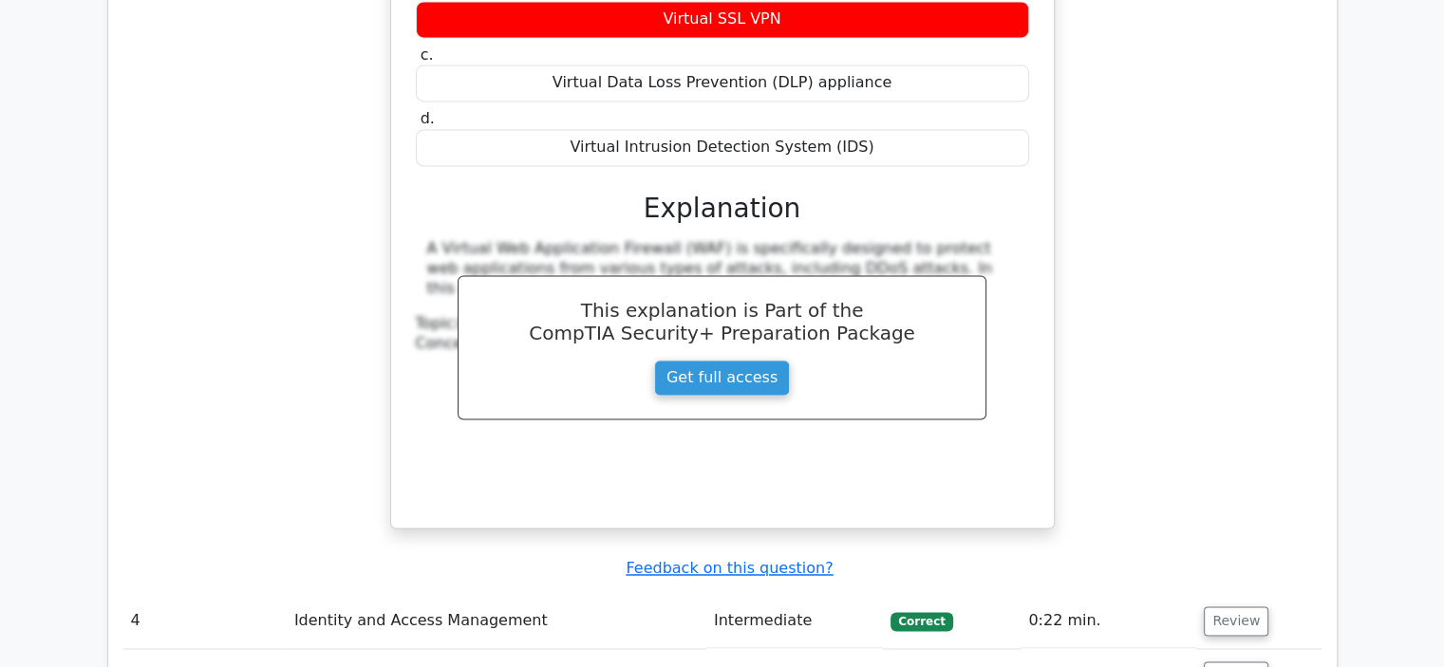
scroll to position [2771, 0]
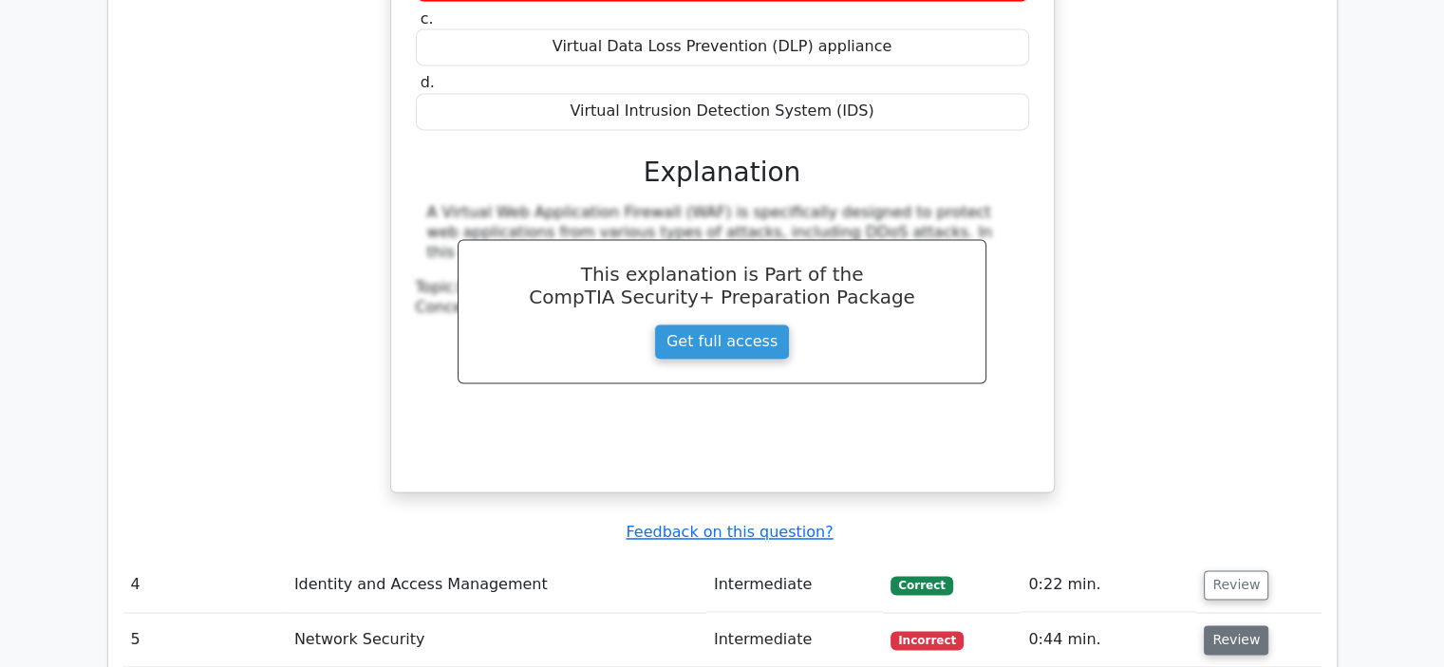
click at [1220, 625] on button "Review" at bounding box center [1235, 639] width 65 height 29
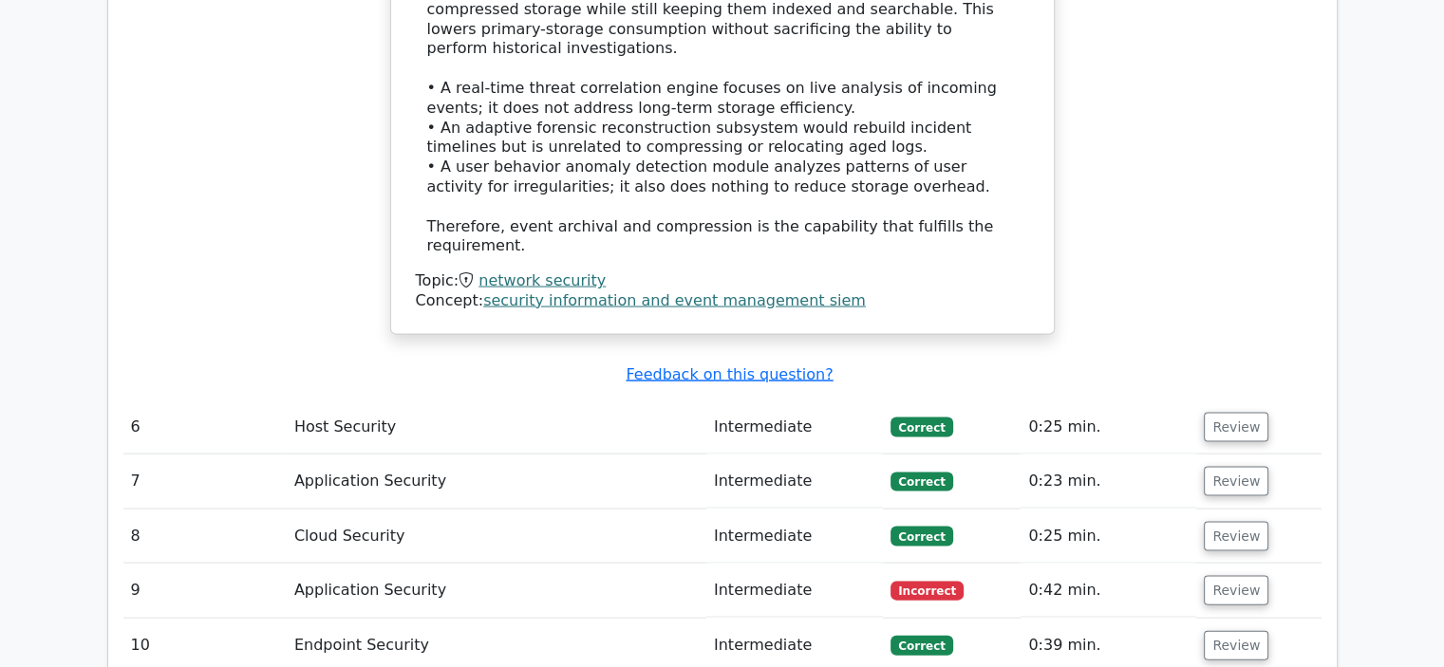
scroll to position [4024, 0]
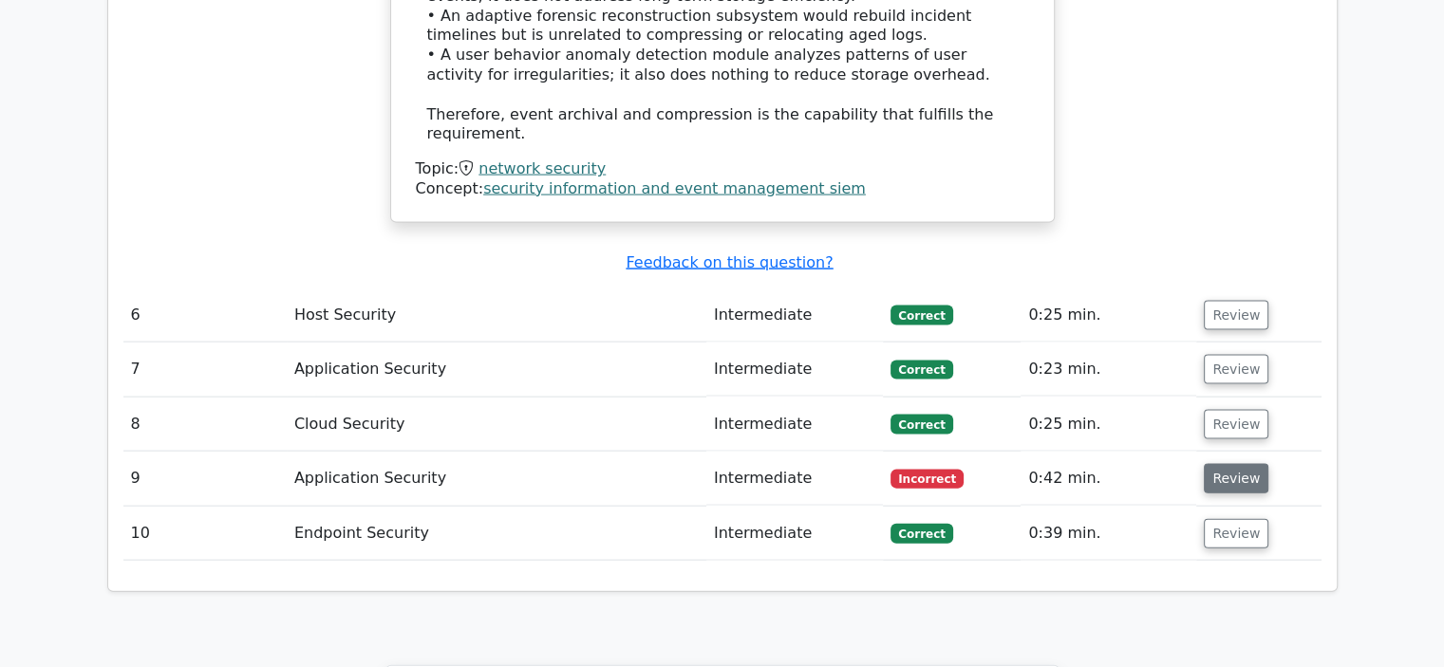
click at [1224, 464] on button "Review" at bounding box center [1235, 478] width 65 height 29
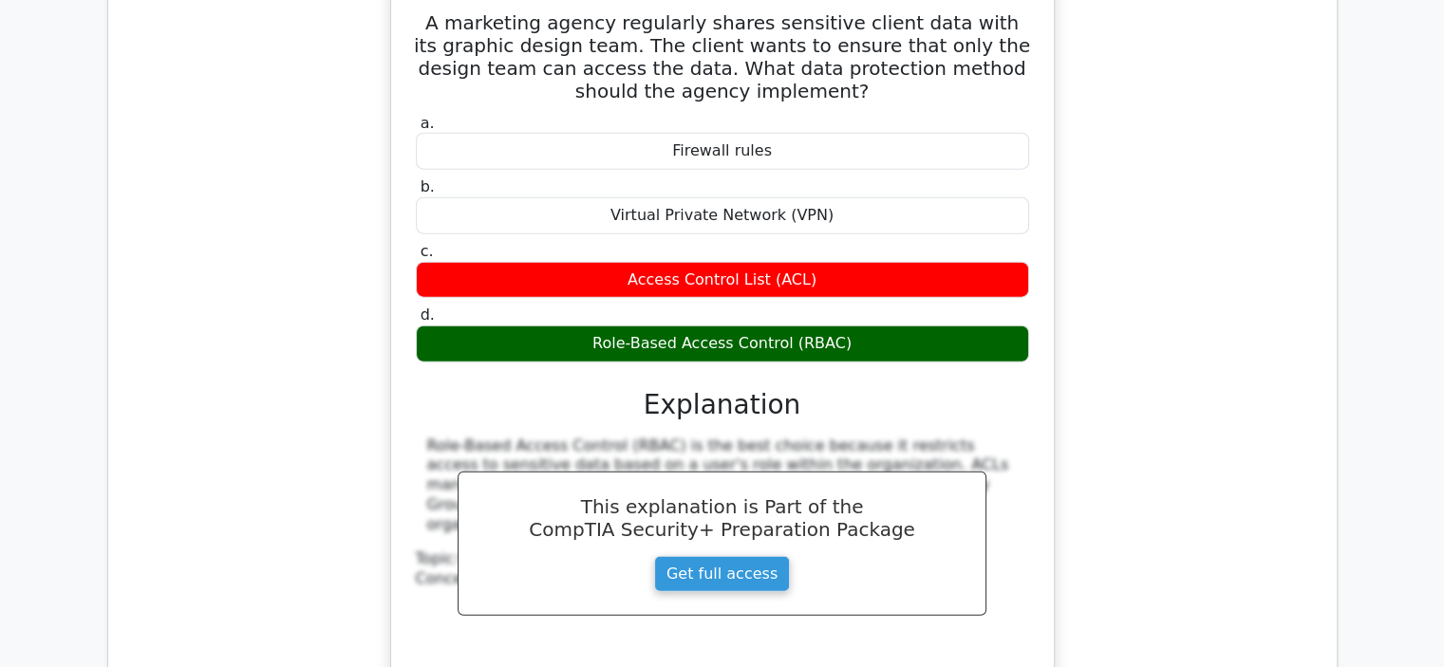
scroll to position [4594, 0]
